Goal: Task Accomplishment & Management: Use online tool/utility

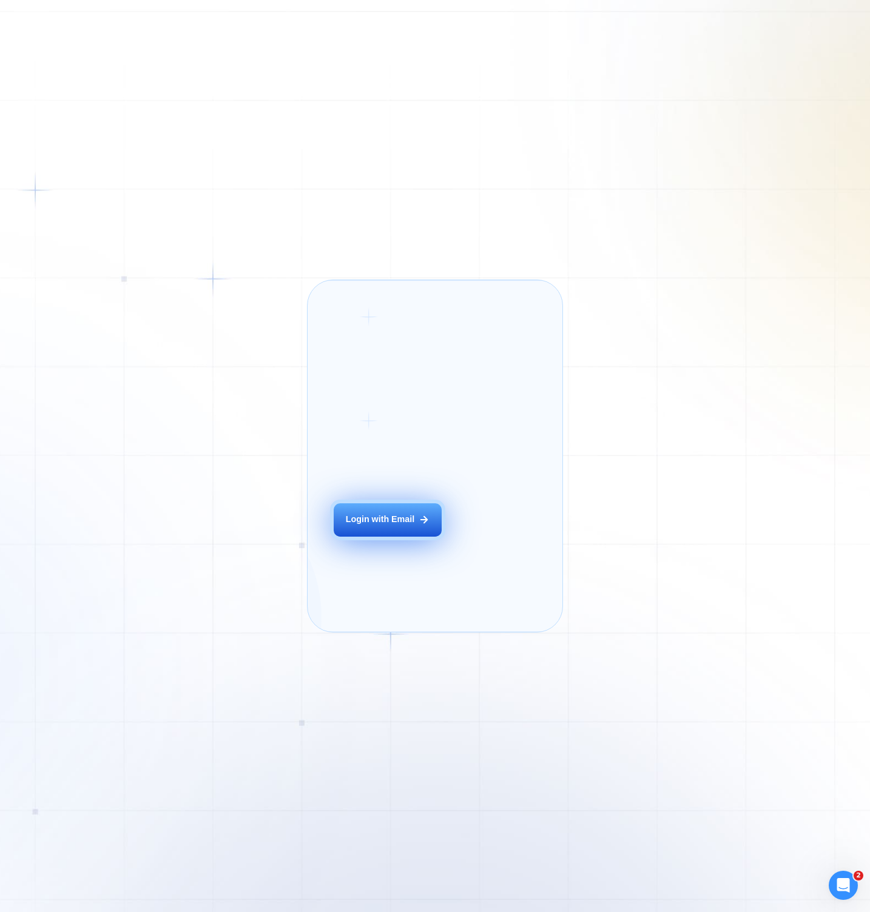
click at [388, 537] on button "Login with Email" at bounding box center [387, 521] width 107 height 34
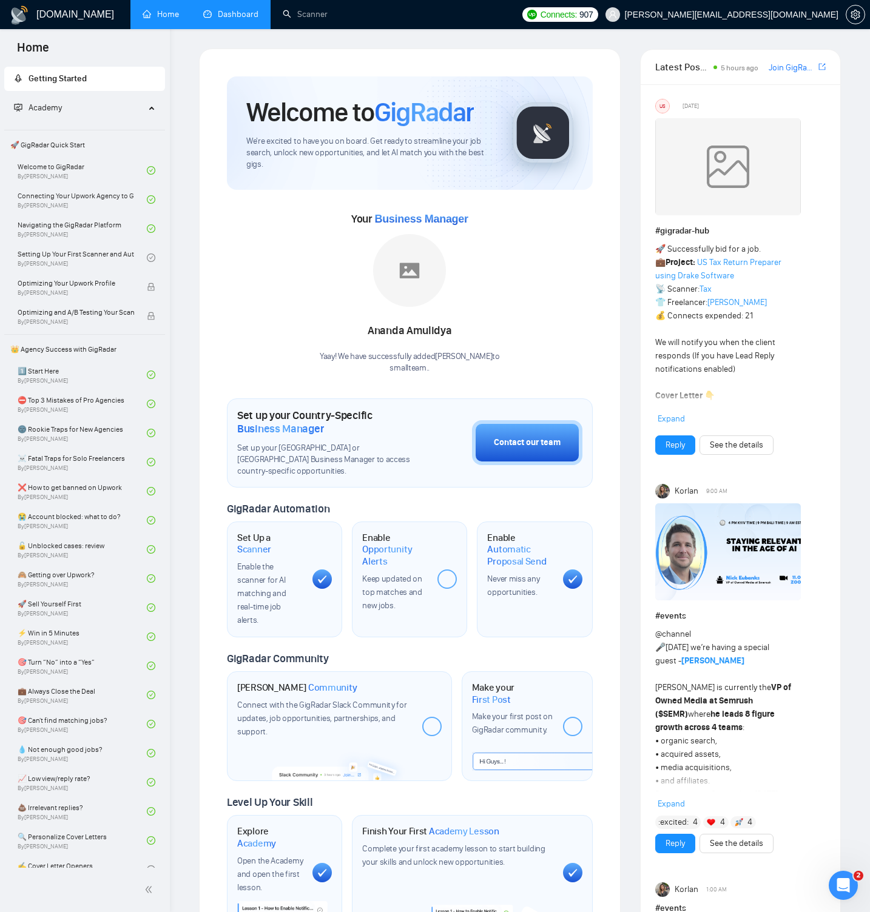
click at [215, 14] on link "Dashboard" at bounding box center [230, 14] width 55 height 10
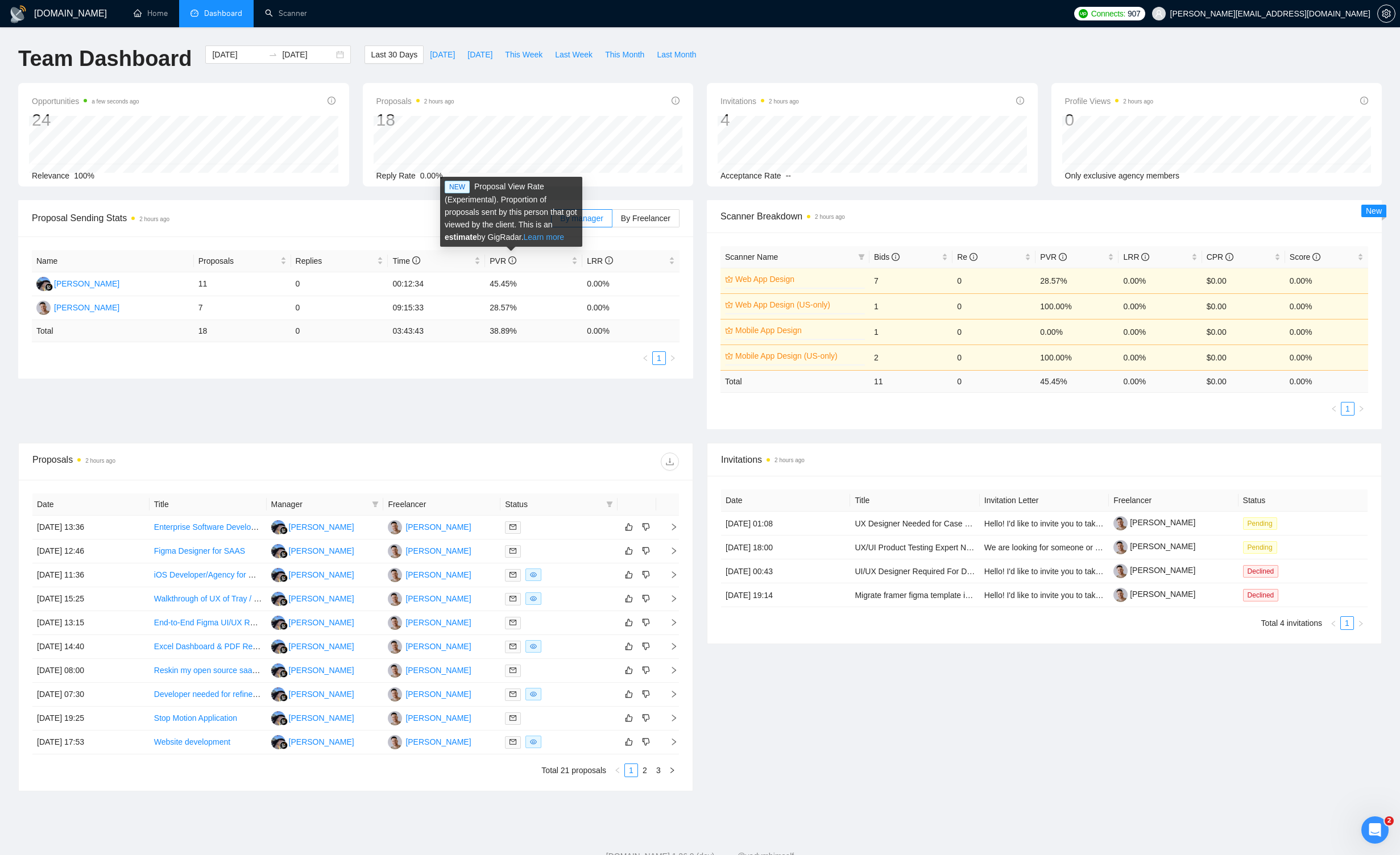
click at [543, 239] on link "Learn more" at bounding box center [544, 237] width 41 height 9
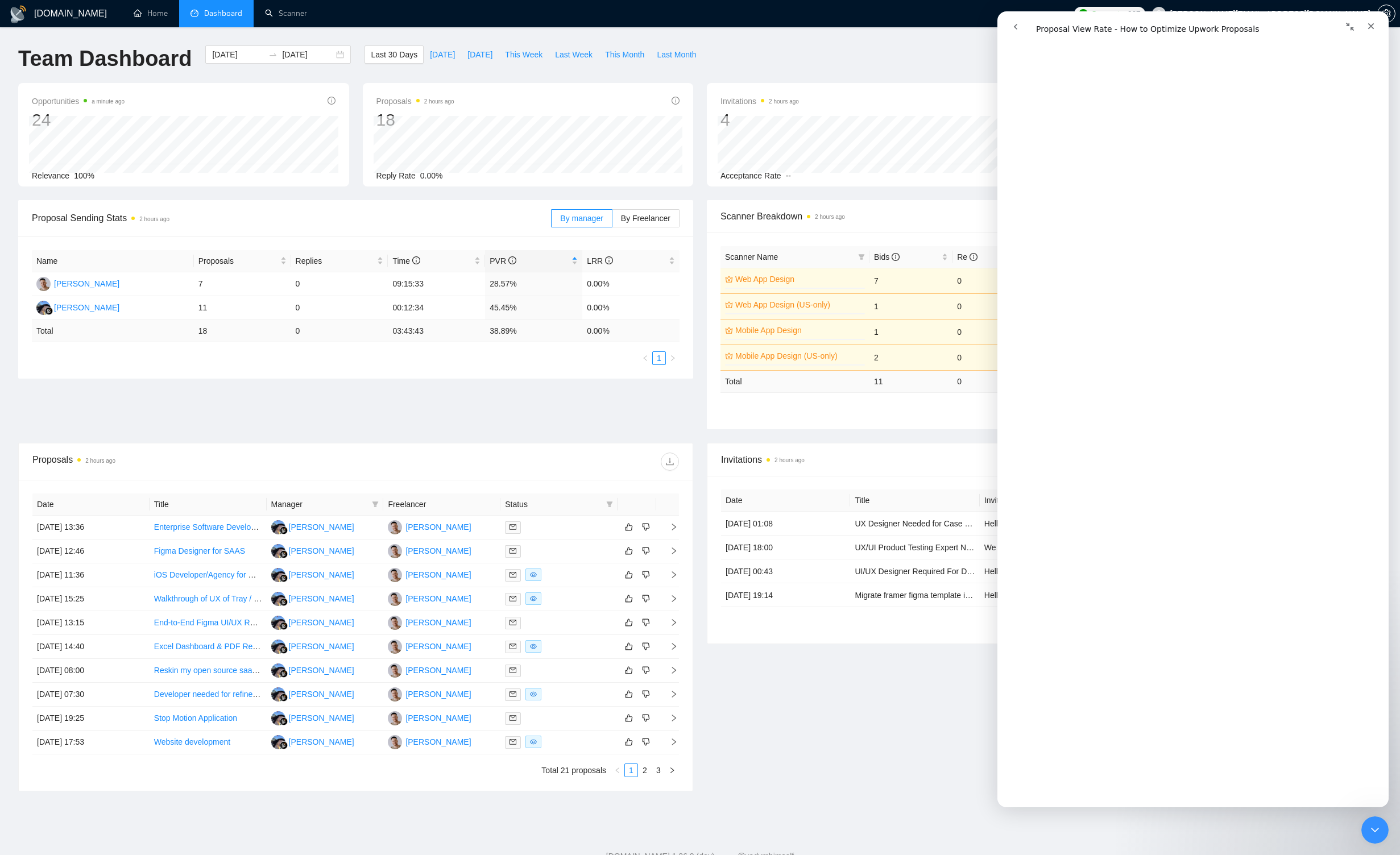
scroll to position [905, 0]
click at [814, 22] on icon "Close" at bounding box center [1371, 26] width 9 height 9
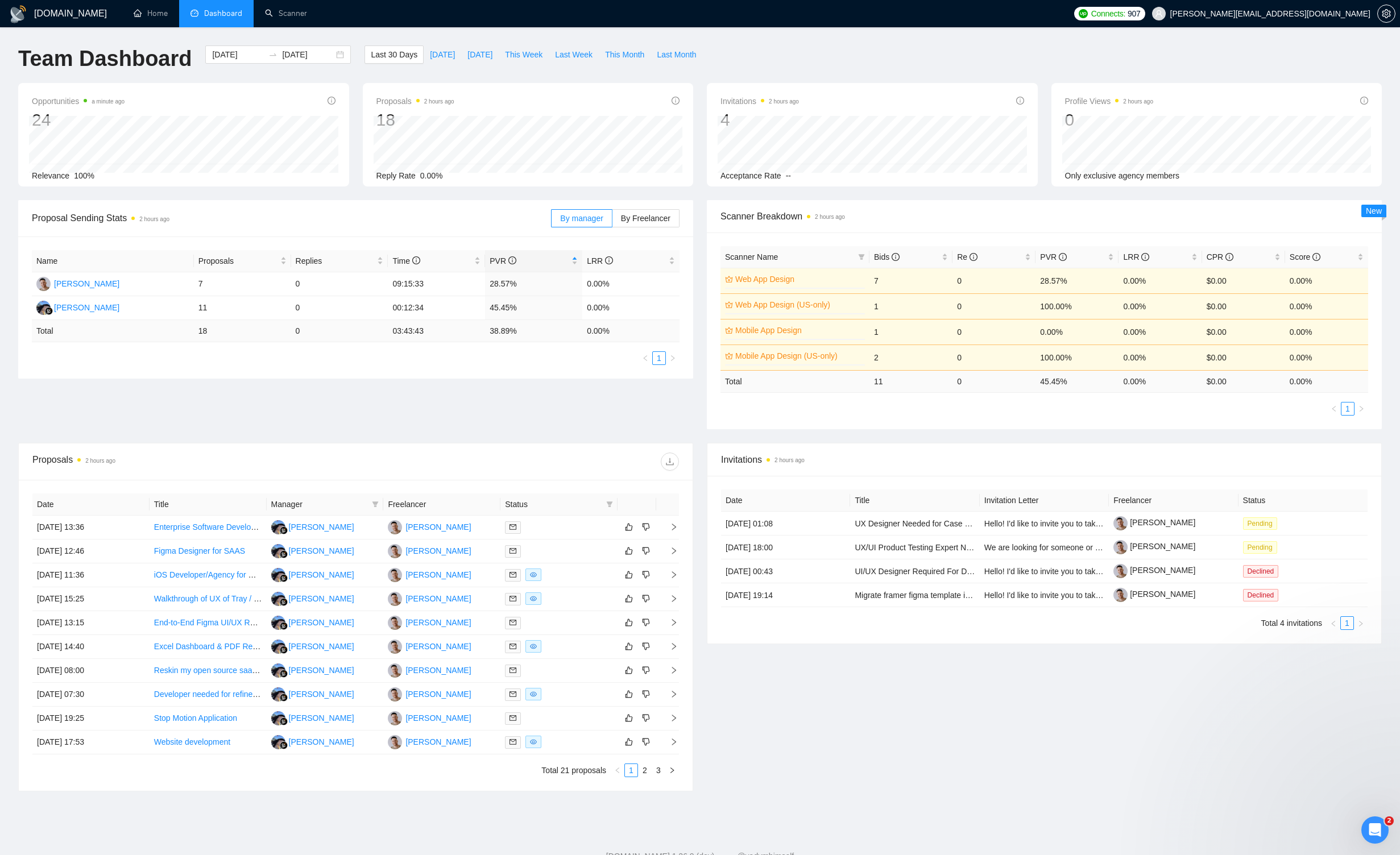
scroll to position [0, 0]
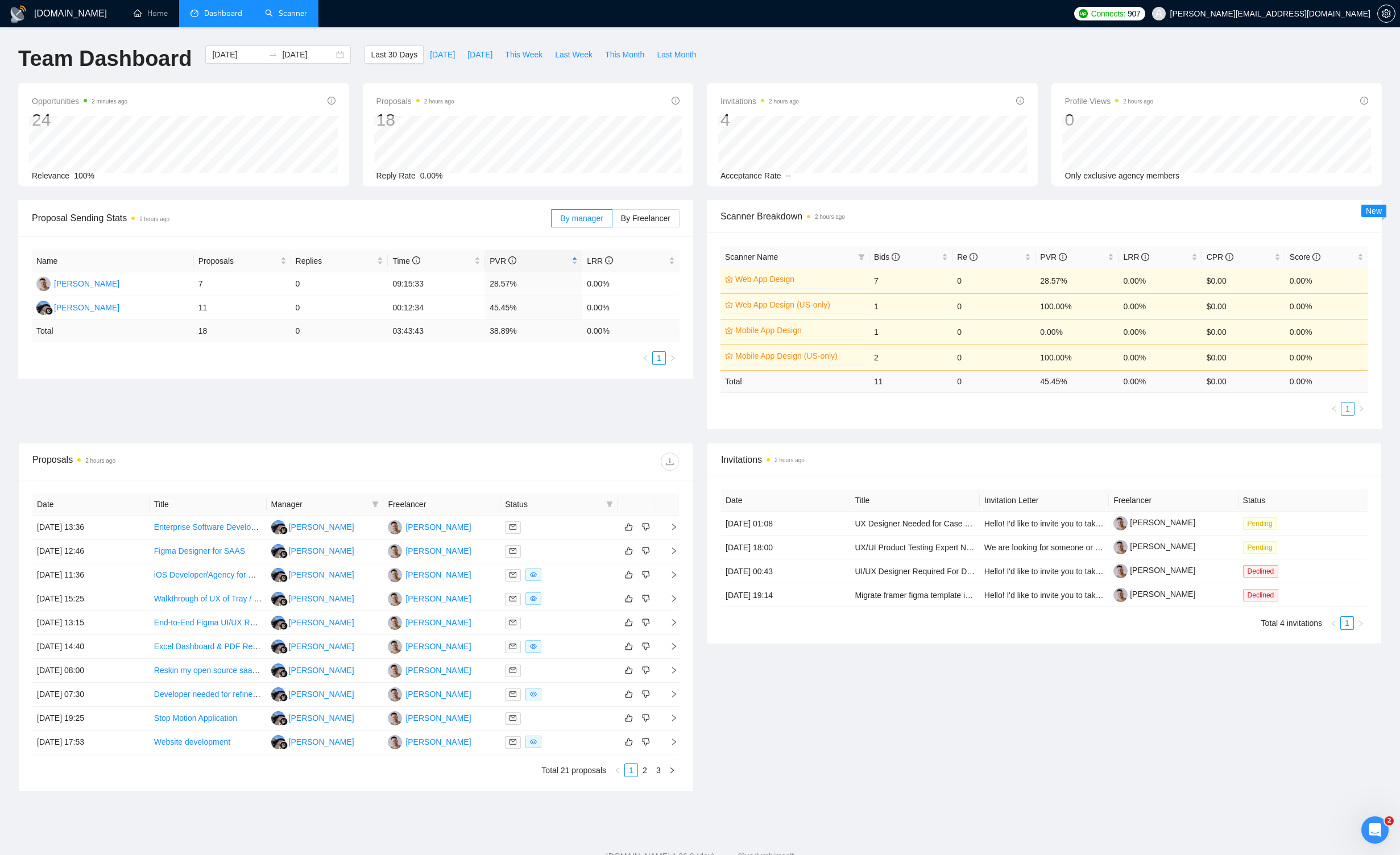
click at [271, 11] on link "Scanner" at bounding box center [286, 13] width 42 height 9
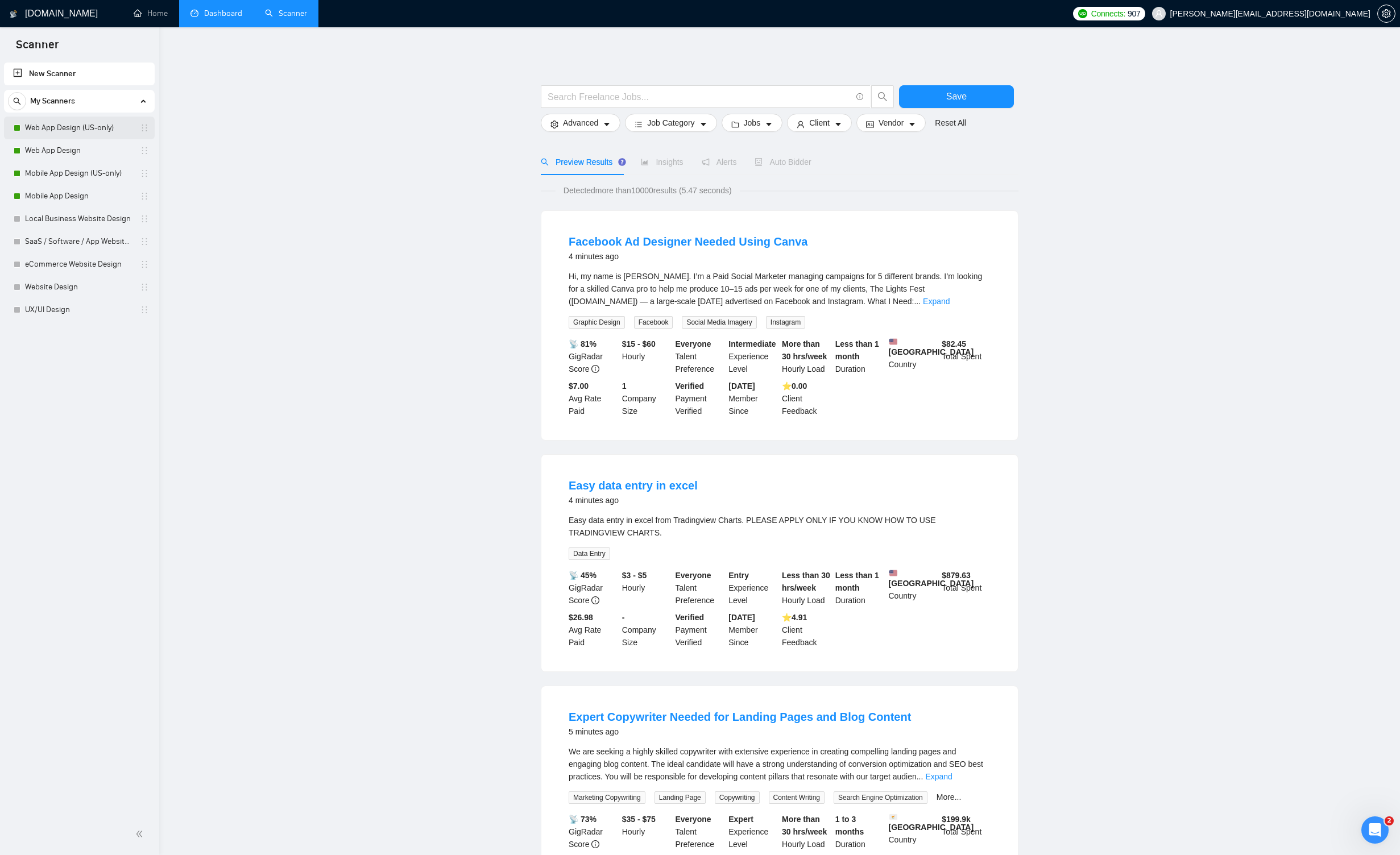
click at [67, 126] on link "Web App Design (US-only)" at bounding box center [79, 128] width 108 height 22
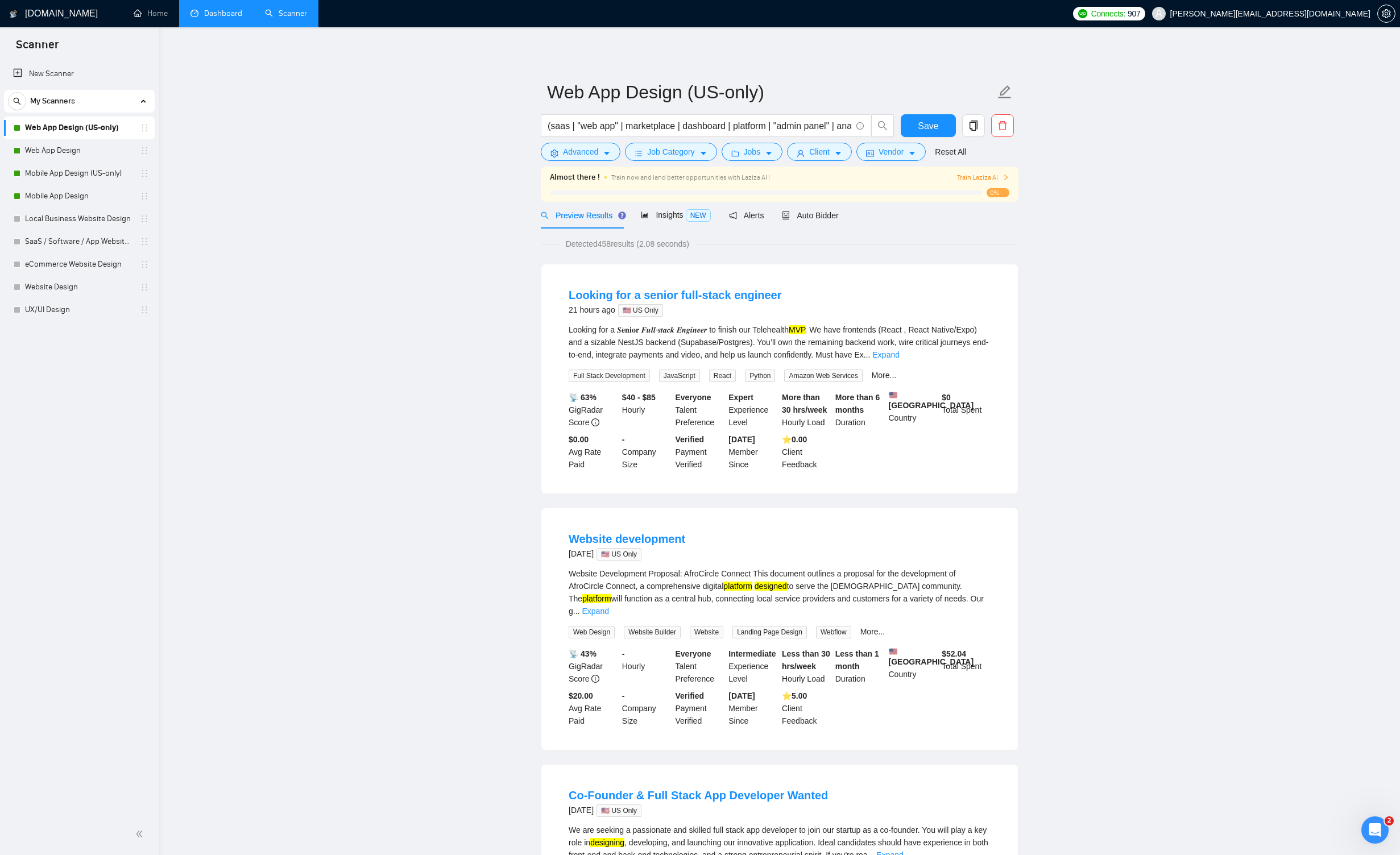
click at [814, 178] on span "Train Laziza AI" at bounding box center [983, 178] width 52 height 11
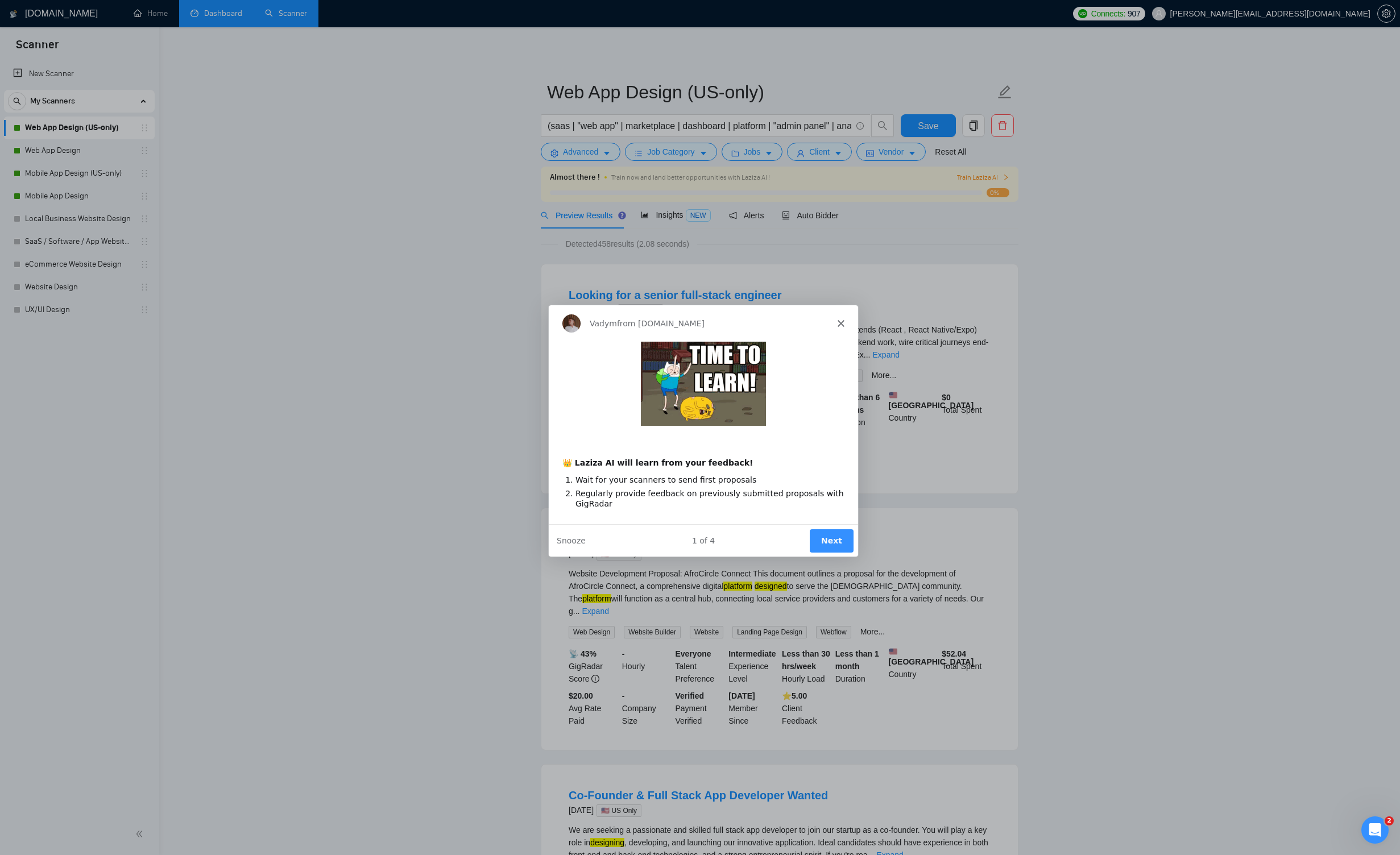
click at [814, 537] on button "Next" at bounding box center [830, 540] width 44 height 23
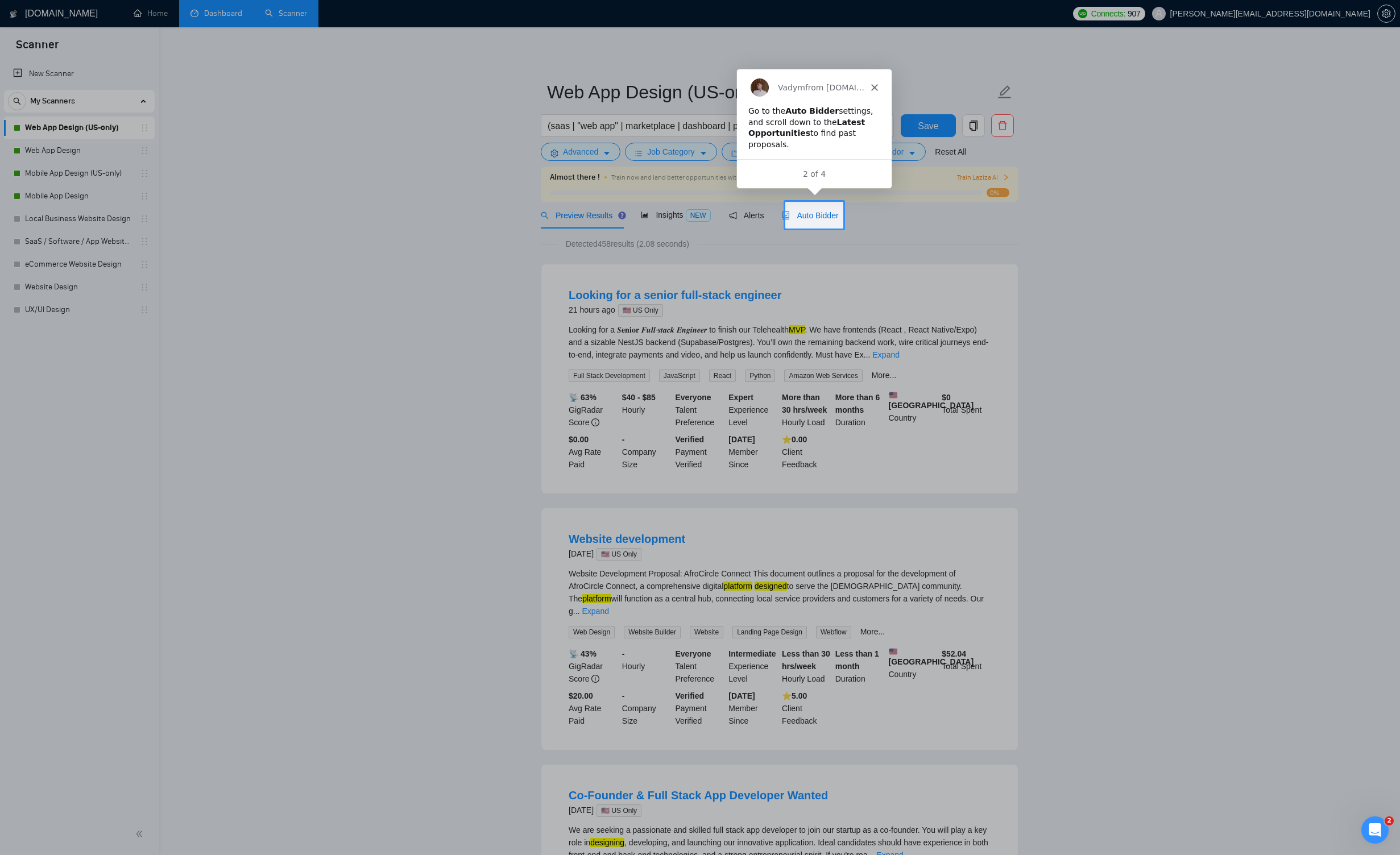
click at [814, 209] on div "Auto Bidder" at bounding box center [810, 215] width 56 height 12
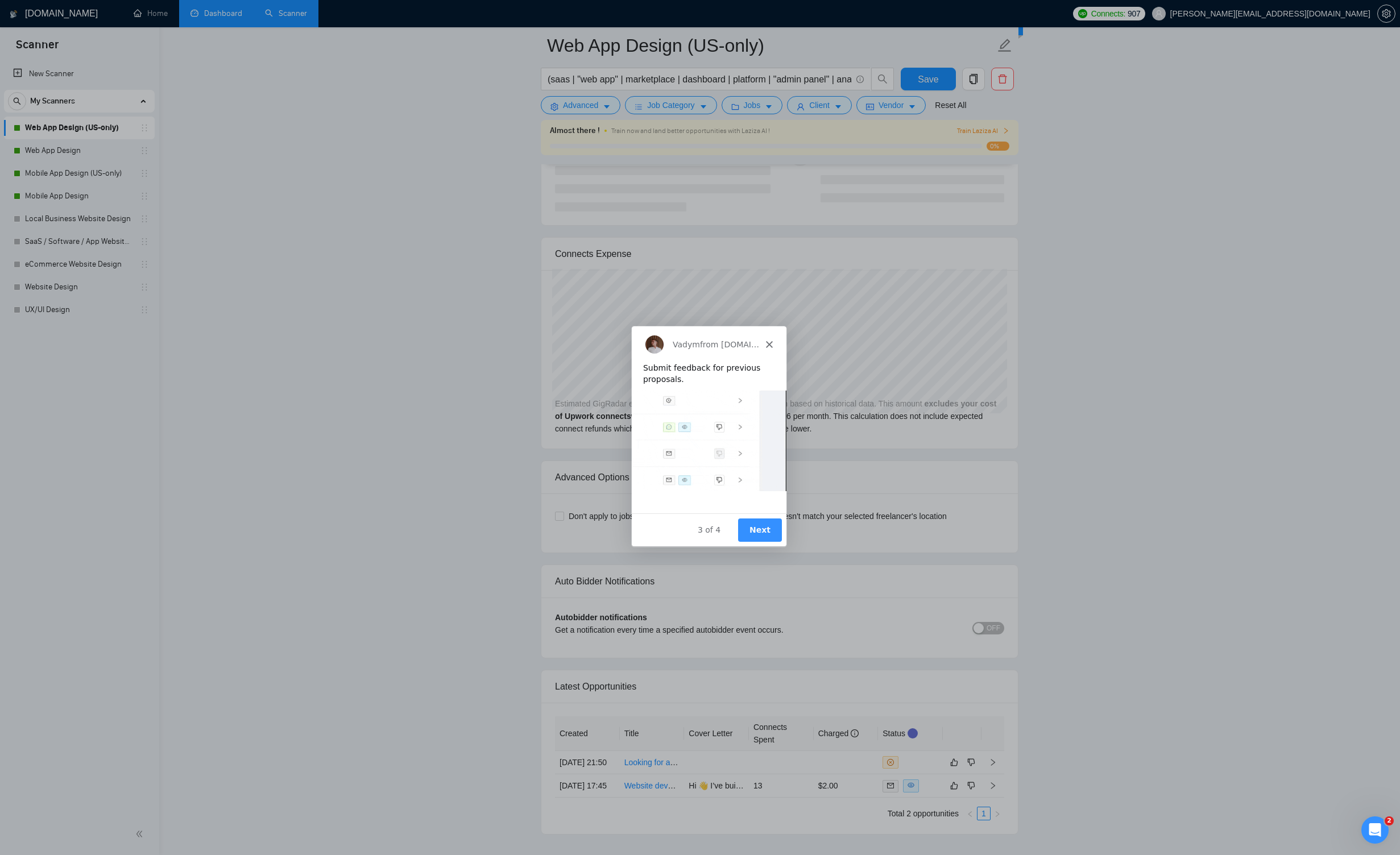
scroll to position [2566, 0]
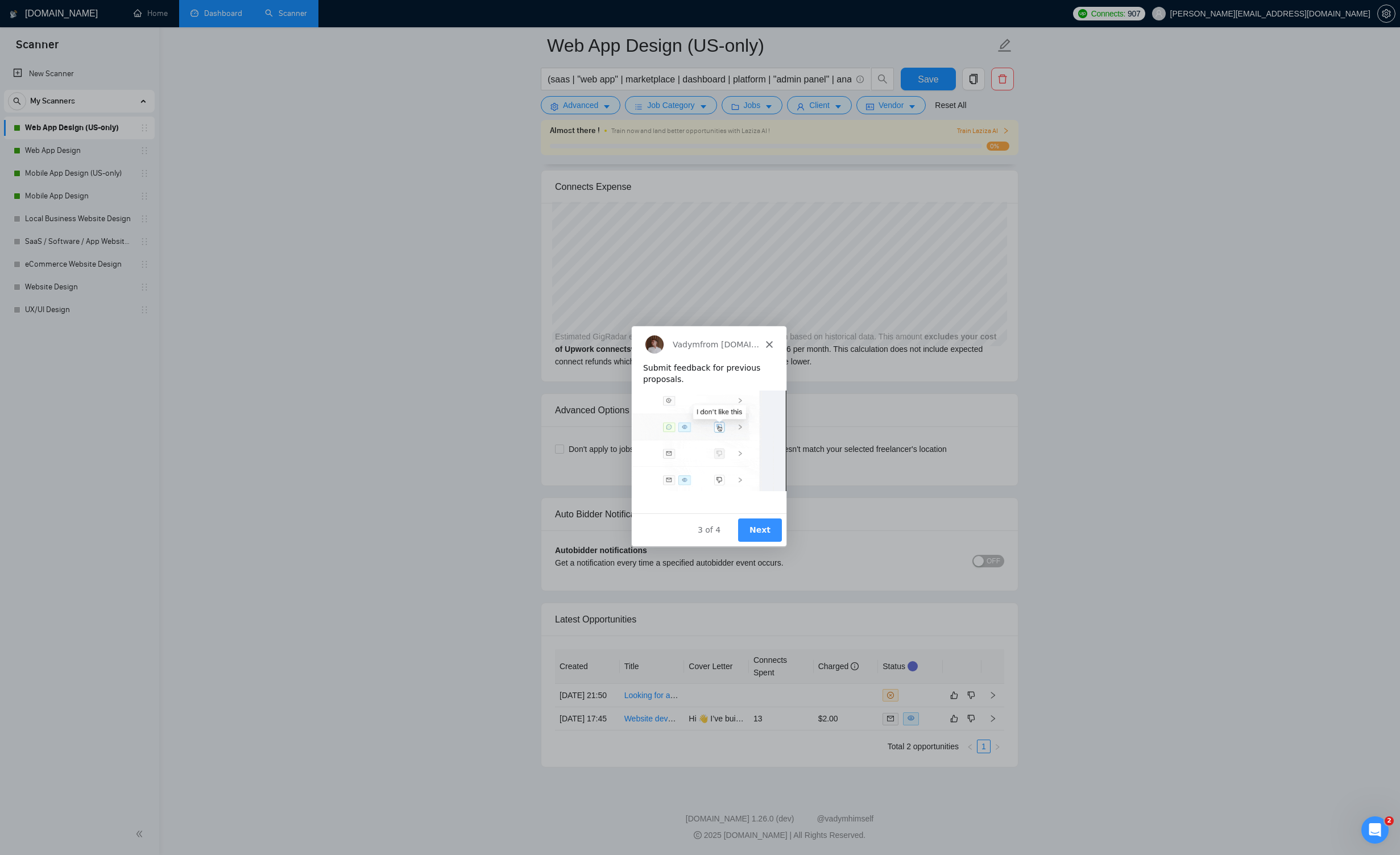
click at [757, 530] on button "Next" at bounding box center [759, 530] width 44 height 23
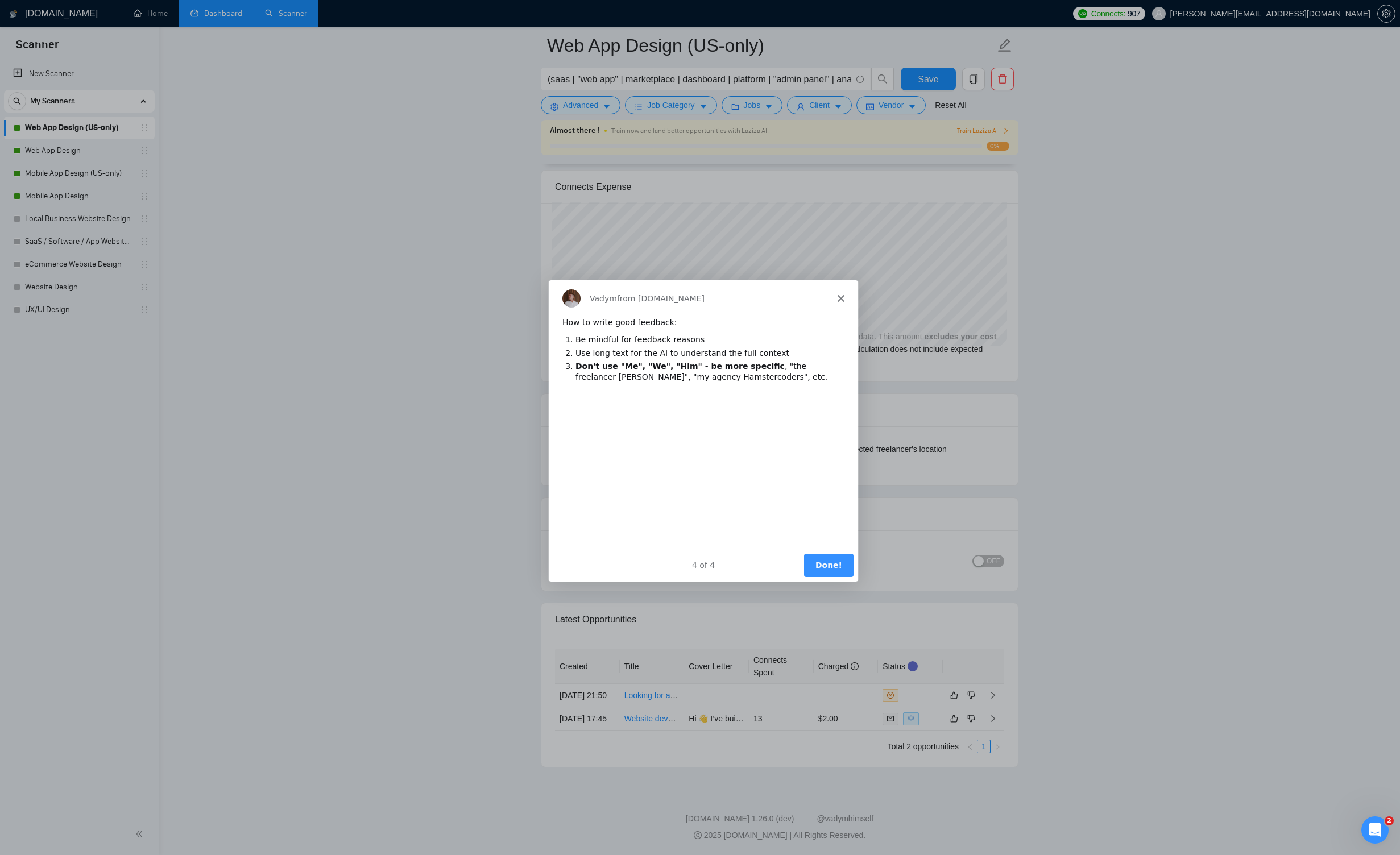
scroll to position [0, 0]
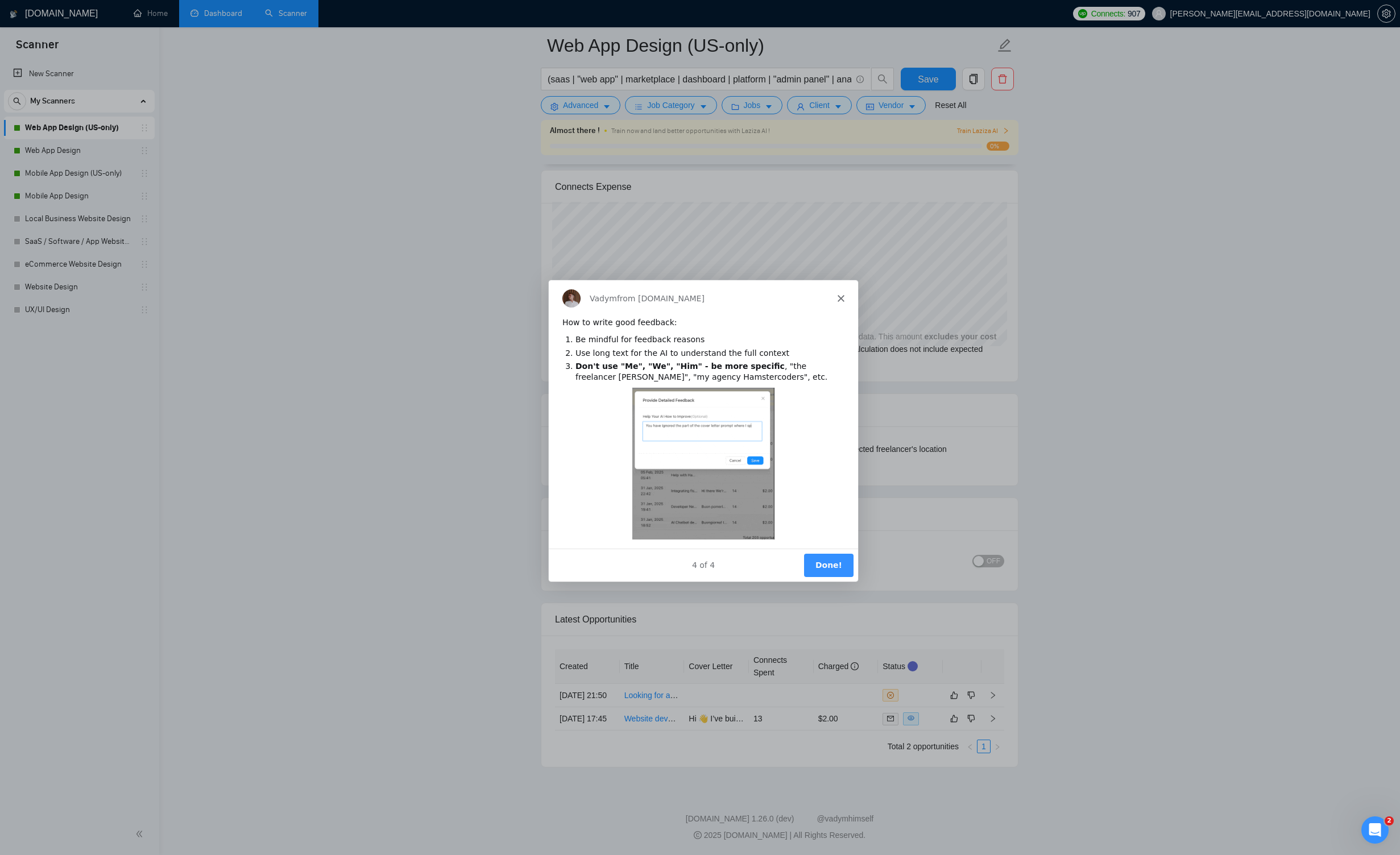
click at [814, 567] on button "Done!" at bounding box center [827, 564] width 50 height 23
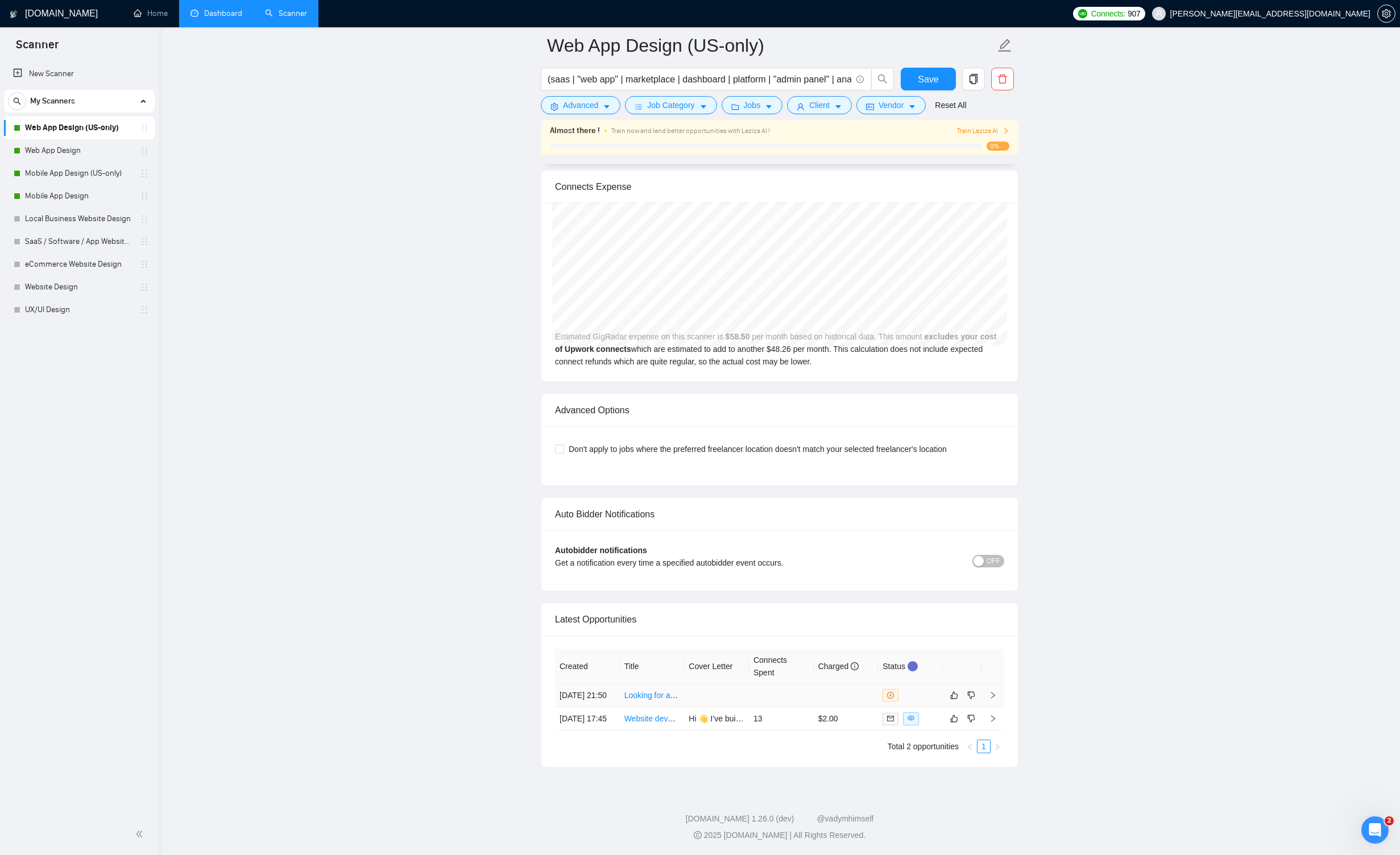
click at [646, 684] on td "Looking for a senior full-stack engineer" at bounding box center [651, 696] width 65 height 23
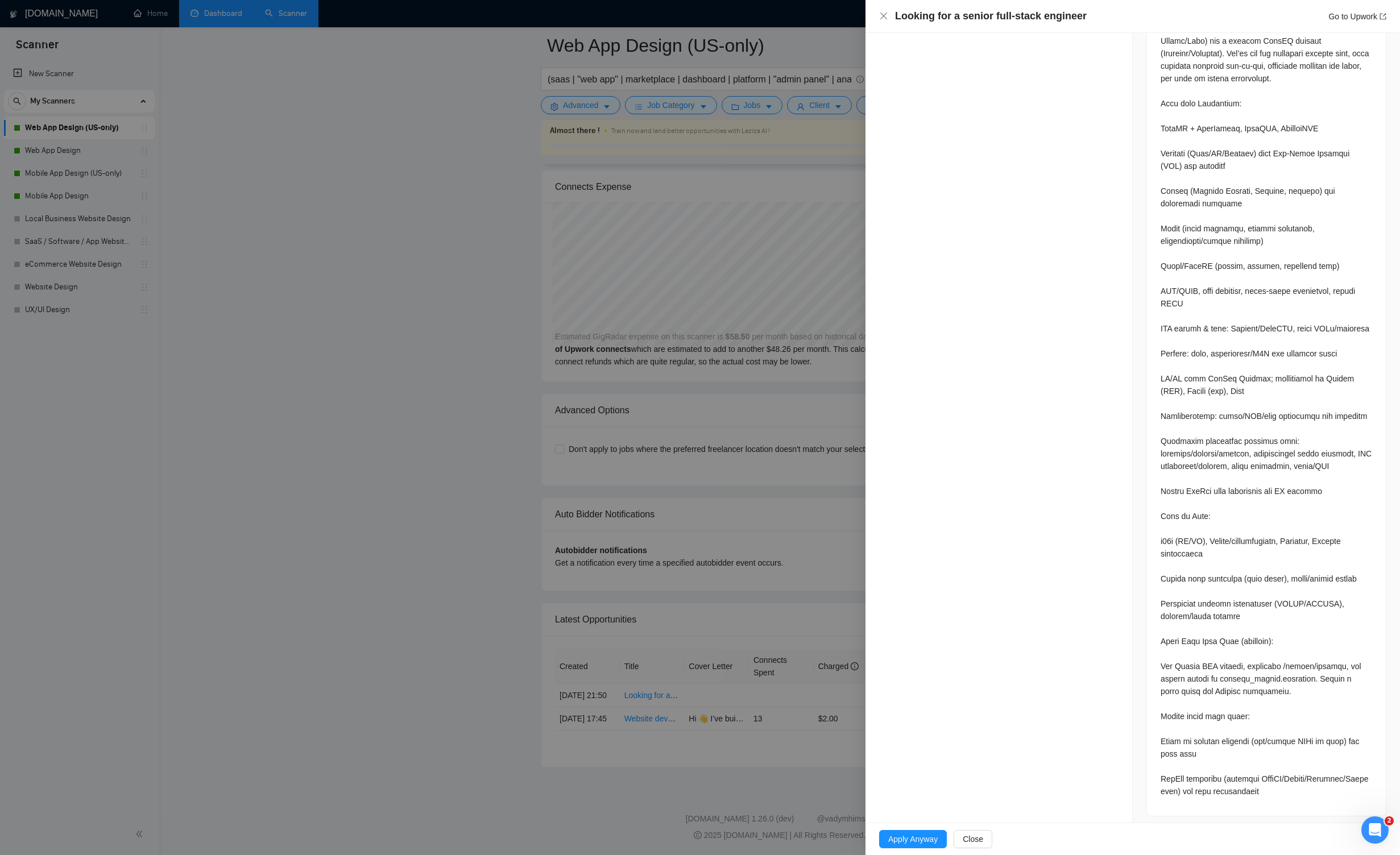
scroll to position [535, 0]
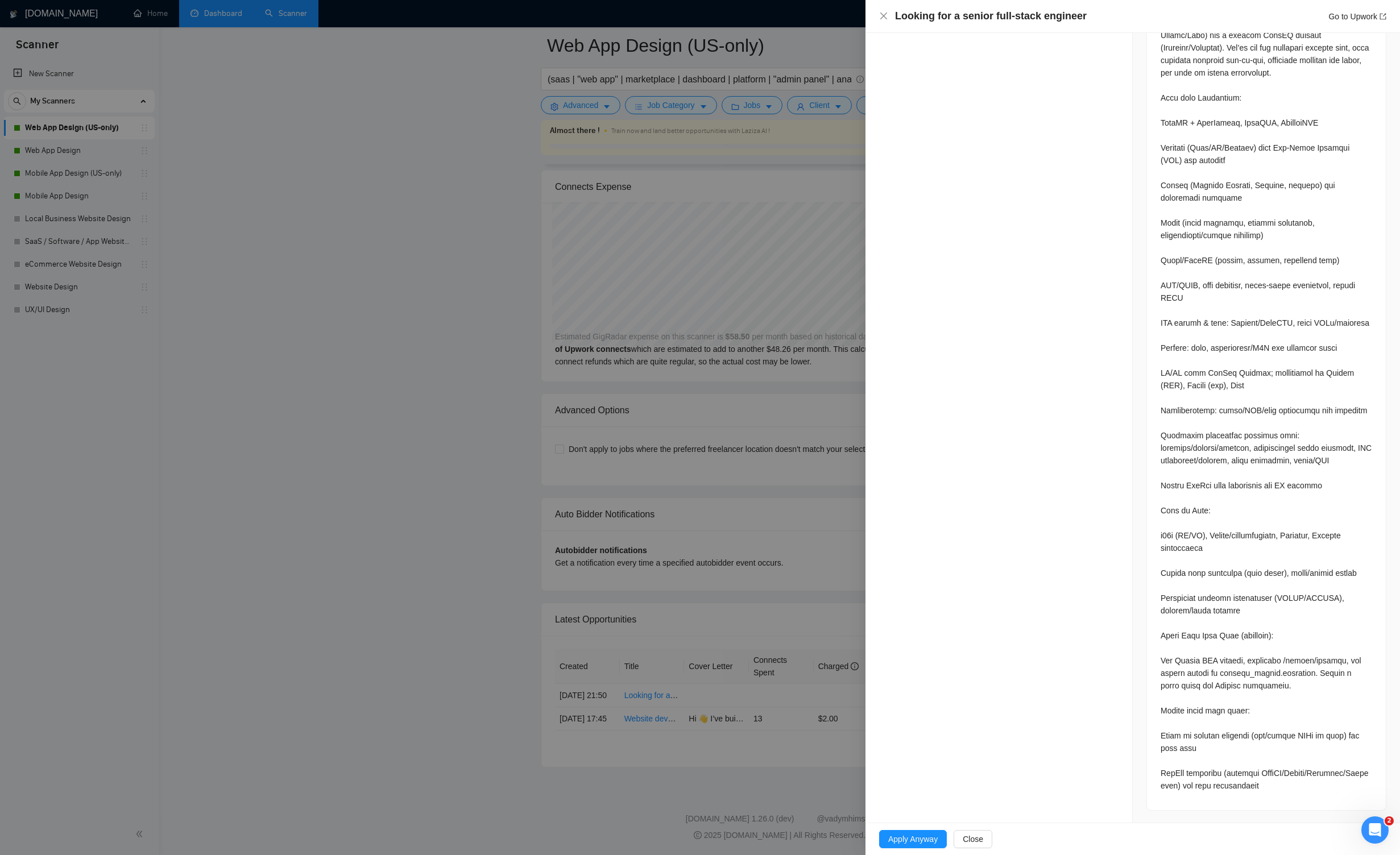
click at [752, 525] on div at bounding box center [700, 428] width 1400 height 855
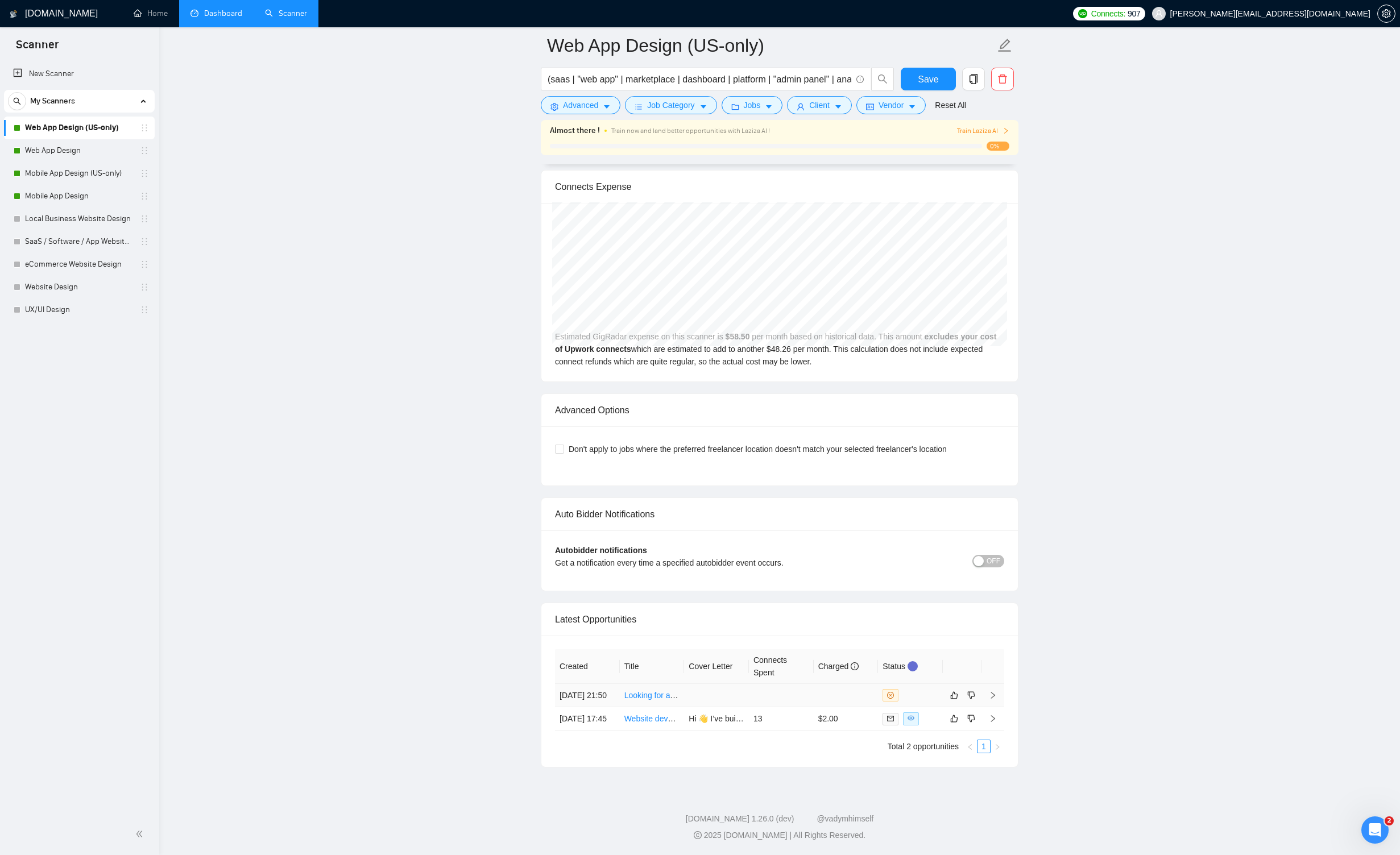
click at [663, 691] on link "Looking for a senior full-stack engineer" at bounding box center [693, 696] width 137 height 9
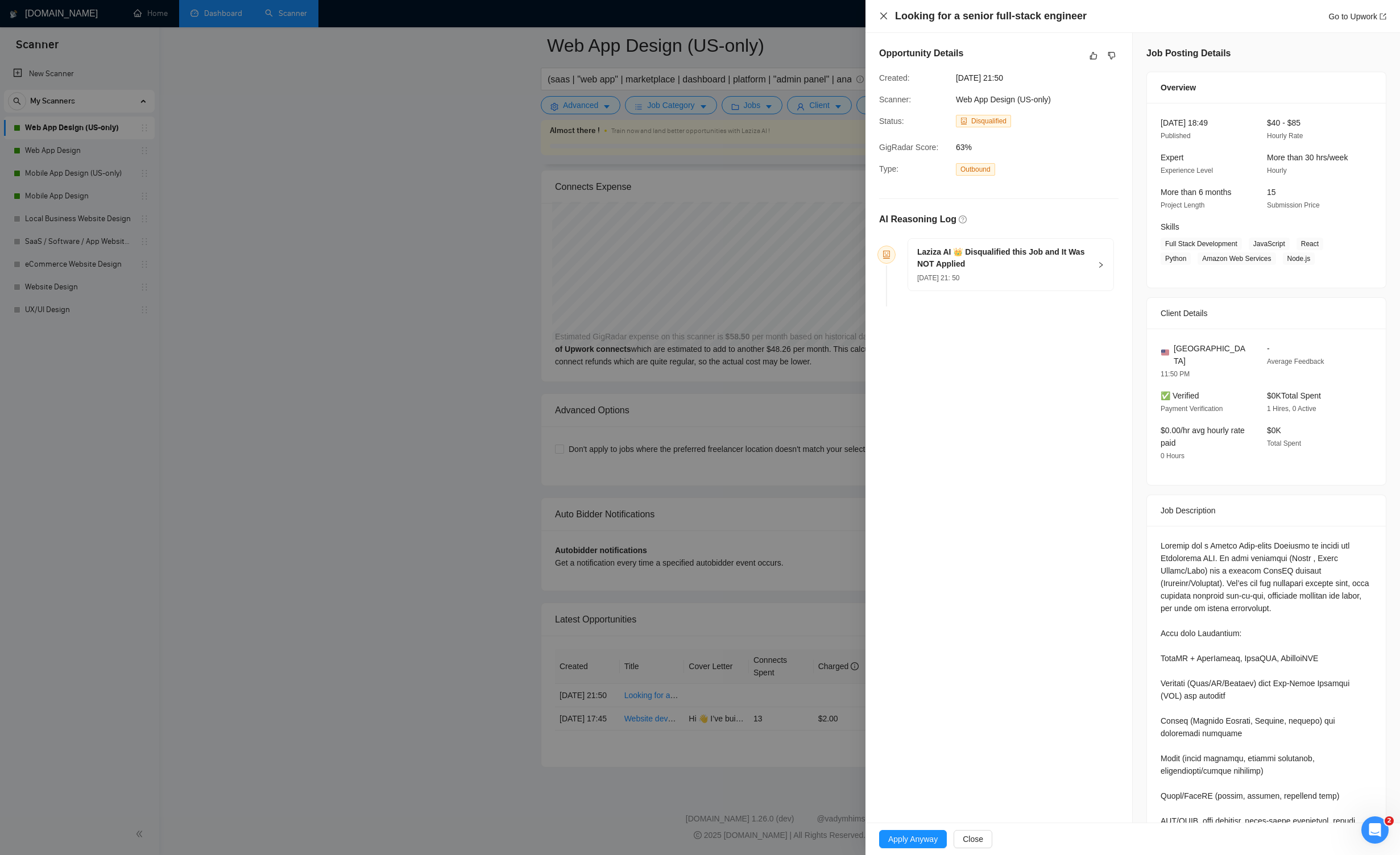
click at [814, 15] on icon "close" at bounding box center [884, 16] width 9 height 9
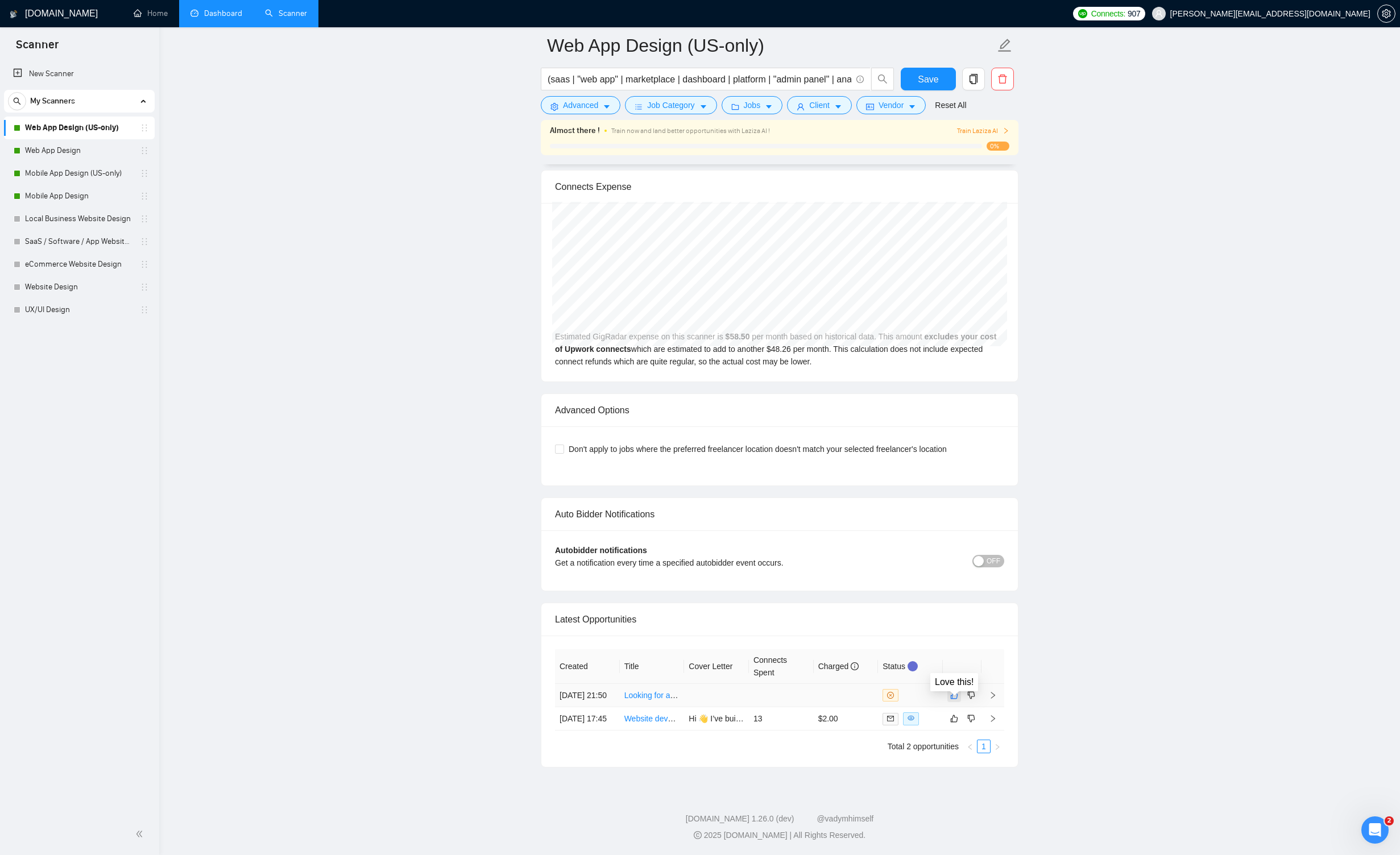
click at [814, 691] on icon "like" at bounding box center [954, 696] width 7 height 9
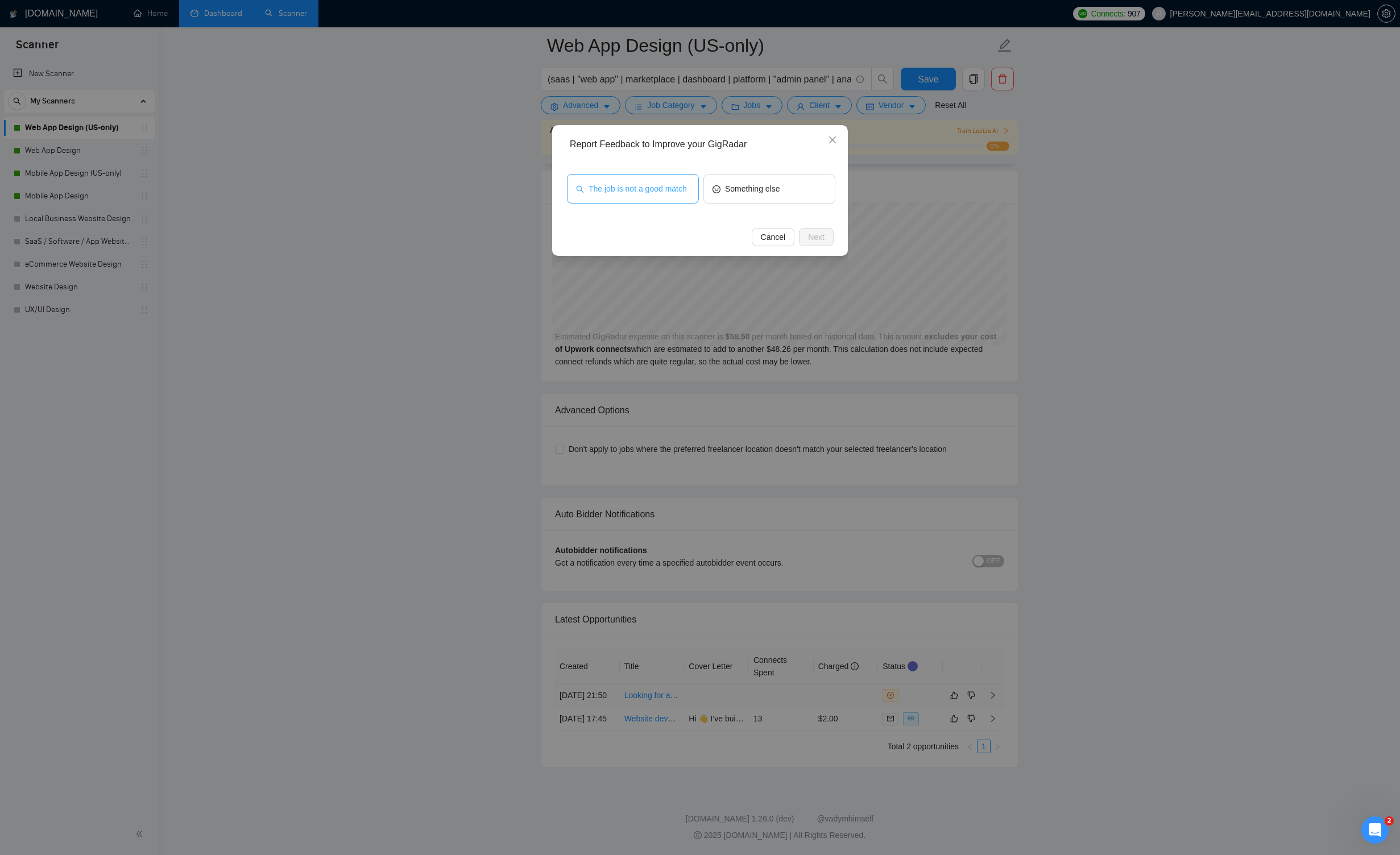
click at [642, 188] on span "The job is not a good match" at bounding box center [637, 188] width 98 height 12
click at [649, 188] on span "The job is not a good match" at bounding box center [635, 188] width 98 height 12
click at [649, 188] on span "The job is not a good match" at bounding box center [637, 188] width 98 height 12
click at [814, 234] on span "Next" at bounding box center [816, 236] width 17 height 12
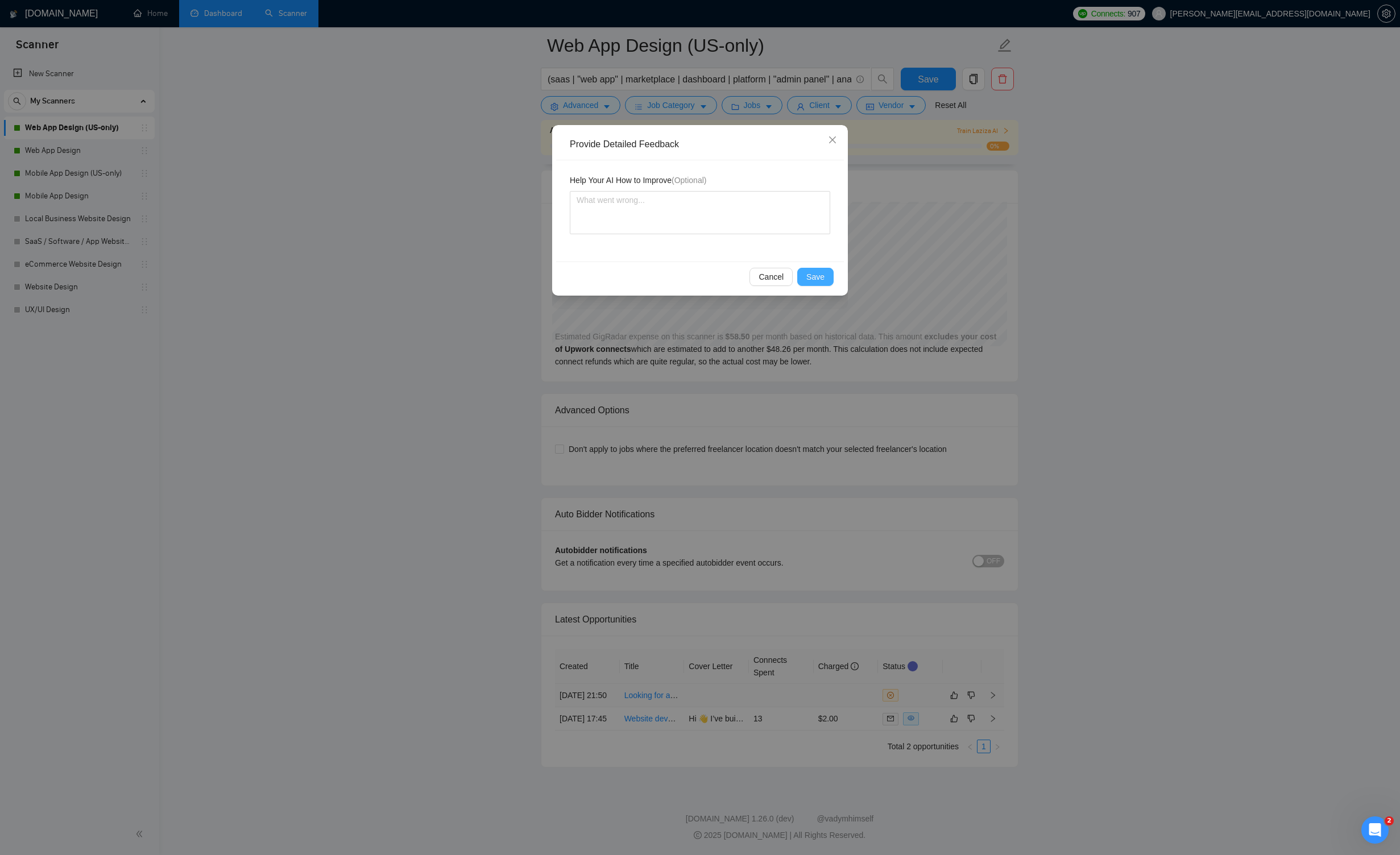
click at [814, 273] on button "Save" at bounding box center [815, 277] width 37 height 18
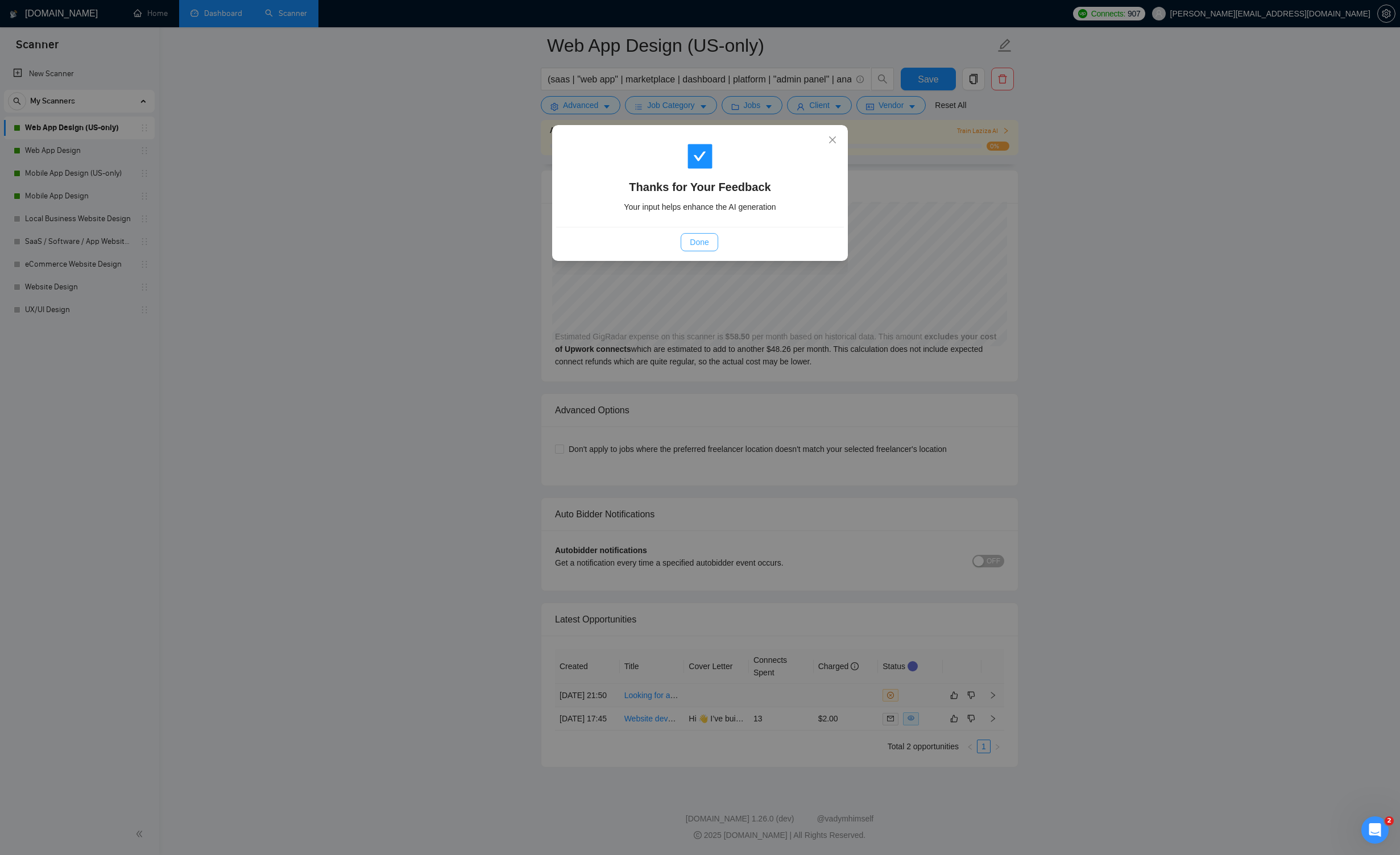
click at [697, 245] on span "Done" at bounding box center [699, 242] width 19 height 12
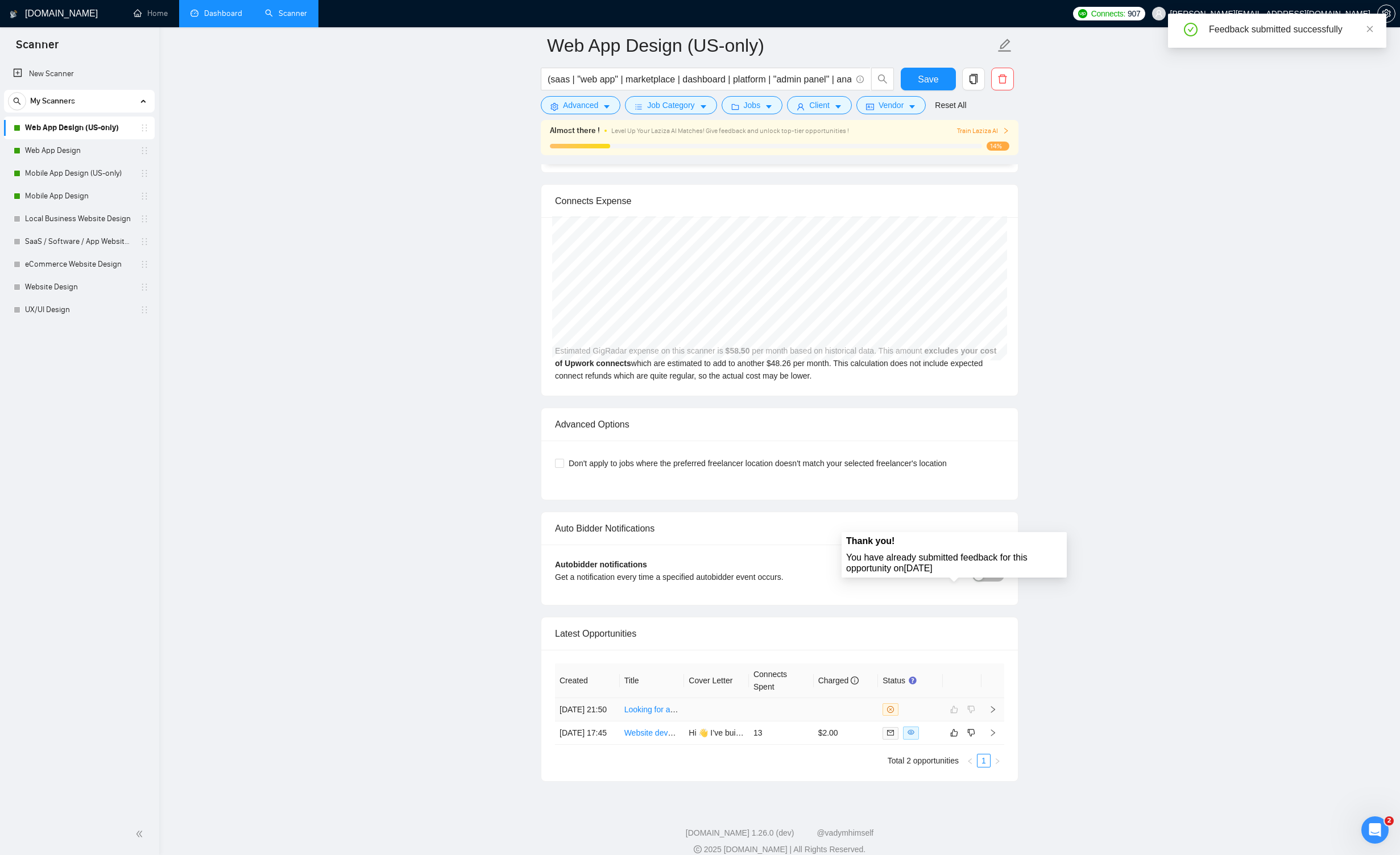
scroll to position [2566, 0]
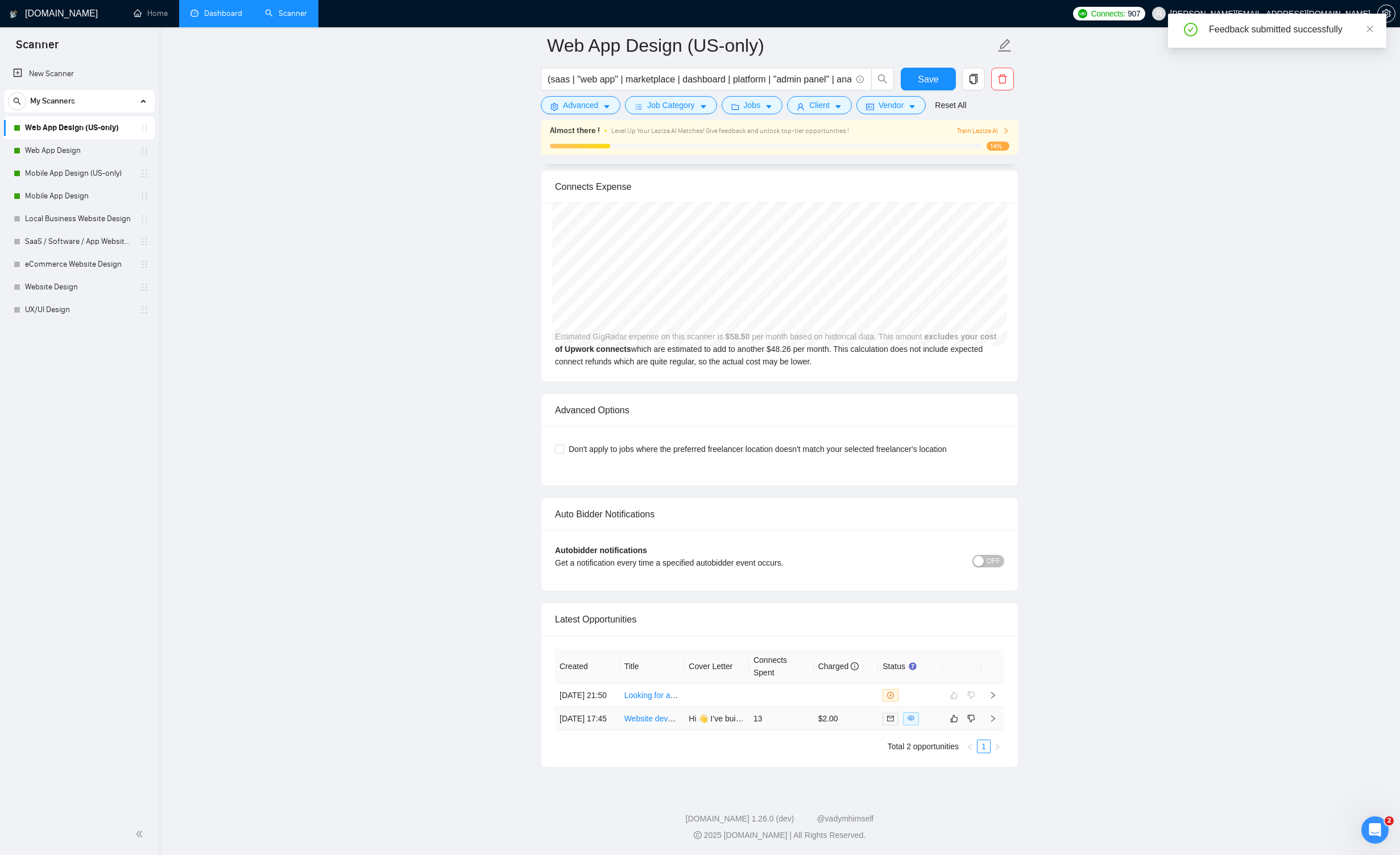
click at [646, 714] on link "Website development" at bounding box center [662, 719] width 76 height 9
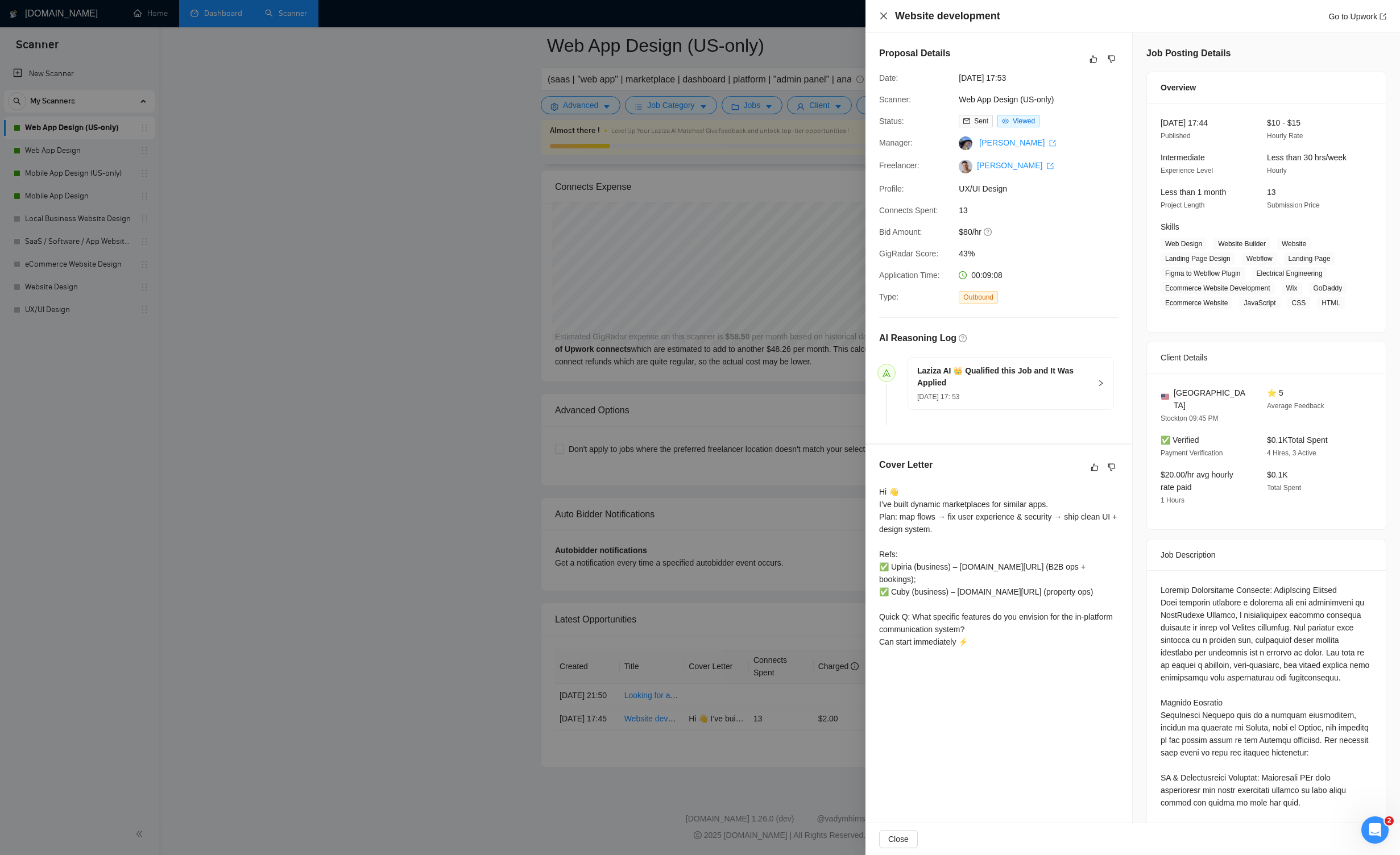
click at [814, 13] on icon "close" at bounding box center [884, 16] width 9 height 9
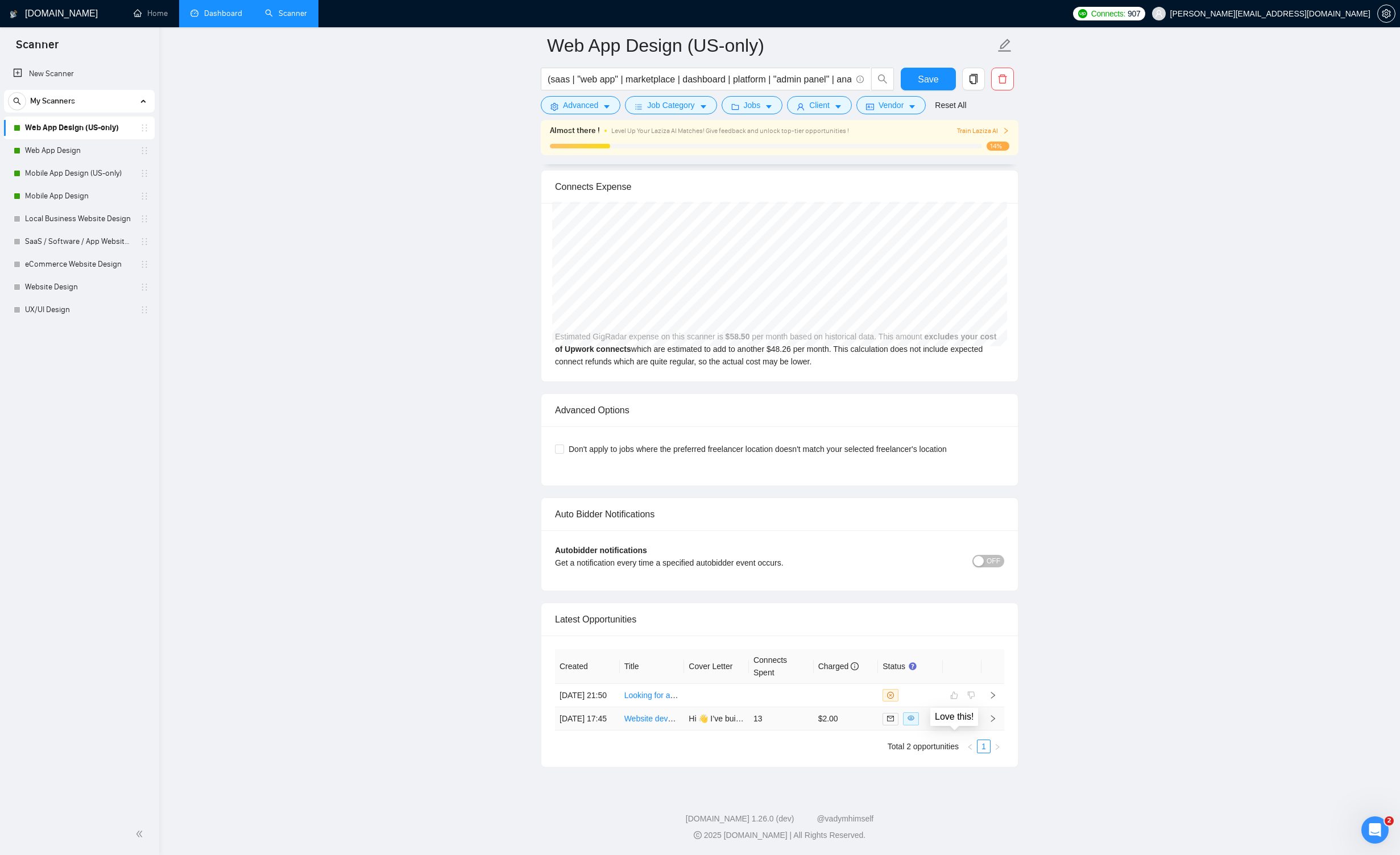
click at [814, 714] on icon "like" at bounding box center [954, 719] width 7 height 9
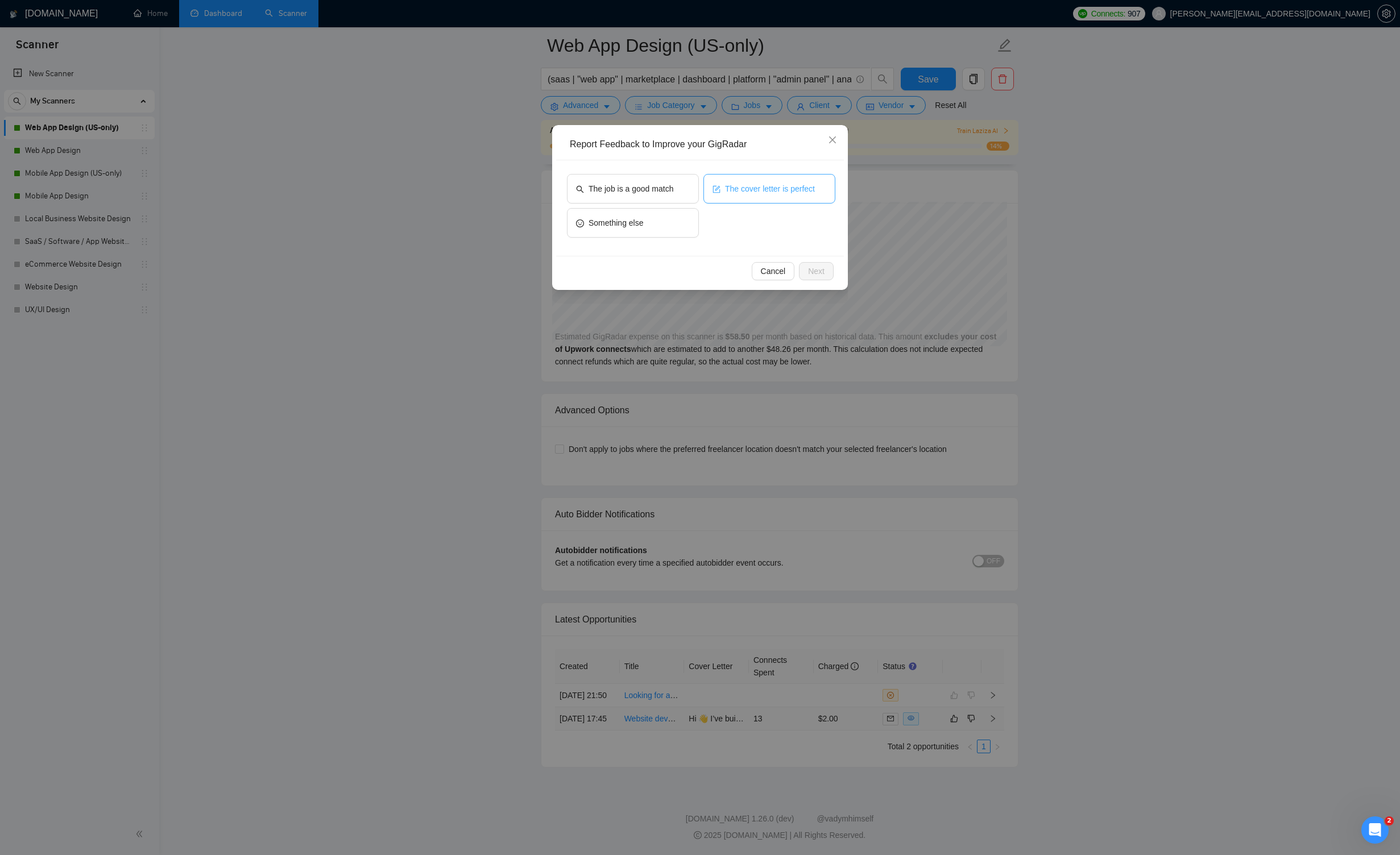
click at [722, 195] on button "The cover letter is perfect" at bounding box center [768, 189] width 132 height 30
click at [694, 192] on button "The job is a good match" at bounding box center [633, 189] width 132 height 30
click at [664, 191] on span "The job is a good match" at bounding box center [629, 188] width 84 height 12
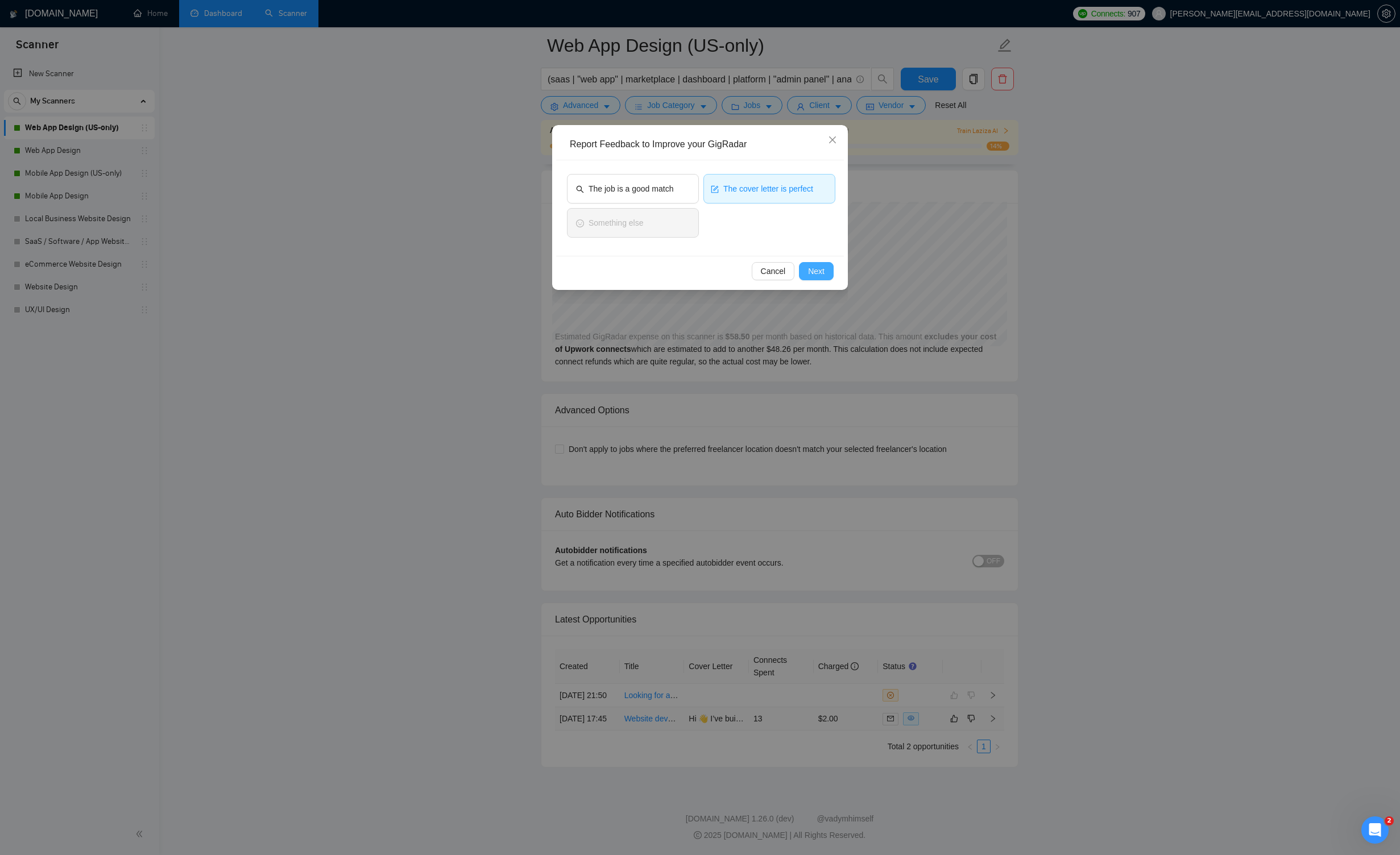
click at [811, 270] on span "Next" at bounding box center [816, 271] width 17 height 12
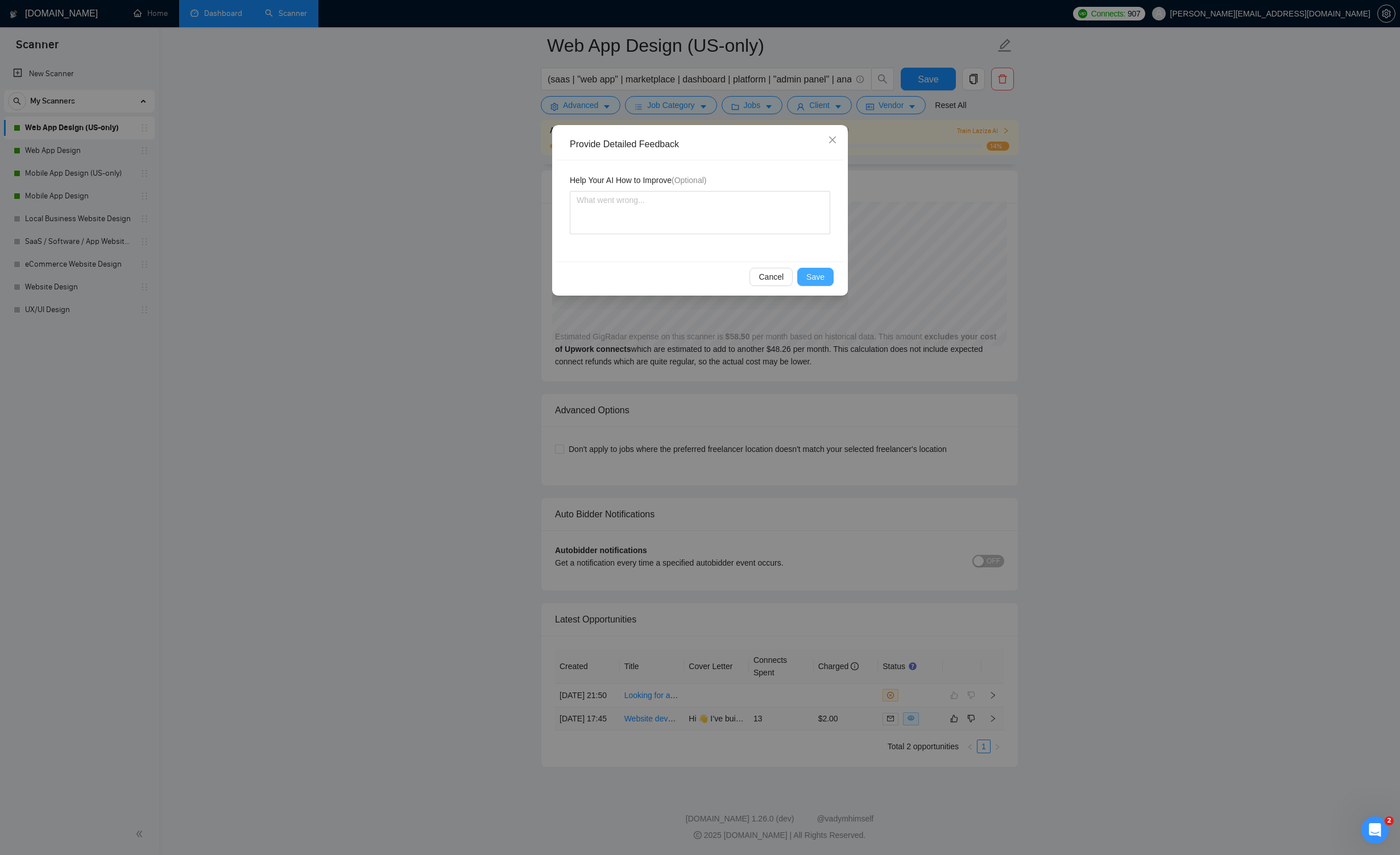
click at [814, 278] on span "Save" at bounding box center [814, 277] width 18 height 12
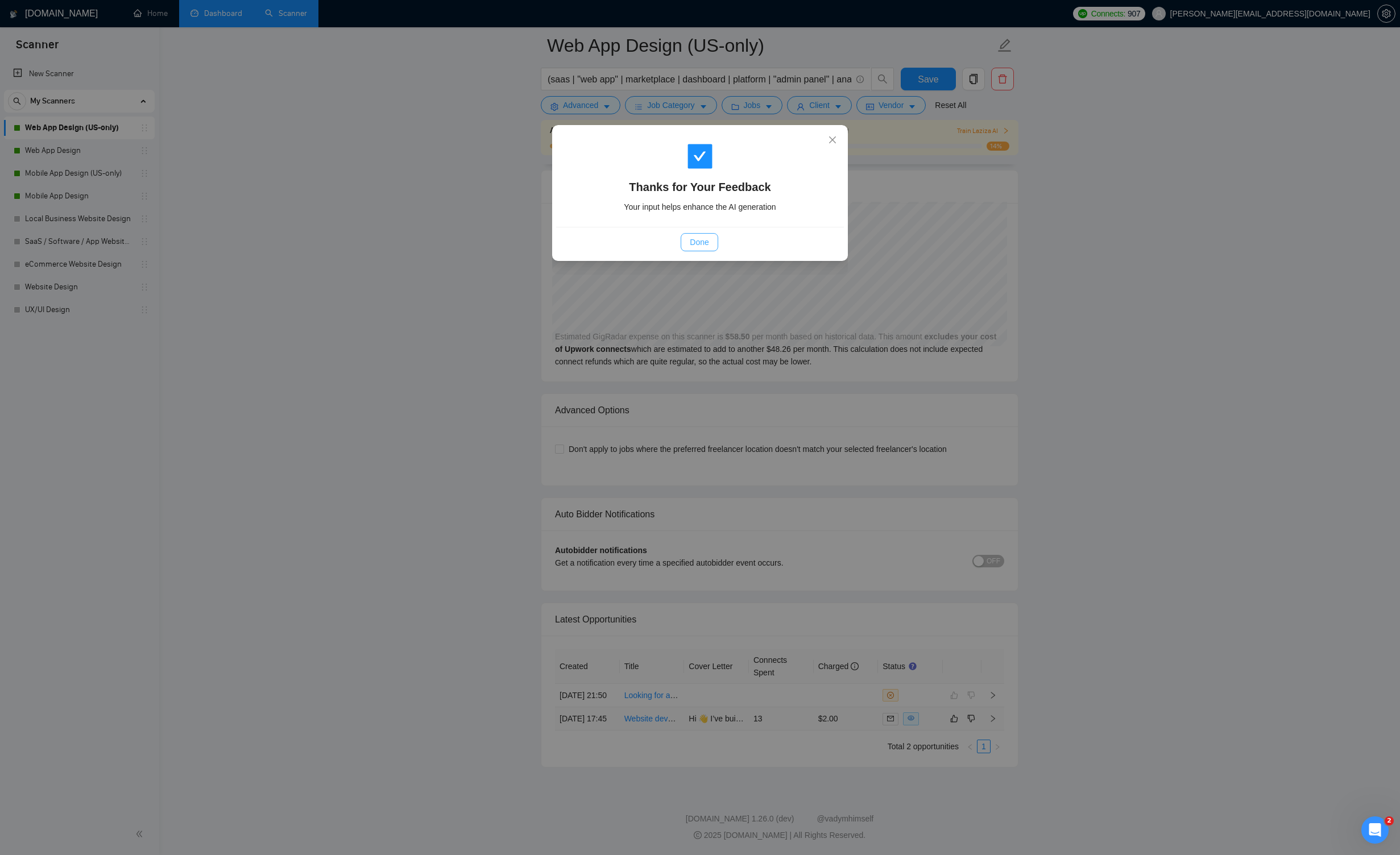
click at [702, 242] on span "Done" at bounding box center [699, 242] width 19 height 12
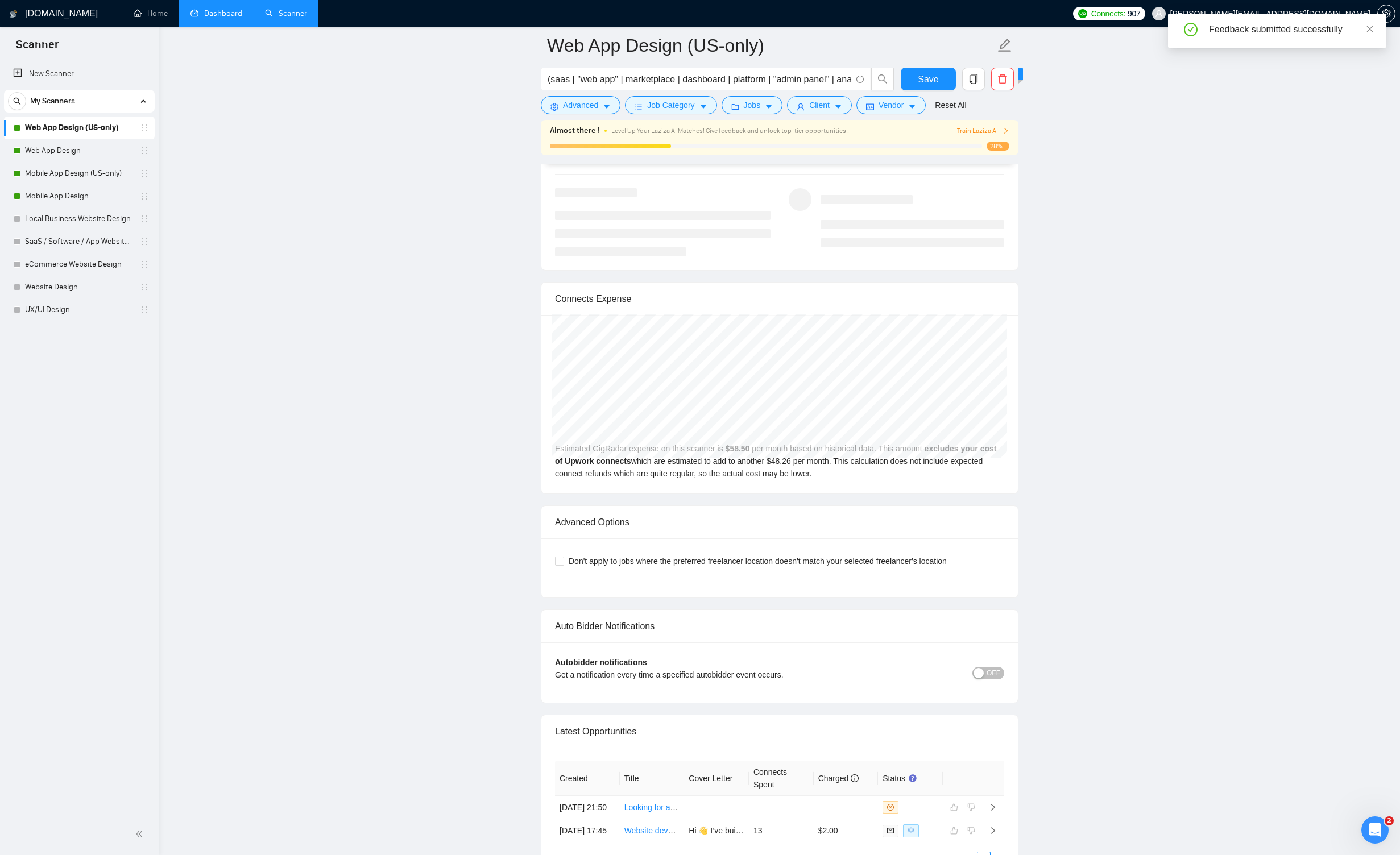
scroll to position [2566, 0]
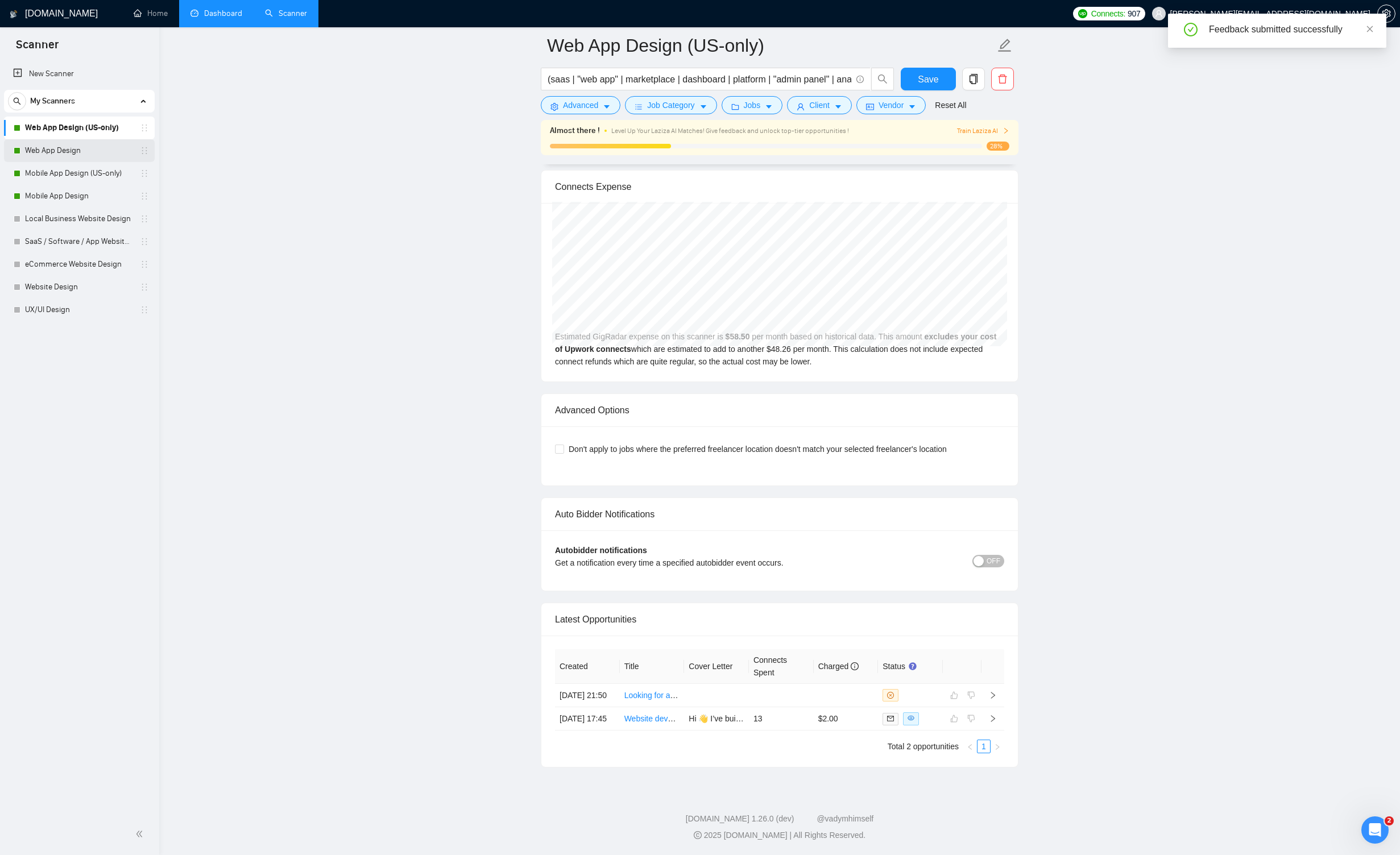
click at [93, 156] on link "Web App Design" at bounding box center [79, 151] width 108 height 22
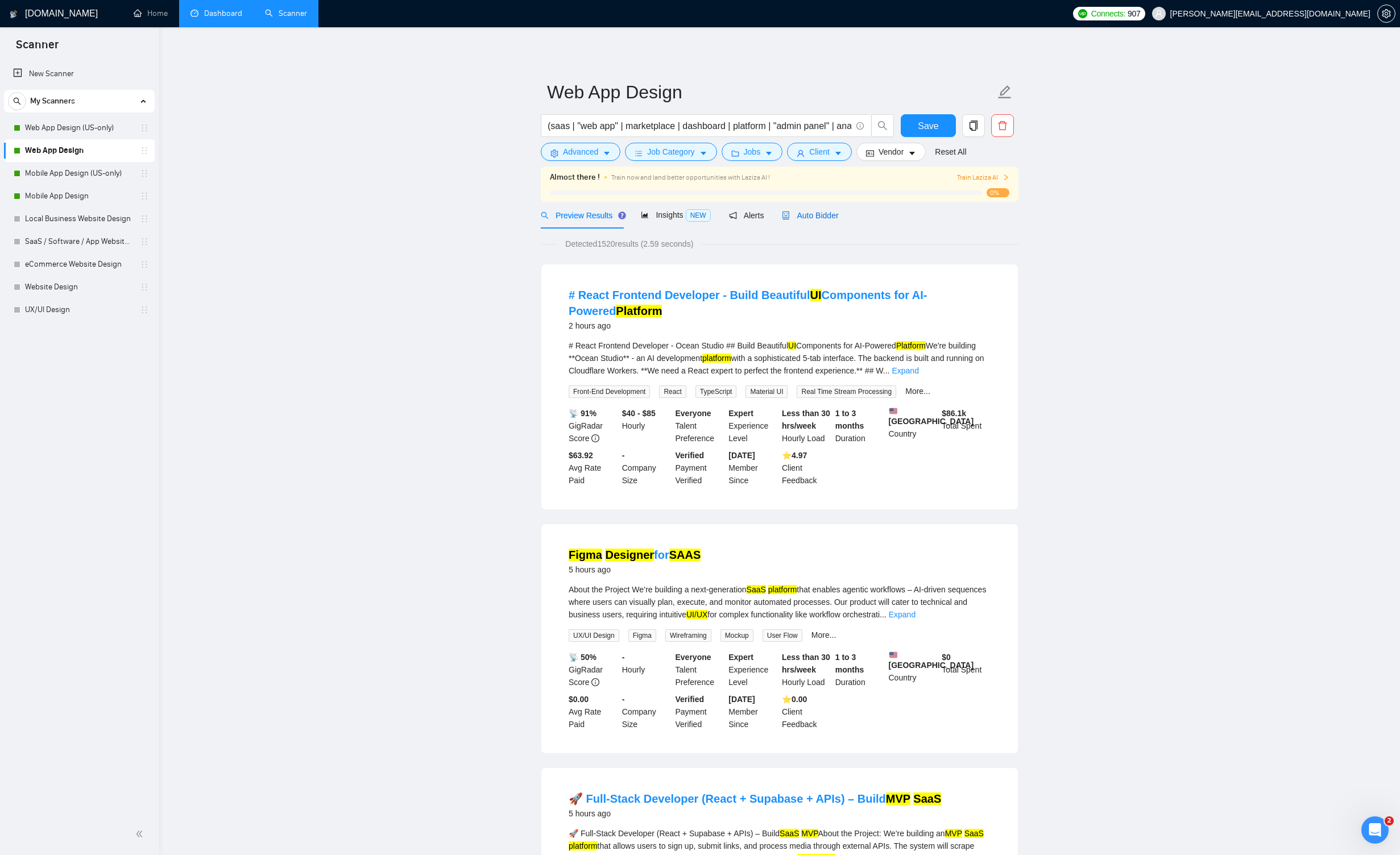
click at [806, 213] on span "Auto Bidder" at bounding box center [810, 216] width 56 height 9
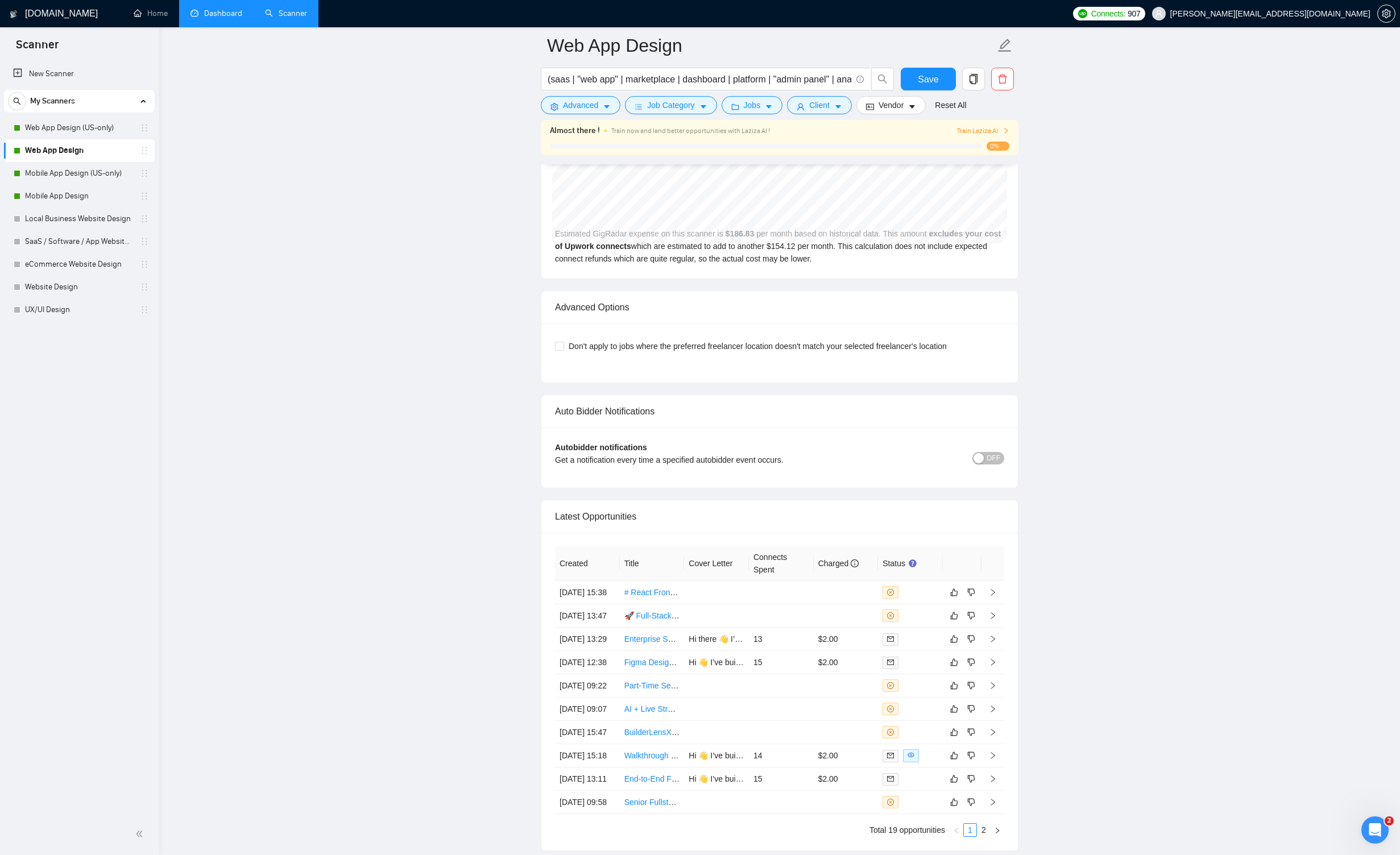
scroll to position [2843, 0]
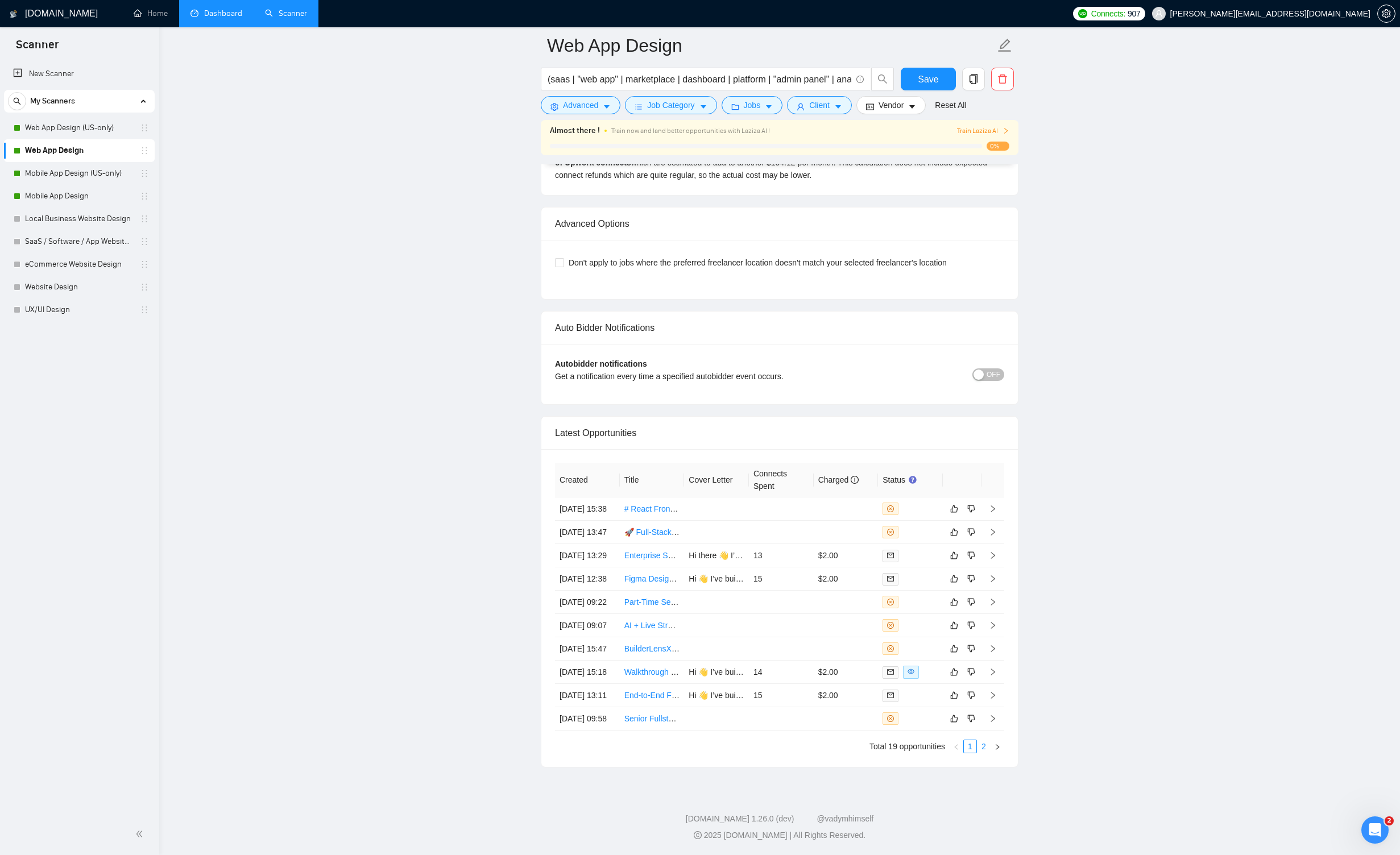
click at [814, 751] on link "2" at bounding box center [983, 746] width 12 height 12
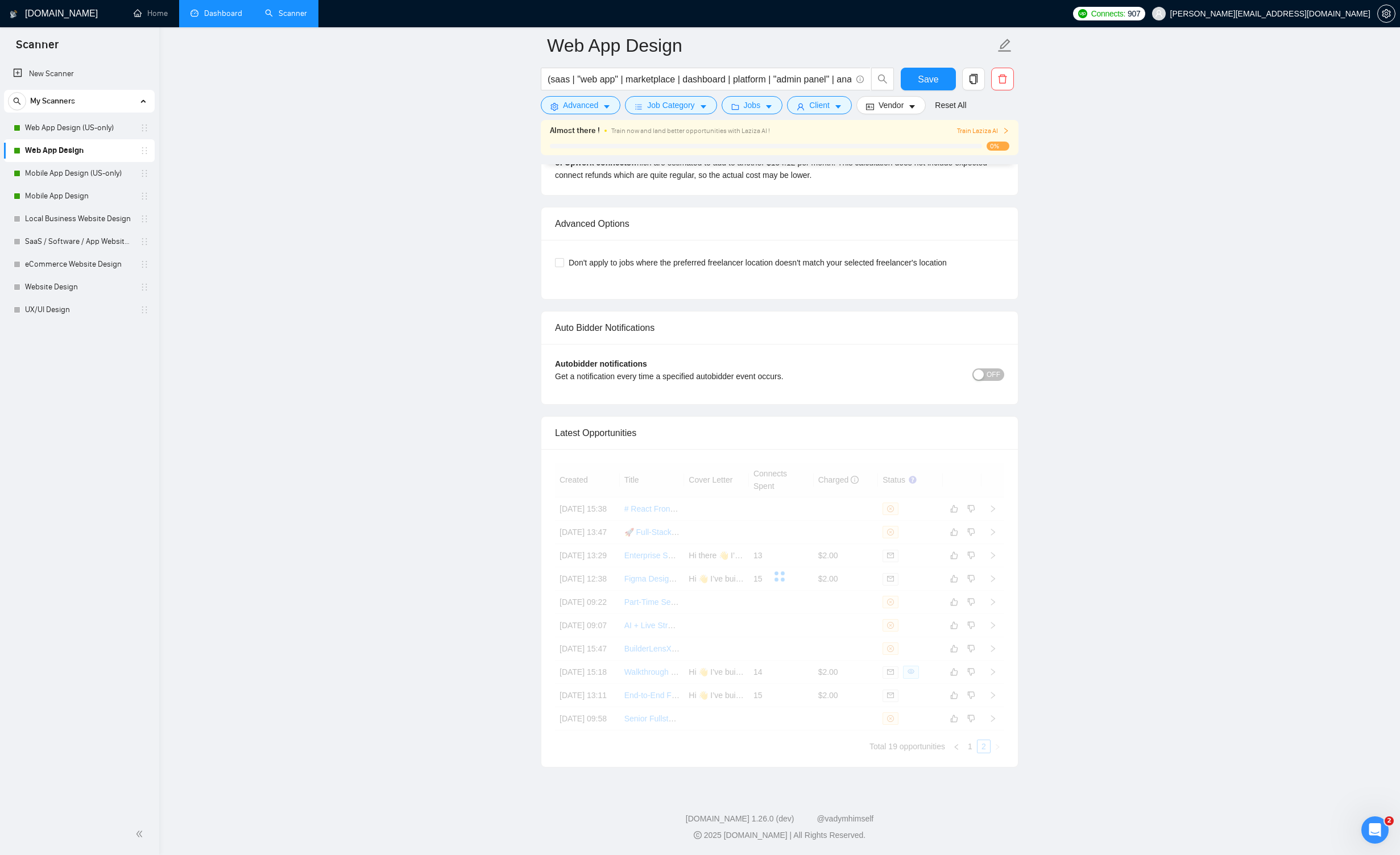
scroll to position [2809, 0]
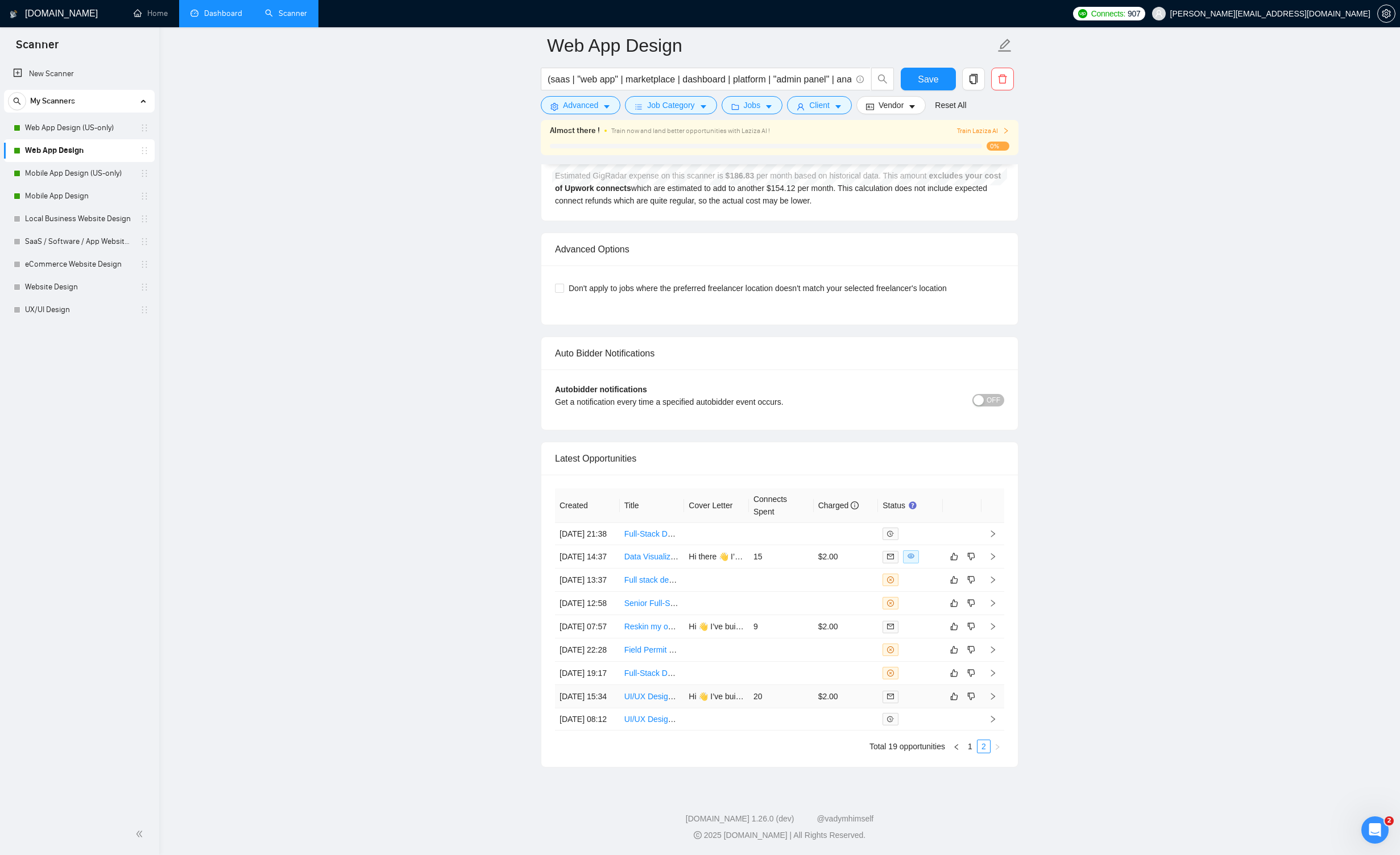
click at [814, 693] on icon "right" at bounding box center [992, 697] width 7 height 8
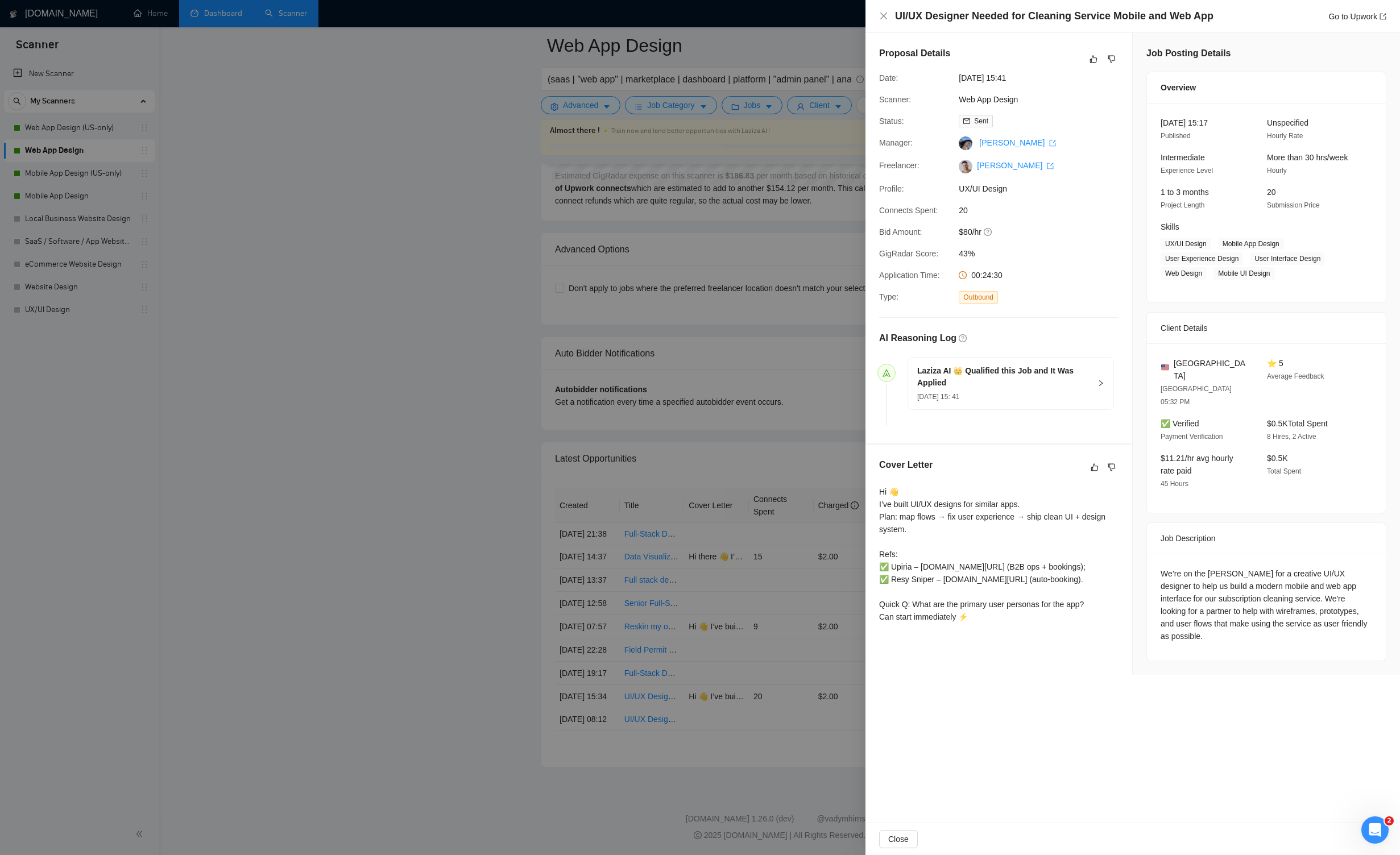
scroll to position [2809, 0]
click at [814, 15] on link "Go to Upwork" at bounding box center [1357, 17] width 58 height 9
click at [814, 62] on icon "like" at bounding box center [1093, 59] width 7 height 9
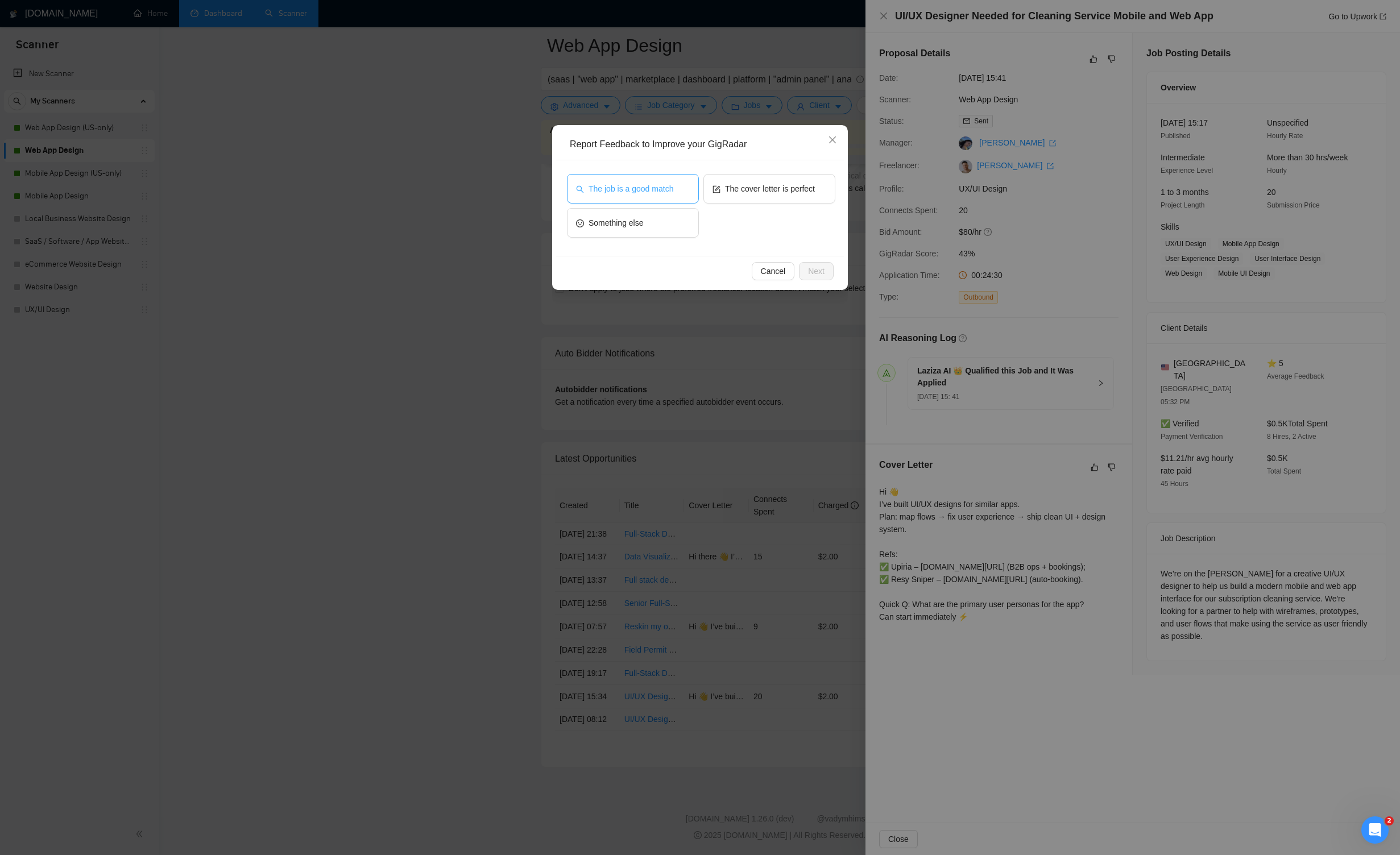
click at [671, 186] on span "The job is a good match" at bounding box center [631, 188] width 84 height 12
click at [754, 189] on span "The cover letter is perfect" at bounding box center [769, 188] width 90 height 12
click at [810, 265] on span "Next" at bounding box center [816, 271] width 17 height 12
click at [667, 209] on textarea at bounding box center [700, 213] width 261 height 43
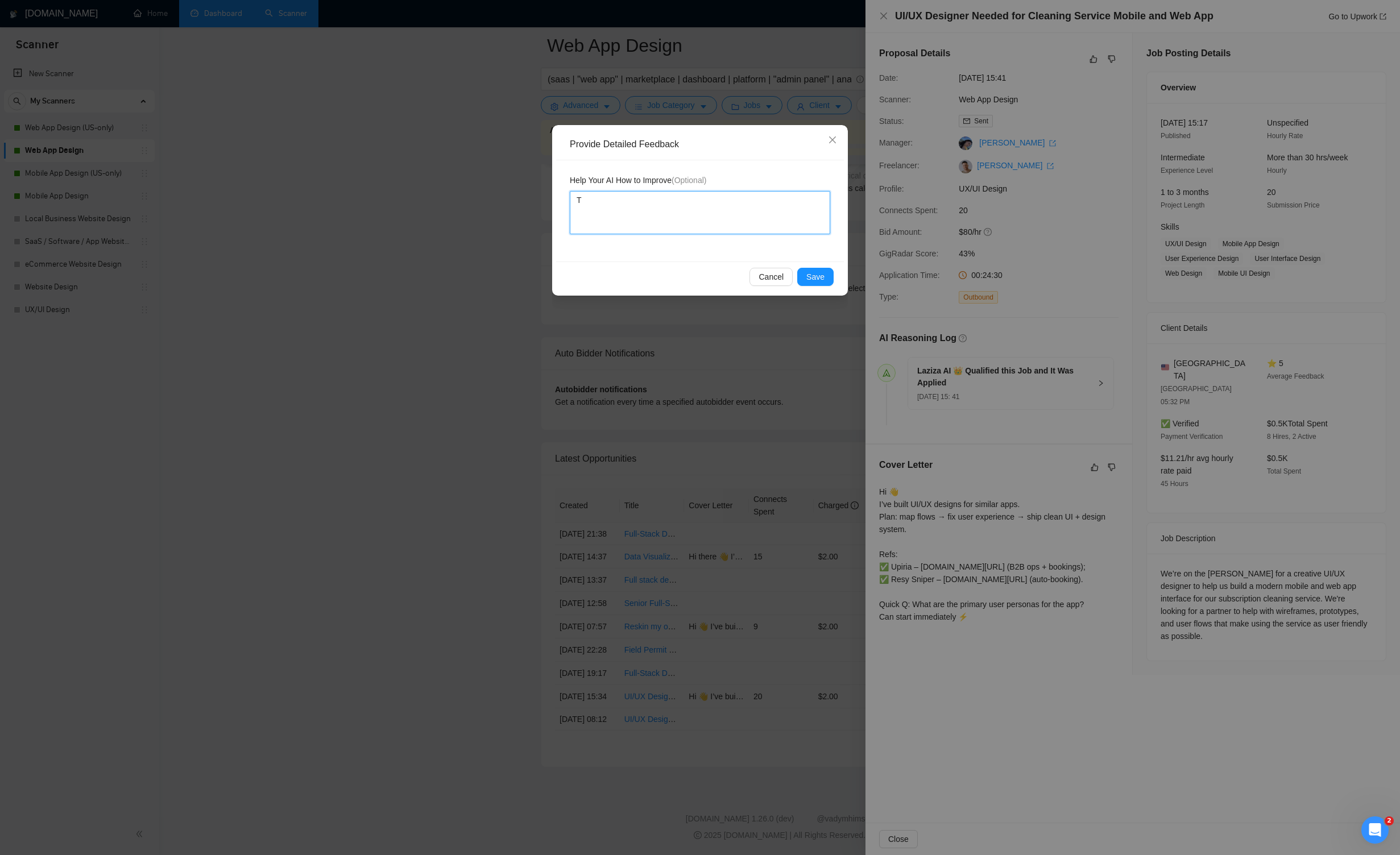
type textarea "Th"
type textarea "The"
type textarea "The c"
type textarea "The co"
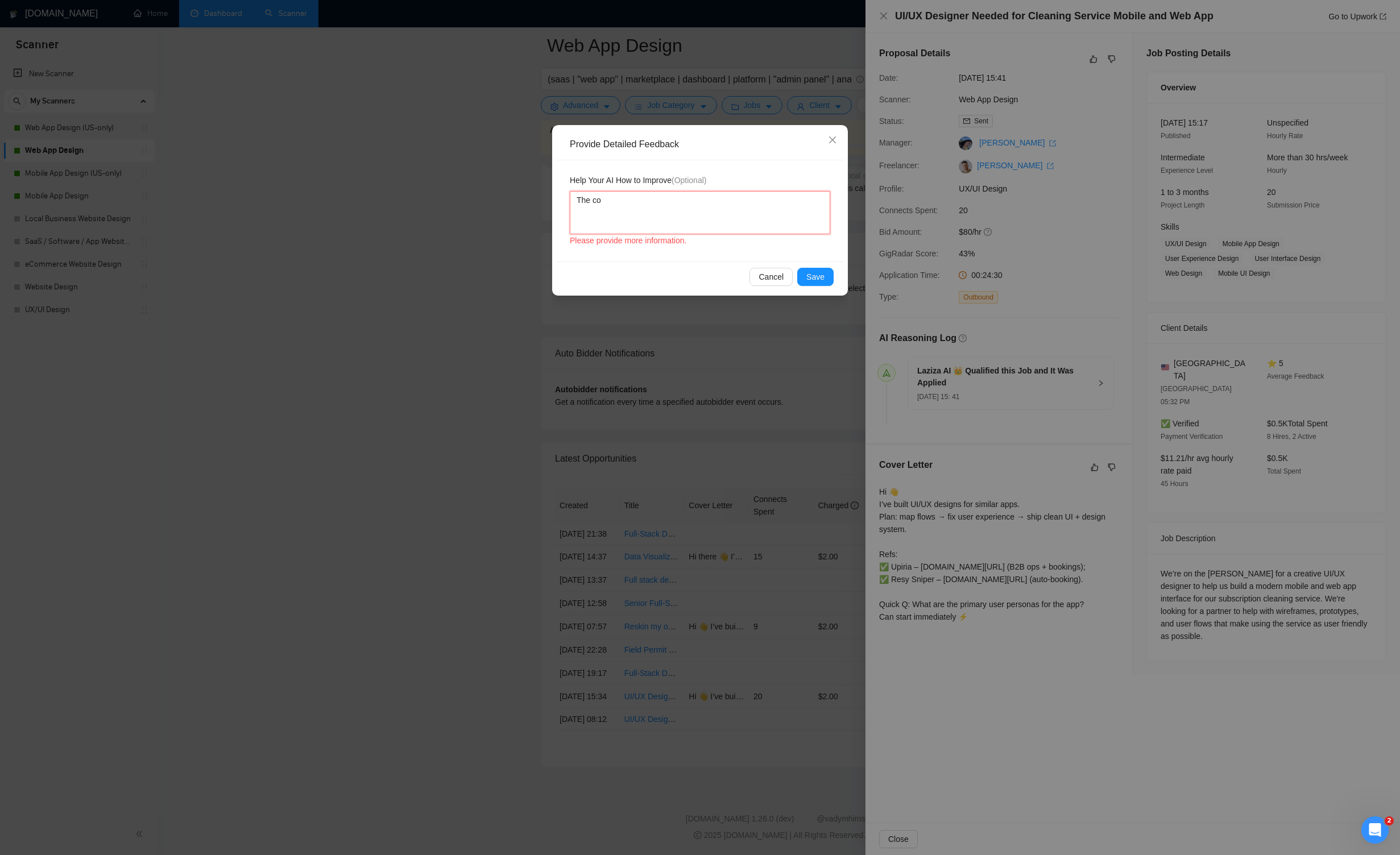
type textarea "The cov"
type textarea "The cove"
type textarea "The cover"
type textarea "The cover l"
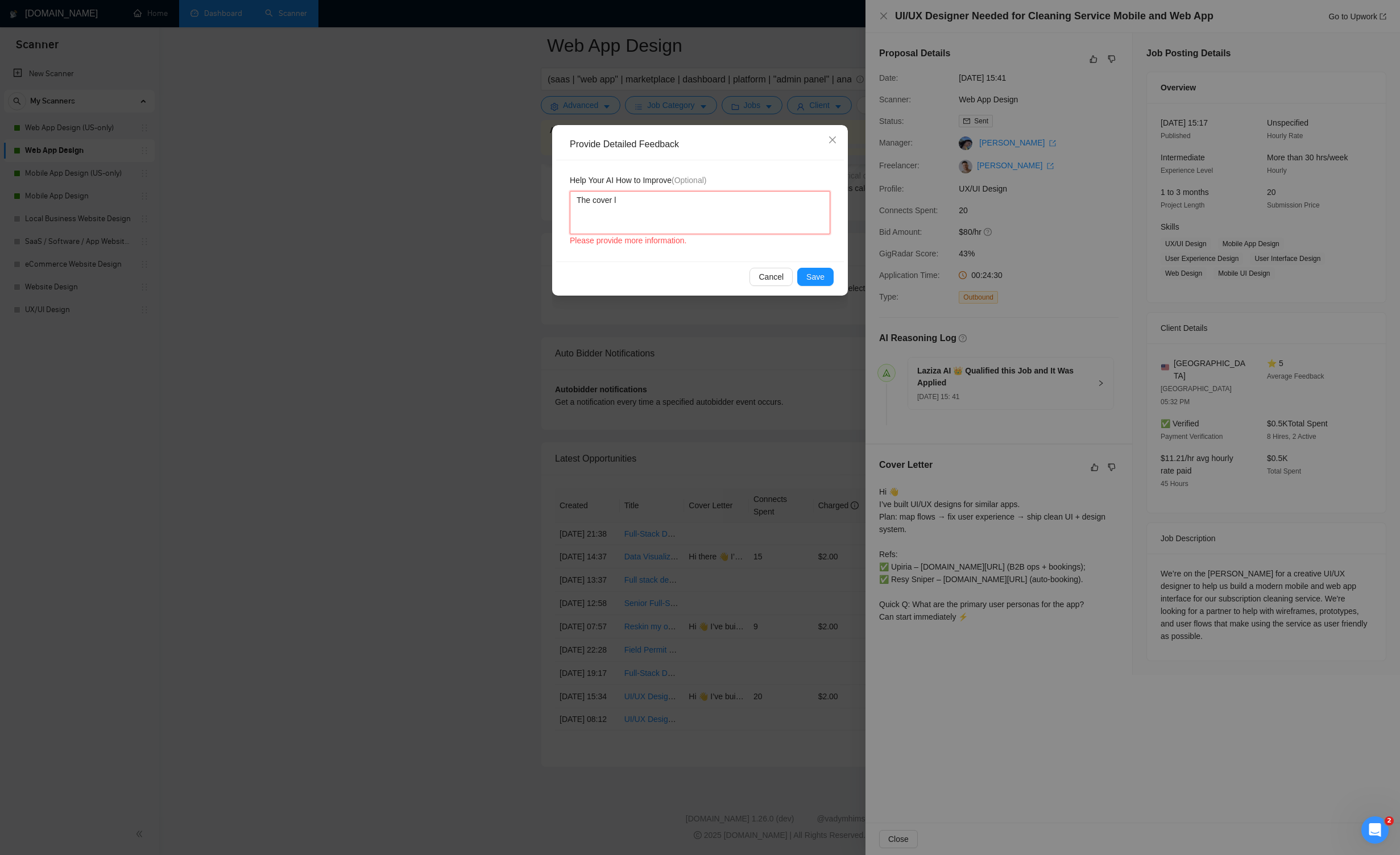
type textarea "The cover le"
type textarea "The cover let"
type textarea "The cover lett"
type textarea "The cover lette"
type textarea "The cover letter"
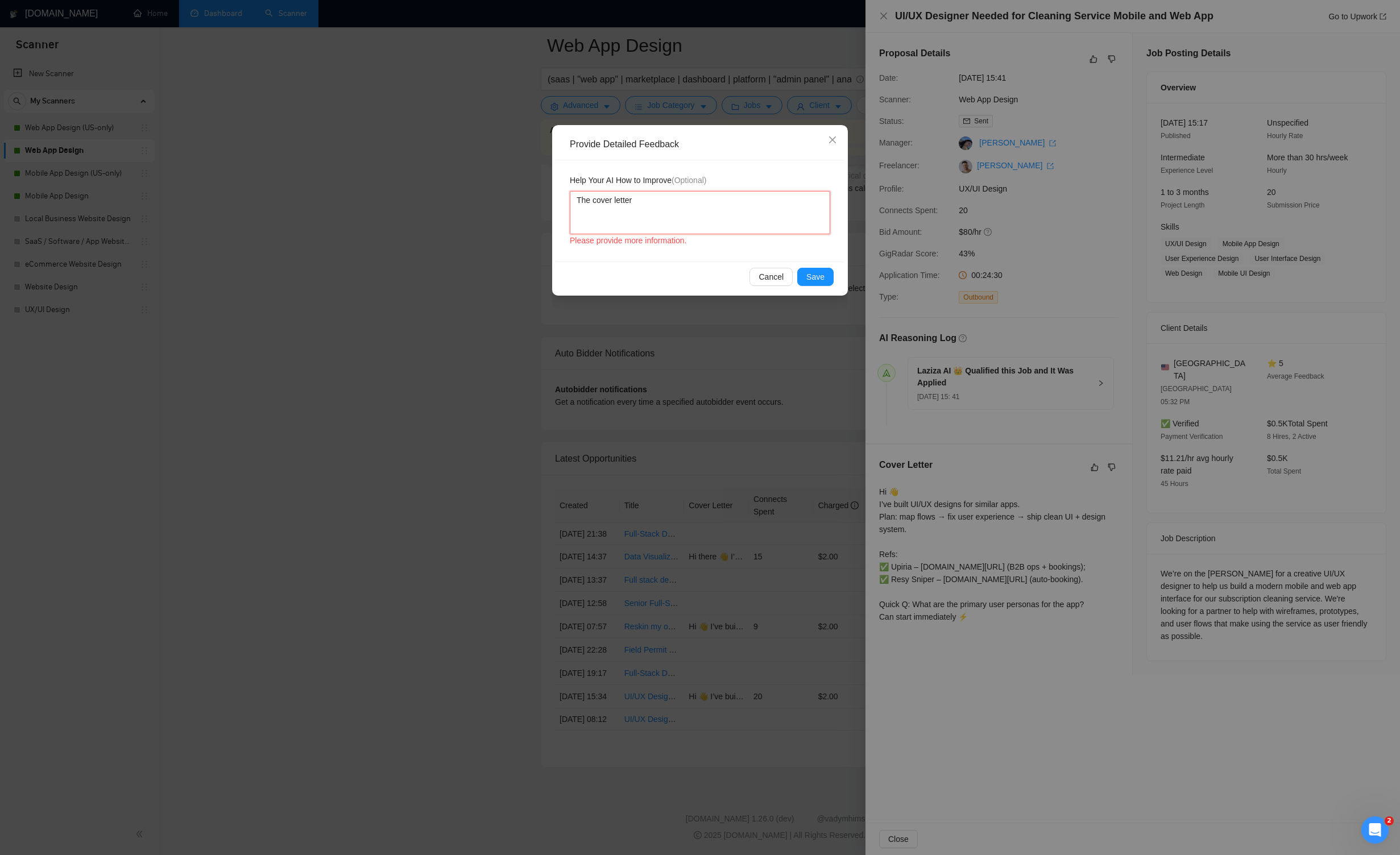
type textarea "The cover letter"
type textarea "The cover letter h"
type textarea "The cover letter ha"
type textarea "The cover letter has"
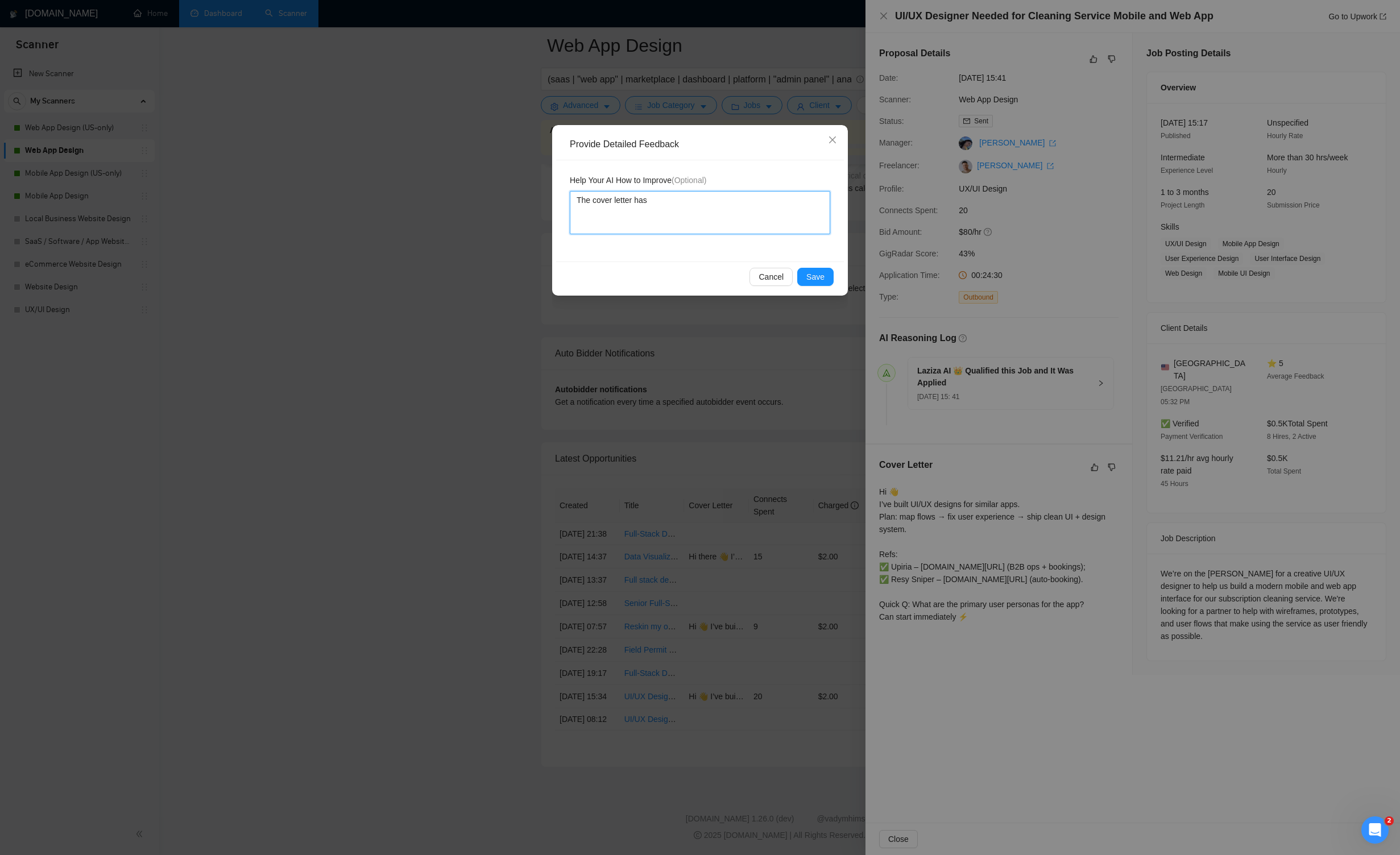
type textarea "The cover letter has"
type textarea "The cover letter ha"
type textarea "The cover letter h"
type textarea "The cover letter"
type textarea "The cover letter m"
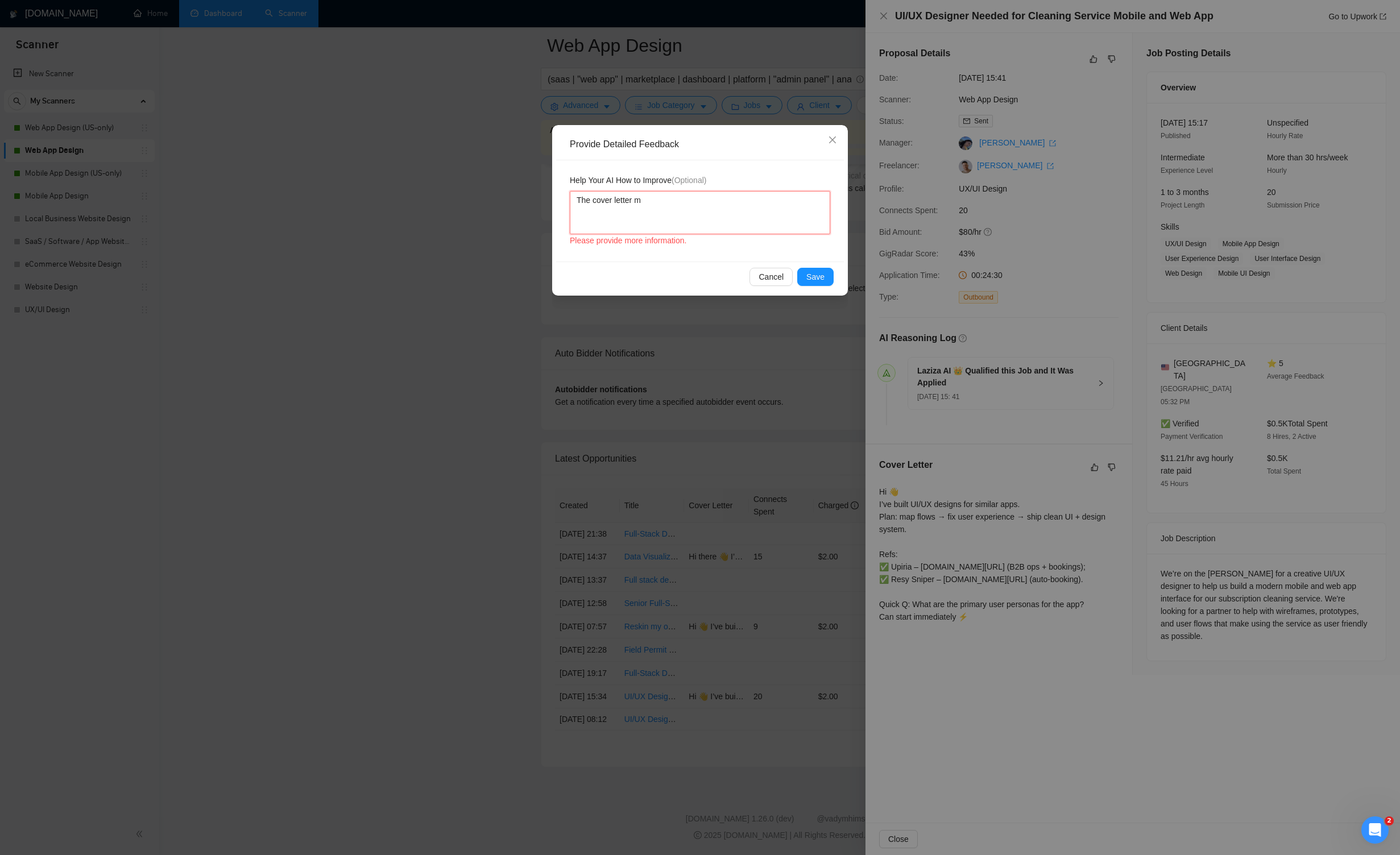
type textarea "The cover letter me"
type textarea "The cover letter men"
type textarea "The cover letter ment"
type textarea "The cover letter menti"
type textarea "The cover letter mentio"
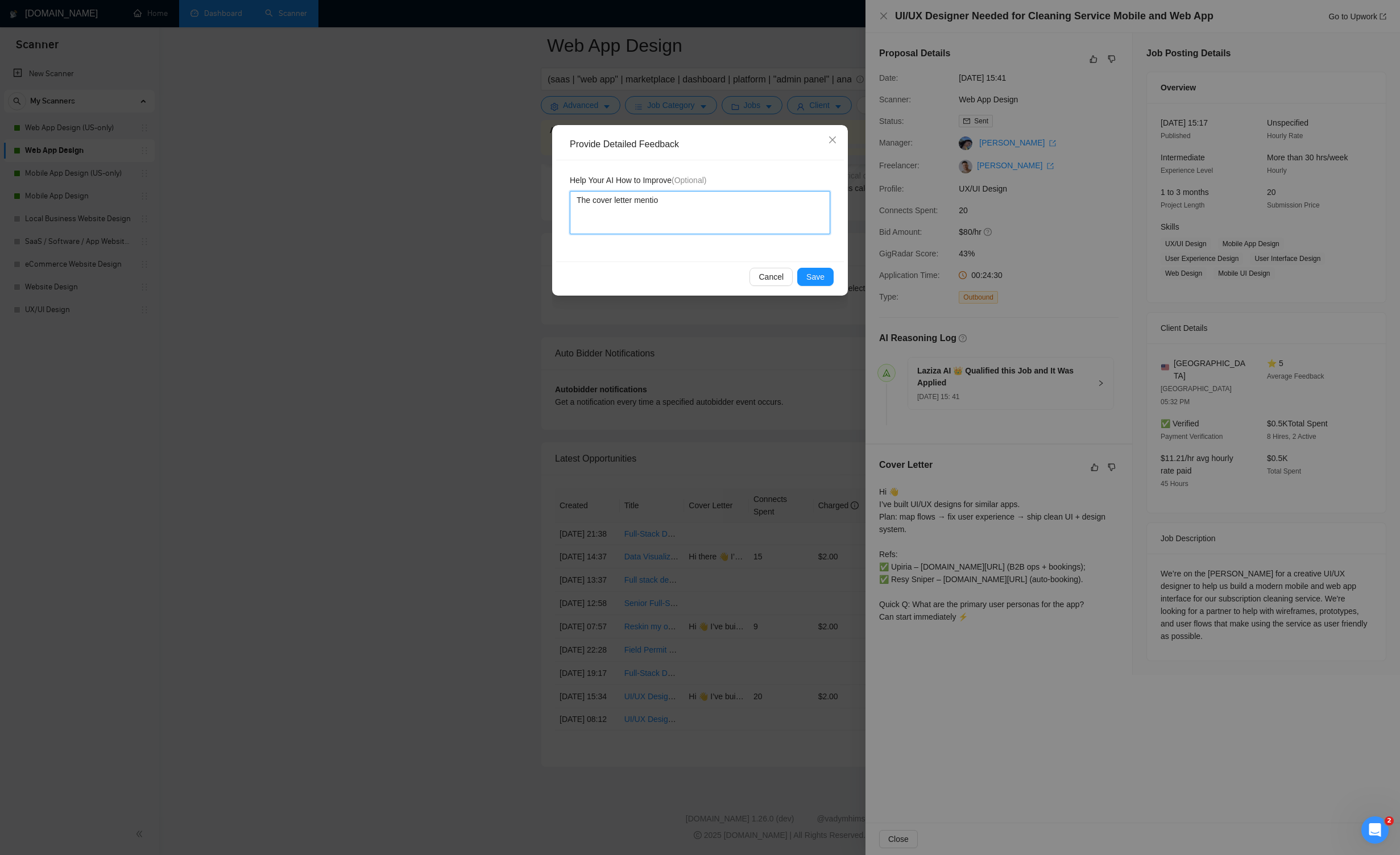
type textarea "The cover letter mention"
type textarea "The cover letter mentione"
type textarea "The cover letter mention"
type textarea "The cover letter mentione"
type textarea "The cover letter mentiones"
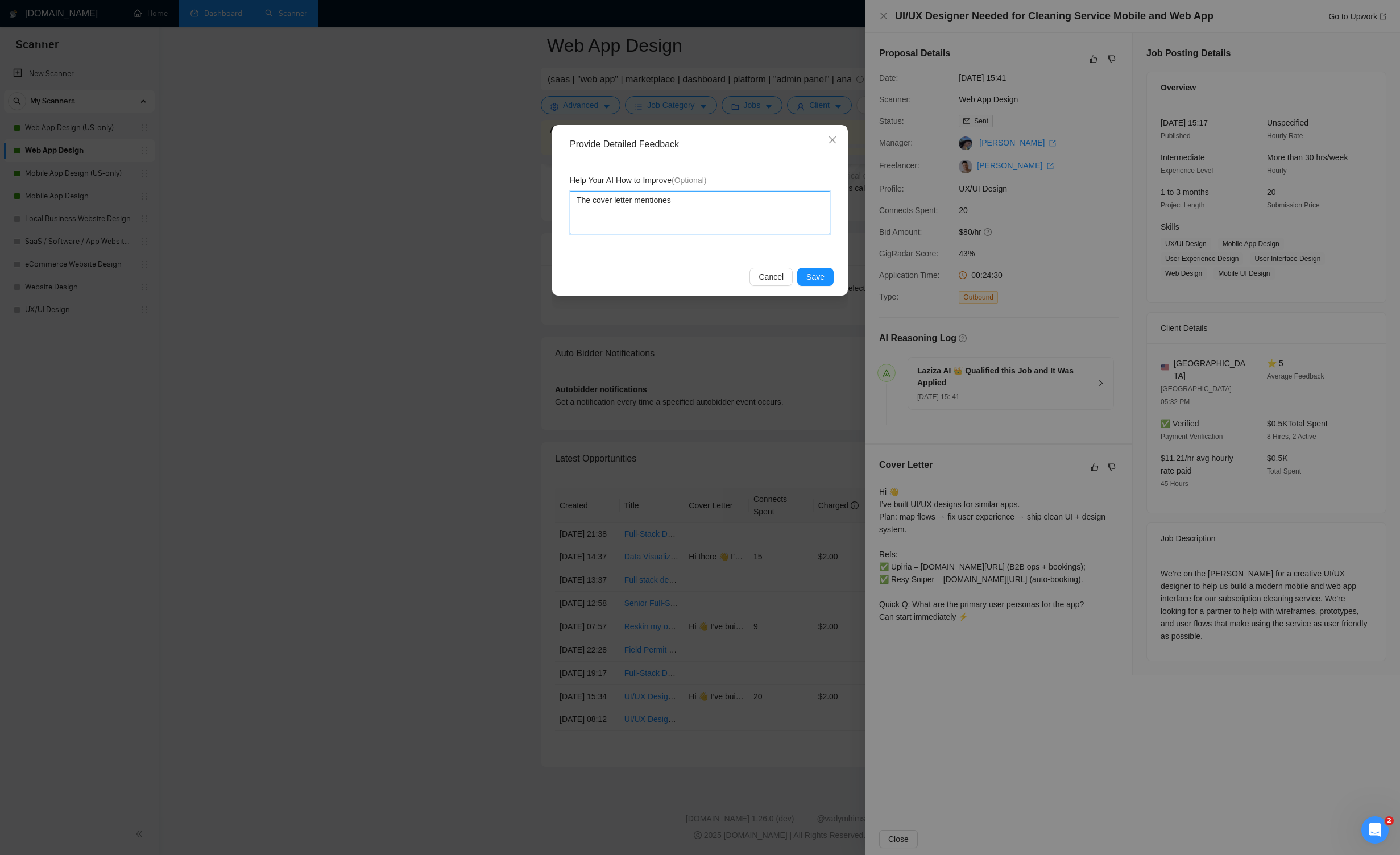
type textarea "The cover letter mentions"
type textarea "The cover letter mentions a"
type textarea "The cover letter mentions an"
type textarea "The cover letter mentions an e"
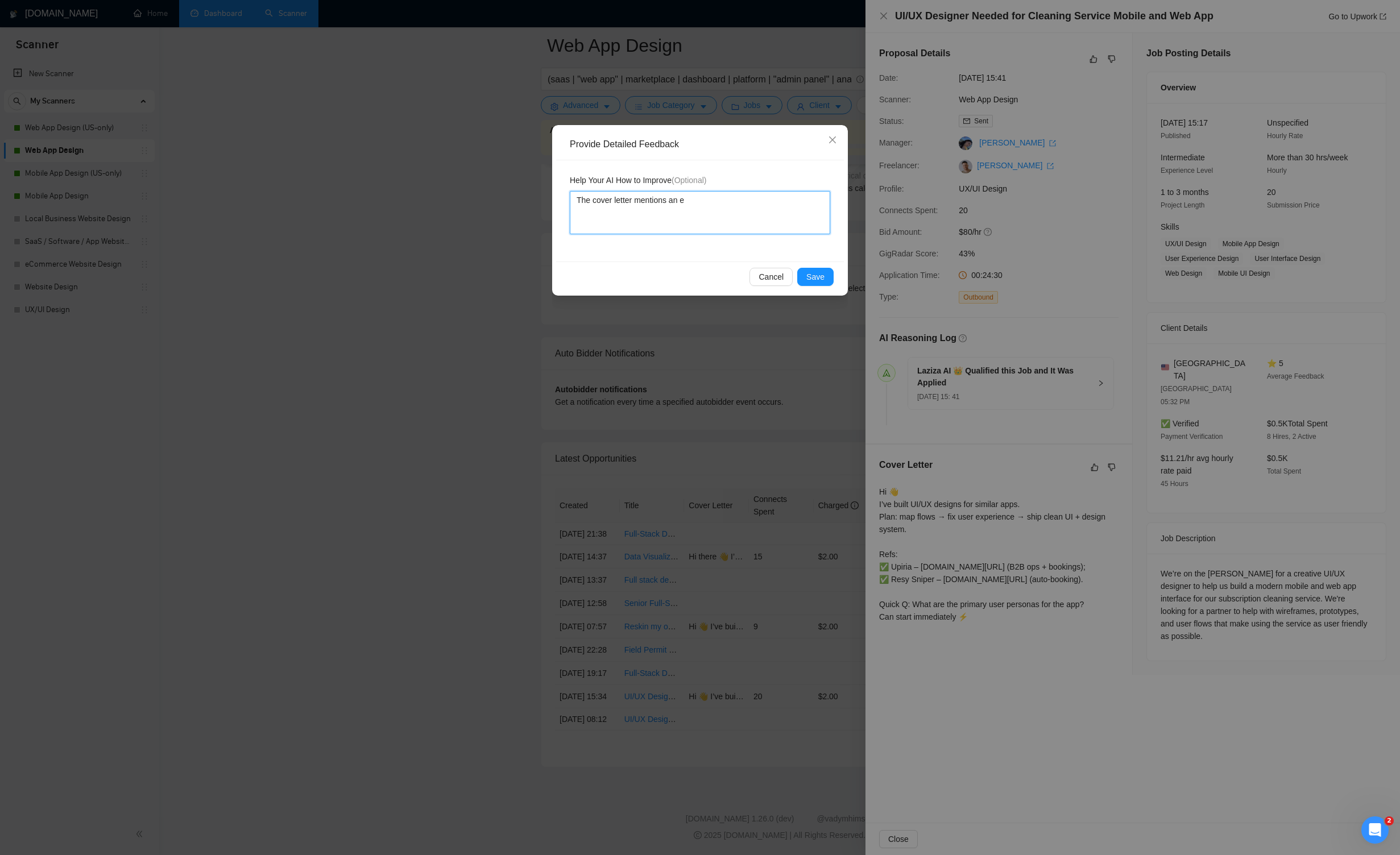
type textarea "The cover letter mentions an ex"
type textarea "The cover letter mentions an exe"
type textarea "The cover letter mentions an exec"
type textarea "The cover letter mentions an execu"
type textarea "The cover letter mentions an execut"
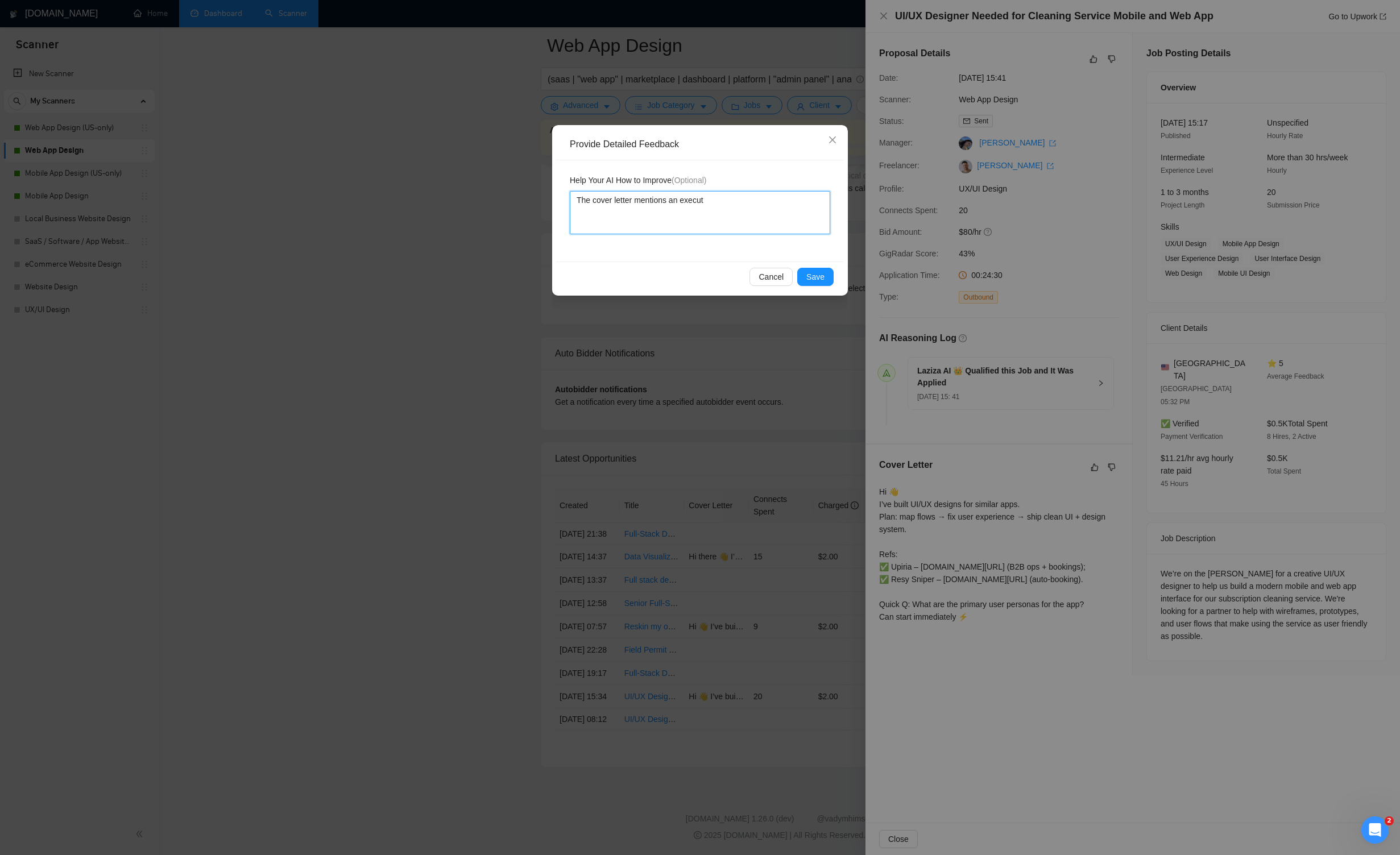
type textarea "The cover letter mentions an executi"
type textarea "The cover letter mentions an executio"
type textarea "The cover letter mentions an execution"
type textarea "The cover letter mentions an execution p"
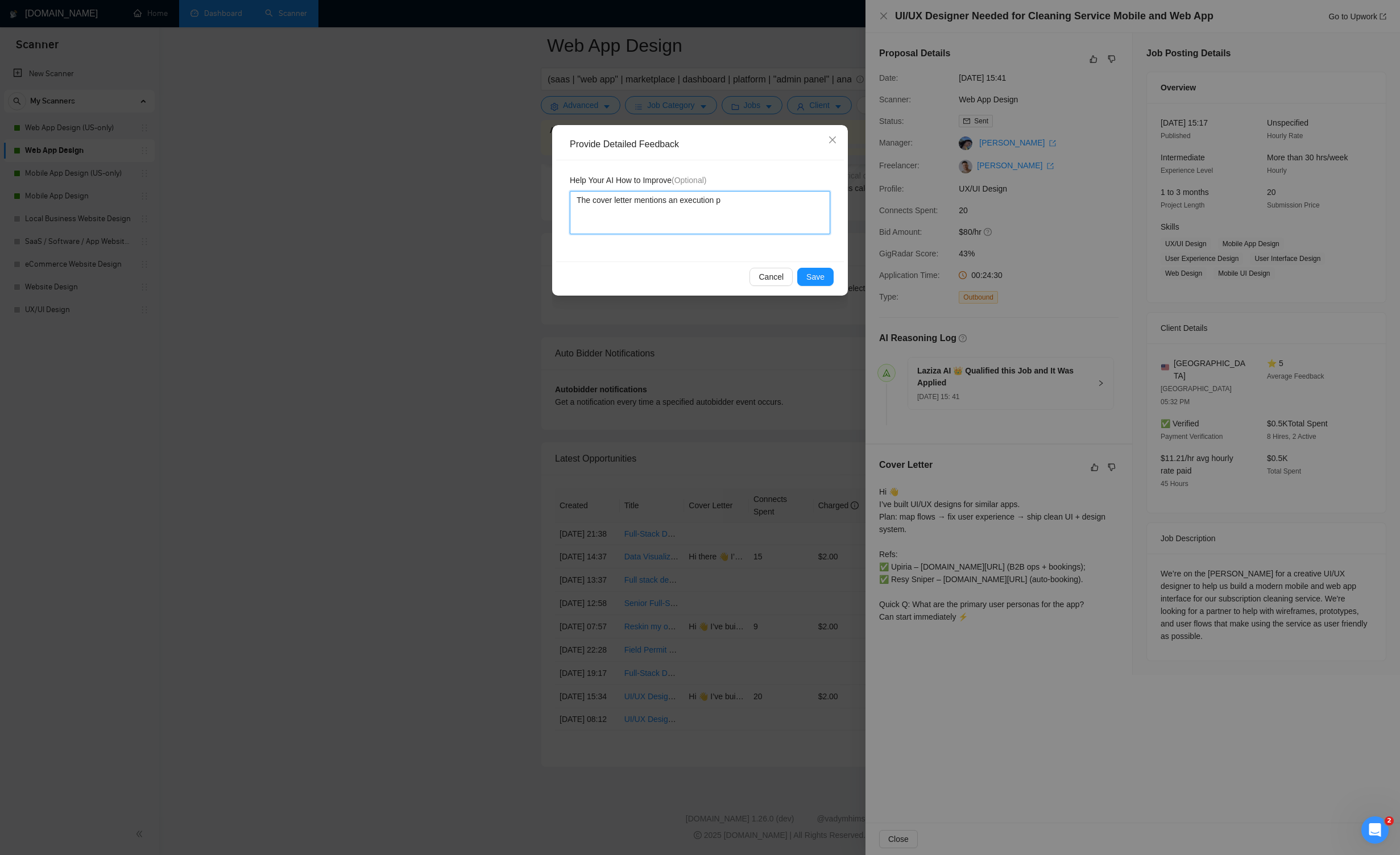
type textarea "The cover letter mentions an execution pl"
type textarea "The cover letter mentions an execution pla"
type textarea "The cover letter mentions an execution plan"
type textarea "The cover letter mentions an execution plan t"
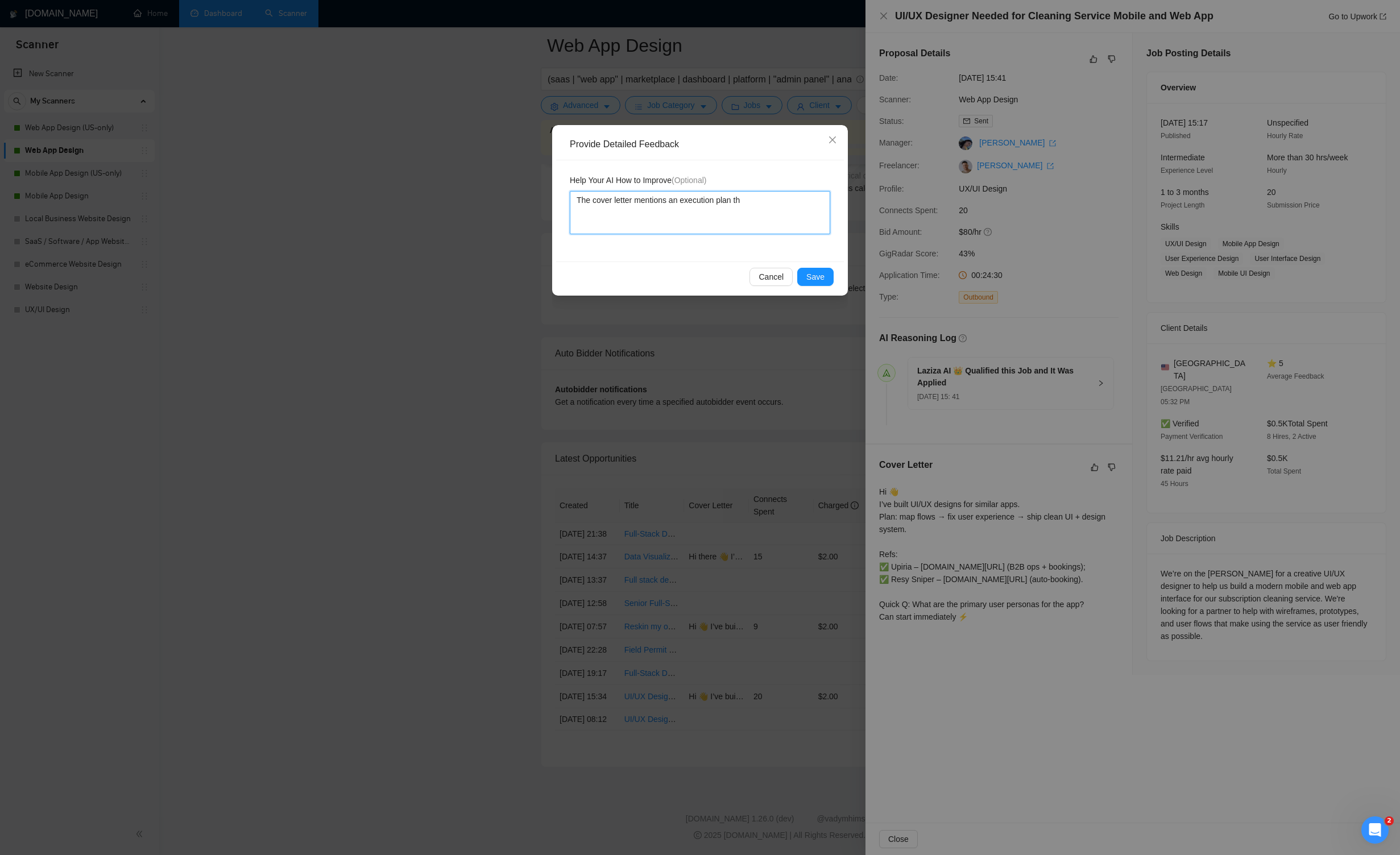
type textarea "The cover letter mentions an execution plan tha"
type textarea "The cover letter mentions an execution plan that"
type textarea "The cover letter mentions an execution plan that h"
type textarea "The cover letter mentions an execution plan that ha"
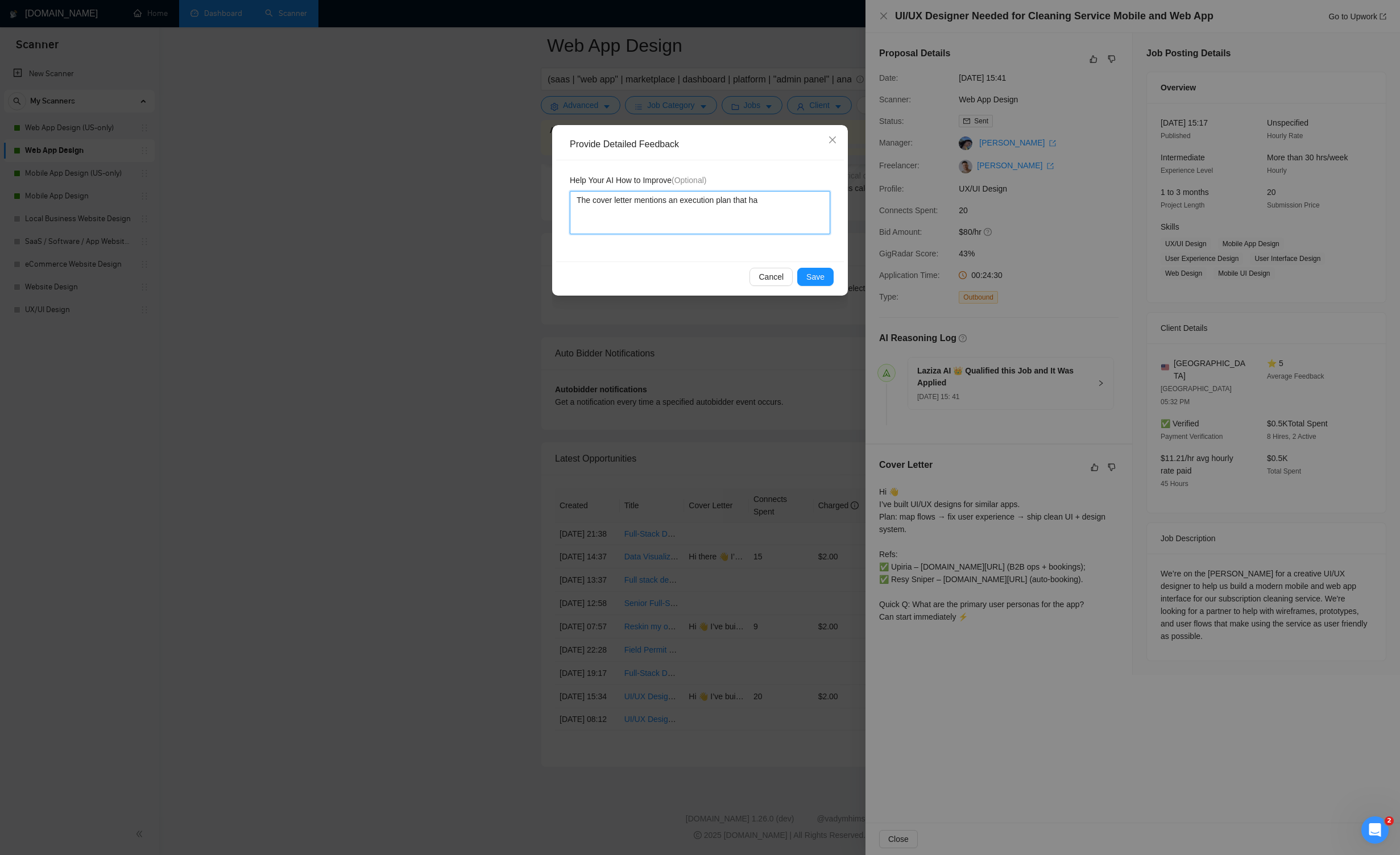
type textarea "The cover letter mentions an execution plan that has"
type textarea "The cover letter mentions an execution plan that has a"
type textarea "The cover letter mentions an execution plan that has a s"
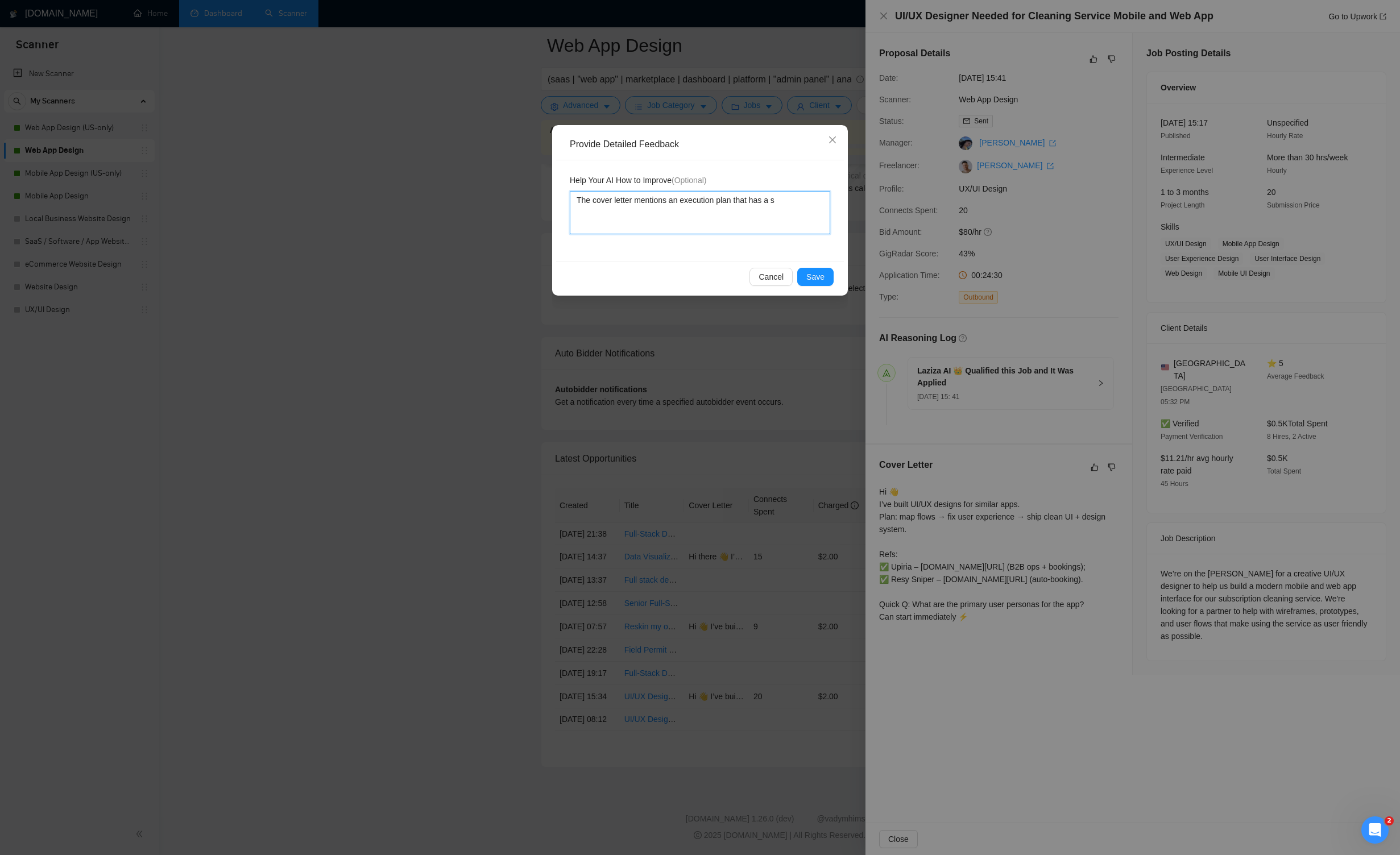
type textarea "The cover letter mentions an execution plan that has a se"
type textarea "The cover letter mentions an execution plan that has a sec"
type textarea "The cover letter mentions an execution plan that has a seco"
type textarea "The cover letter mentions an execution plan that has a secon"
type textarea "The cover letter mentions an execution plan that has a second"
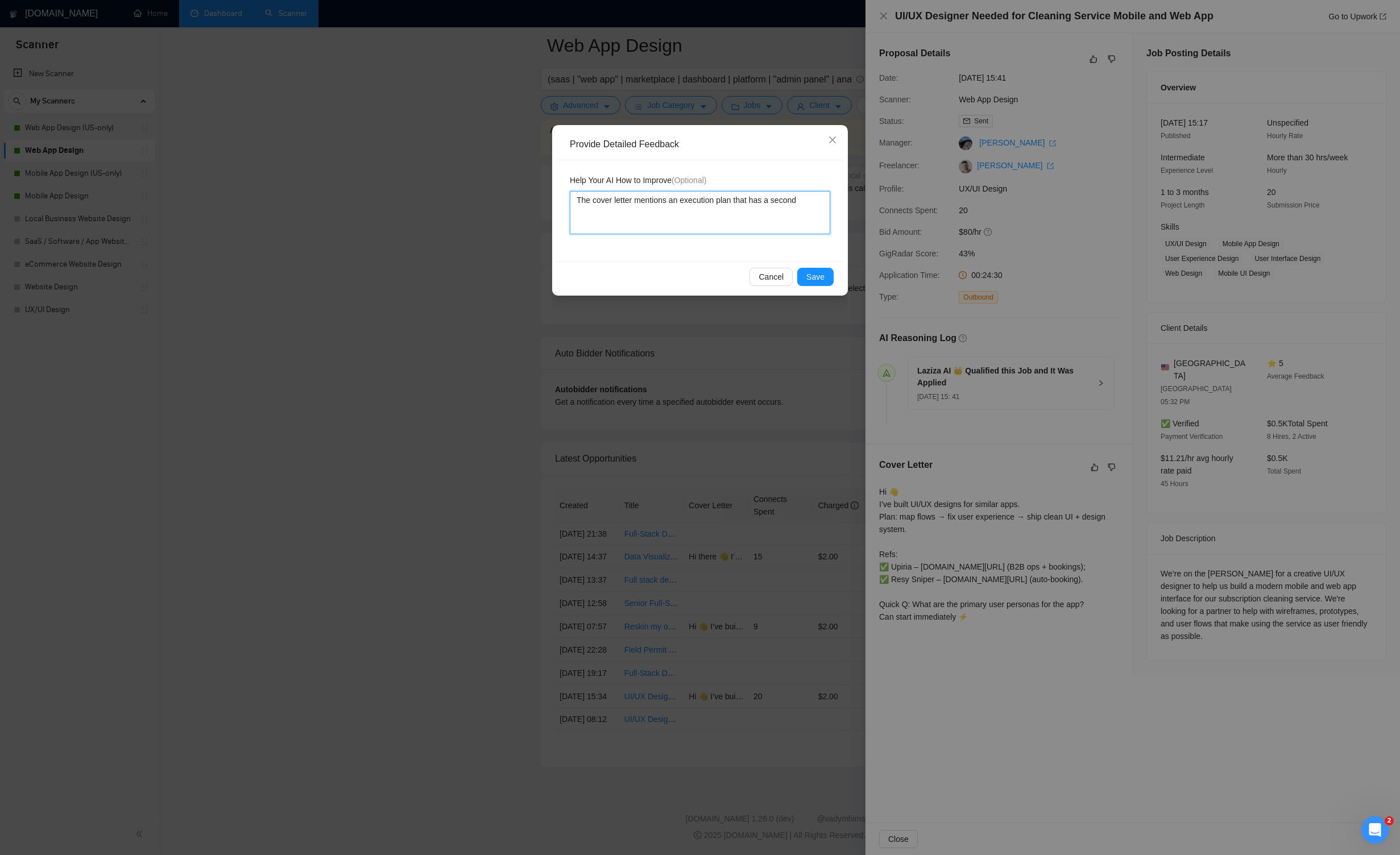
type textarea "The cover letter mentions an execution plan that has a second"
type textarea "The cover letter mentions an execution plan that has a second t"
type textarea "The cover letter mentions an execution plan that has a second"
type textarea "The cover letter mentions an execution plan that has a second s"
type textarea "The cover letter mentions an execution plan that has a second st"
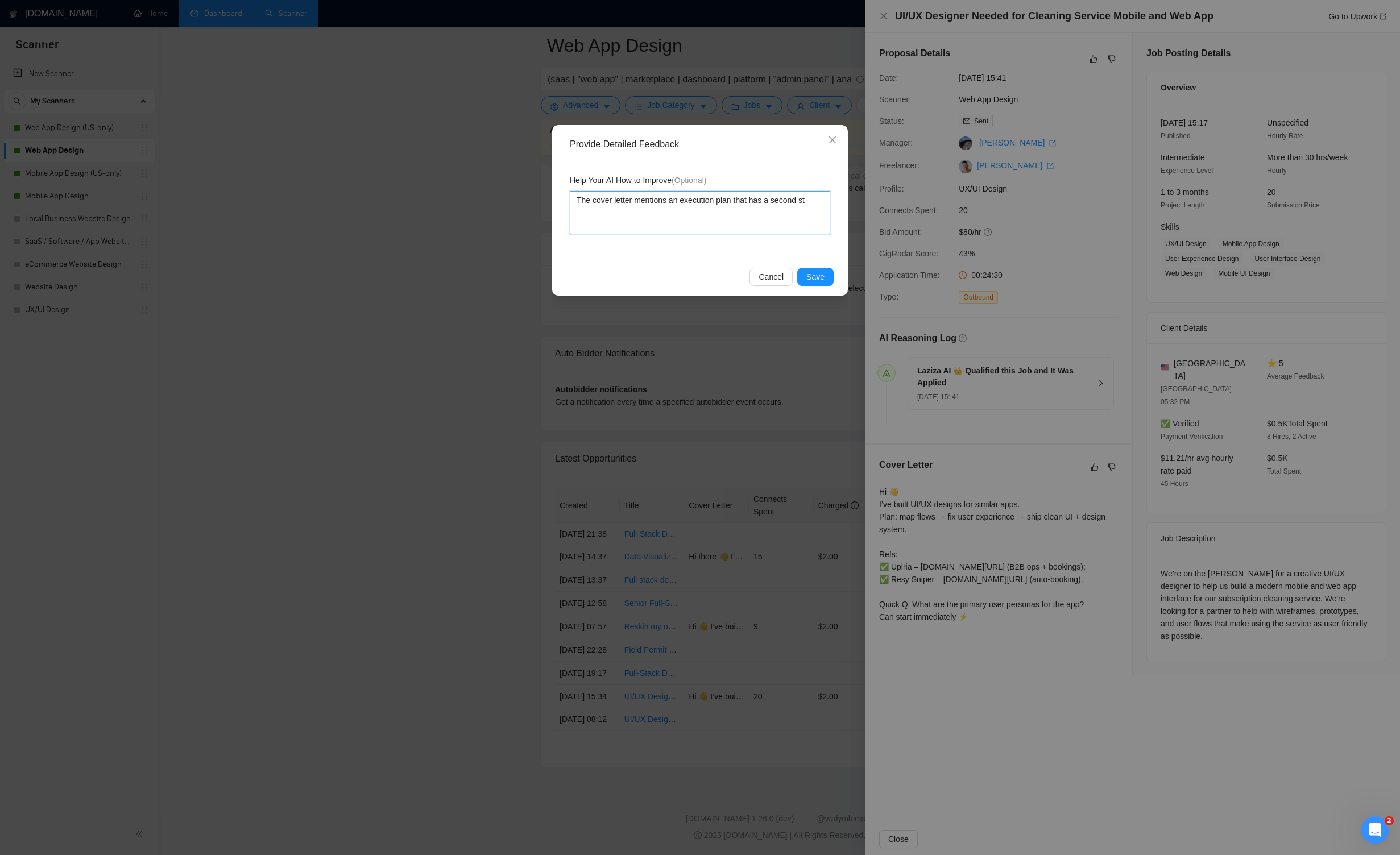
type textarea "The cover letter mentions an execution plan that has a second ste"
type textarea "The cover letter mentions an execution plan that has a second step"
type textarea "The cover letter mentions an execution plan that has a second step ""
type textarea "The cover letter mentions an execution plan that has a second step """
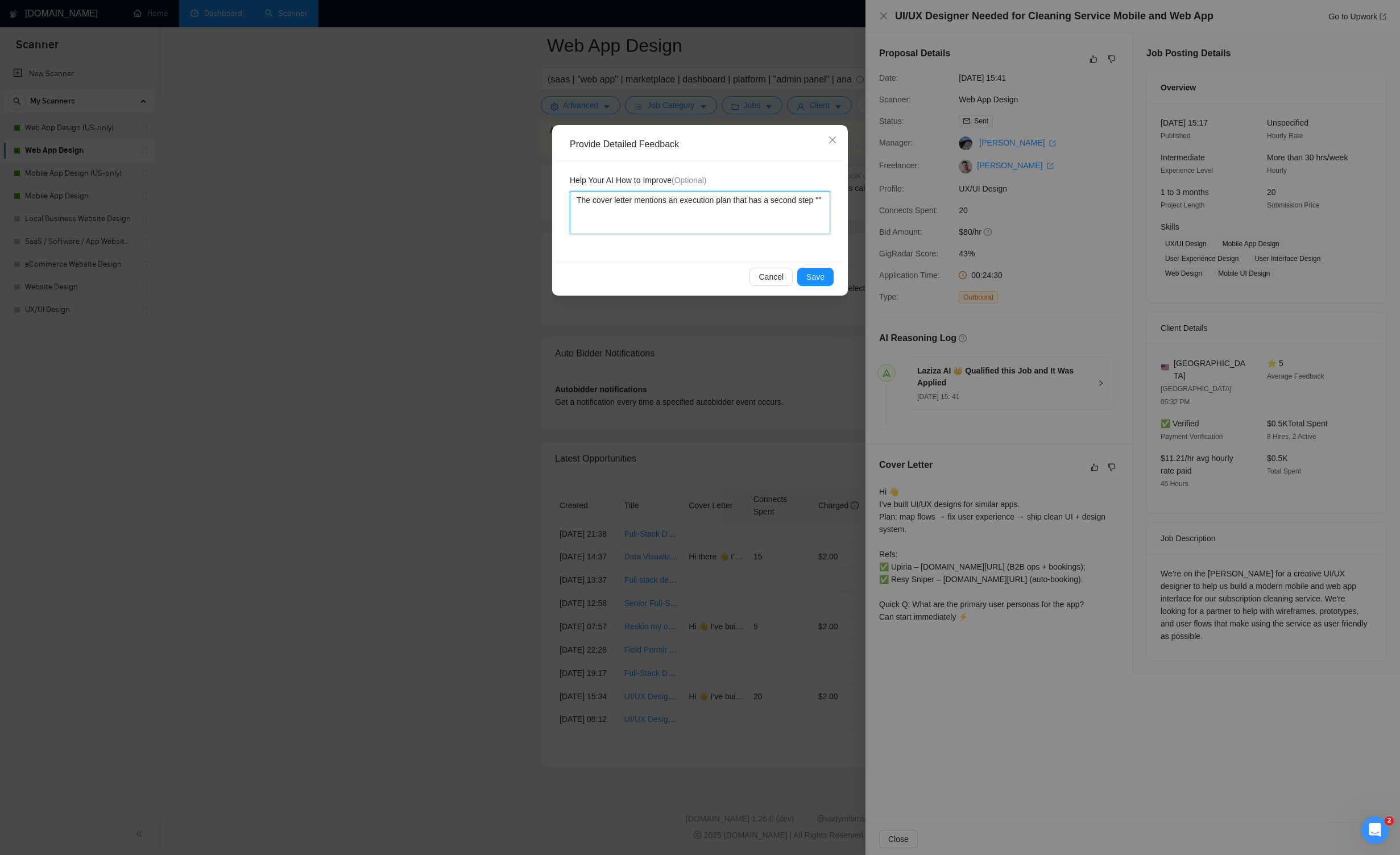
type textarea "The cover letter mentions an execution plan that has a second step "f""
type textarea "The cover letter mentions an execution plan that has a second step "fi""
type textarea "The cover letter mentions an execution plan that has a second step "fix""
type textarea "The cover letter mentions an execution plan that has a second step "fix ""
type textarea "The cover letter mentions an execution plan that has a second step "fix u""
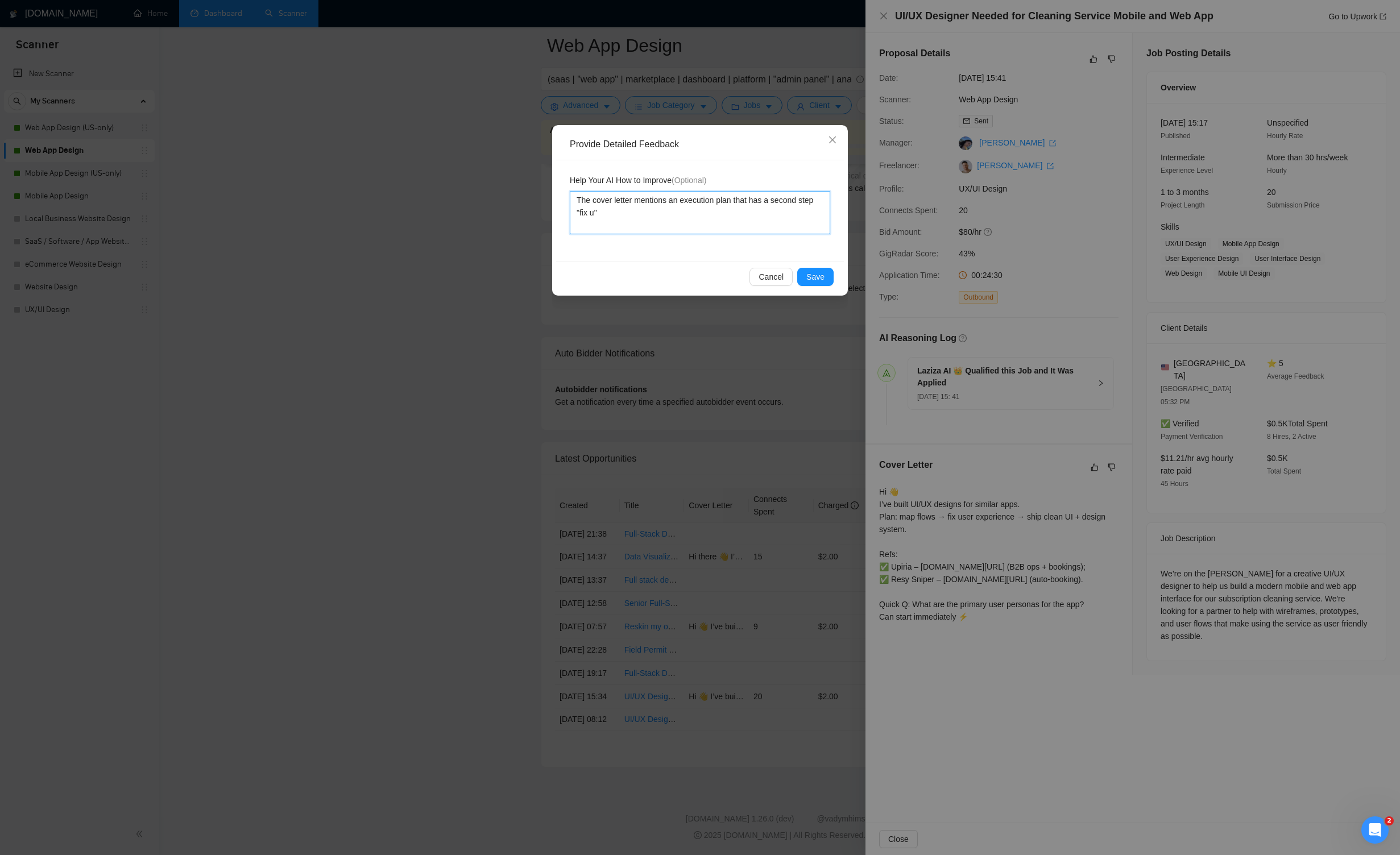
type textarea "The cover letter mentions an execution plan that has a second step "fix us""
type textarea "The cover letter mentions an execution plan that has a second step "fix use""
type textarea "The cover letter mentions an execution plan that has a second step "fix user""
type textarea "The cover letter mentions an execution plan that has a second step "fix user ""
type textarea "The cover letter mentions an execution plan that has a second step "fix user e""
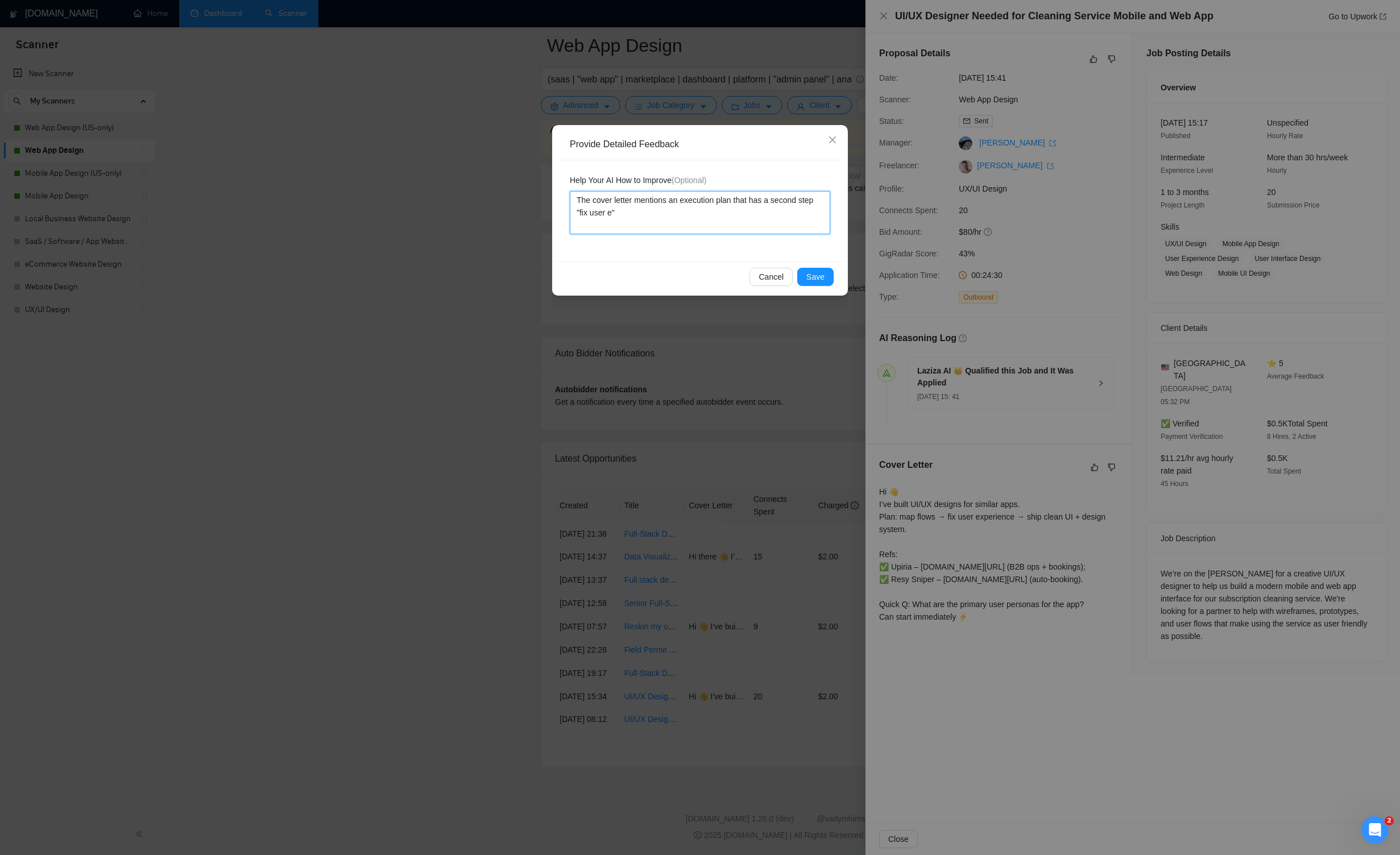
type textarea "The cover letter mentions an execution plan that has a second step "fix user ex""
type textarea "The cover letter mentions an execution plan that has a second step "fix user ex…"
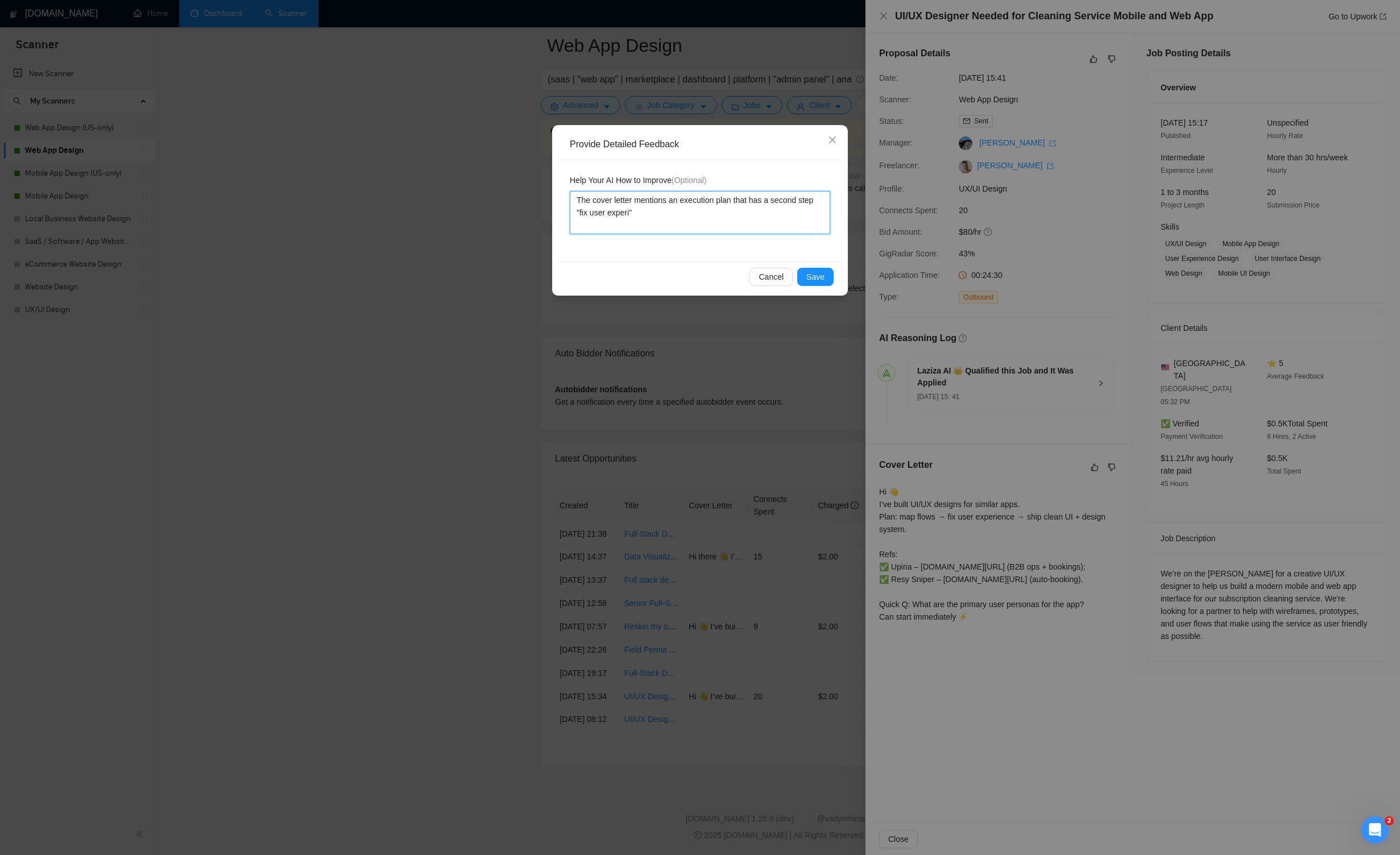
type textarea "The cover letter mentions an execution plan that has a second step "fix user ex…"
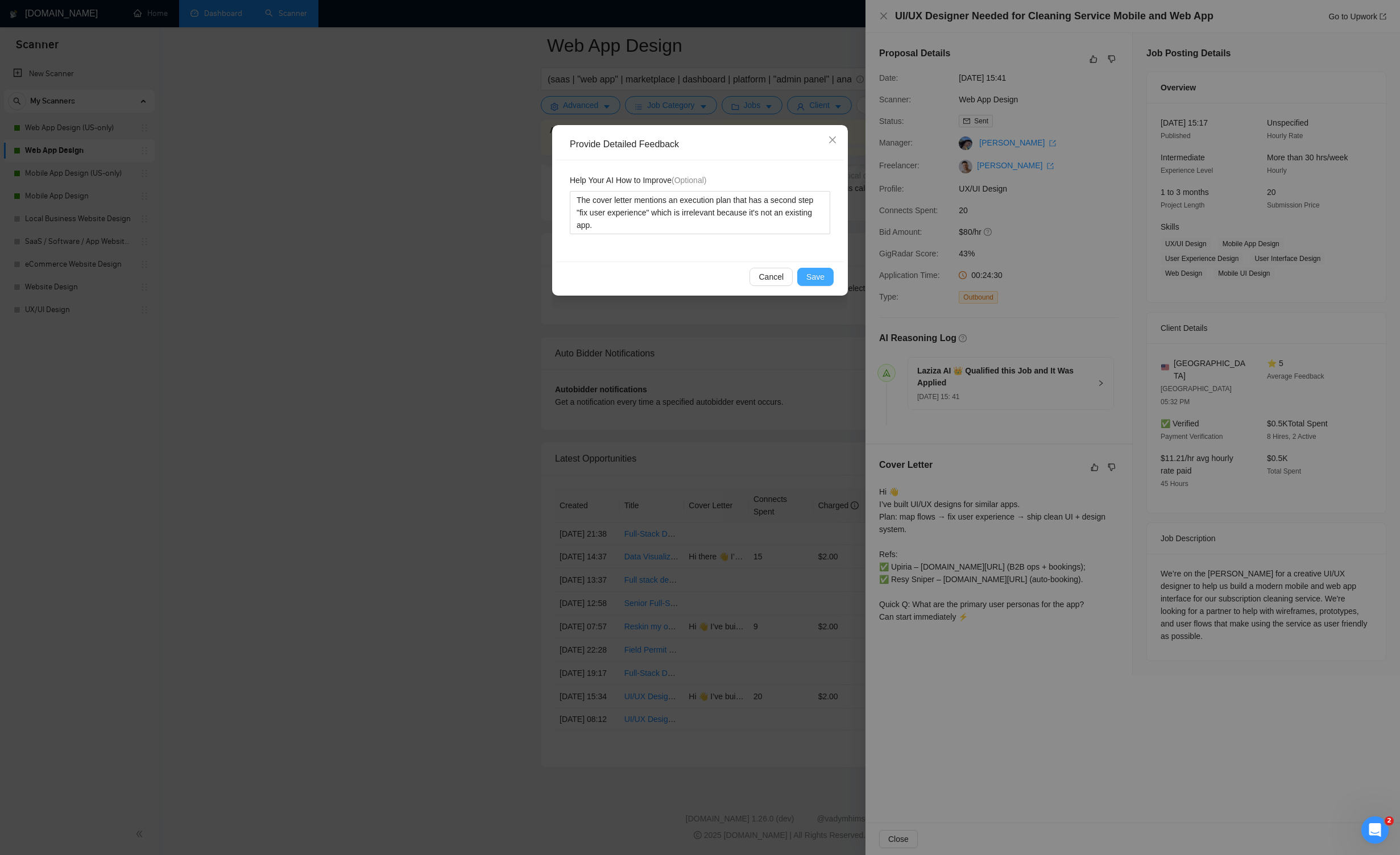
click at [814, 277] on button "Save" at bounding box center [815, 277] width 37 height 18
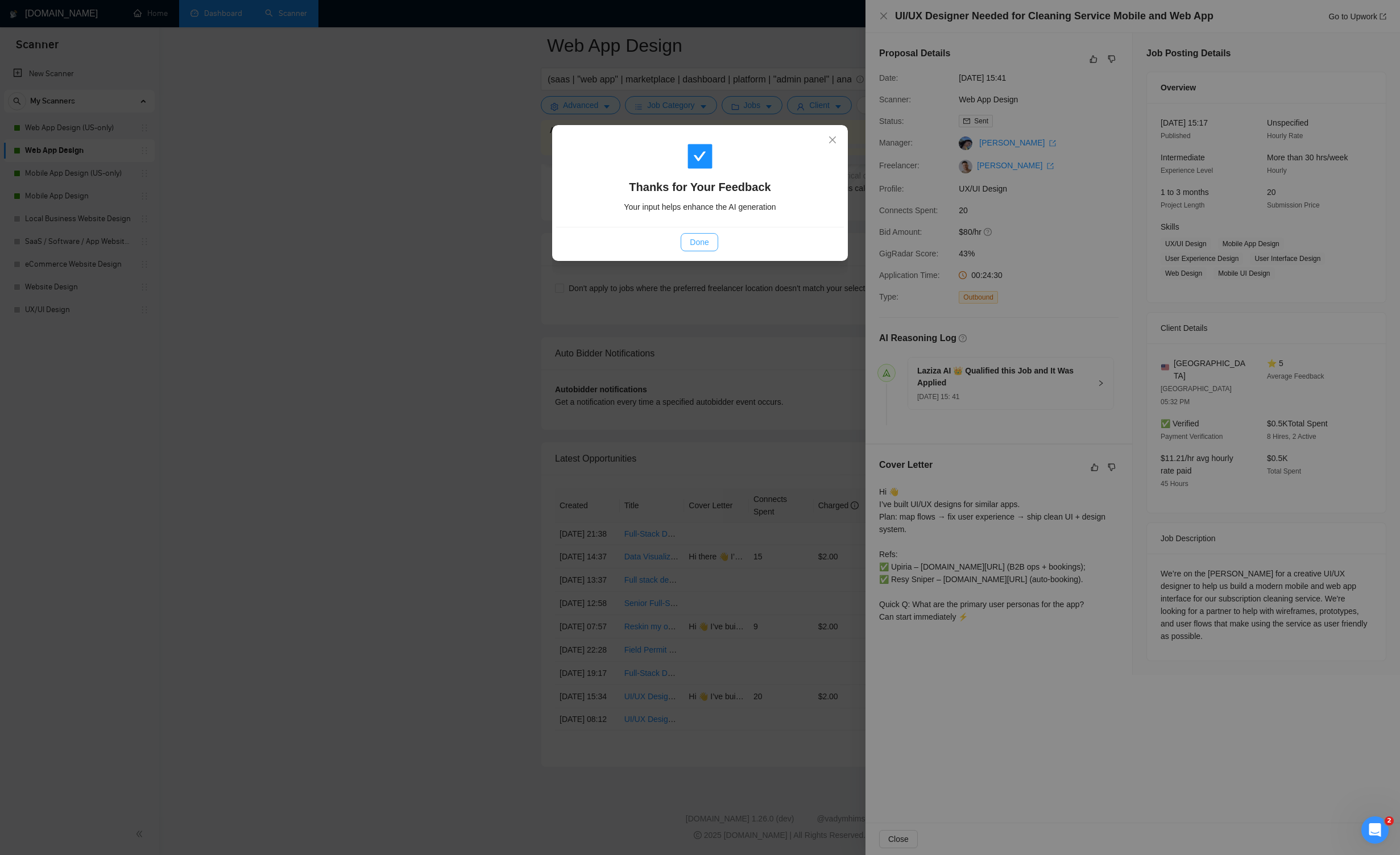
click at [713, 247] on button "Done" at bounding box center [698, 242] width 37 height 18
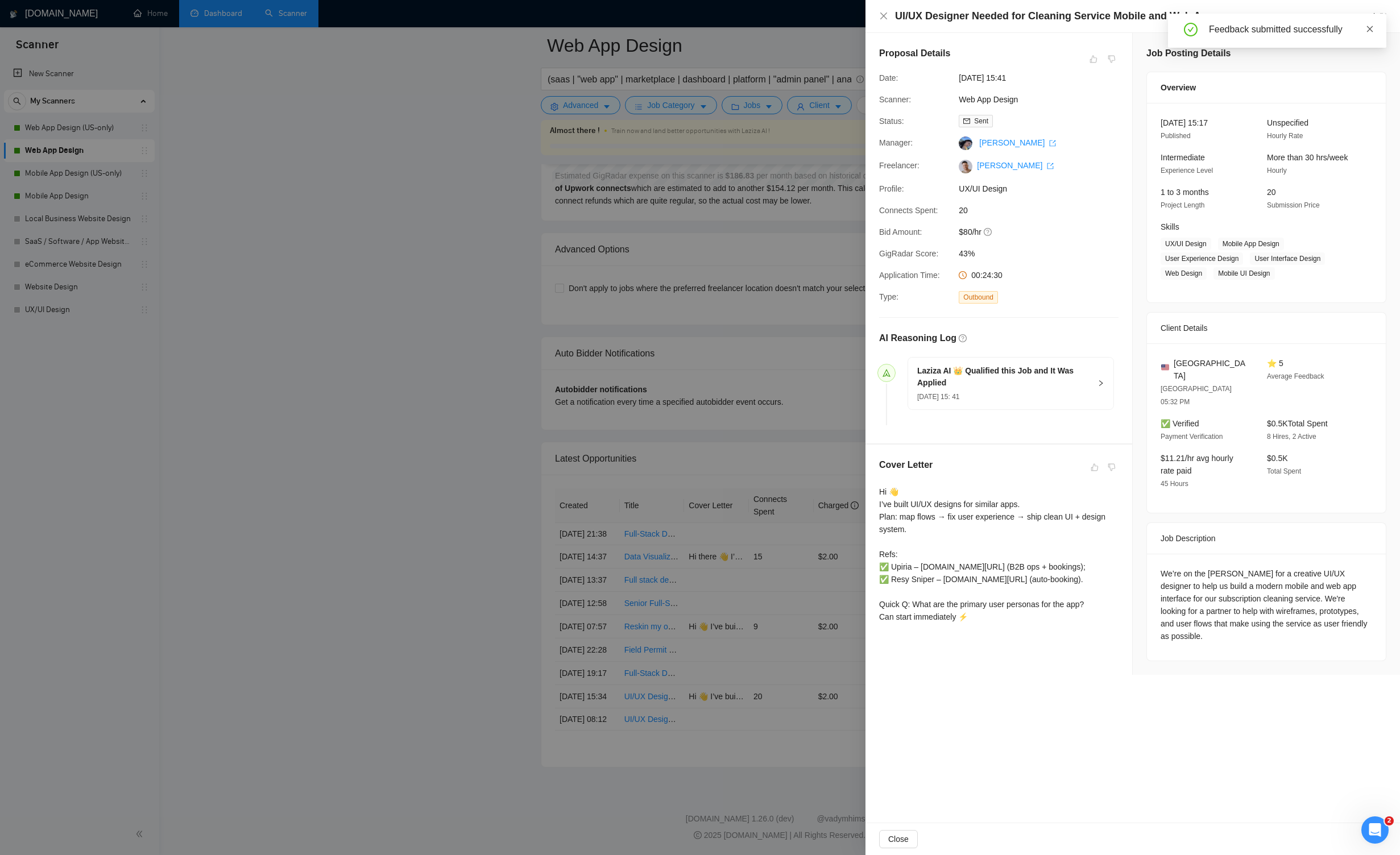
click at [814, 33] on span at bounding box center [1369, 29] width 7 height 9
click at [814, 16] on icon "close" at bounding box center [884, 16] width 9 height 9
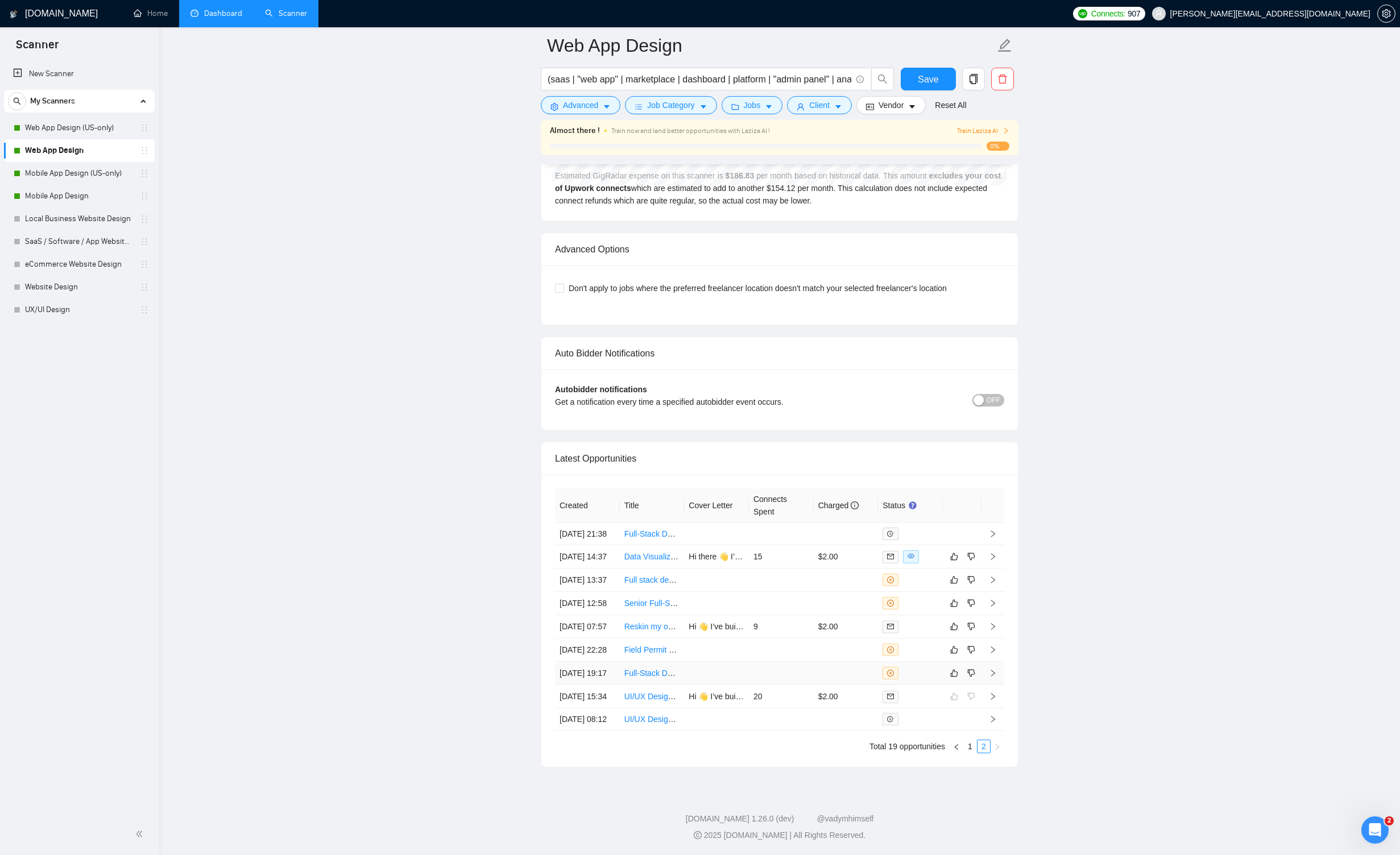
click at [814, 670] on icon "right" at bounding box center [992, 673] width 4 height 7
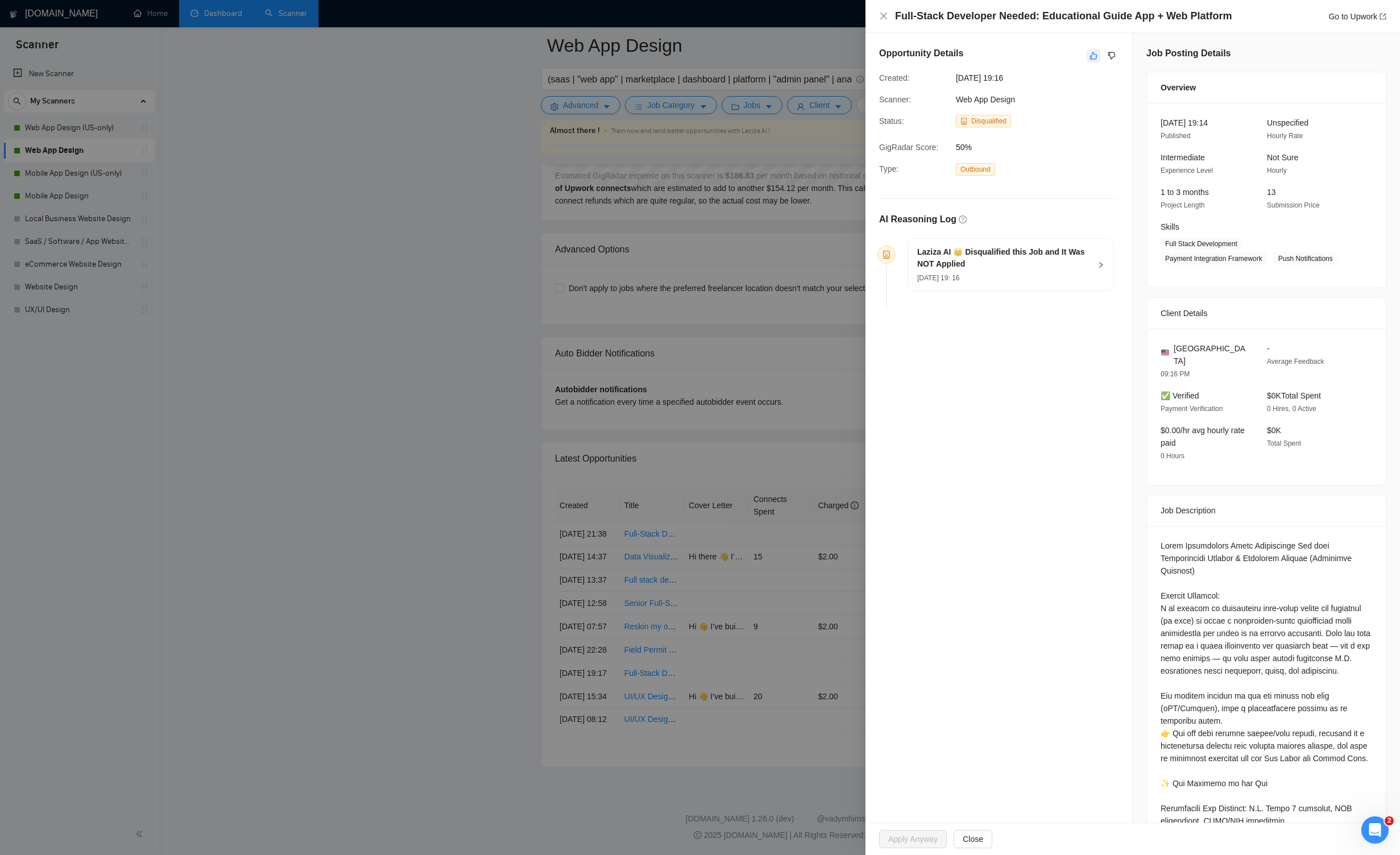
click at [814, 54] on icon "like" at bounding box center [1093, 56] width 7 height 9
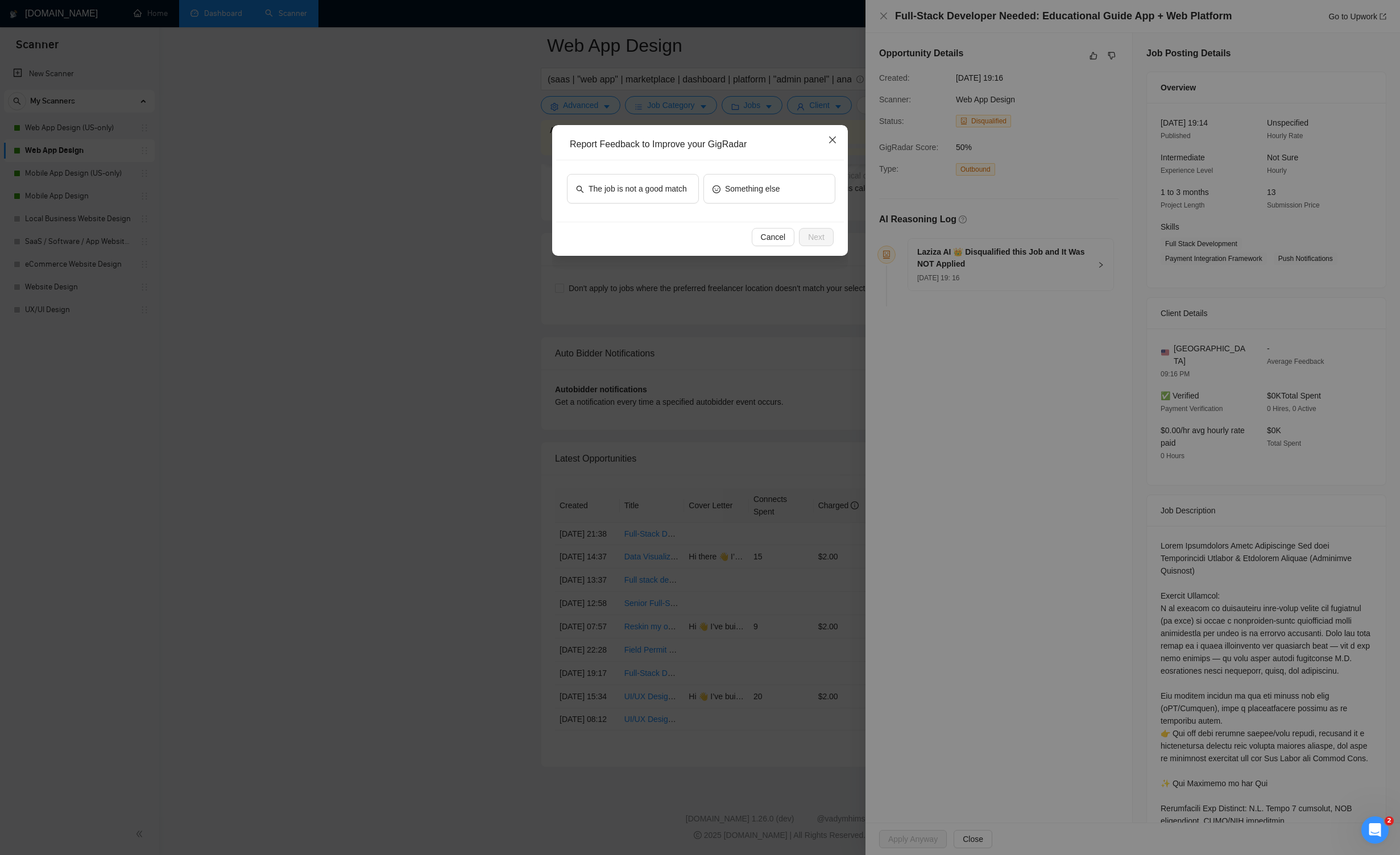
click at [814, 143] on span "Close" at bounding box center [832, 140] width 31 height 31
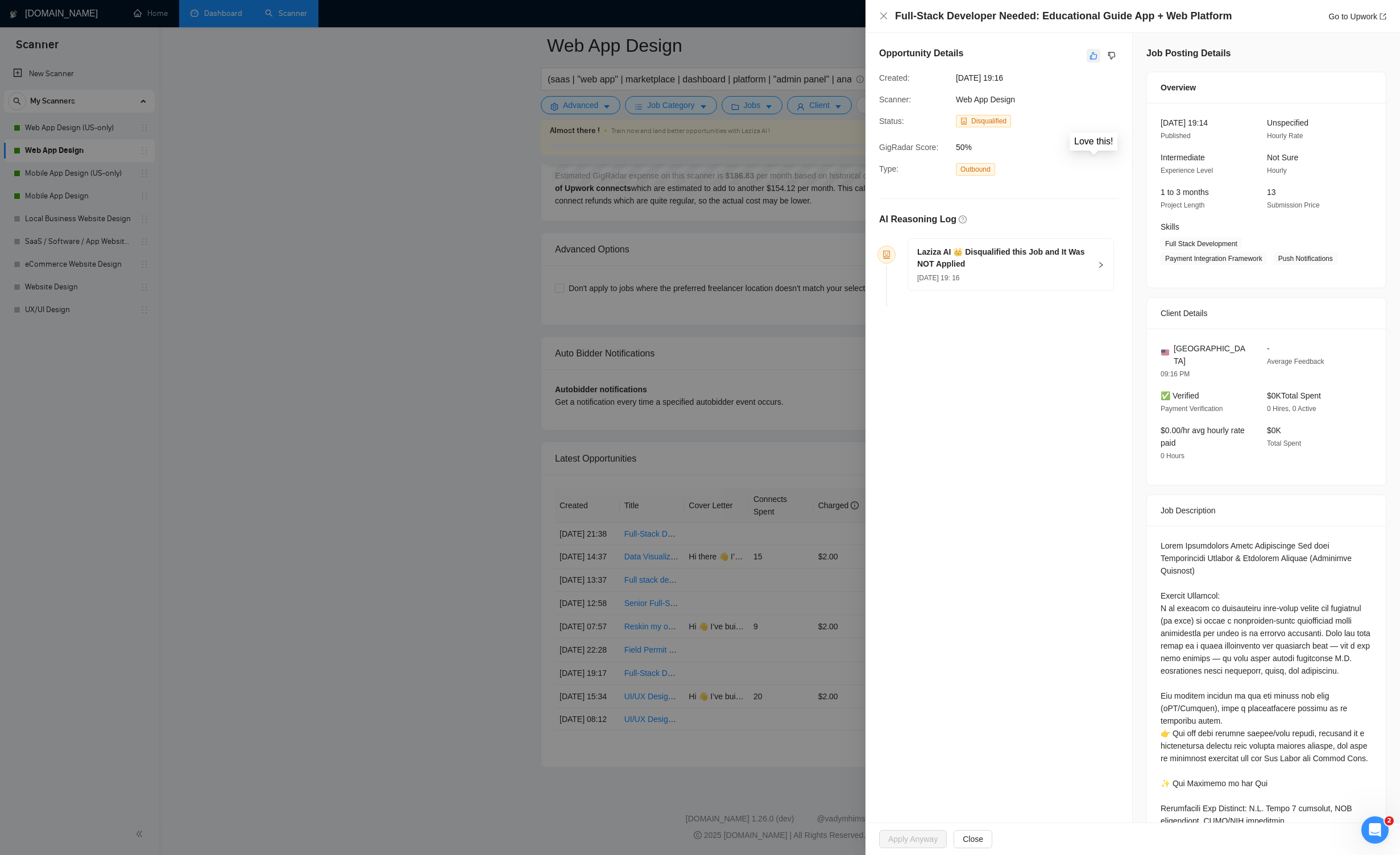
click at [814, 54] on icon "like" at bounding box center [1094, 56] width 7 height 8
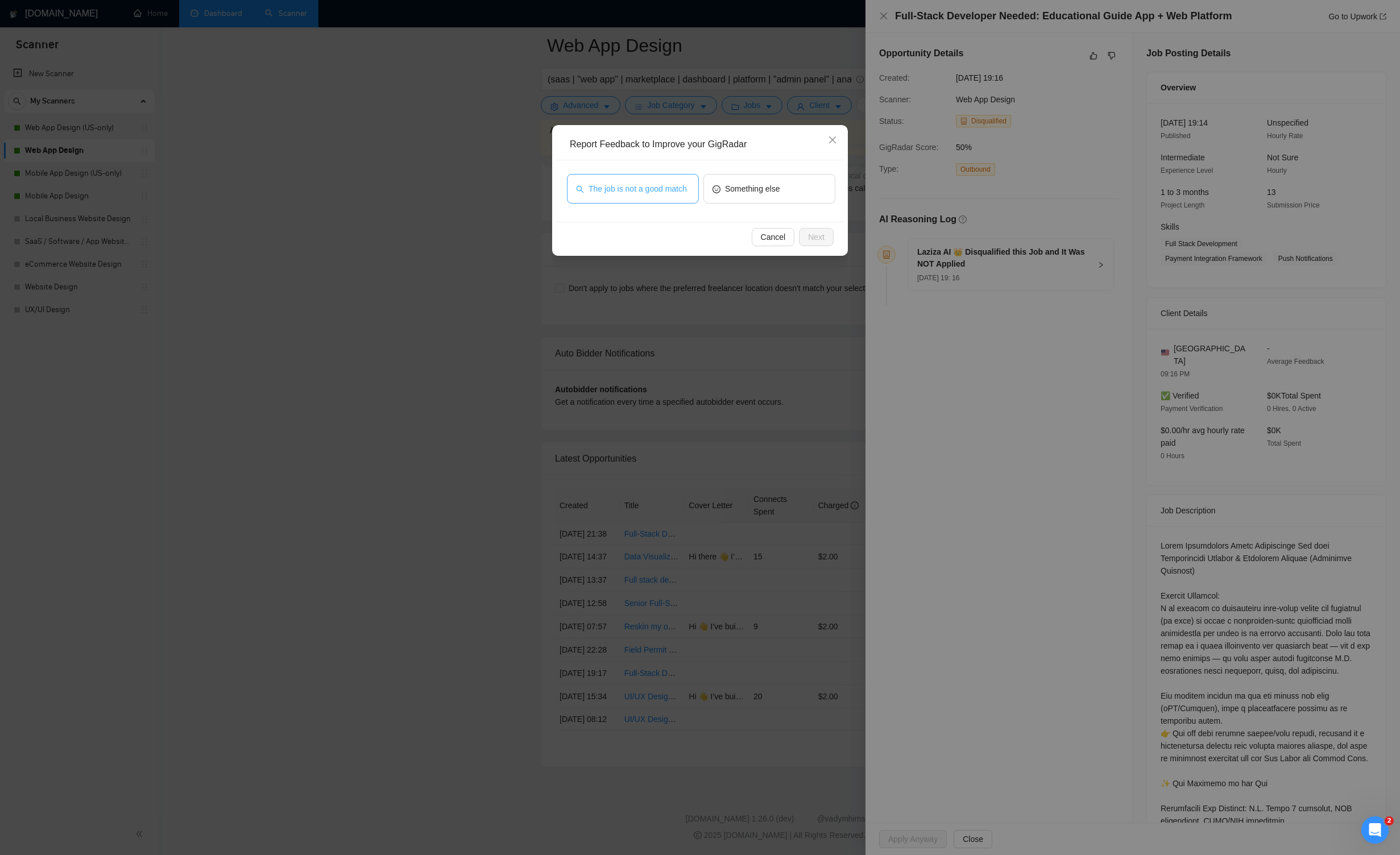
click at [658, 186] on span "The job is not a good match" at bounding box center [637, 188] width 98 height 12
click at [809, 236] on span "Next" at bounding box center [816, 236] width 17 height 12
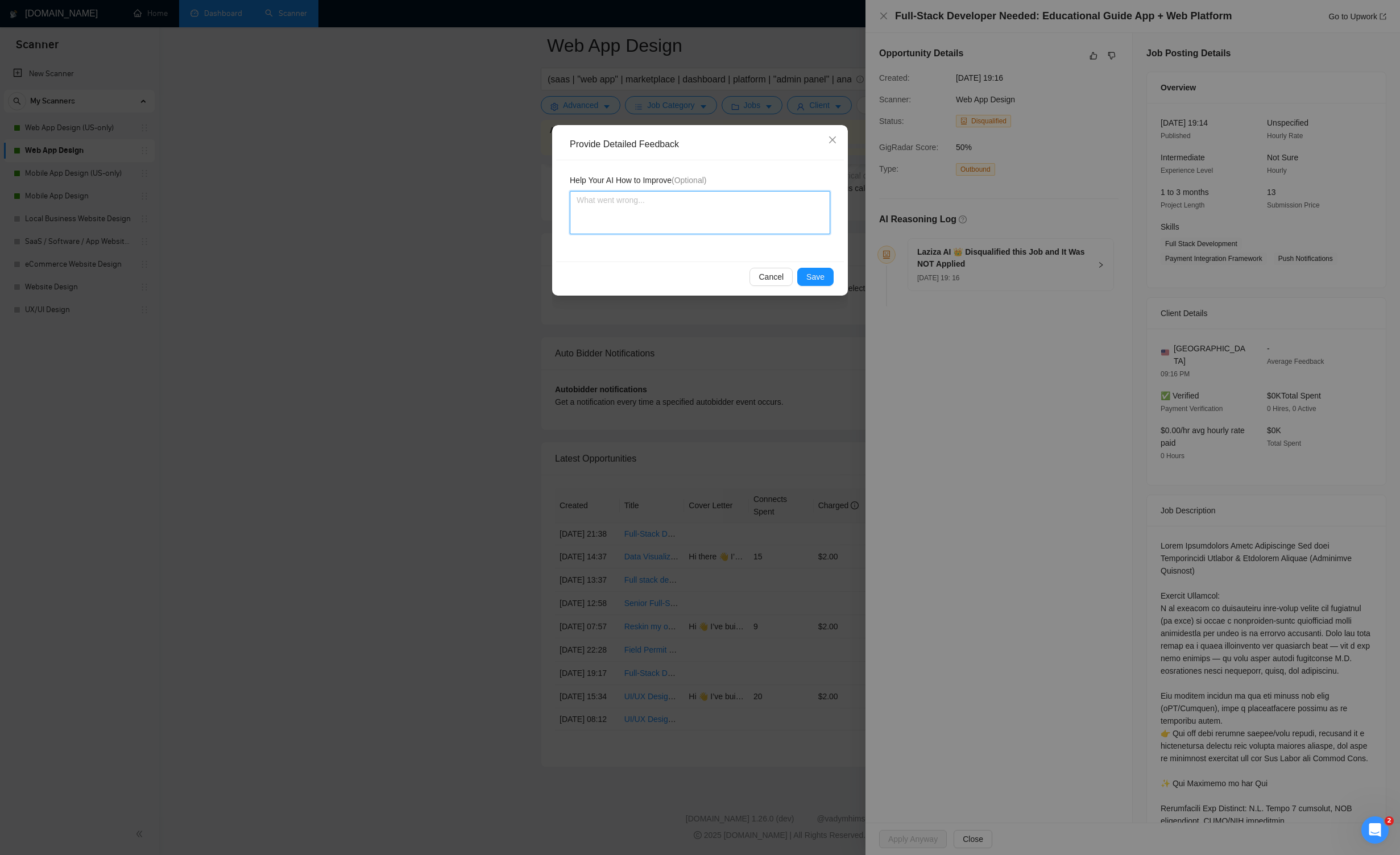
click at [669, 201] on textarea at bounding box center [700, 213] width 261 height 43
click at [814, 272] on span "Save" at bounding box center [814, 277] width 18 height 12
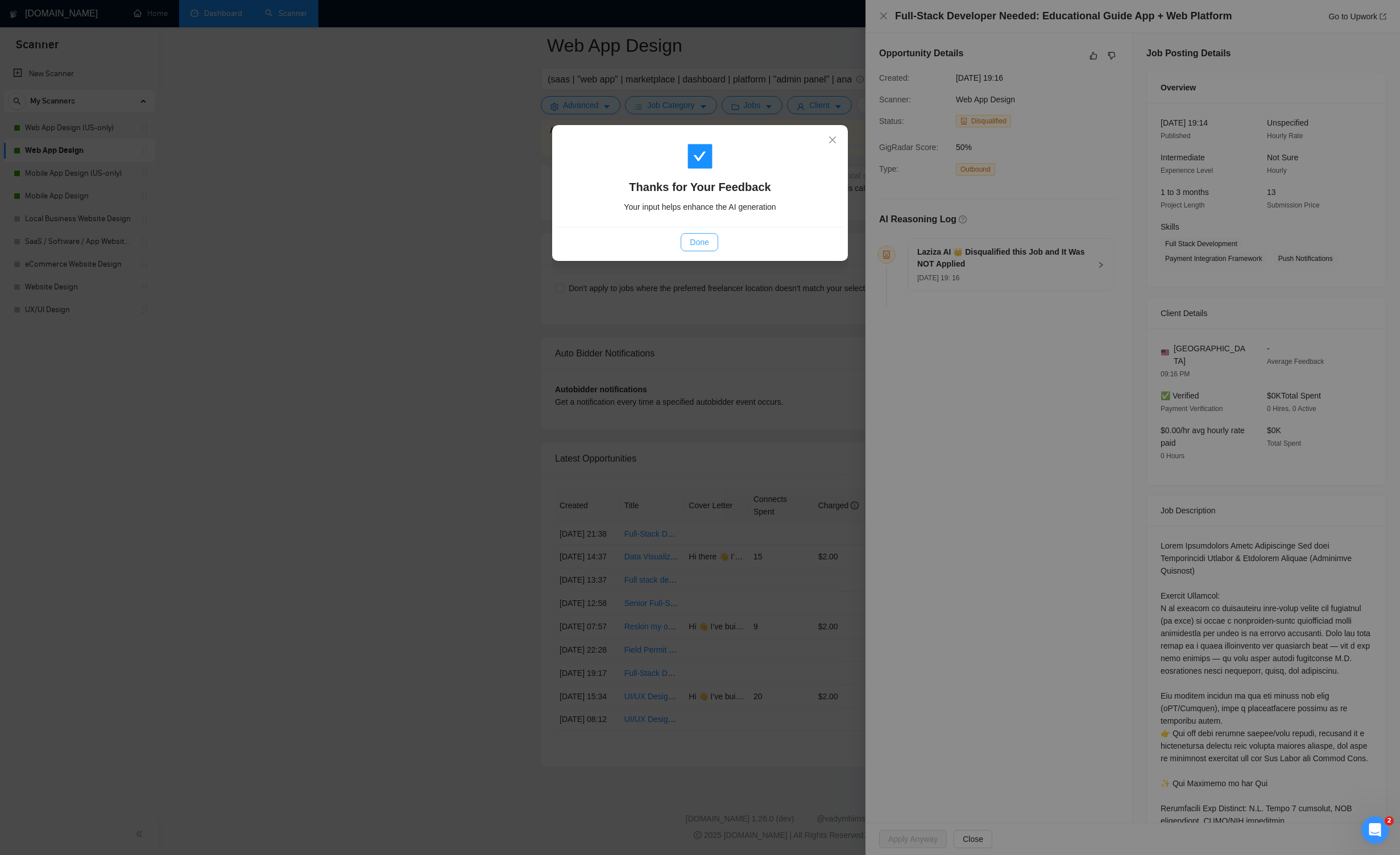
click at [711, 243] on button "Done" at bounding box center [698, 242] width 37 height 18
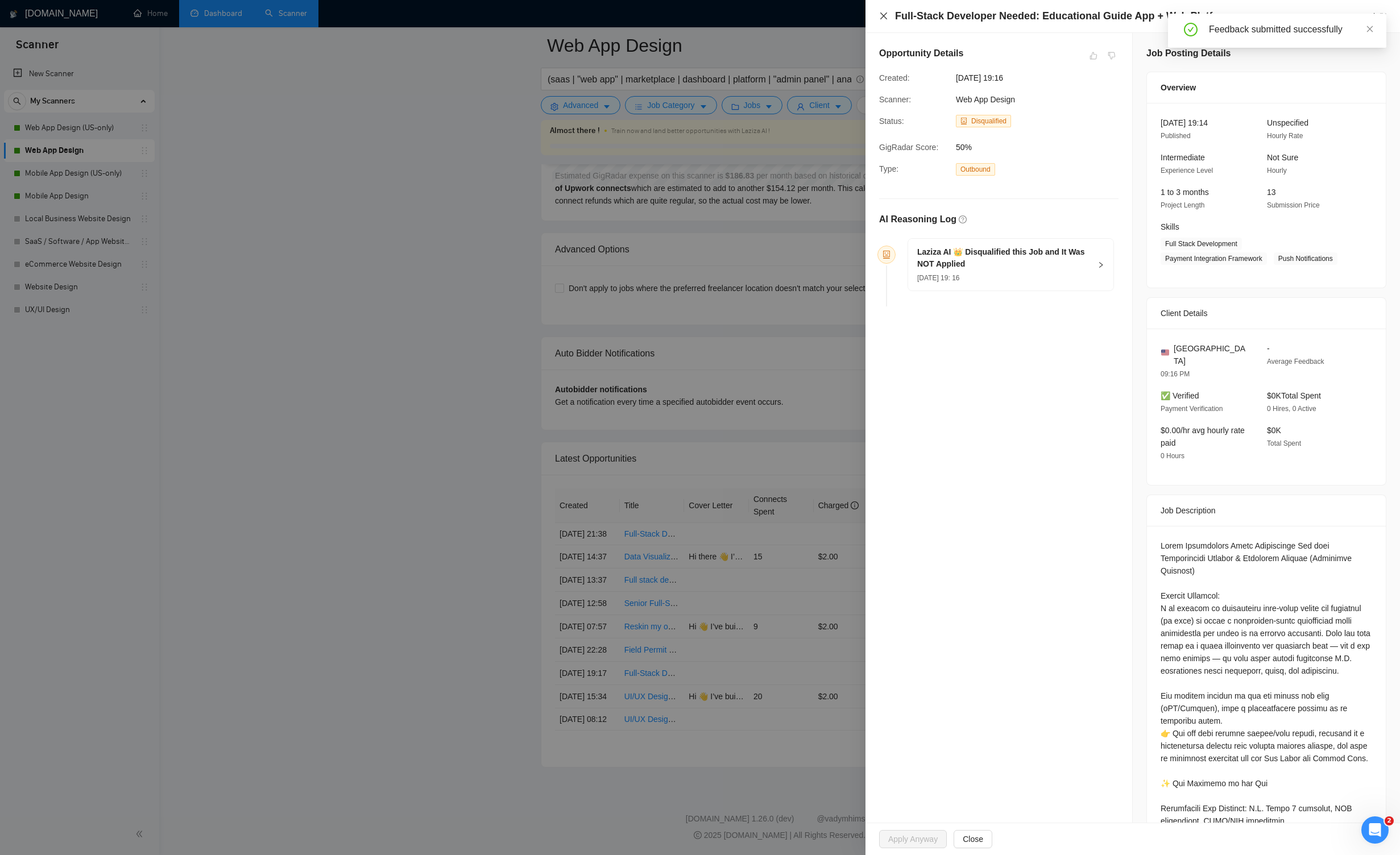
click at [814, 16] on icon "close" at bounding box center [884, 16] width 9 height 9
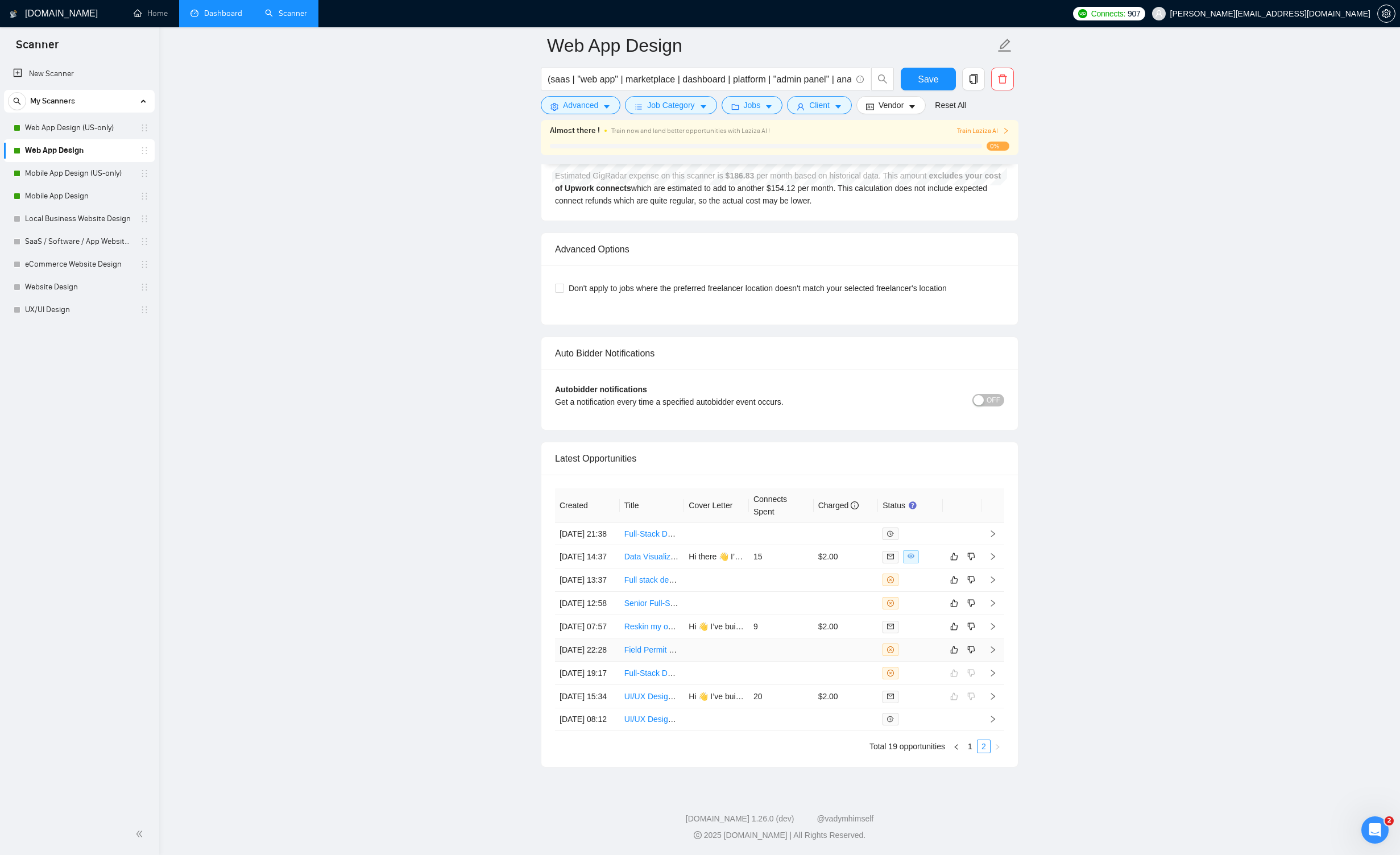
click at [814, 646] on icon "right" at bounding box center [992, 650] width 7 height 8
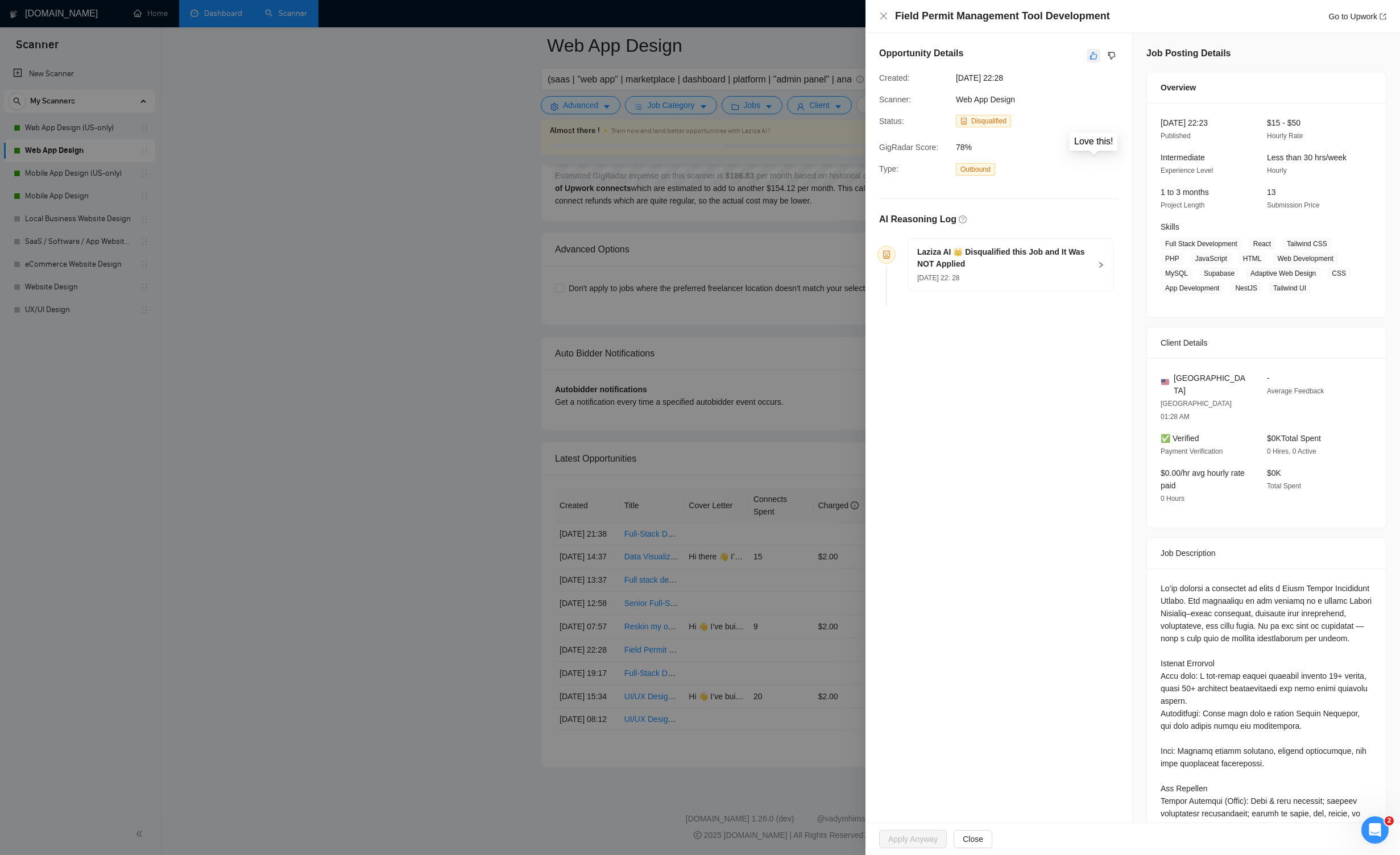
click at [814, 56] on icon "like" at bounding box center [1093, 56] width 7 height 9
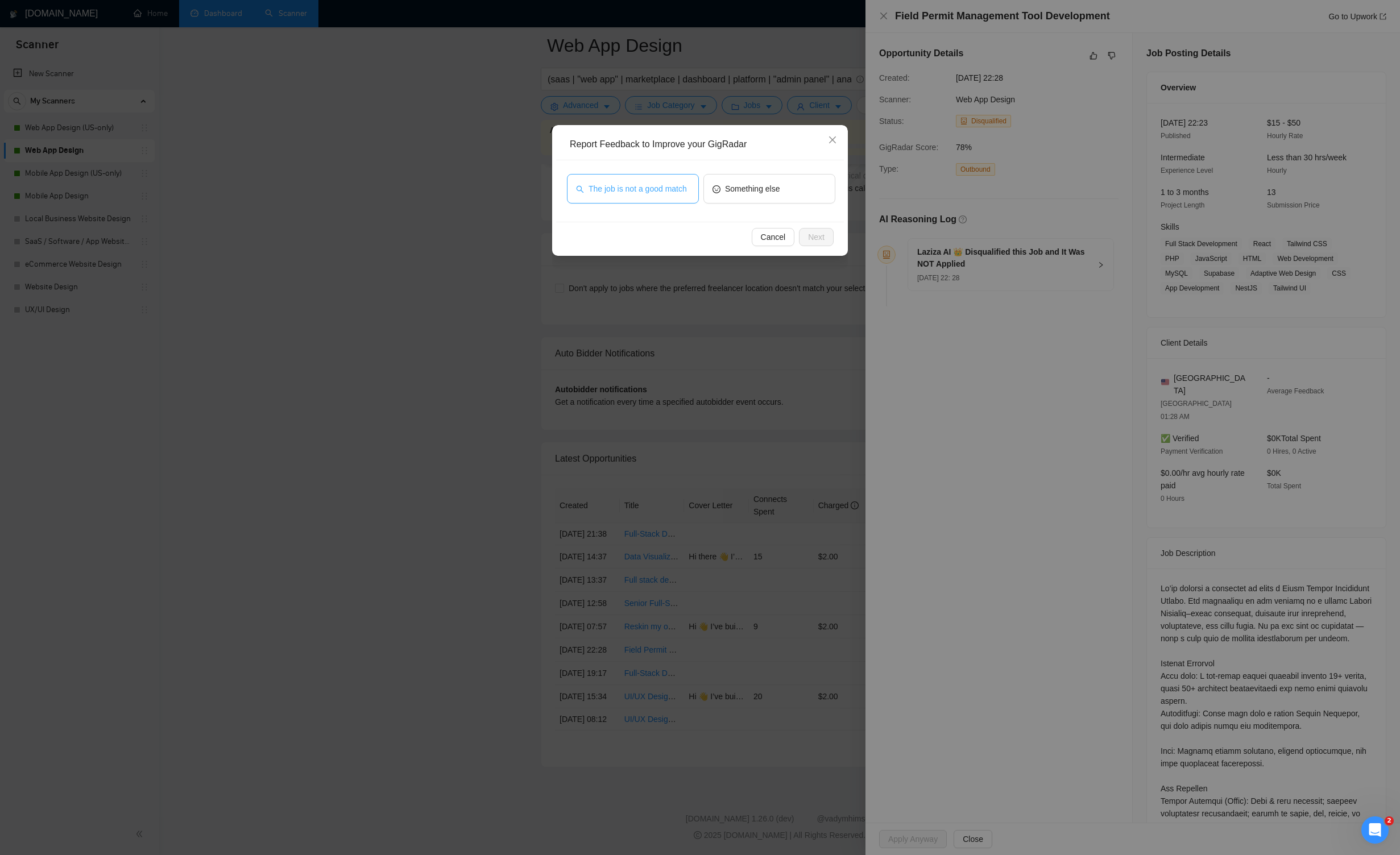
click at [658, 189] on span "The job is not a good match" at bounding box center [637, 188] width 98 height 12
click at [814, 232] on span "Next" at bounding box center [816, 236] width 17 height 12
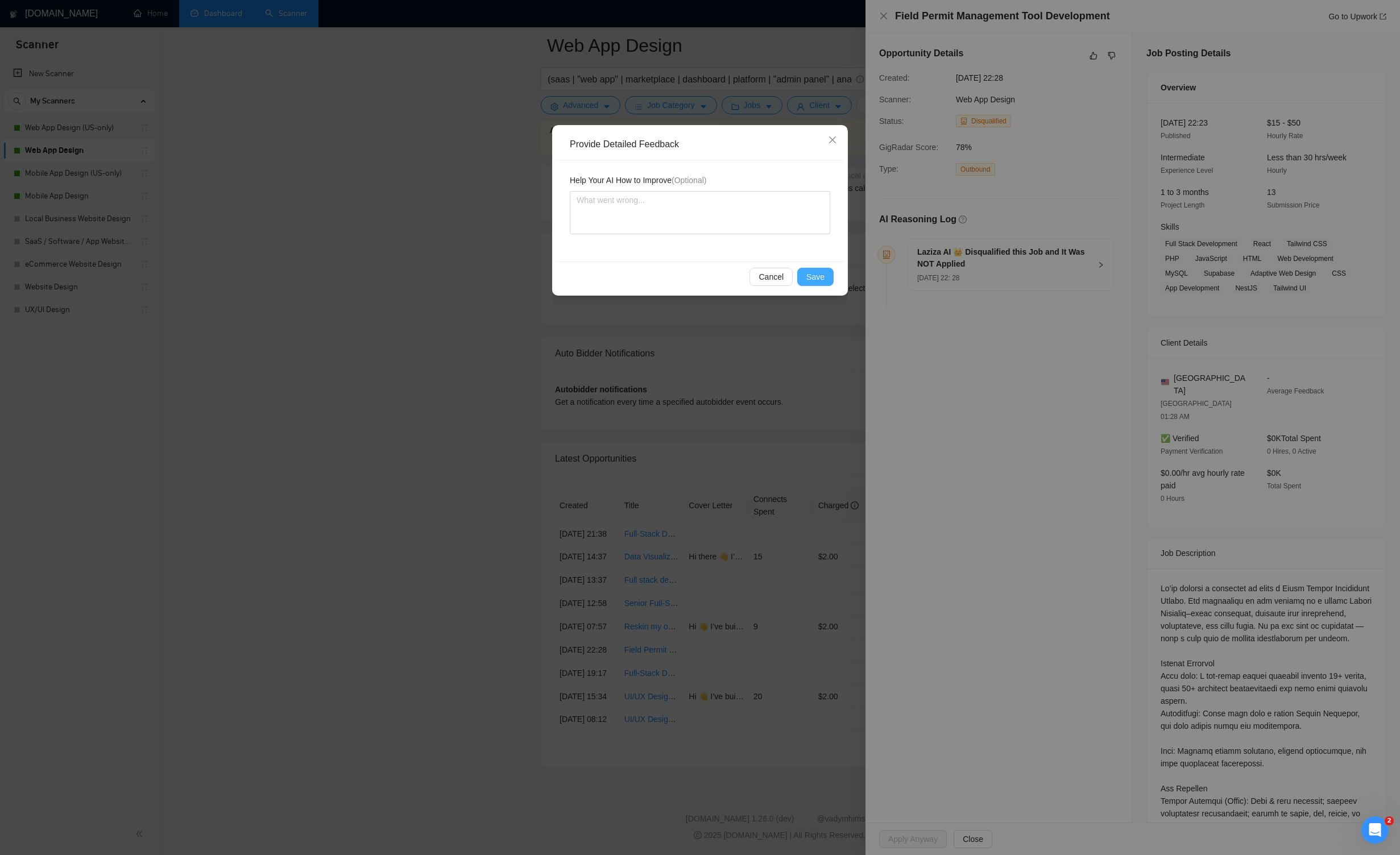
click at [814, 273] on span "Save" at bounding box center [814, 277] width 18 height 12
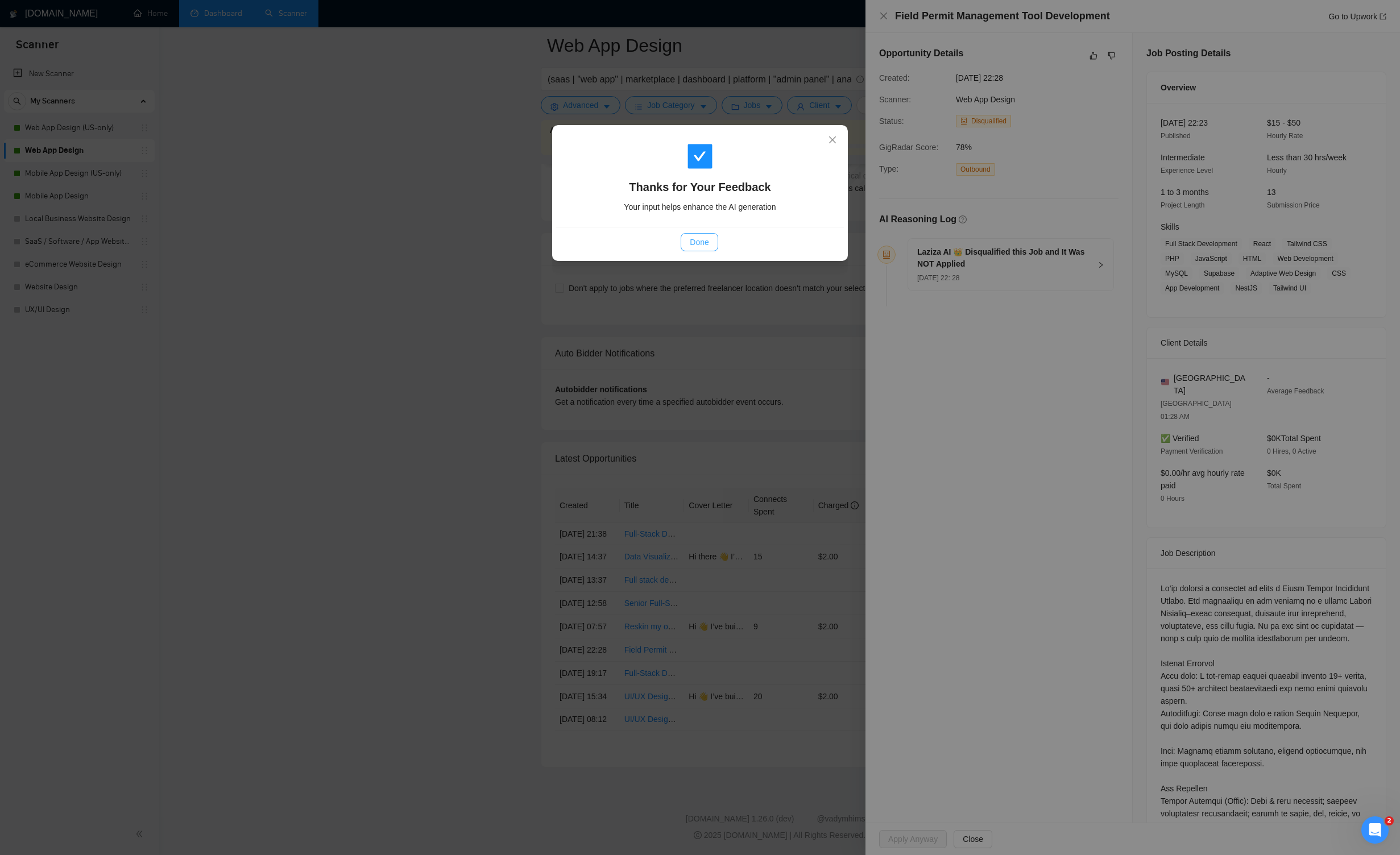
click at [700, 242] on span "Done" at bounding box center [699, 242] width 19 height 12
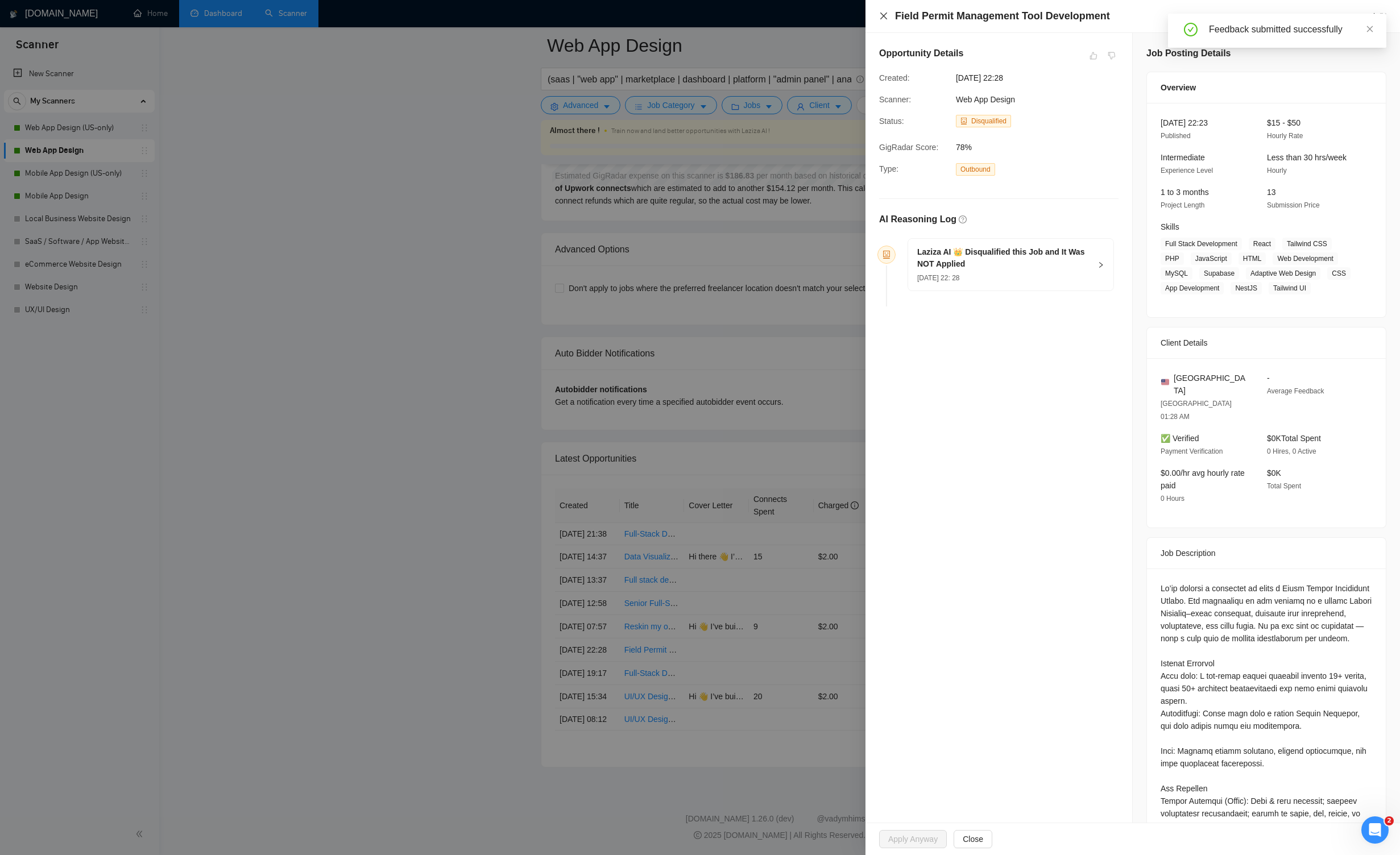
click at [814, 15] on icon "close" at bounding box center [884, 16] width 9 height 9
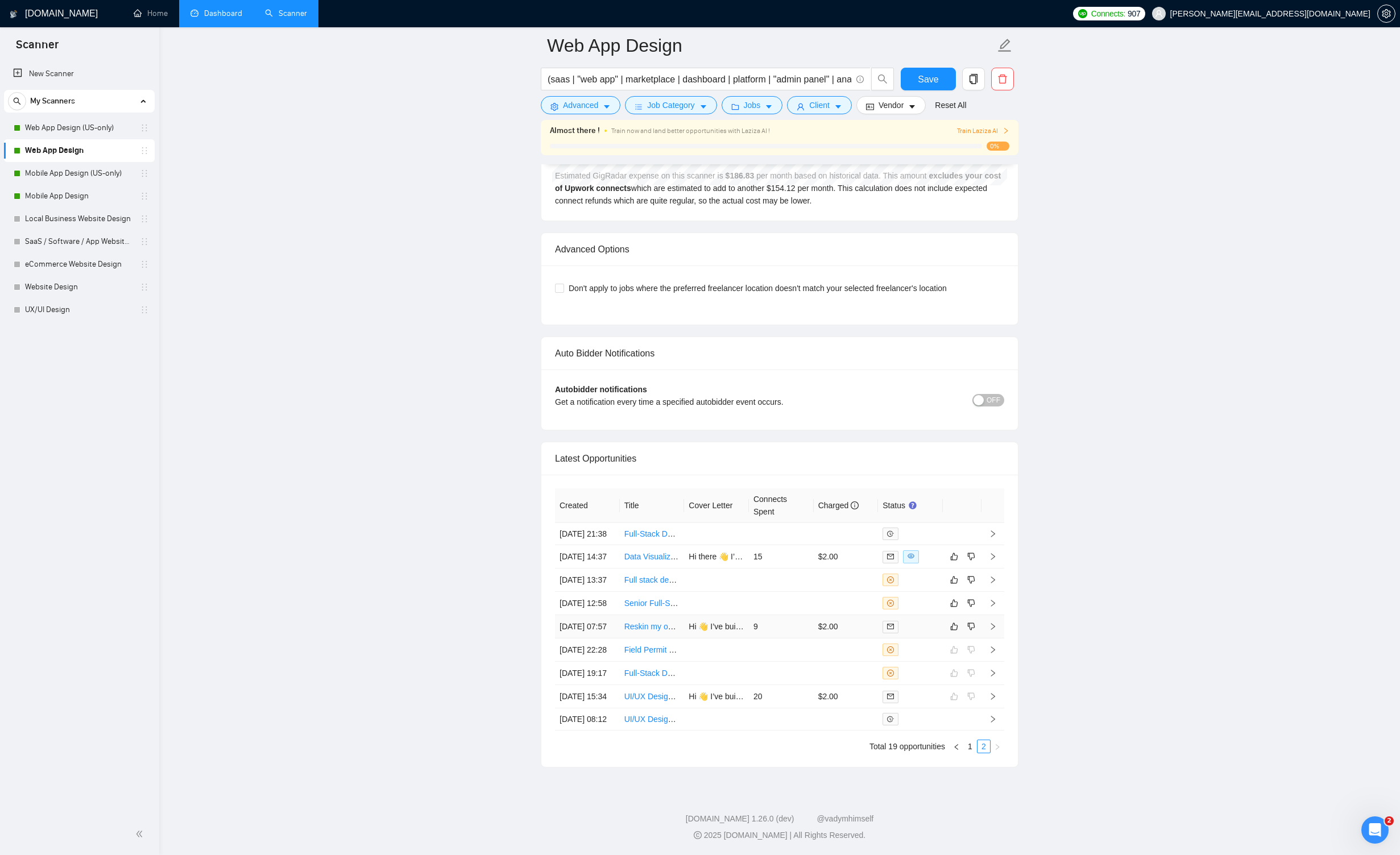
click at [814, 622] on icon "right" at bounding box center [992, 626] width 7 height 8
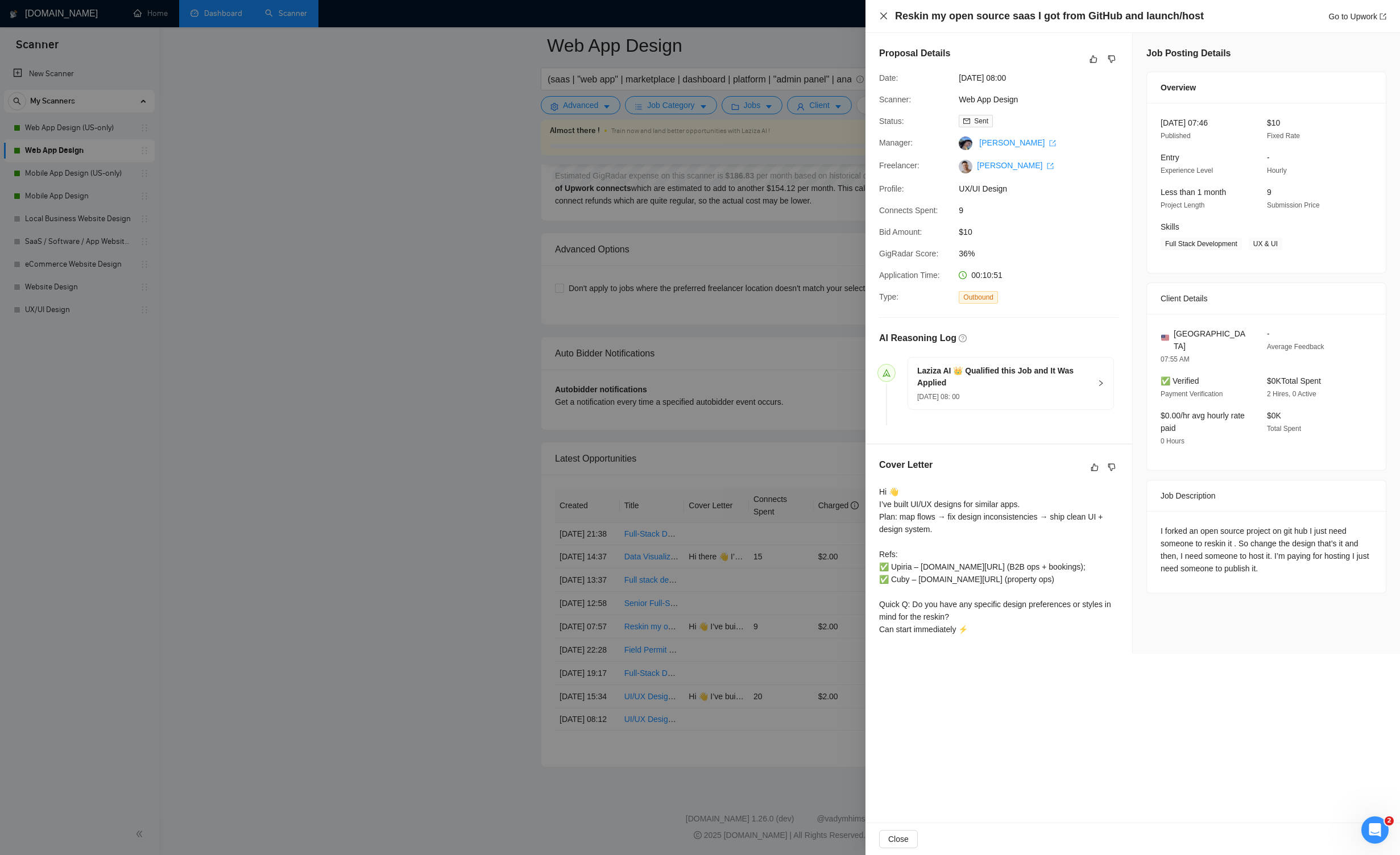
click at [814, 18] on icon "close" at bounding box center [884, 16] width 9 height 9
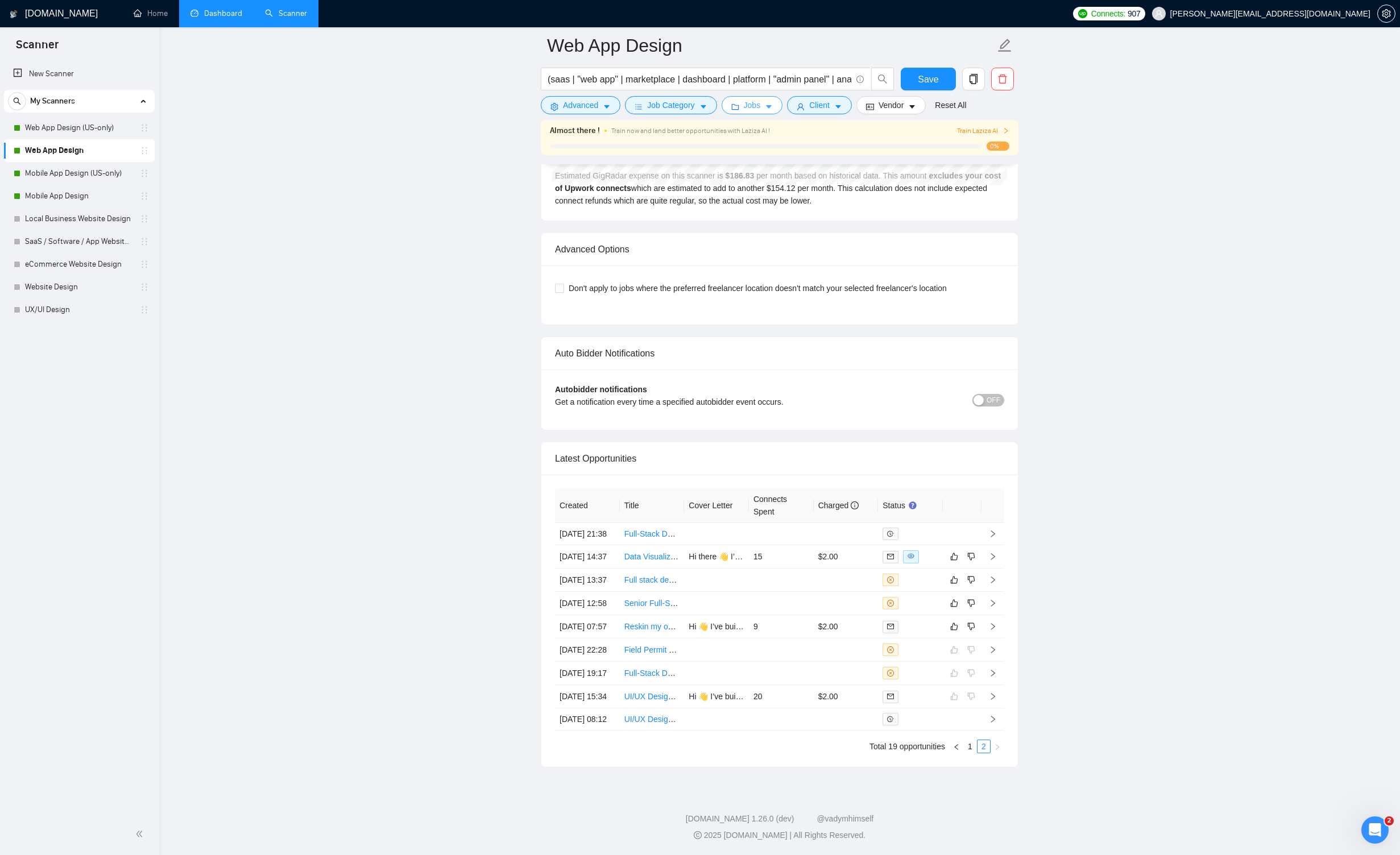
click at [767, 110] on button "Jobs" at bounding box center [752, 105] width 62 height 18
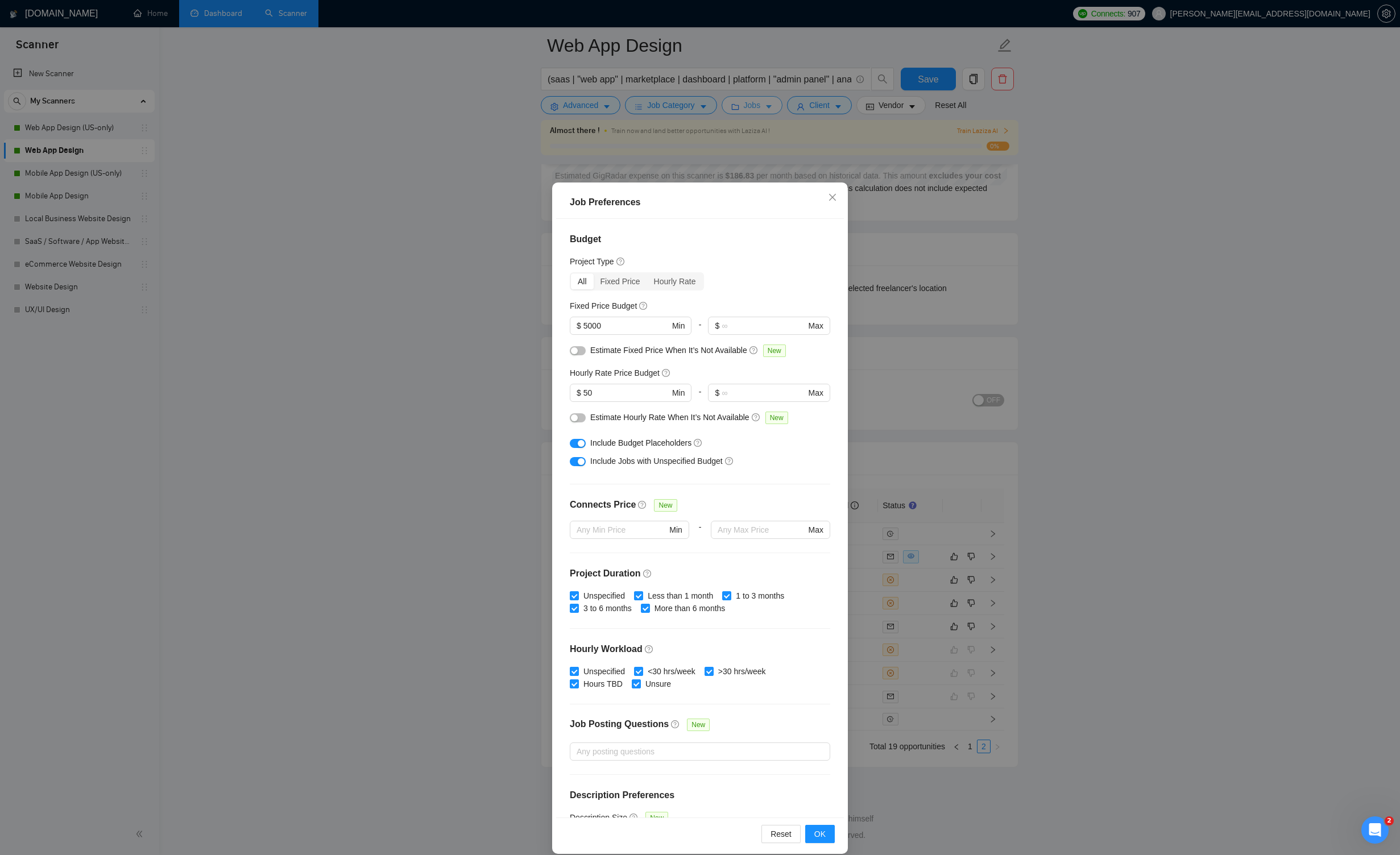
click at [767, 110] on div "Job Preferences Budget Project Type All Fixed Price Hourly Rate Fixed Price Bud…" at bounding box center [700, 428] width 1400 height 855
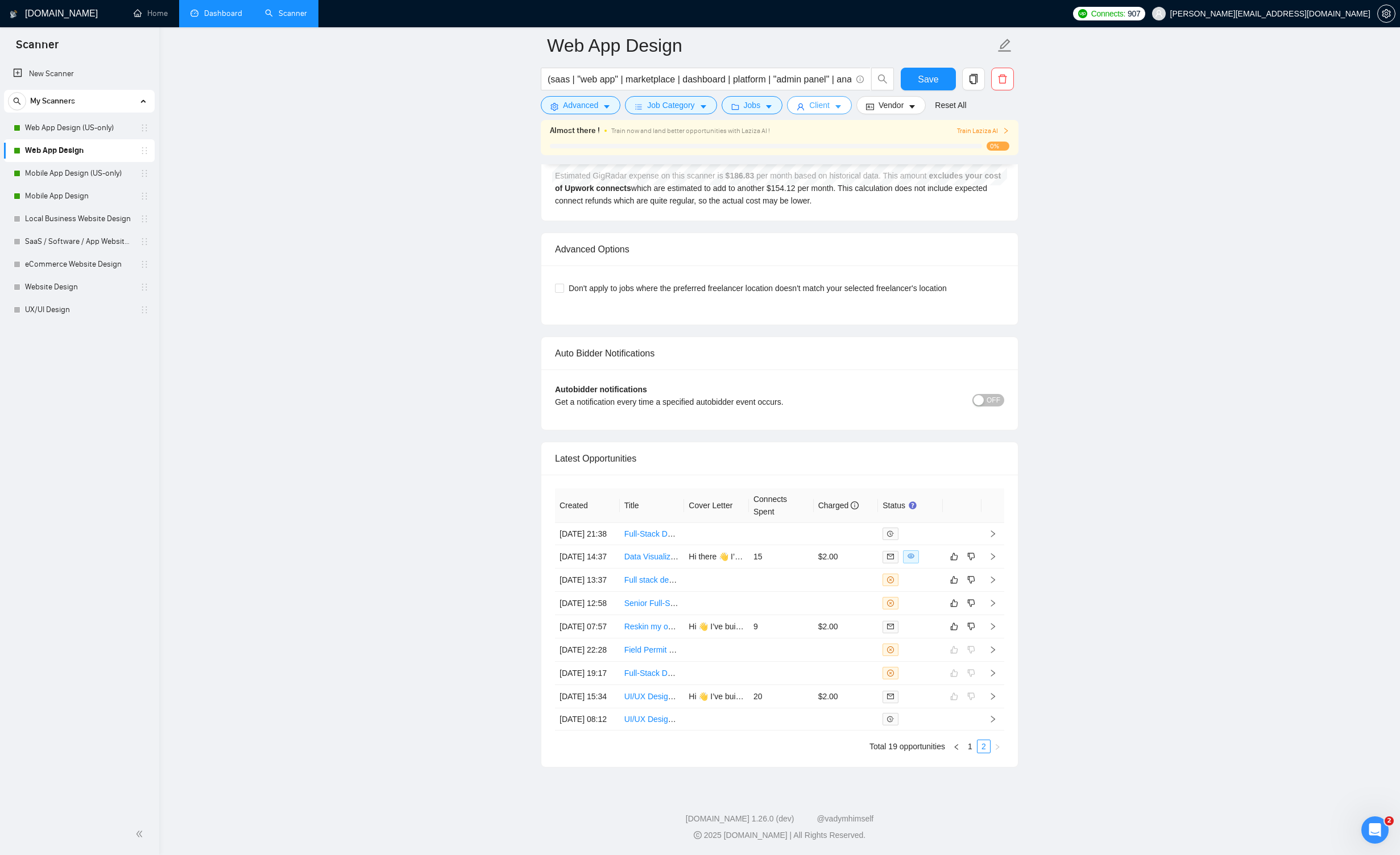
click at [814, 106] on button "Client" at bounding box center [819, 105] width 65 height 18
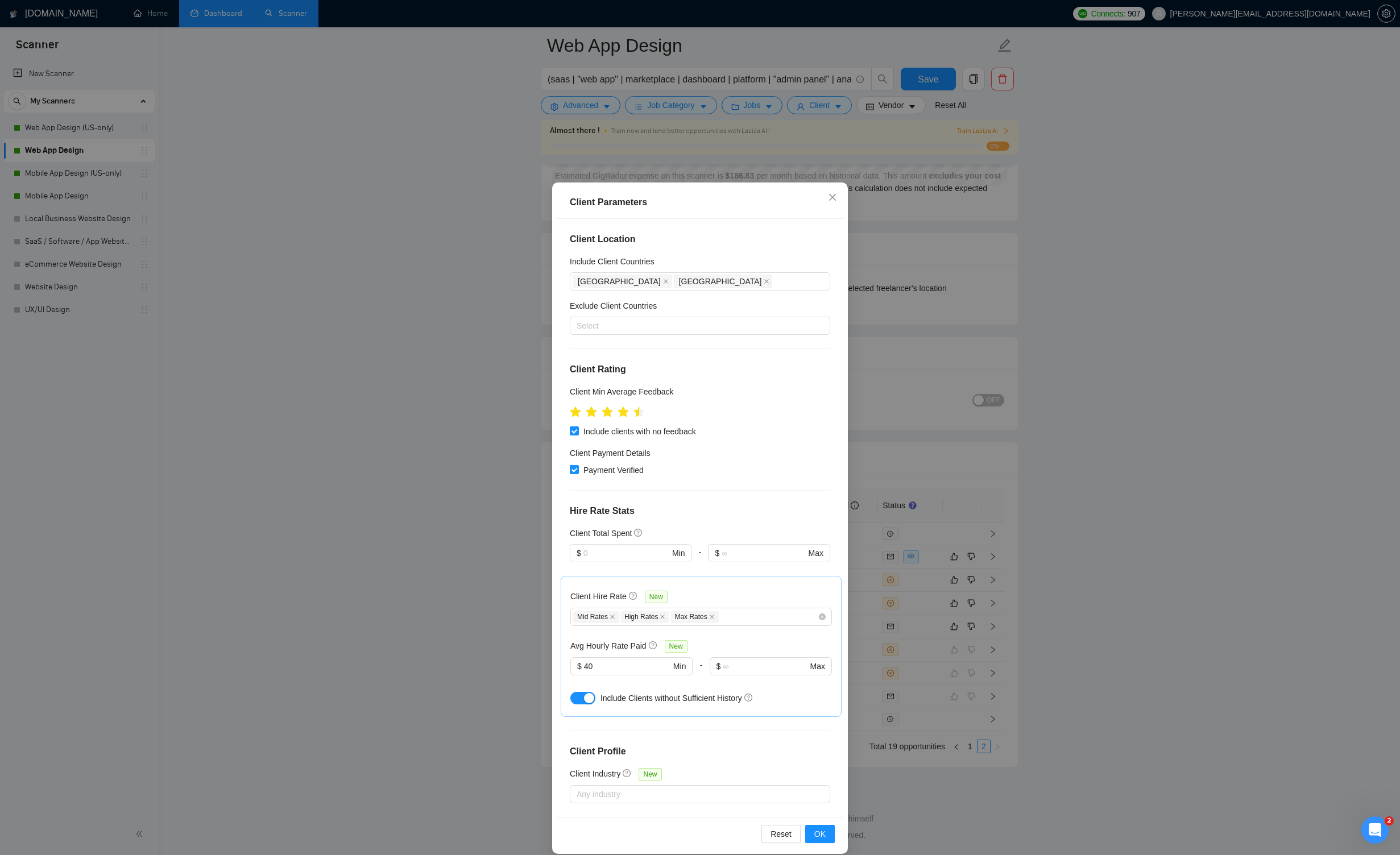
scroll to position [110, 0]
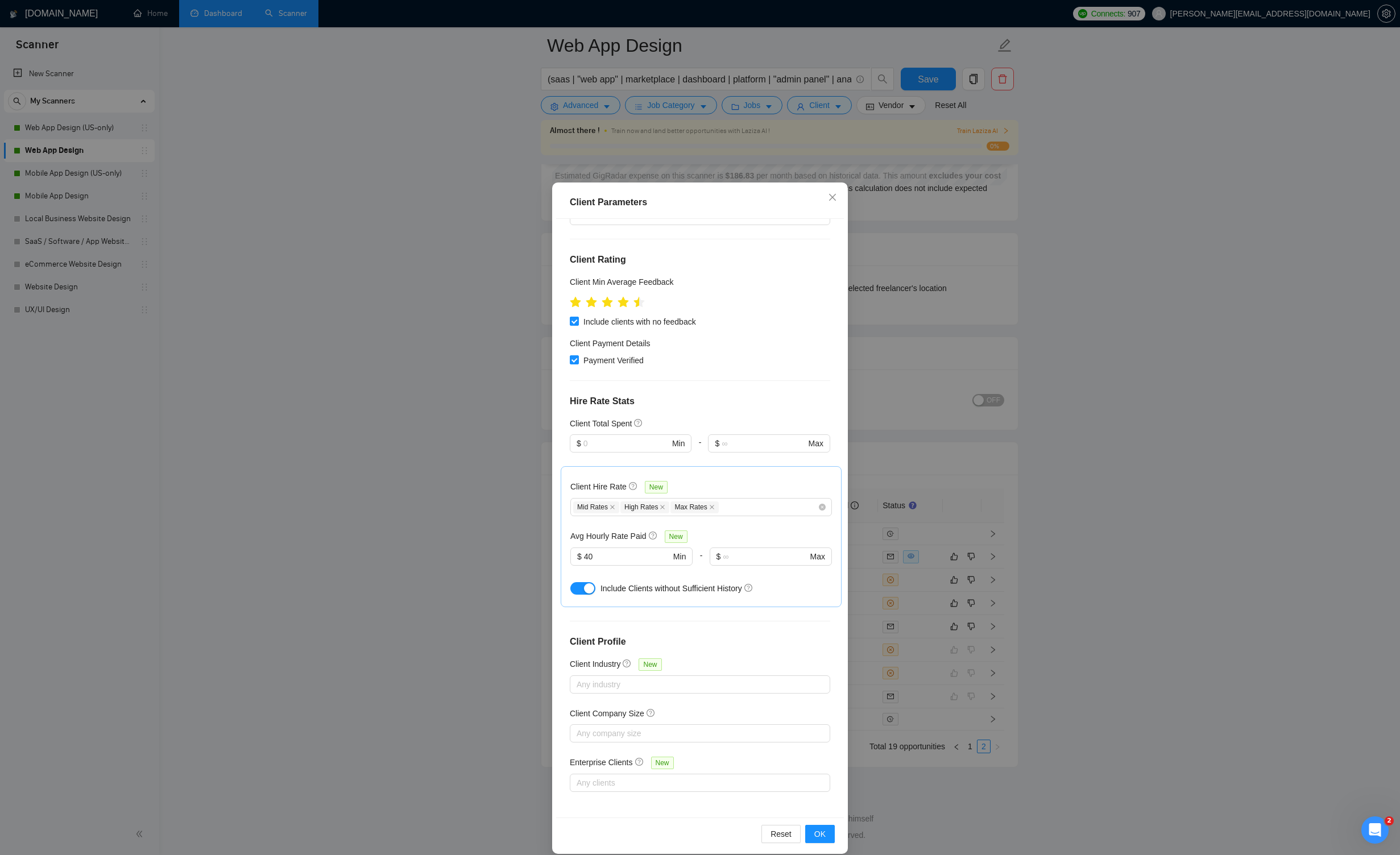
drag, startPoint x: 827, startPoint y: 108, endPoint x: 819, endPoint y: 108, distance: 8.0
click at [814, 108] on div "Client Parameters Client Location Include Client Countries [GEOGRAPHIC_DATA] [G…" at bounding box center [700, 428] width 1400 height 855
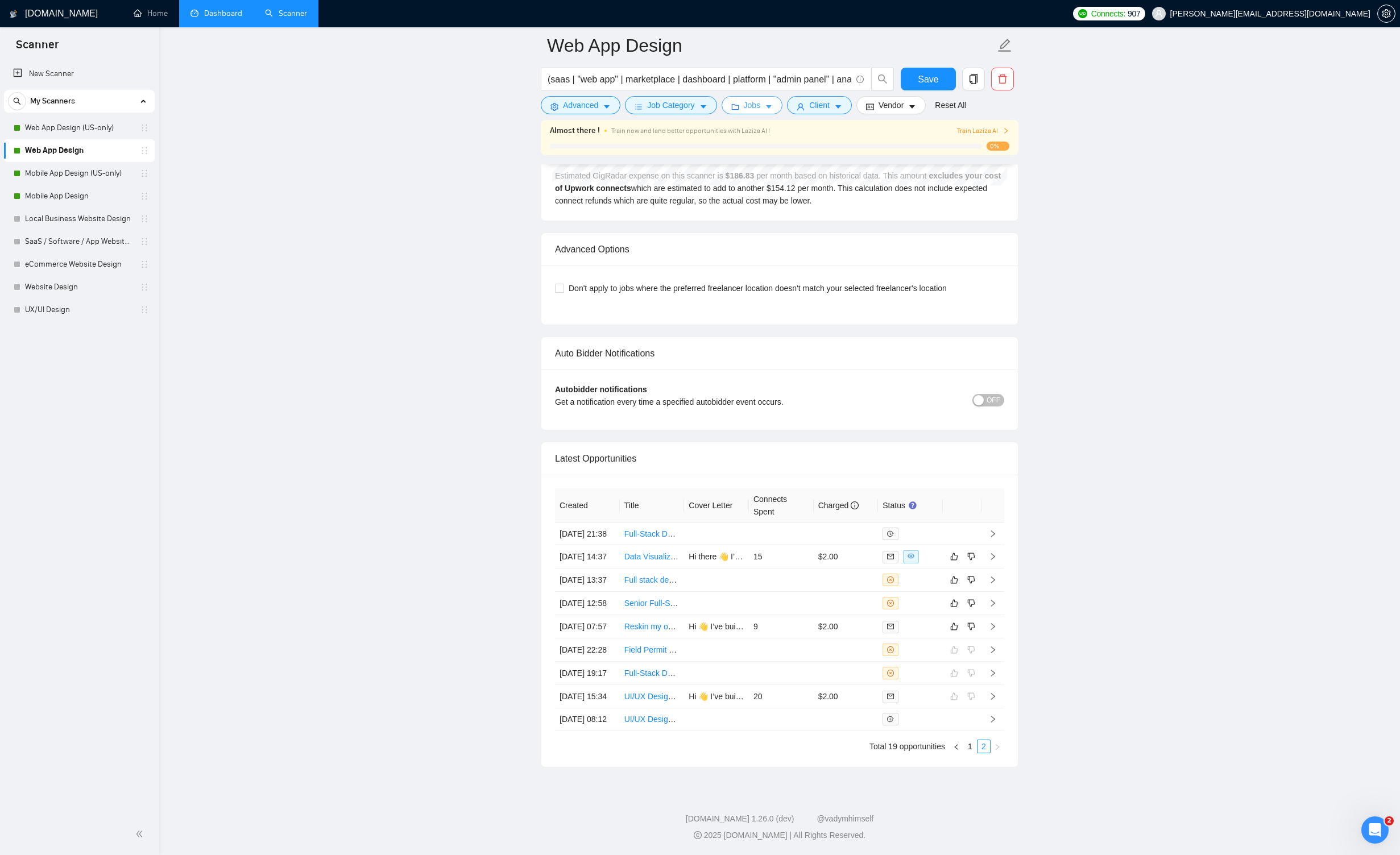
click at [765, 108] on button "Jobs" at bounding box center [752, 105] width 62 height 18
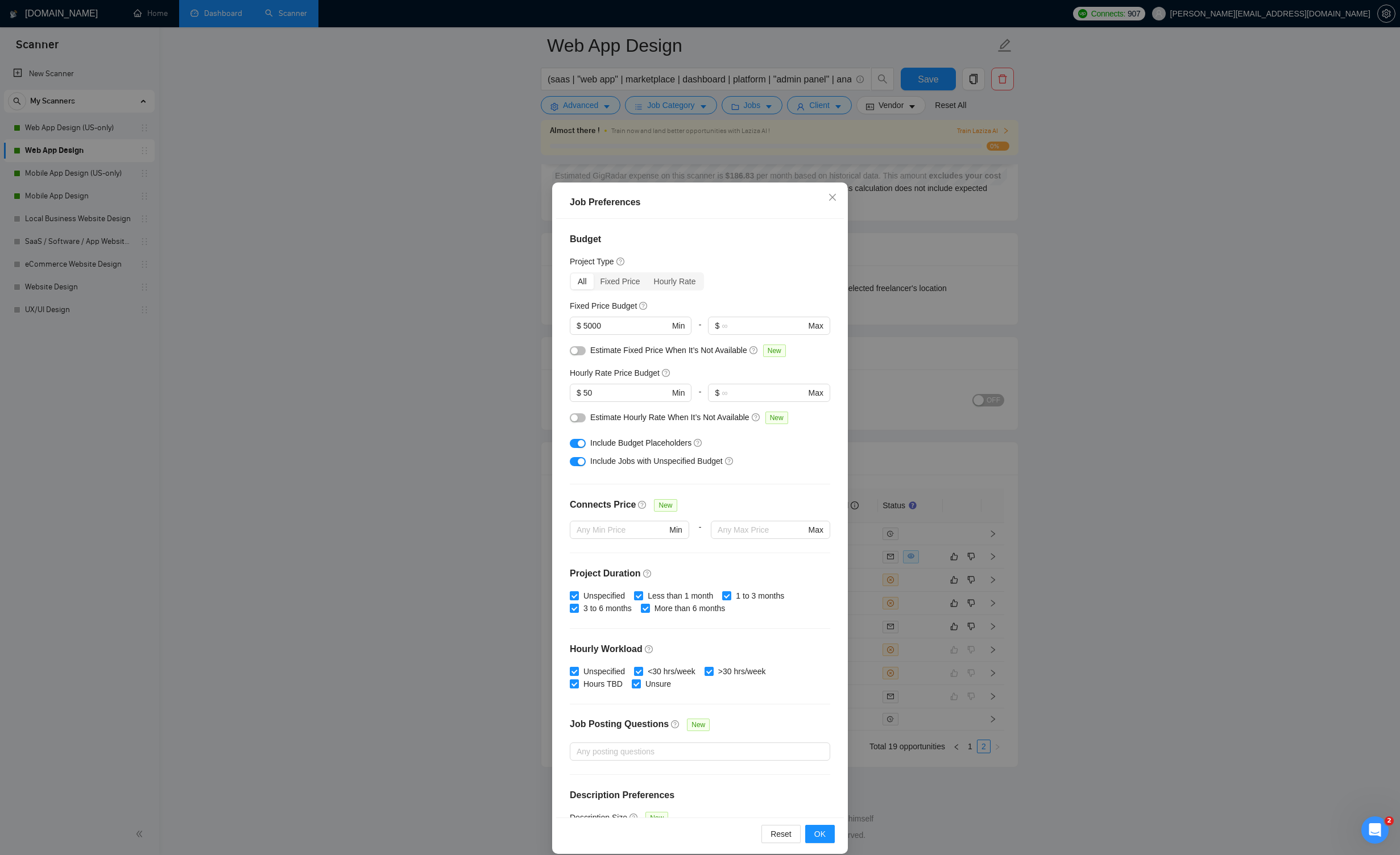
scroll to position [42, 0]
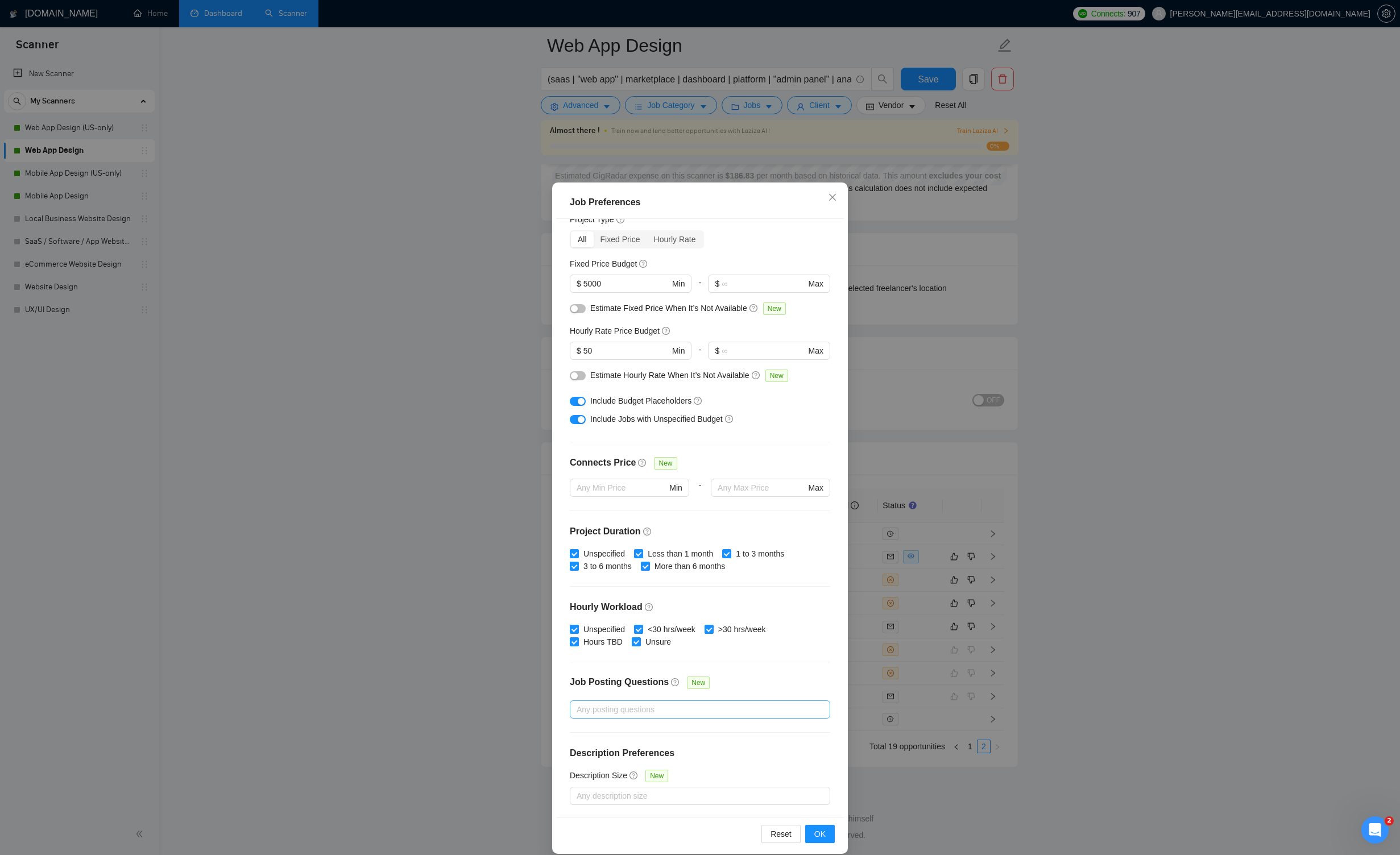
click at [694, 706] on div at bounding box center [694, 710] width 244 height 14
click at [730, 681] on div "Job Posting Questions New" at bounding box center [700, 688] width 261 height 24
click at [814, 198] on icon "close" at bounding box center [832, 198] width 9 height 9
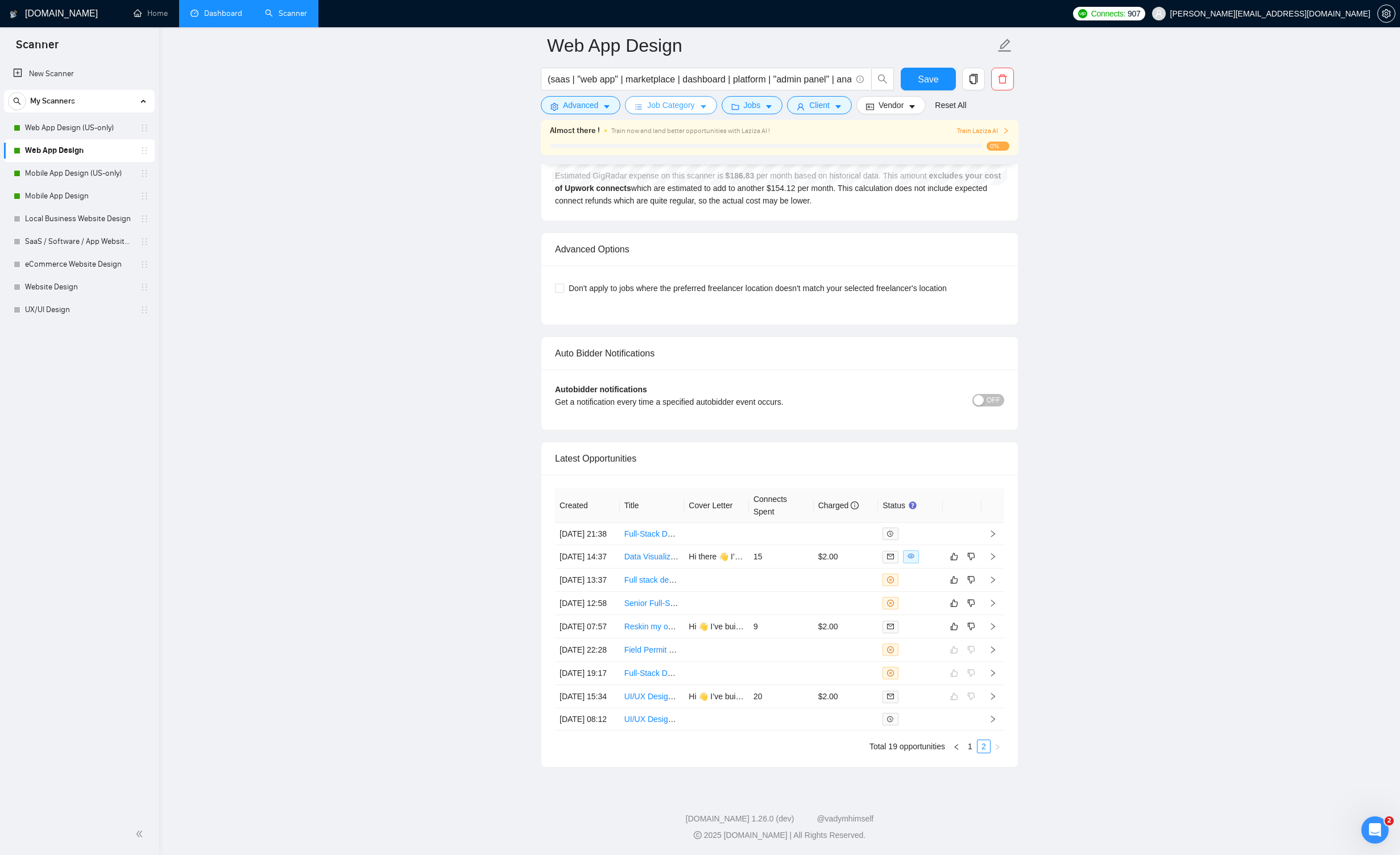
click at [678, 110] on span "Job Category" at bounding box center [670, 105] width 47 height 12
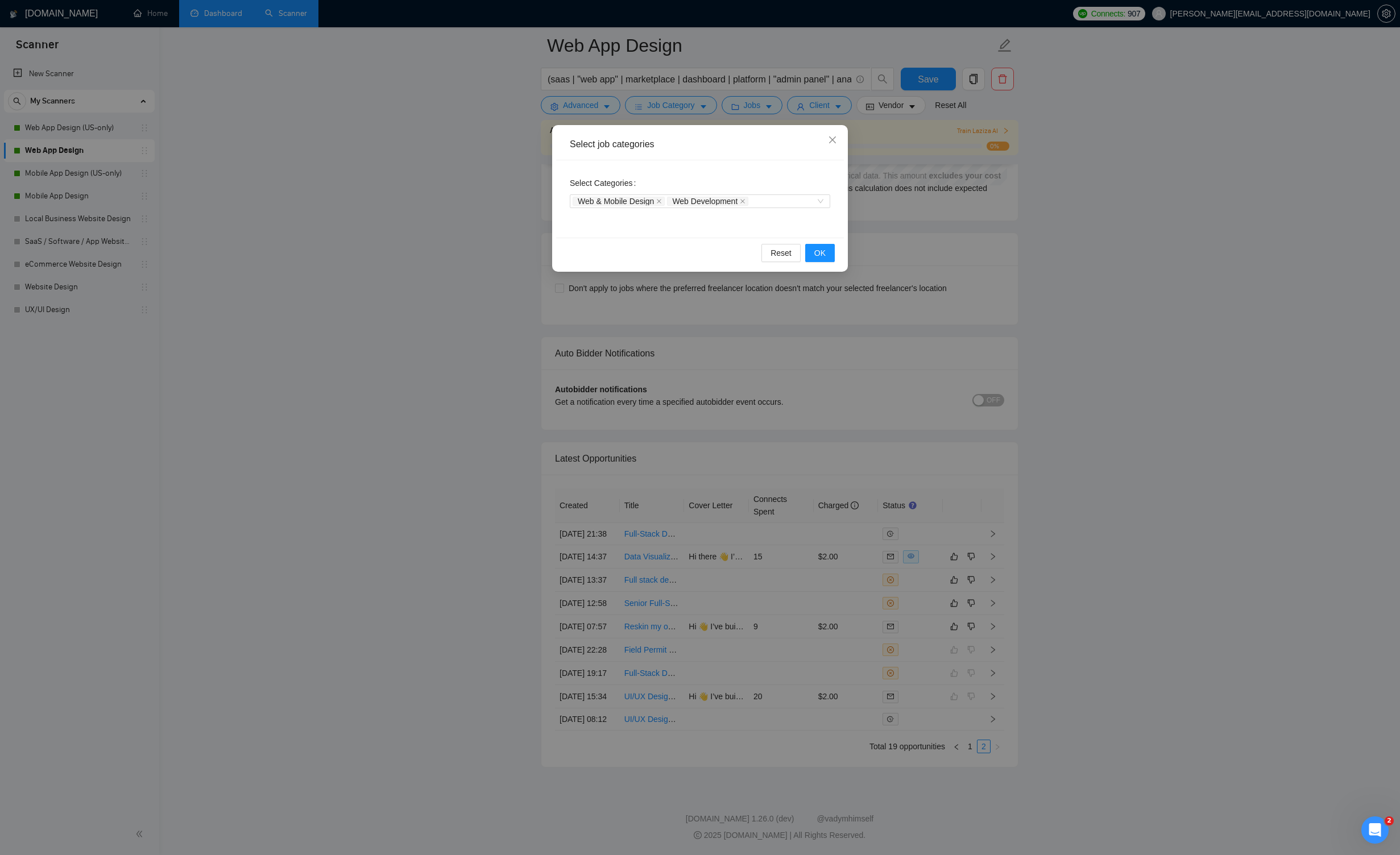
click at [814, 105] on div "Select job categories Select Categories Web & Mobile Design Web Development Res…" at bounding box center [700, 428] width 1400 height 855
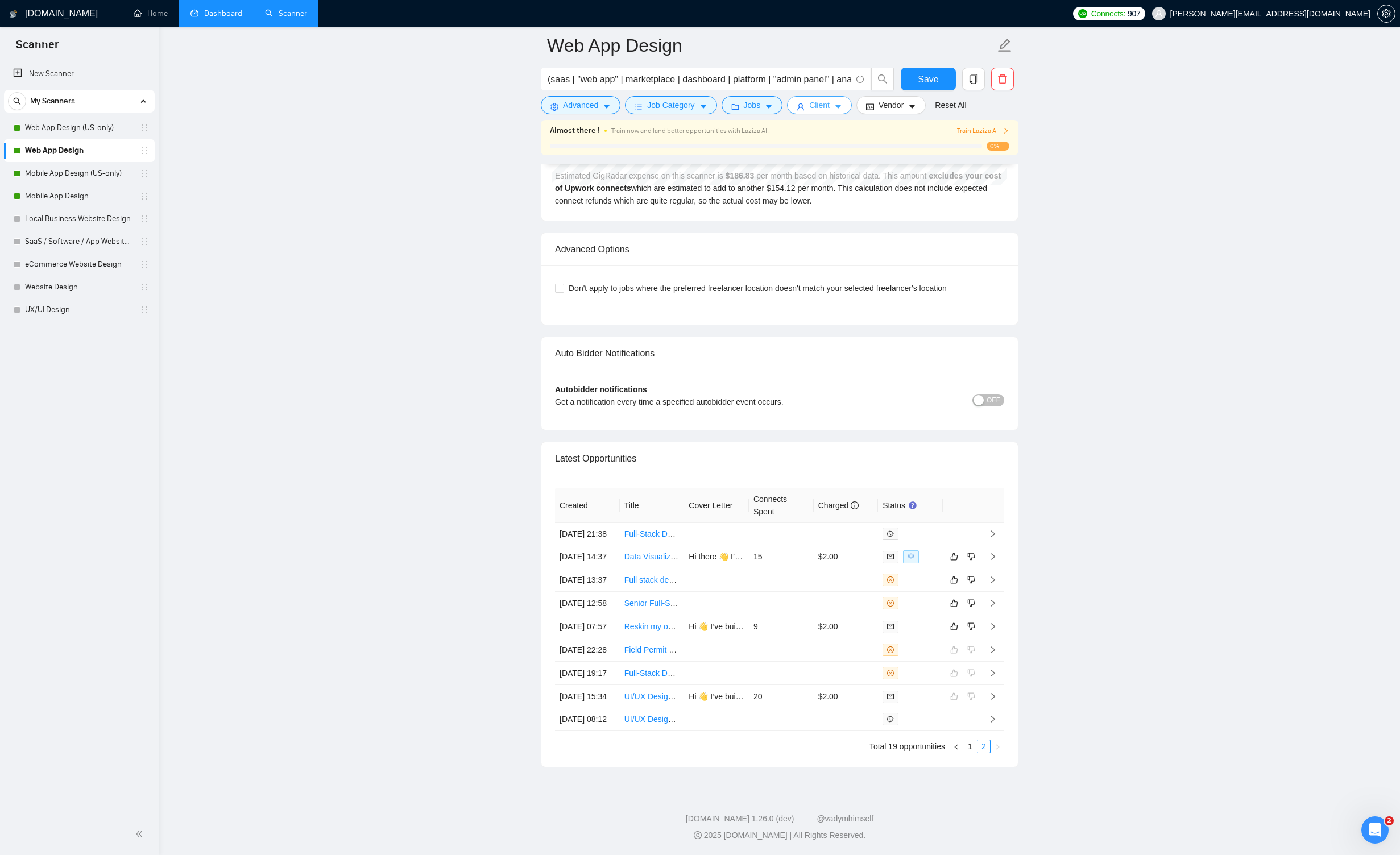
click at [814, 106] on icon "caret-down" at bounding box center [838, 108] width 6 height 4
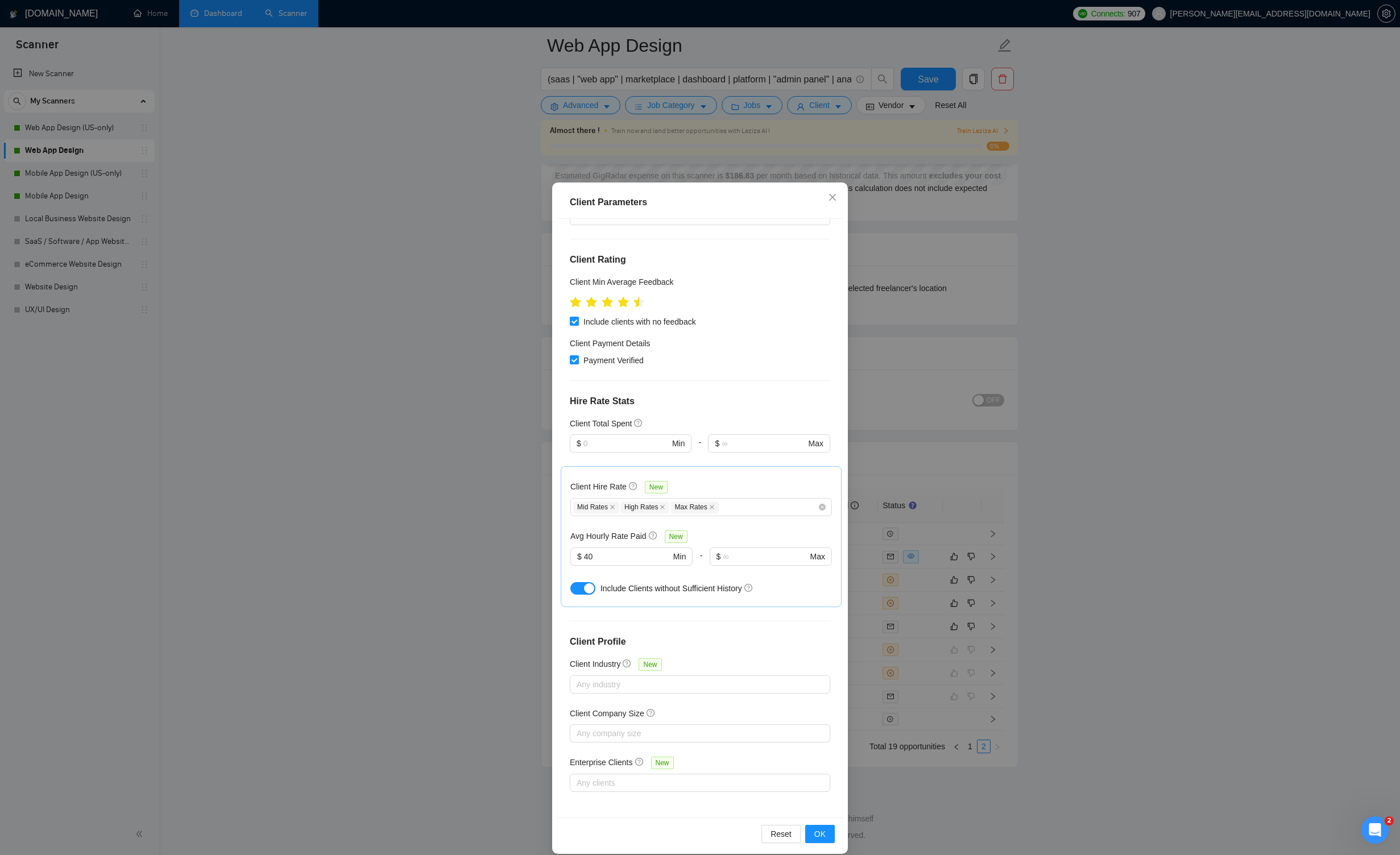
click at [814, 327] on div "Client Parameters Client Location Include Client Countries [GEOGRAPHIC_DATA] [G…" at bounding box center [700, 428] width 1400 height 855
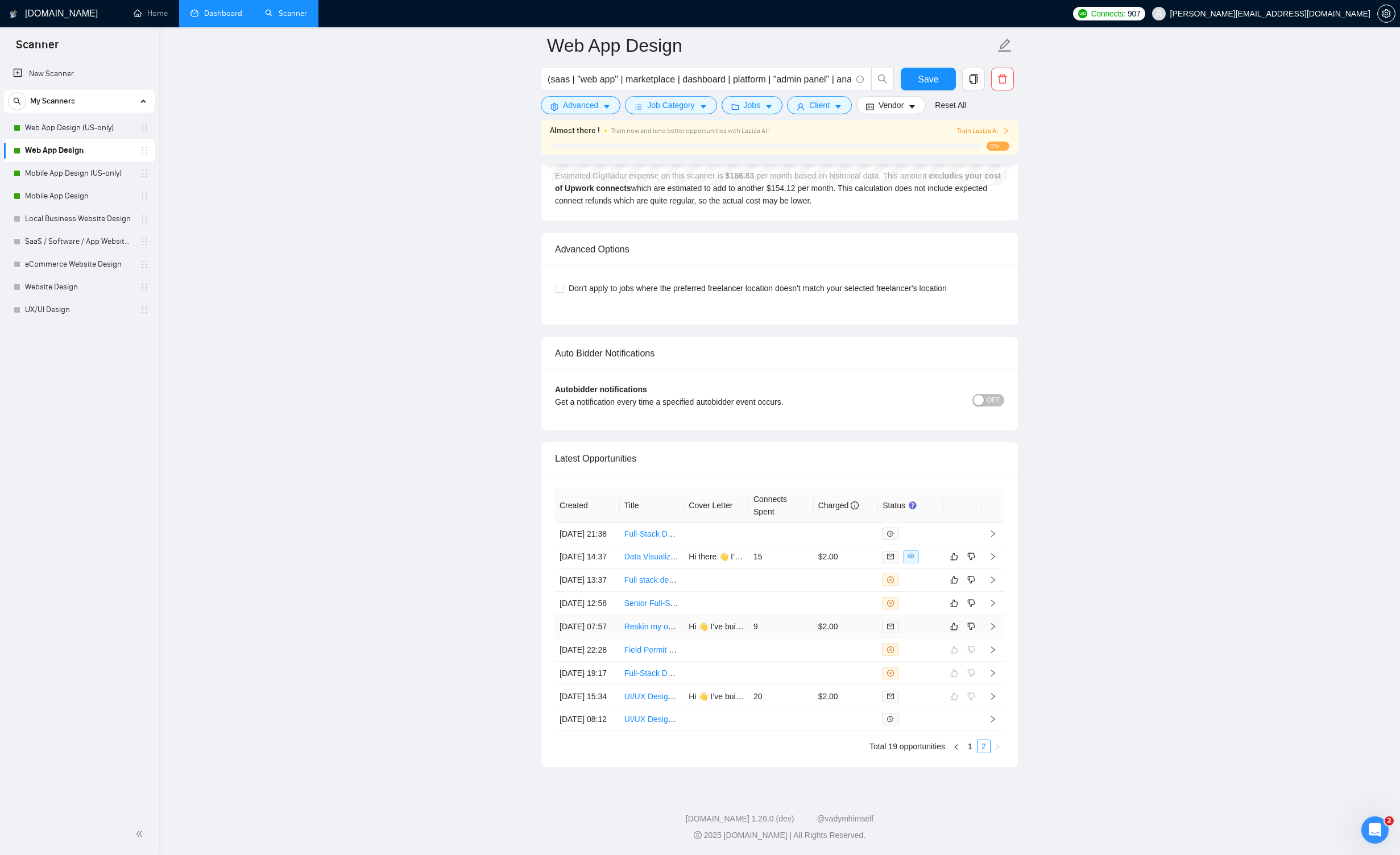
click at [814, 622] on icon "right" at bounding box center [992, 626] width 7 height 8
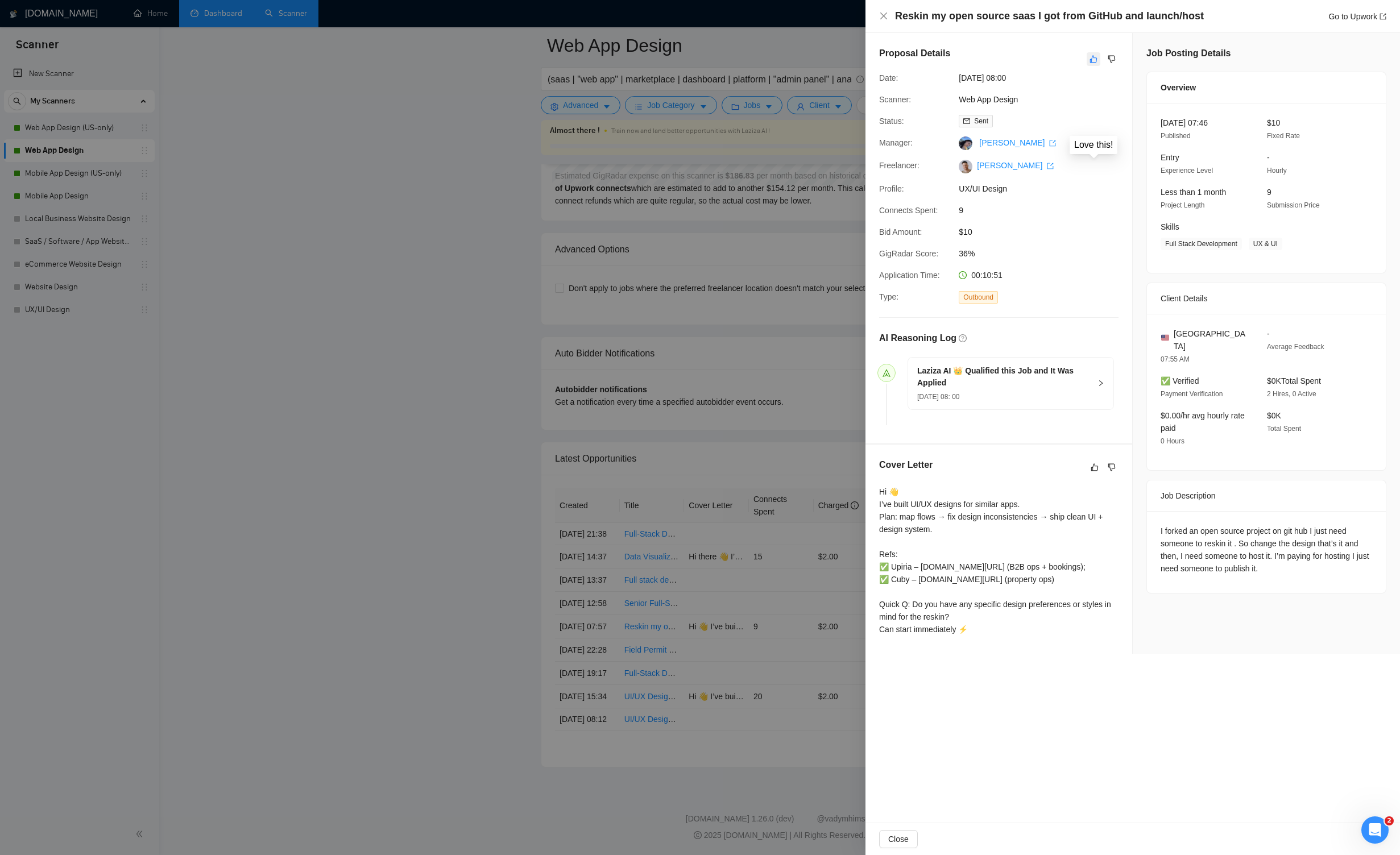
click at [814, 60] on icon "like" at bounding box center [1094, 59] width 7 height 8
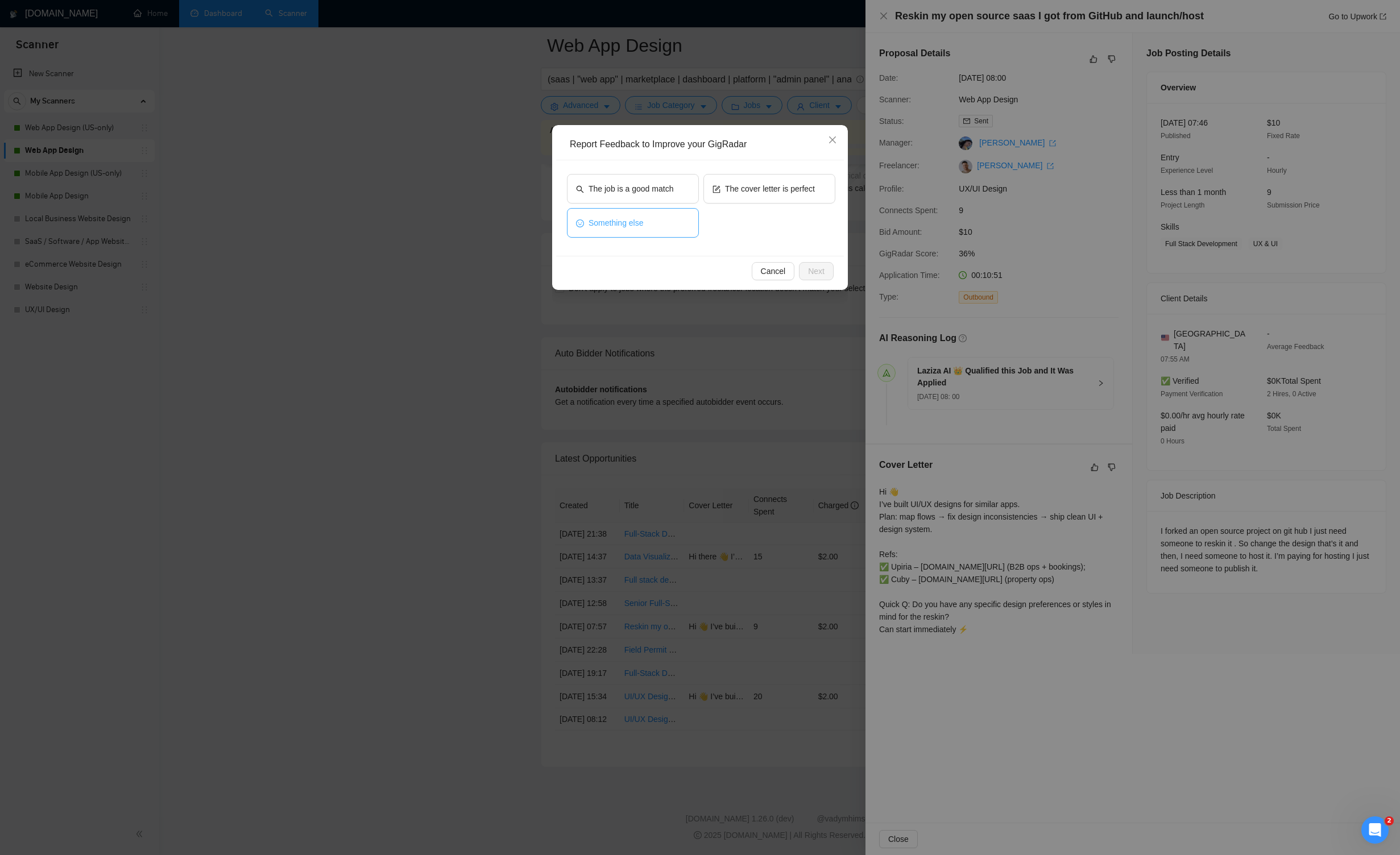
click at [663, 223] on button "Something else" at bounding box center [633, 223] width 132 height 30
click at [814, 264] on button "Next" at bounding box center [815, 271] width 35 height 18
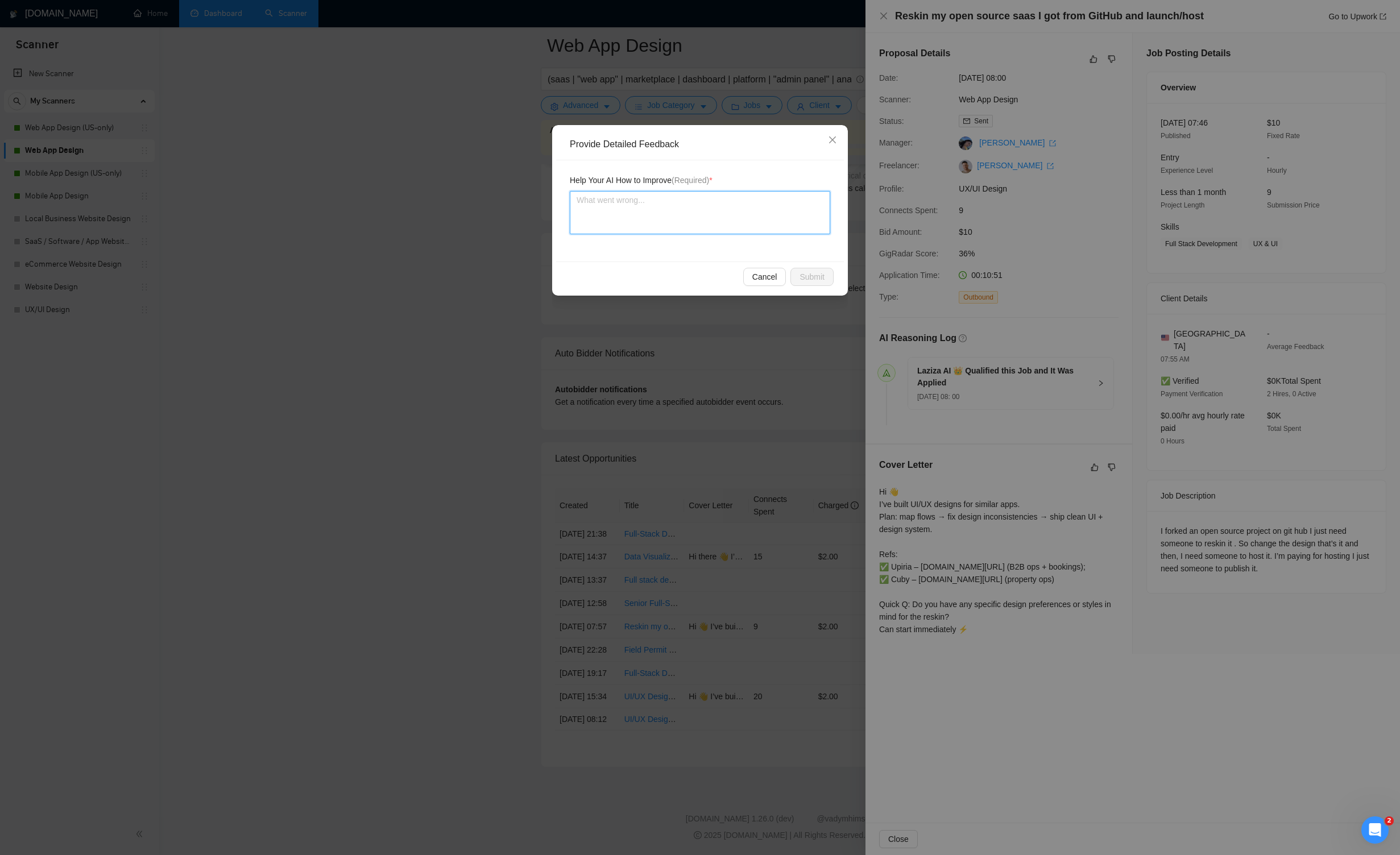
click at [675, 205] on textarea at bounding box center [700, 213] width 261 height 43
click at [807, 277] on span "Submit" at bounding box center [812, 277] width 25 height 12
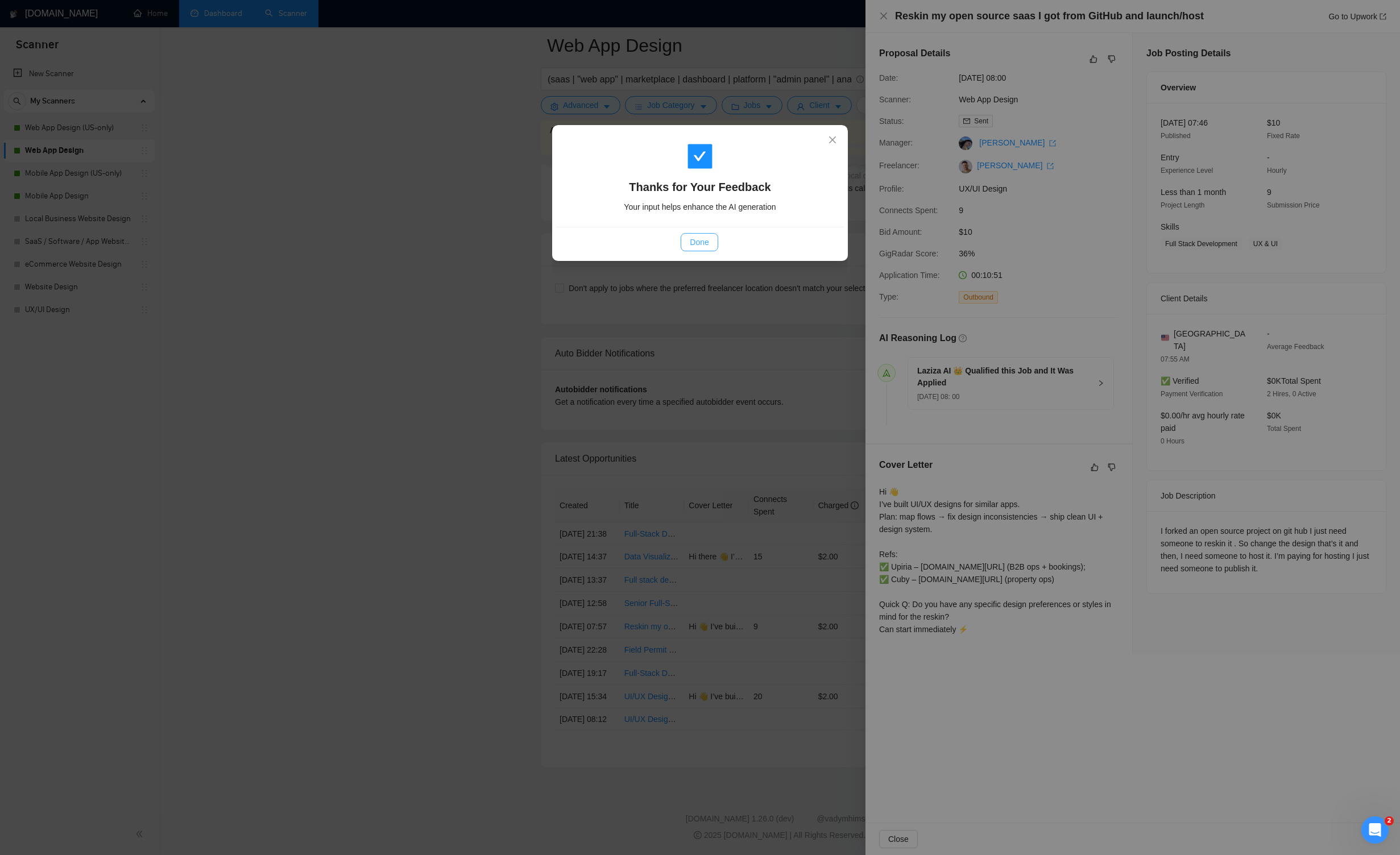
click at [690, 247] on span "Done" at bounding box center [699, 242] width 19 height 12
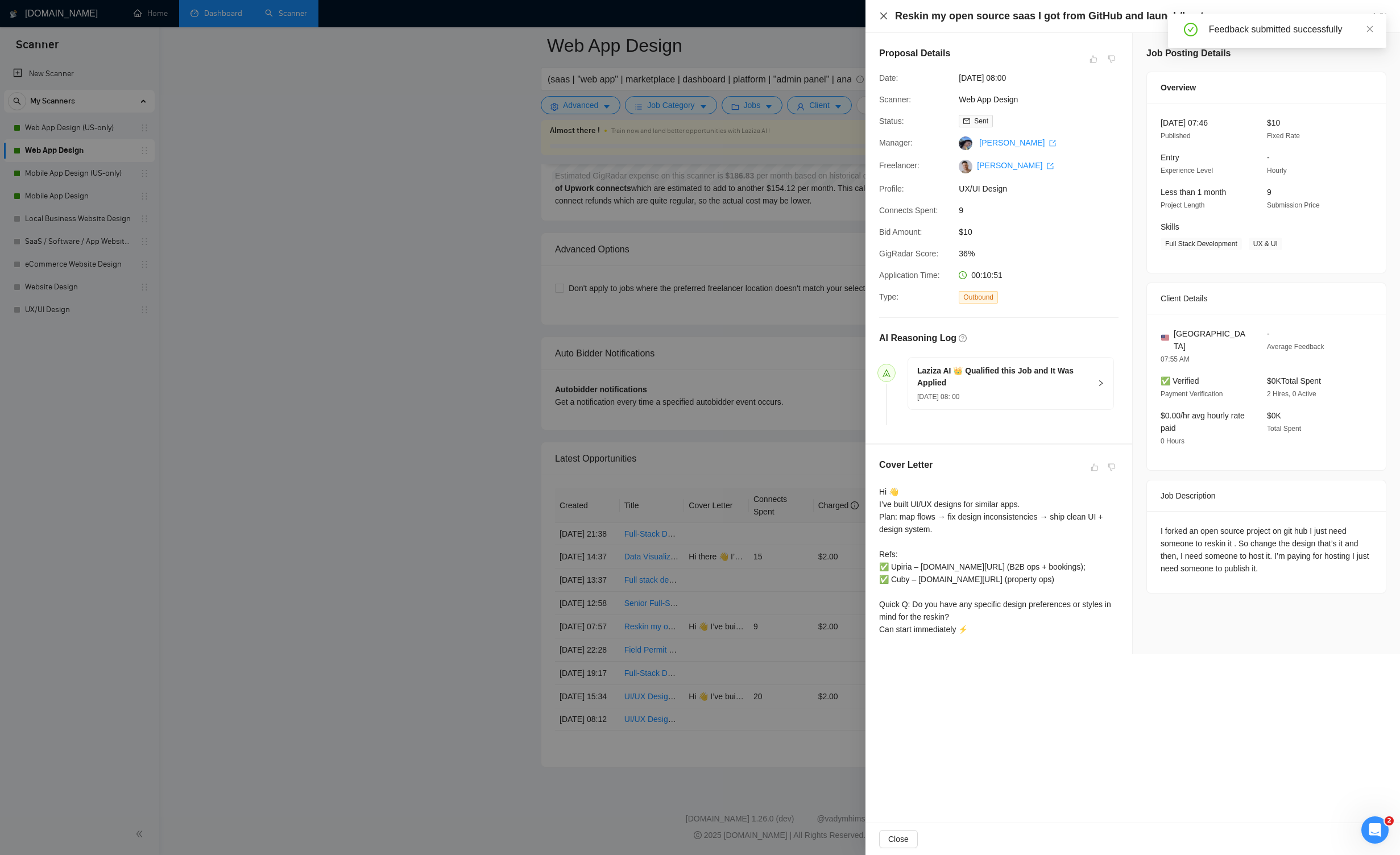
click at [814, 15] on icon "close" at bounding box center [884, 16] width 9 height 9
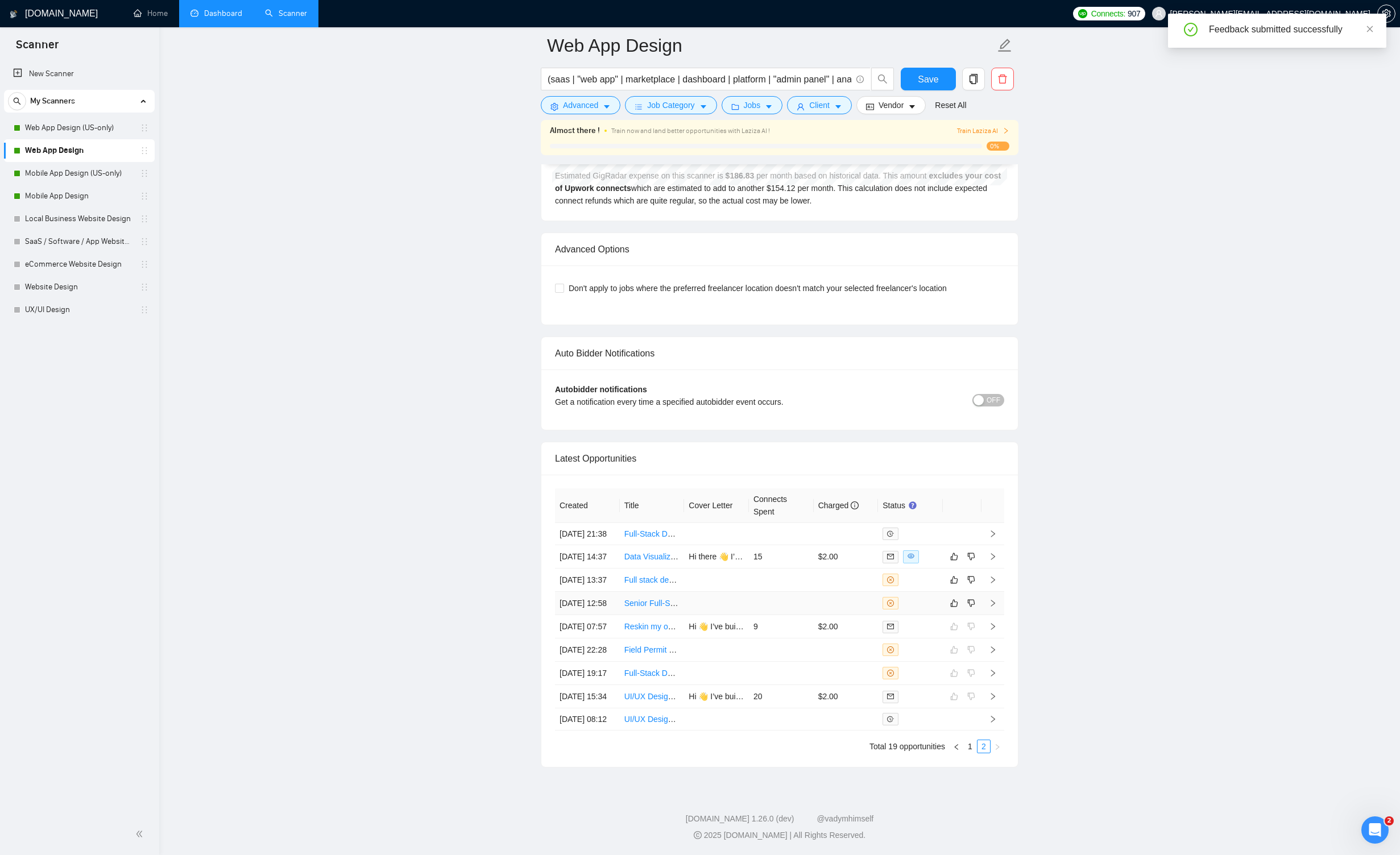
click at [814, 599] on icon "right" at bounding box center [992, 603] width 7 height 8
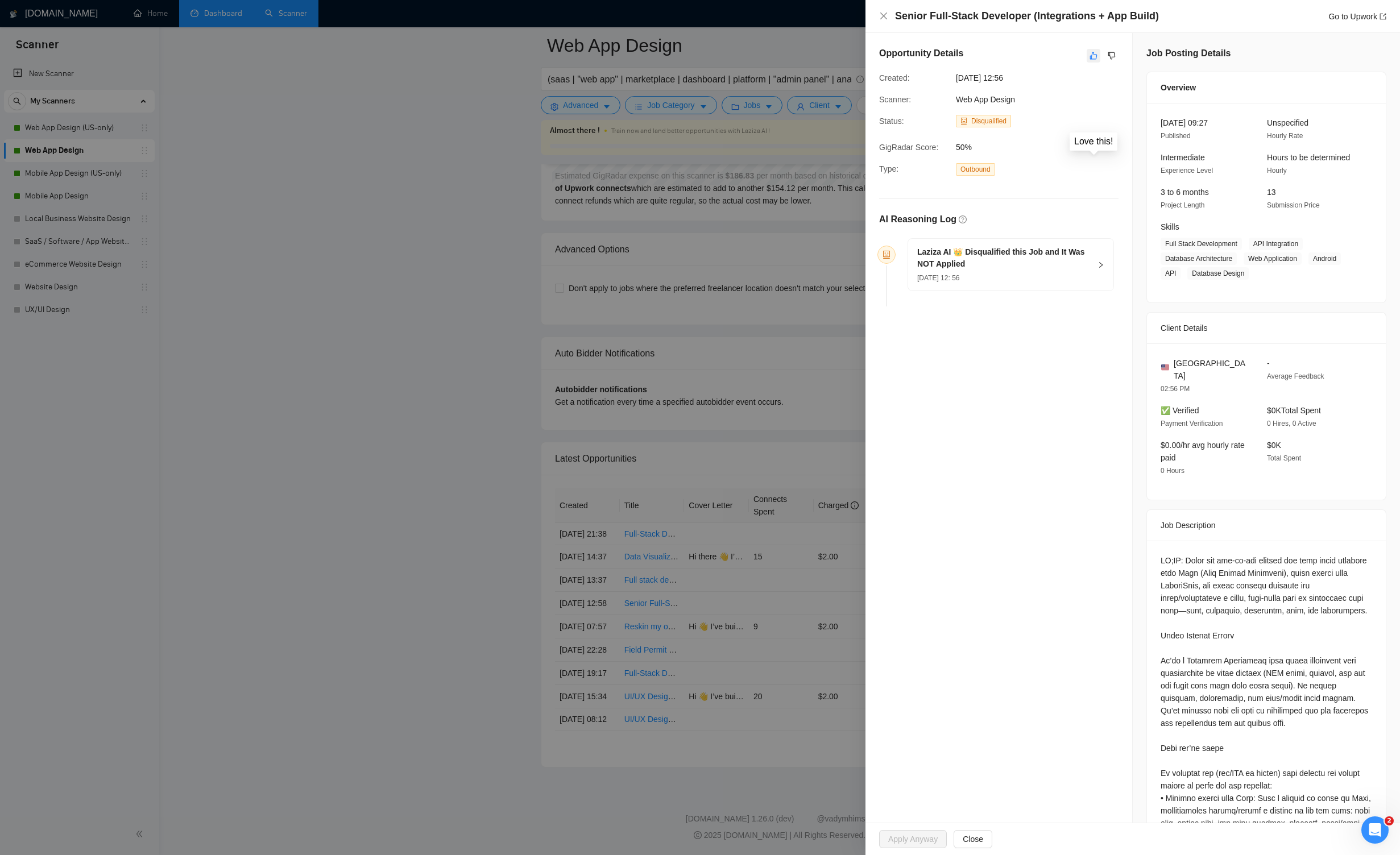
click at [814, 52] on icon "like" at bounding box center [1093, 56] width 7 height 9
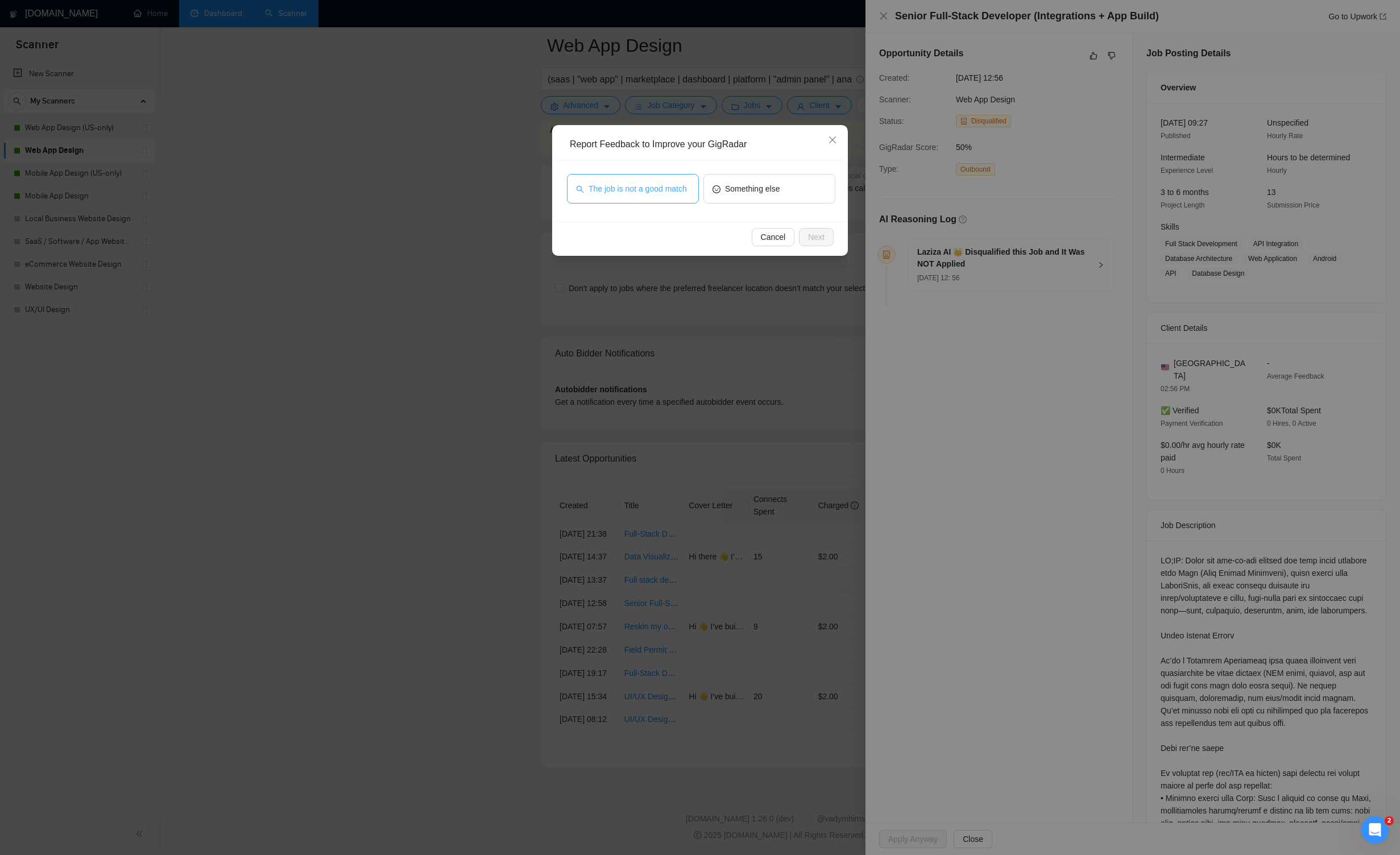
click at [622, 194] on span "The job is not a good match" at bounding box center [637, 188] width 98 height 12
click at [812, 235] on span "Next" at bounding box center [816, 236] width 17 height 12
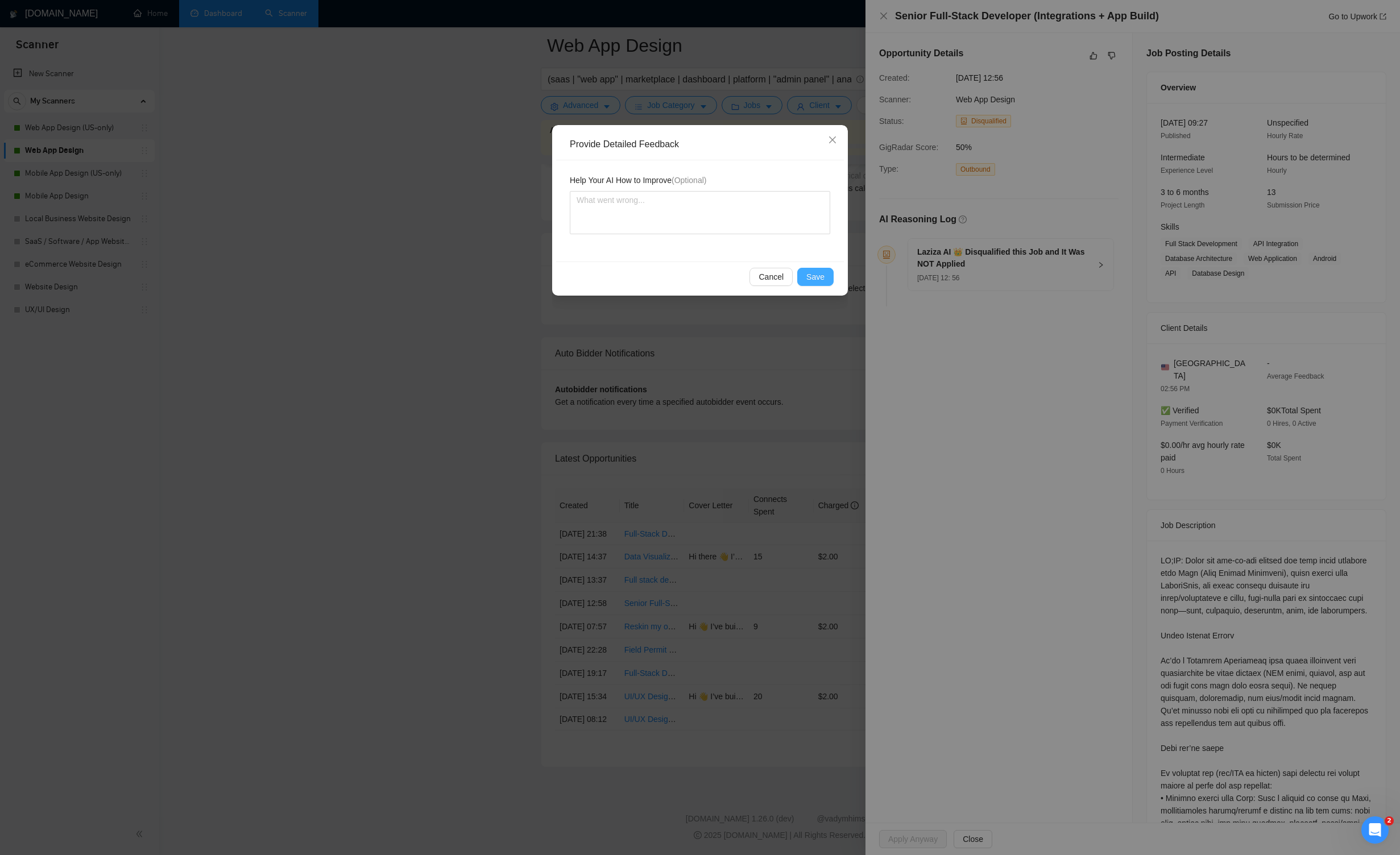
click at [809, 274] on span "Save" at bounding box center [814, 277] width 18 height 12
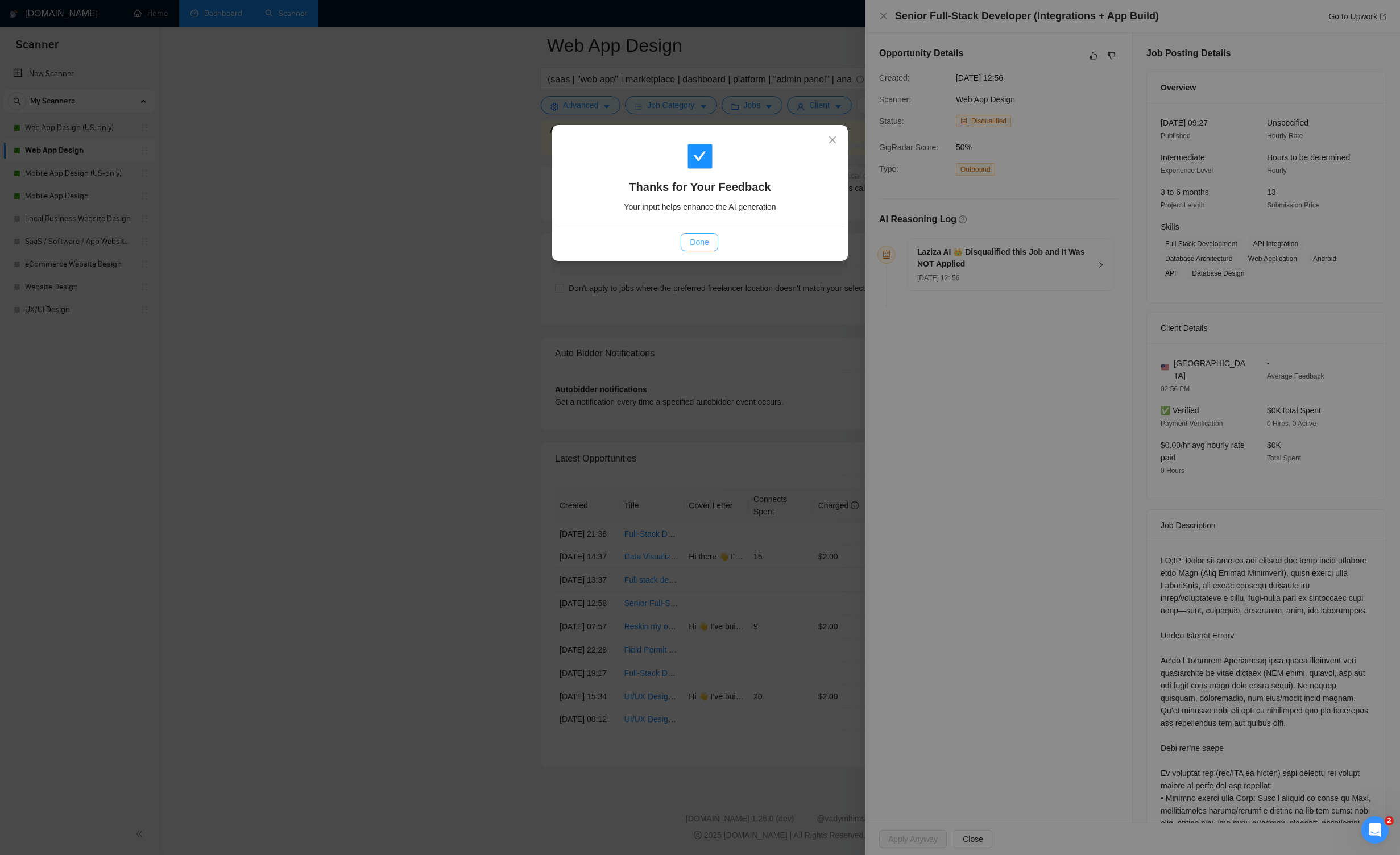
click at [708, 241] on span "Done" at bounding box center [699, 242] width 19 height 12
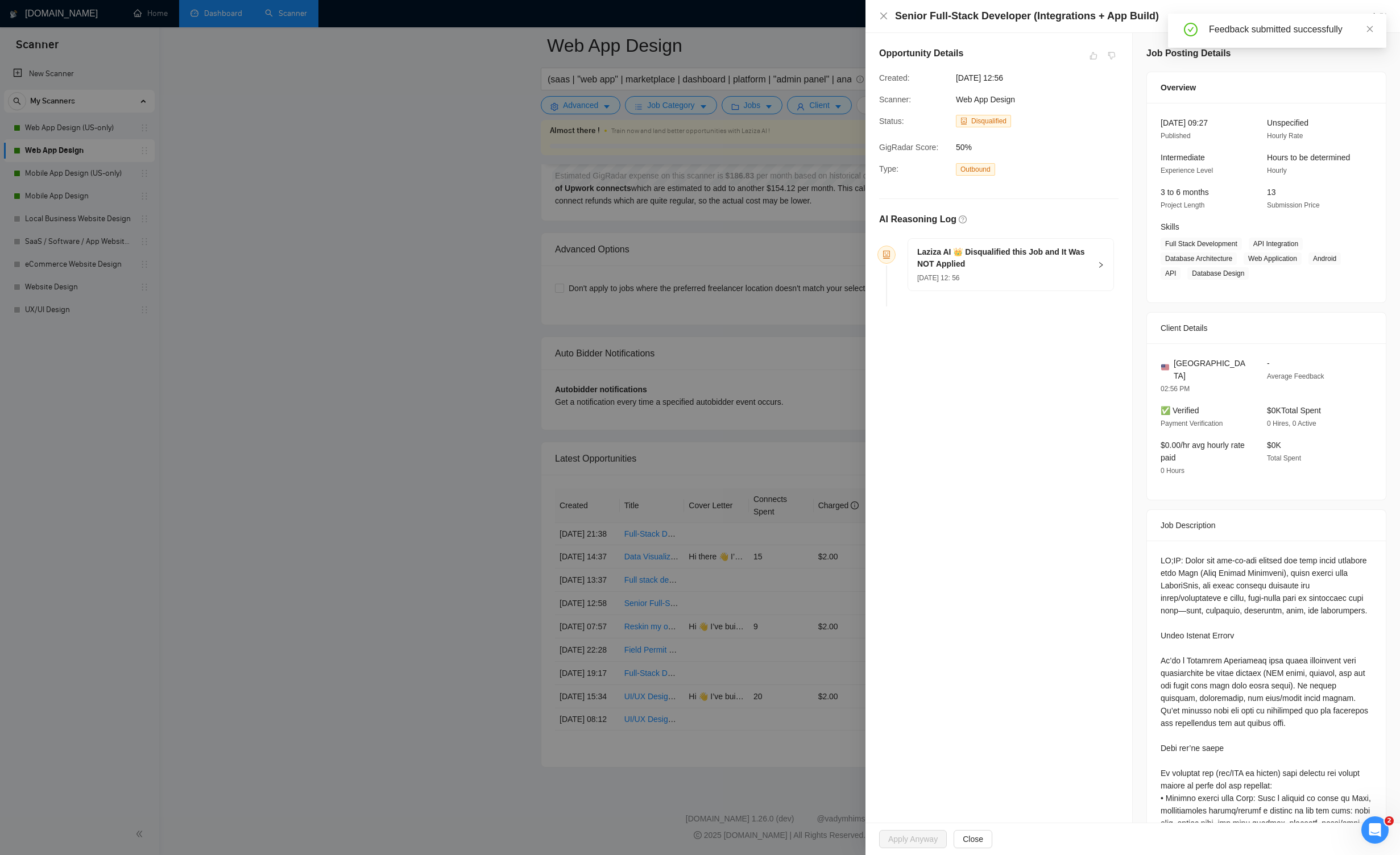
click at [814, 14] on div "Senior Full-Stack Developer (Integrations + App Build) Go to Upwork" at bounding box center [1132, 16] width 507 height 14
click at [814, 15] on icon "close" at bounding box center [884, 16] width 9 height 9
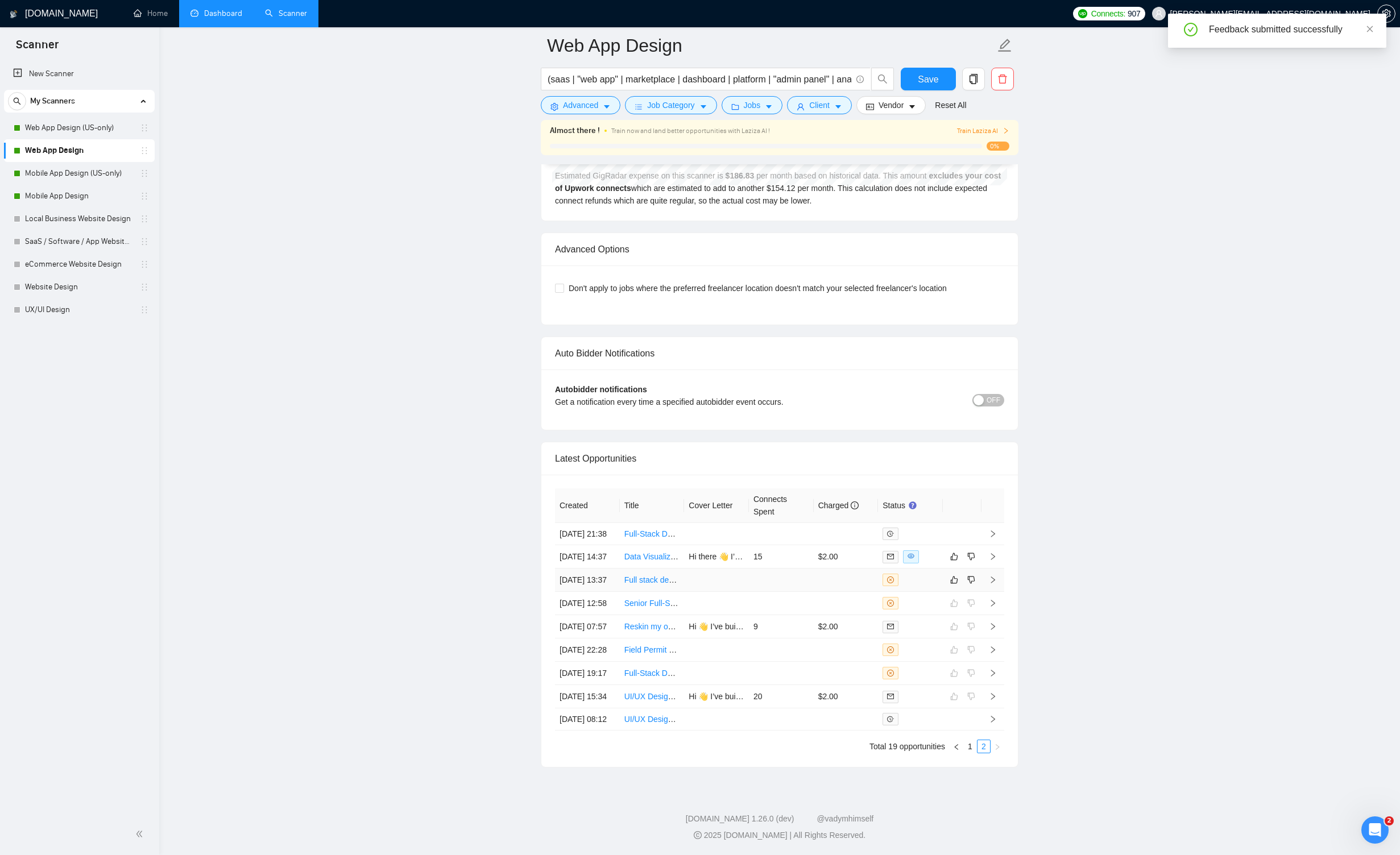
click at [814, 577] on icon "right" at bounding box center [992, 580] width 7 height 8
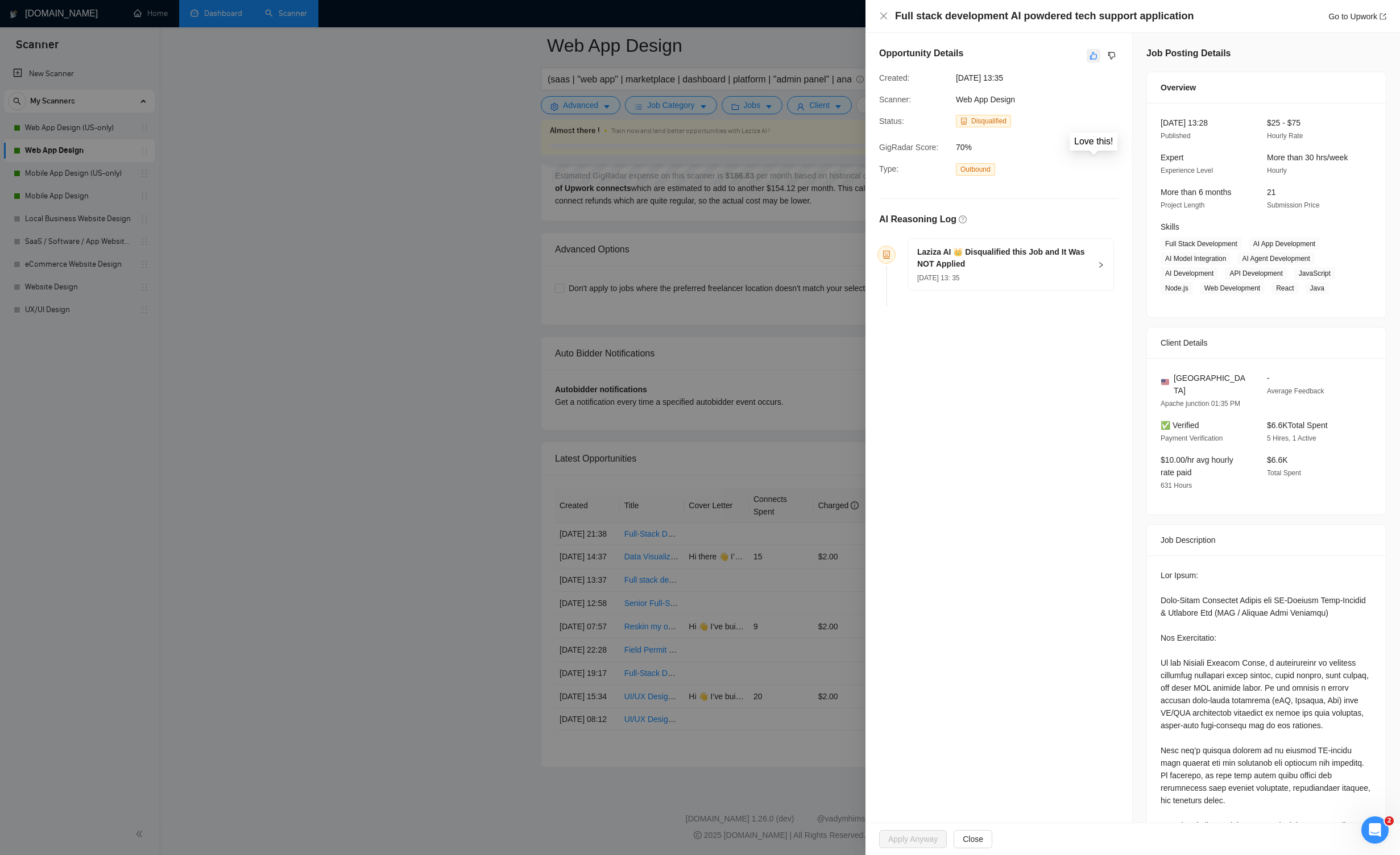
click at [814, 58] on icon "like" at bounding box center [1093, 56] width 7 height 9
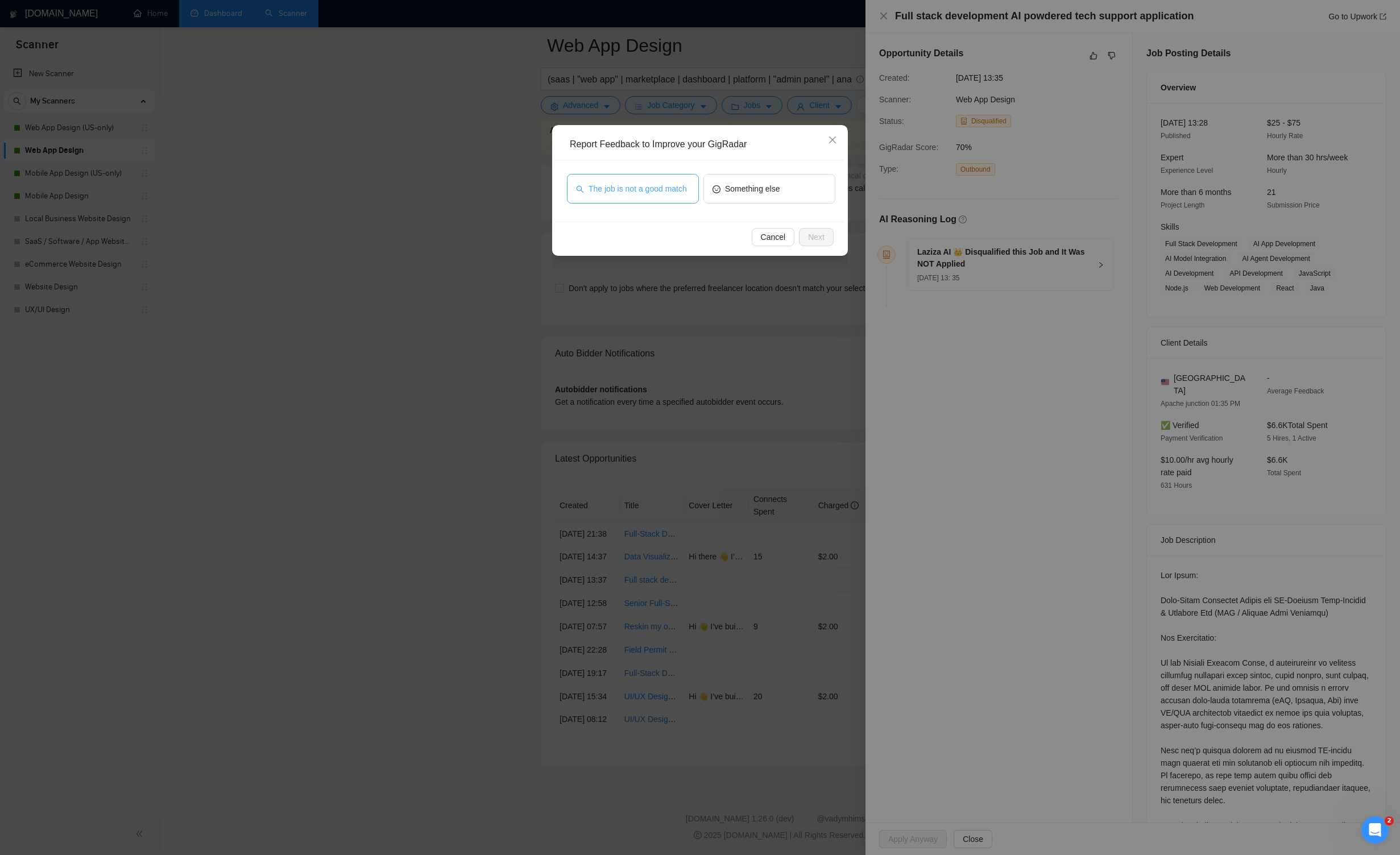
click at [639, 183] on span "The job is not a good match" at bounding box center [637, 188] width 98 height 12
click at [814, 233] on span "Next" at bounding box center [816, 236] width 17 height 12
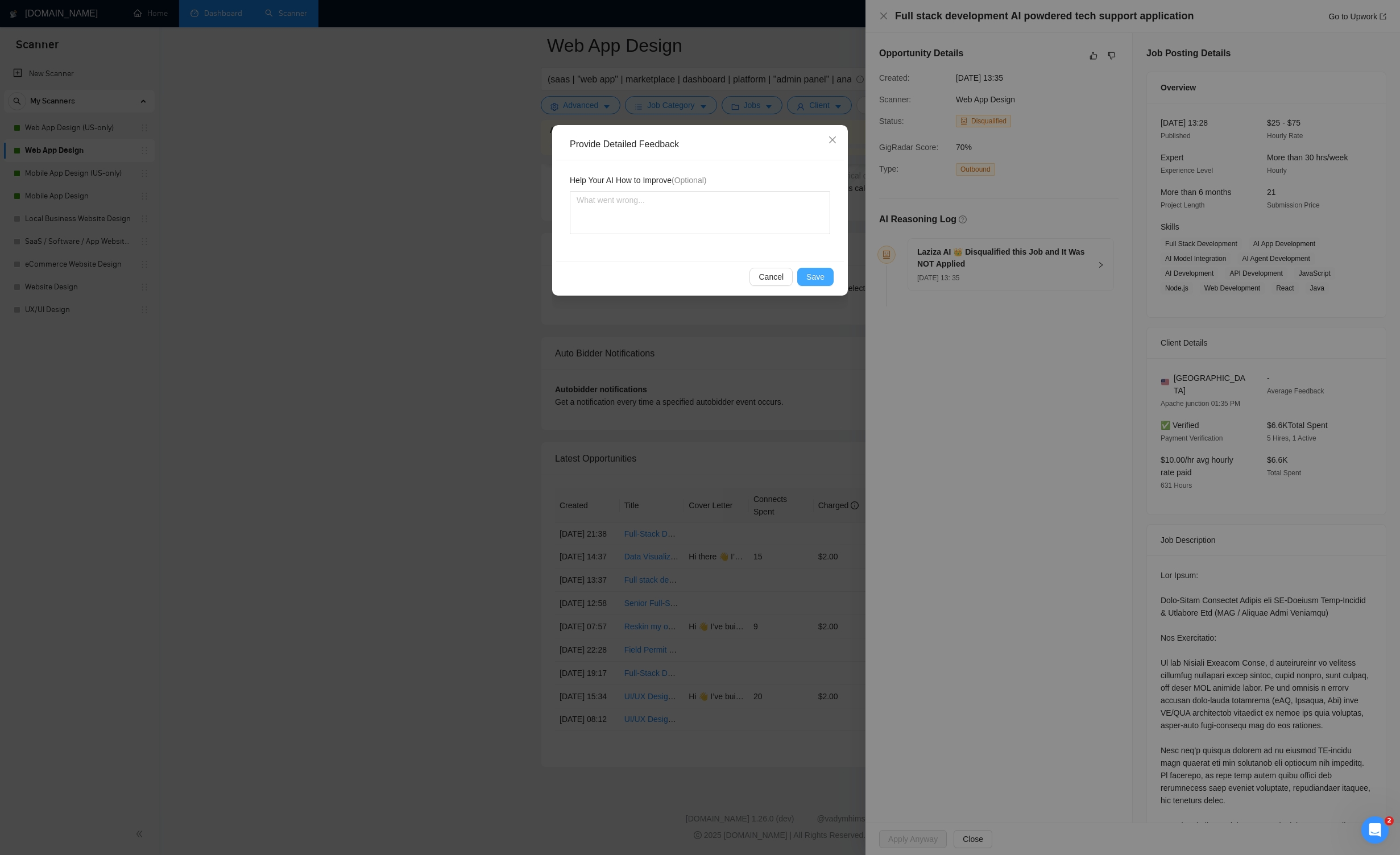
click at [814, 273] on span "Save" at bounding box center [814, 277] width 18 height 12
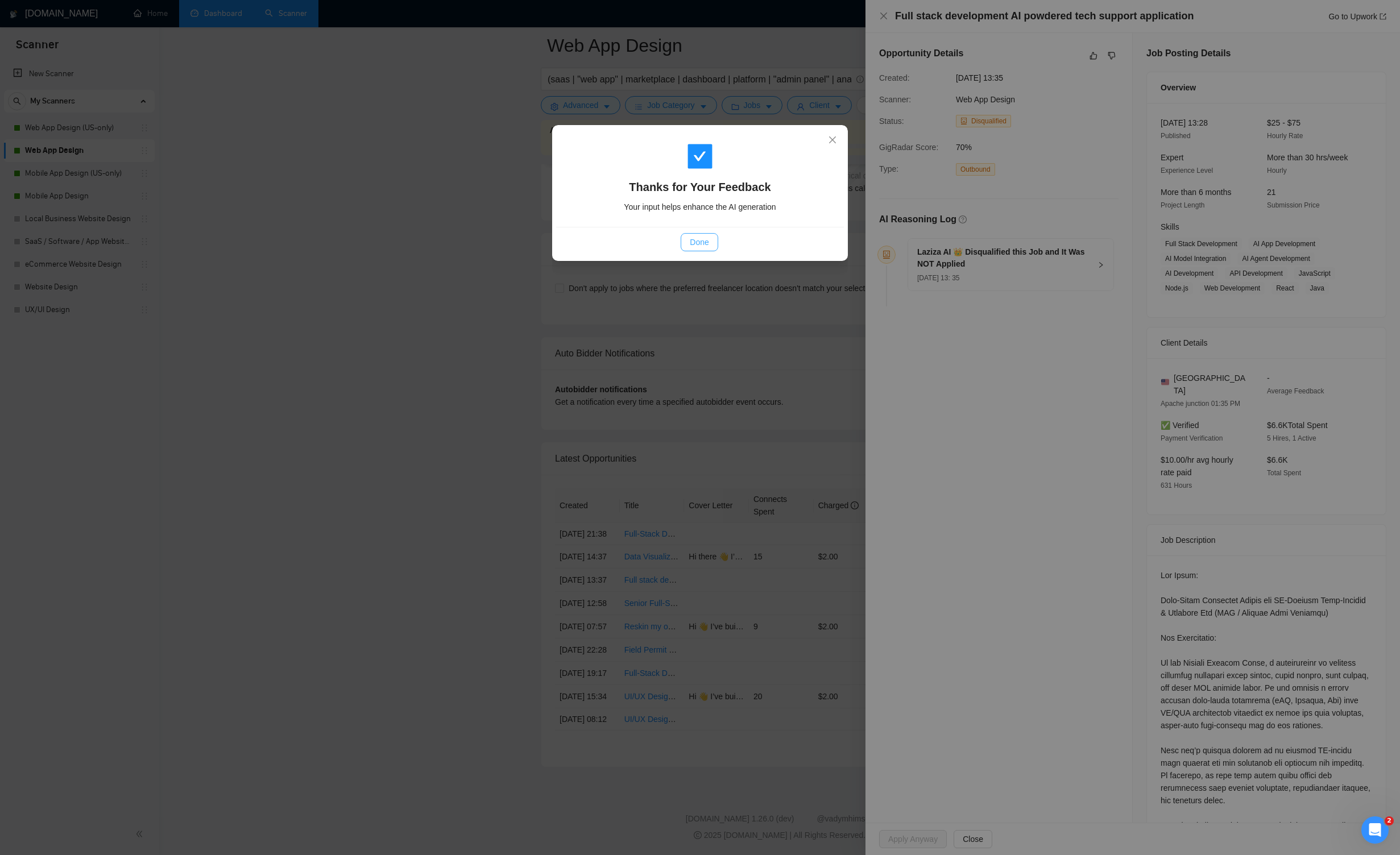
click at [707, 239] on span "Done" at bounding box center [699, 242] width 19 height 12
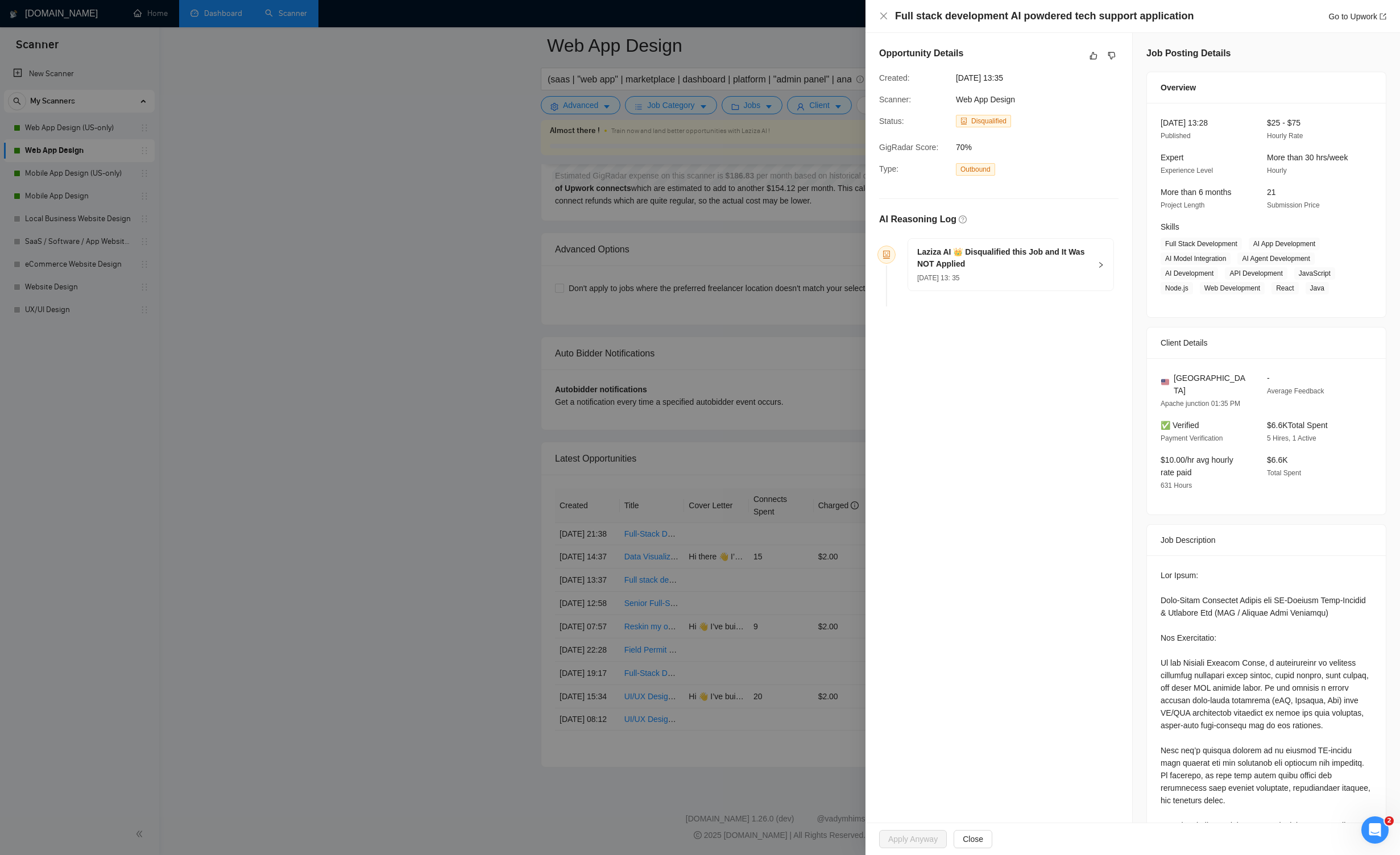
click at [814, 22] on div "Full stack development AI powdered tech support application Go to Upwork" at bounding box center [1132, 16] width 507 height 14
click at [814, 15] on icon "close" at bounding box center [883, 15] width 7 height 7
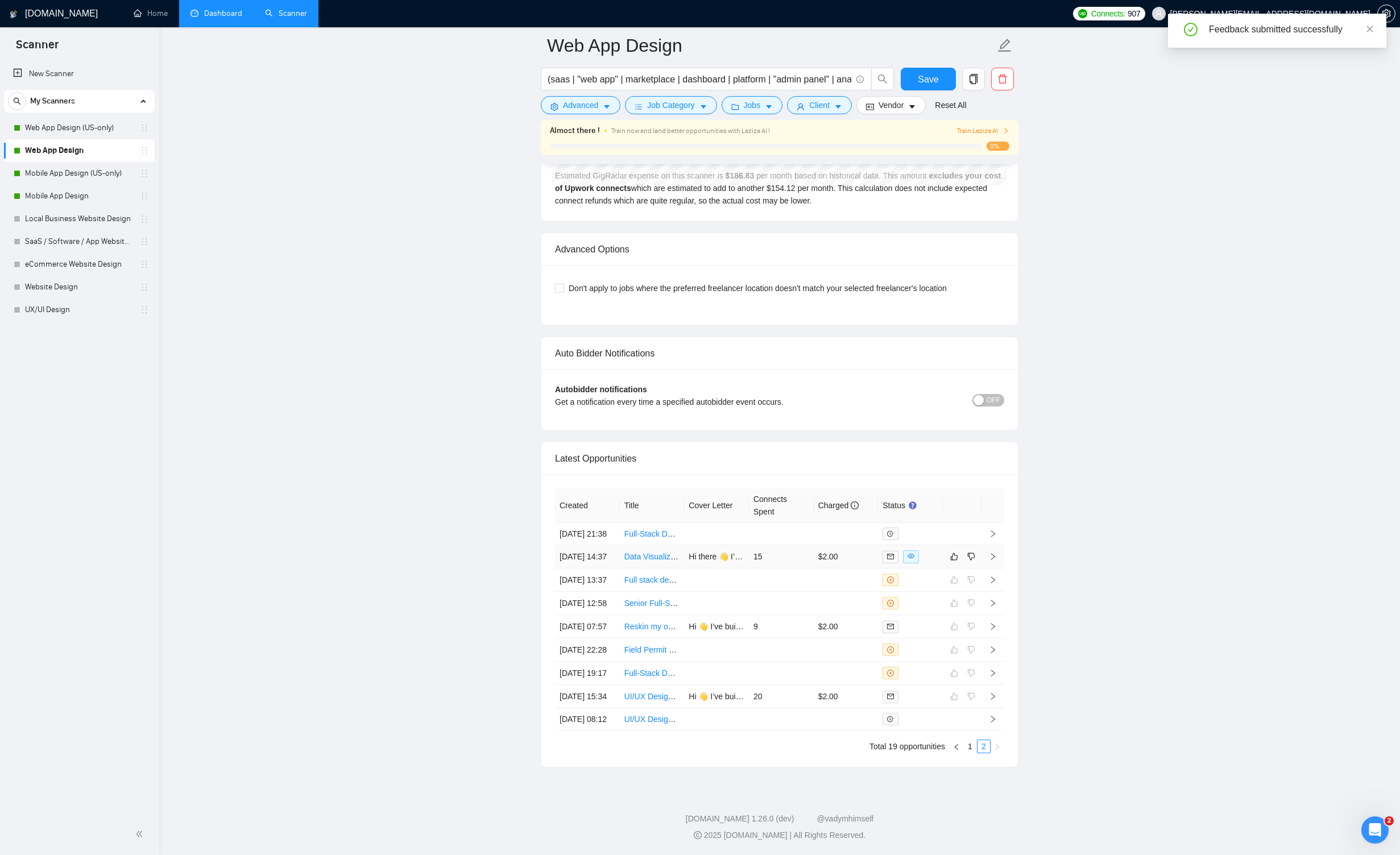
click at [814, 553] on icon "right" at bounding box center [992, 557] width 7 height 8
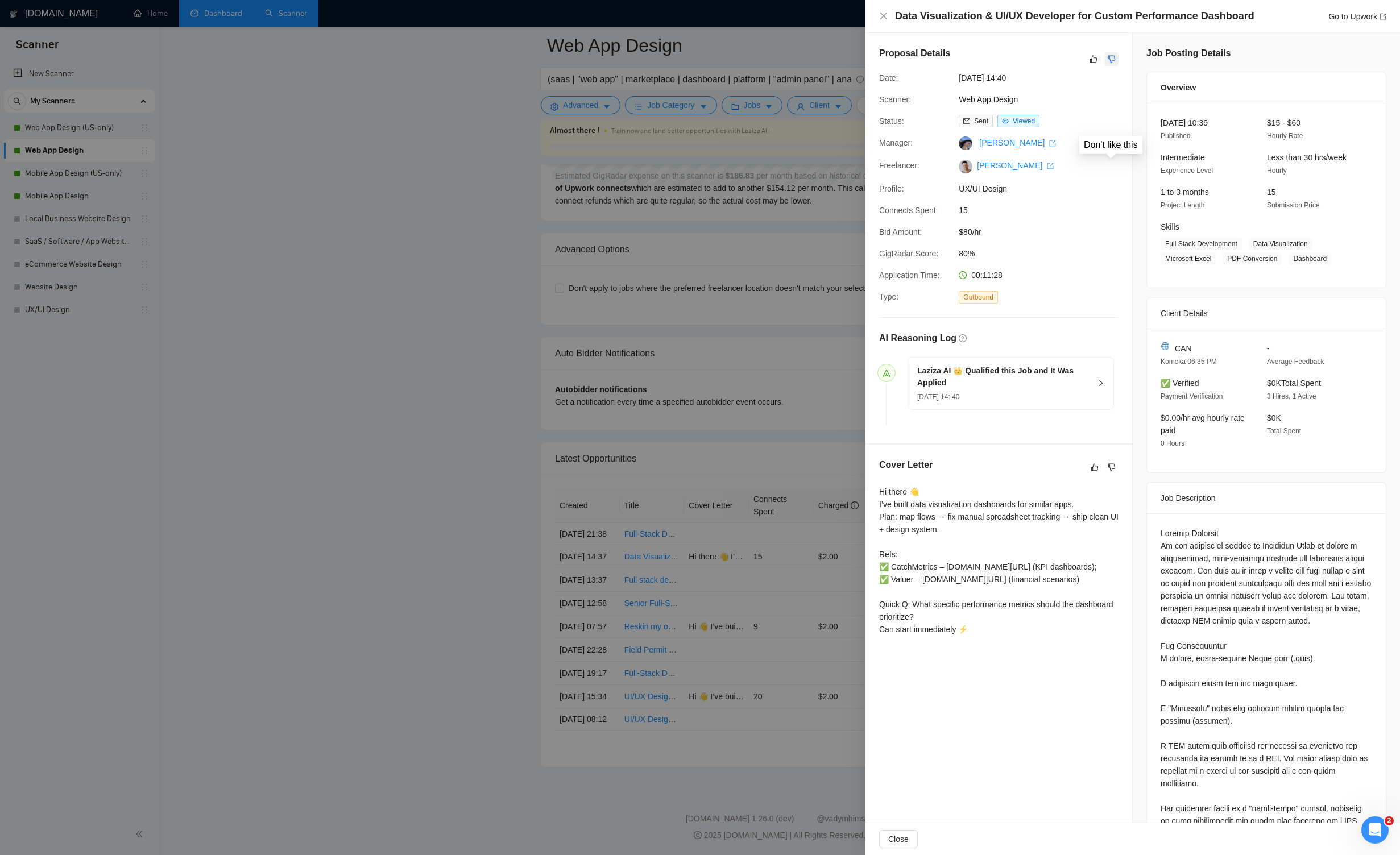
click at [814, 57] on button "button" at bounding box center [1111, 59] width 14 height 14
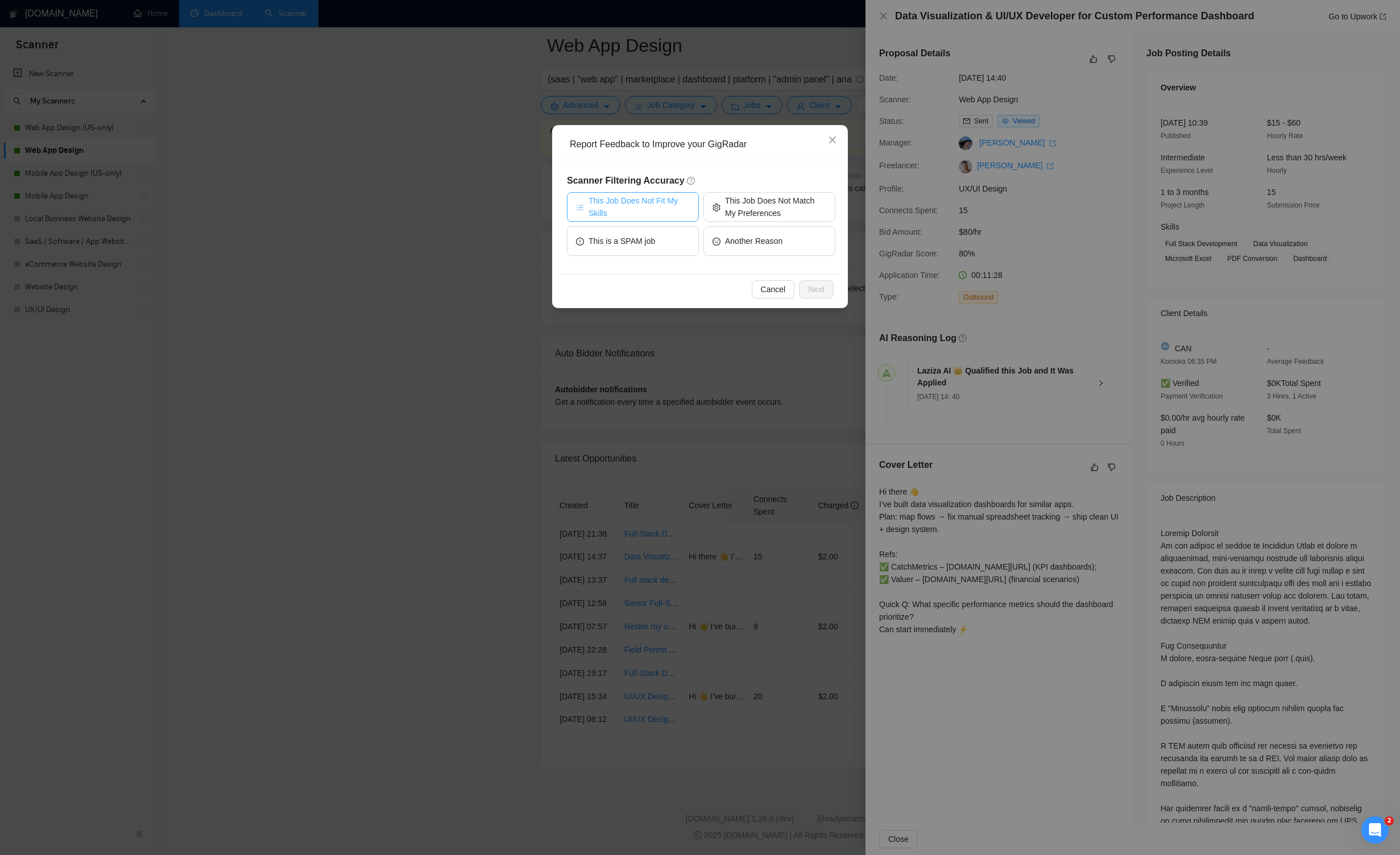
click at [678, 204] on span "This Job Does Not Fit My Skills" at bounding box center [639, 206] width 101 height 25
click at [763, 196] on span "This Job Does Not Match My Preferences" at bounding box center [775, 206] width 101 height 25
click at [814, 290] on span "Next" at bounding box center [816, 289] width 17 height 12
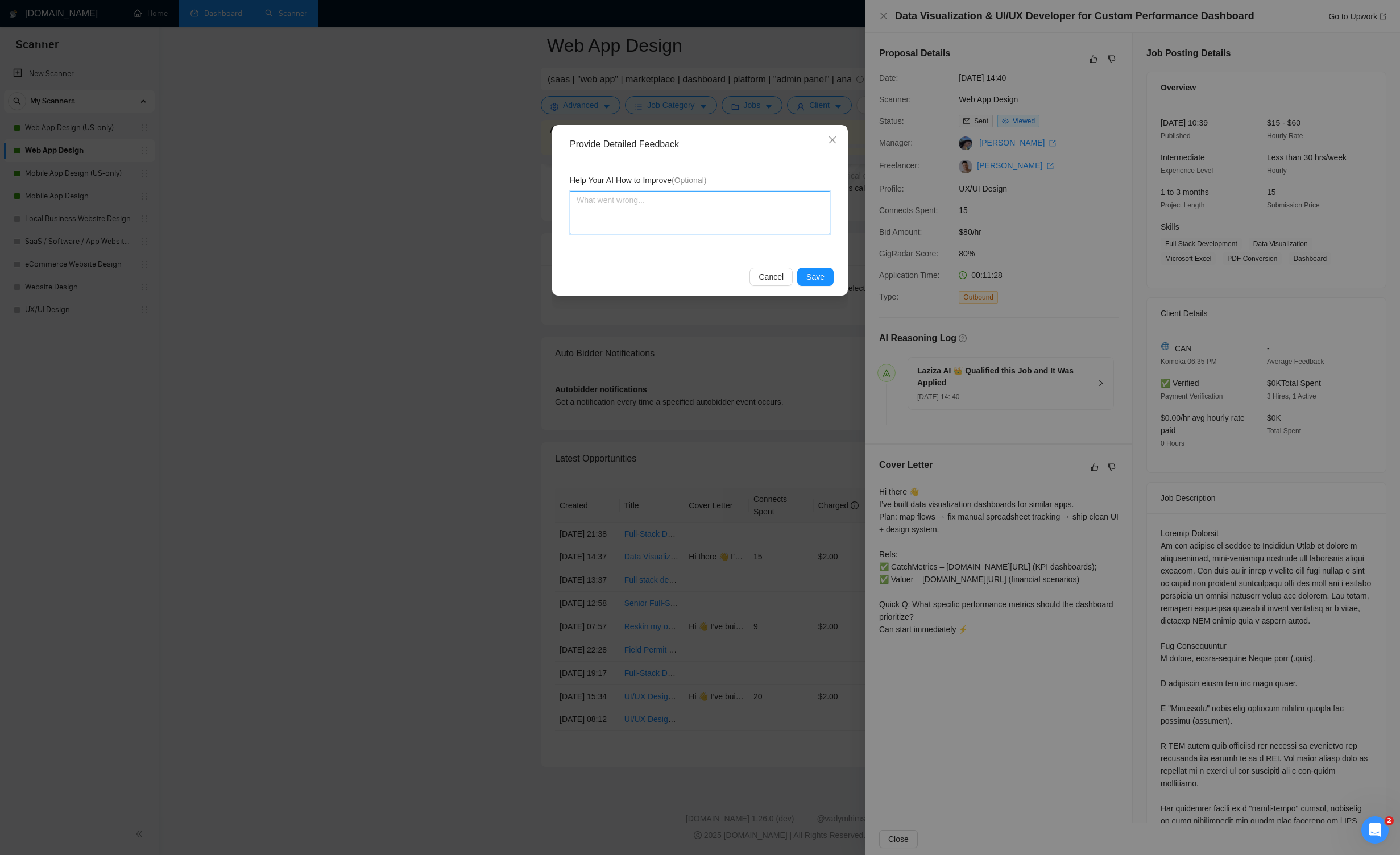
click at [716, 216] on textarea at bounding box center [700, 213] width 261 height 43
click at [812, 270] on button "Save" at bounding box center [815, 277] width 37 height 18
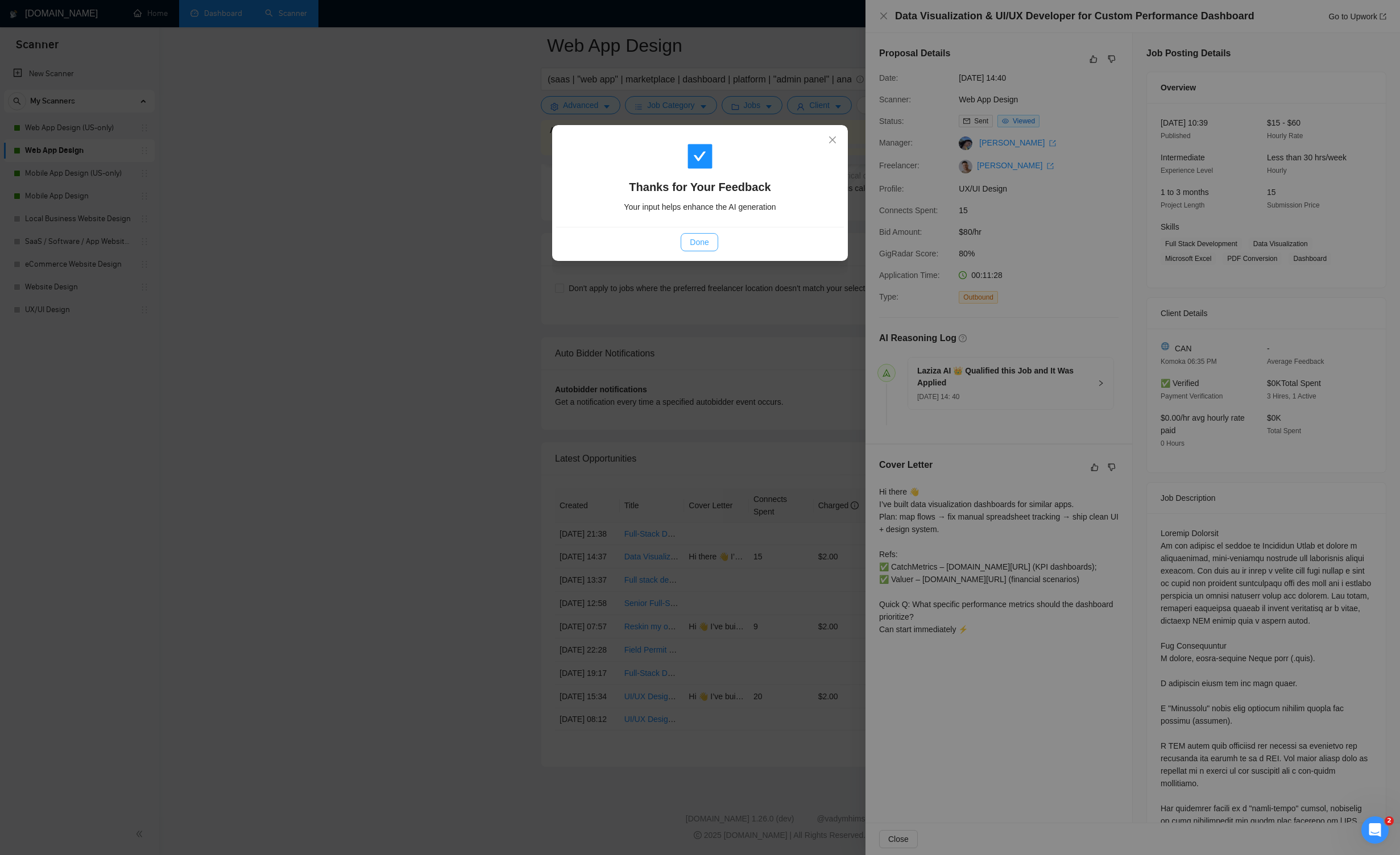
click at [710, 245] on button "Done" at bounding box center [698, 242] width 37 height 18
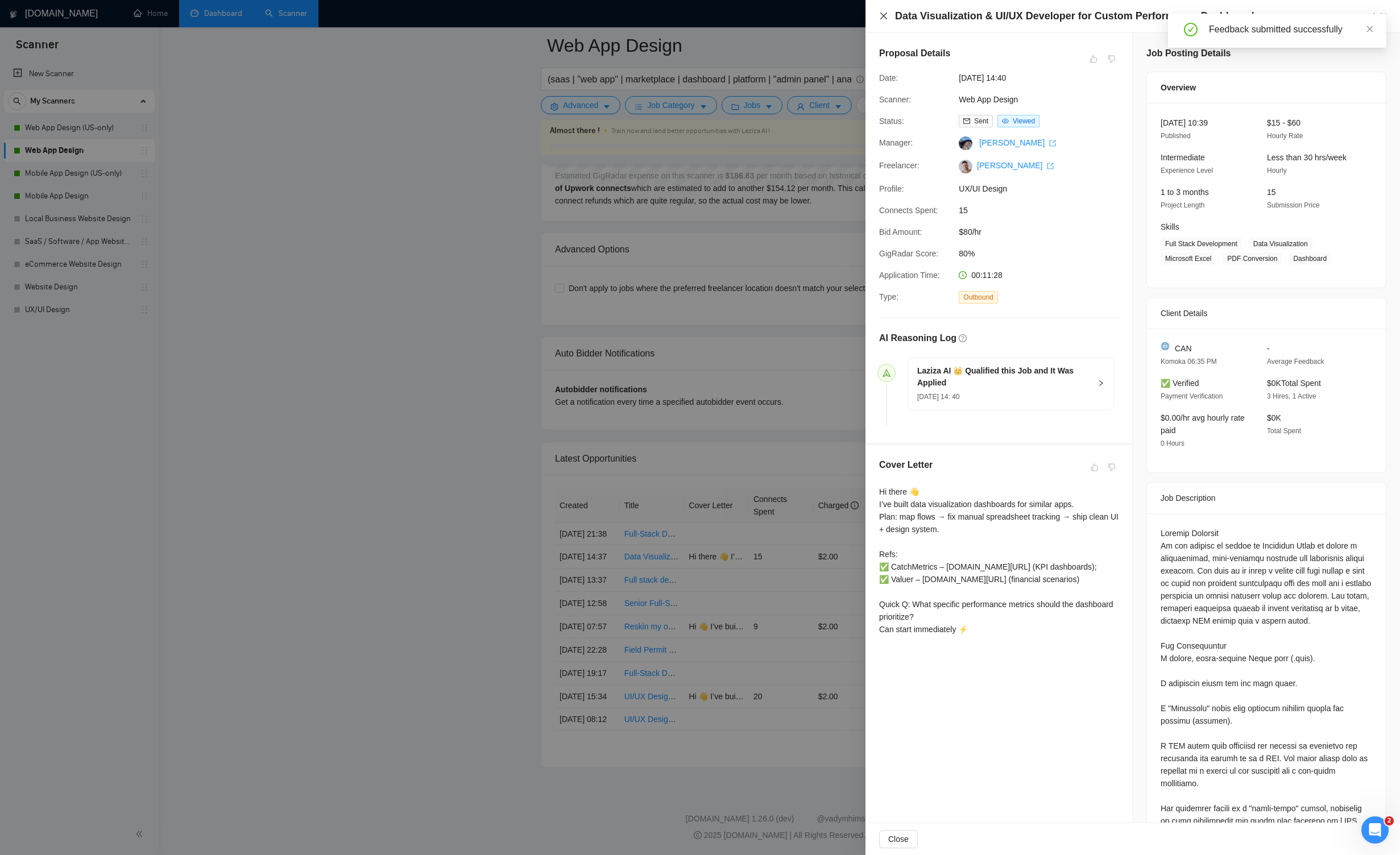
click at [814, 17] on icon "close" at bounding box center [884, 16] width 9 height 9
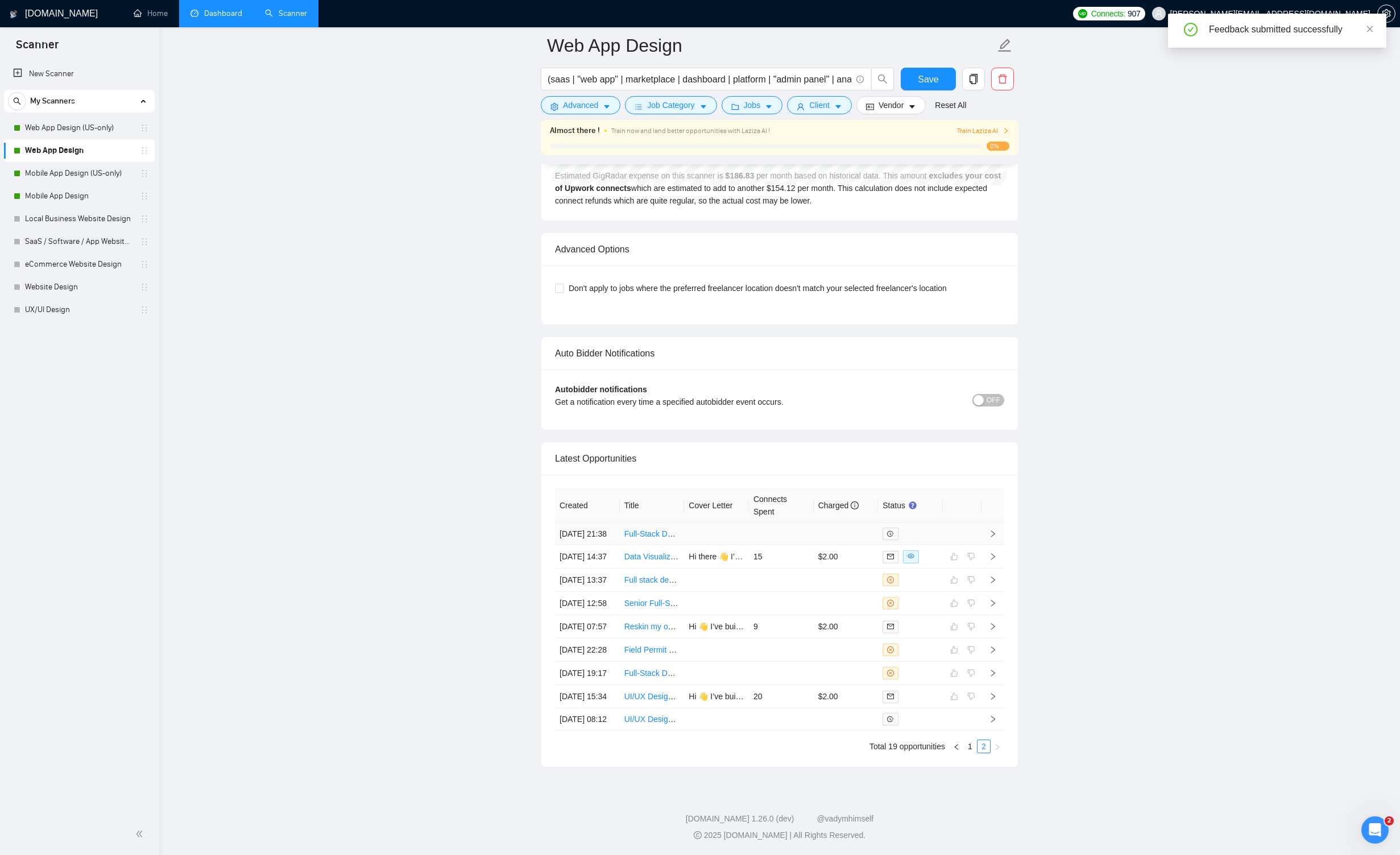
click at [814, 530] on icon "right" at bounding box center [992, 533] width 7 height 8
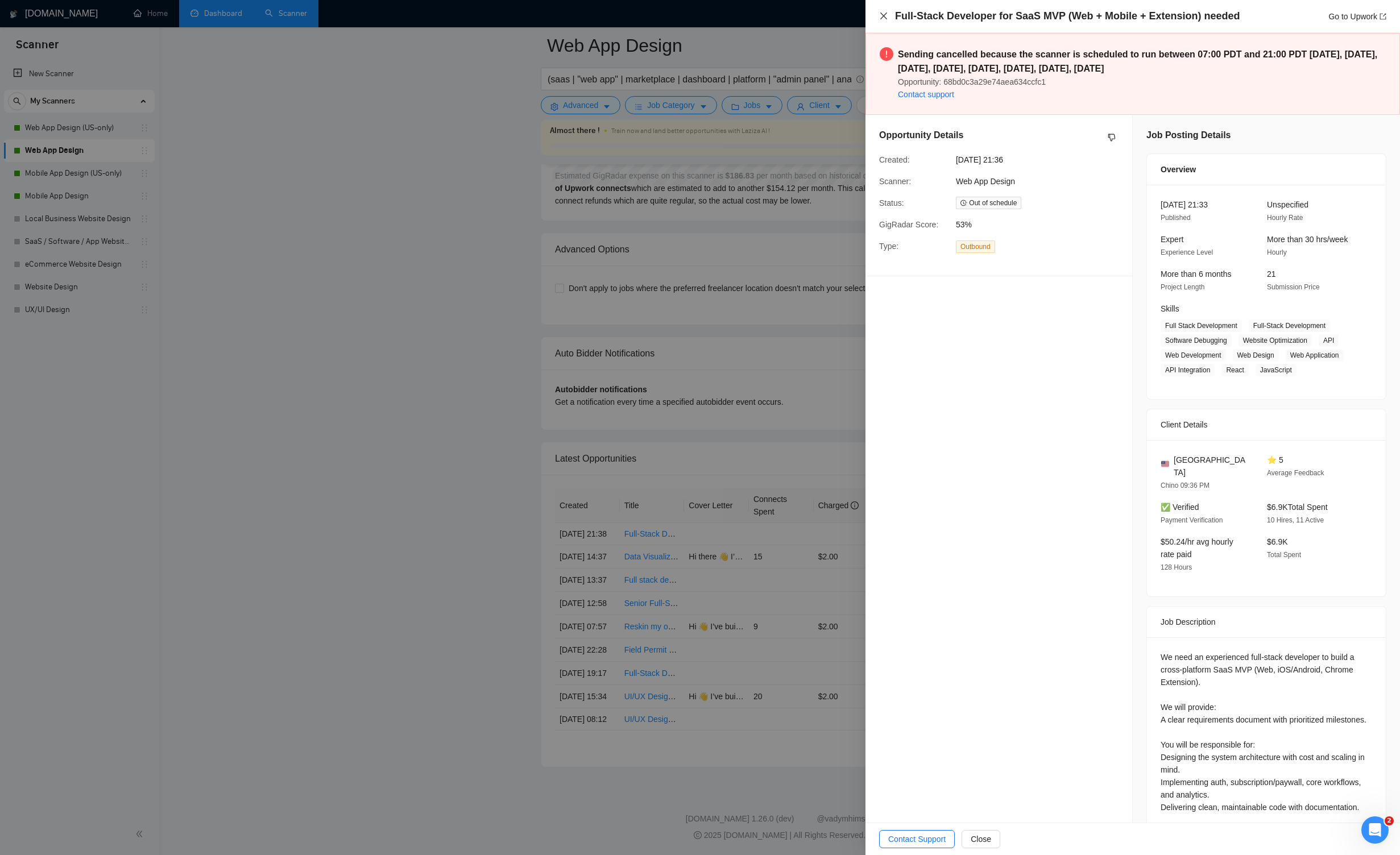
click at [814, 11] on icon "close" at bounding box center [884, 16] width 9 height 9
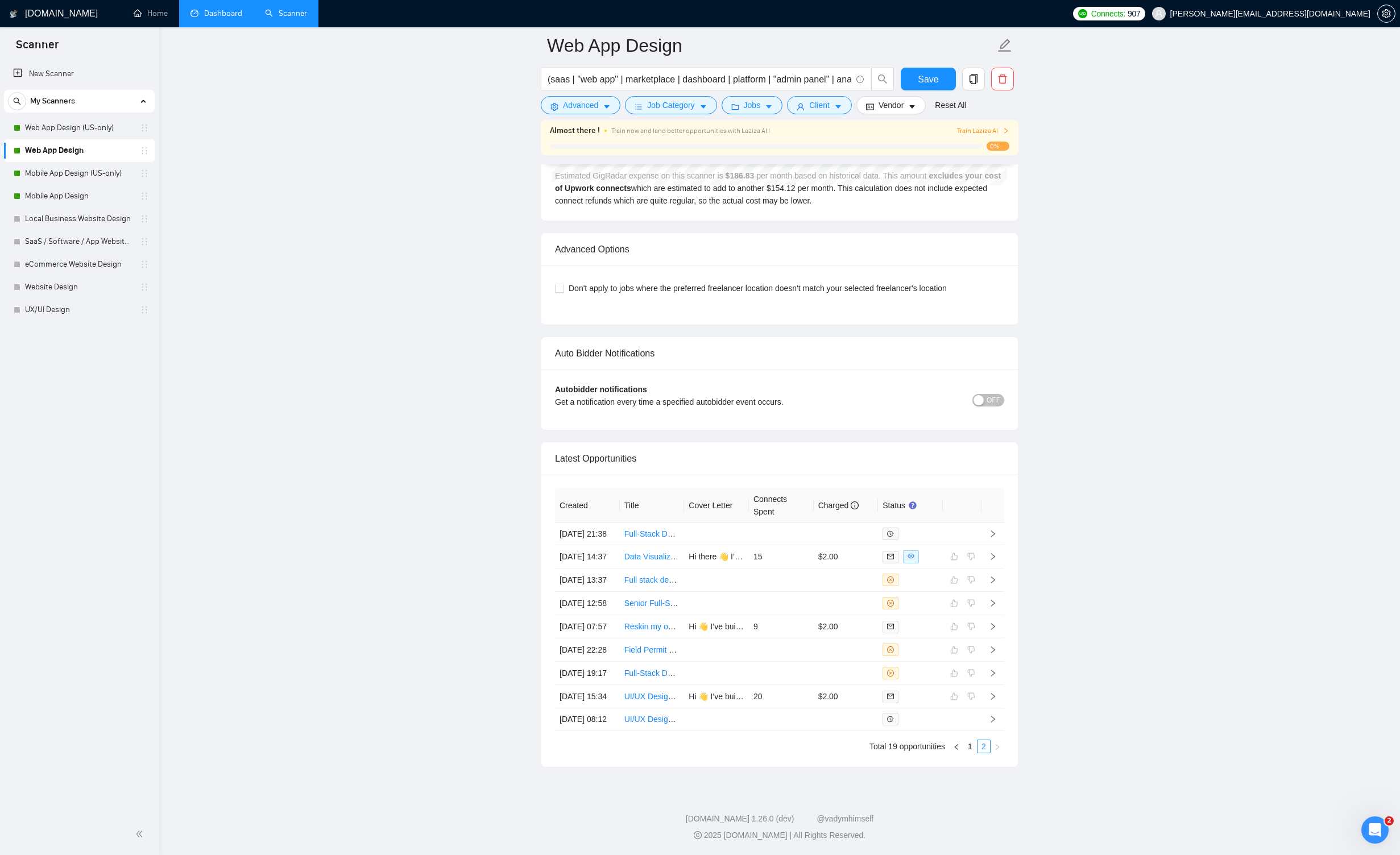
click at [814, 742] on link "1" at bounding box center [969, 746] width 12 height 12
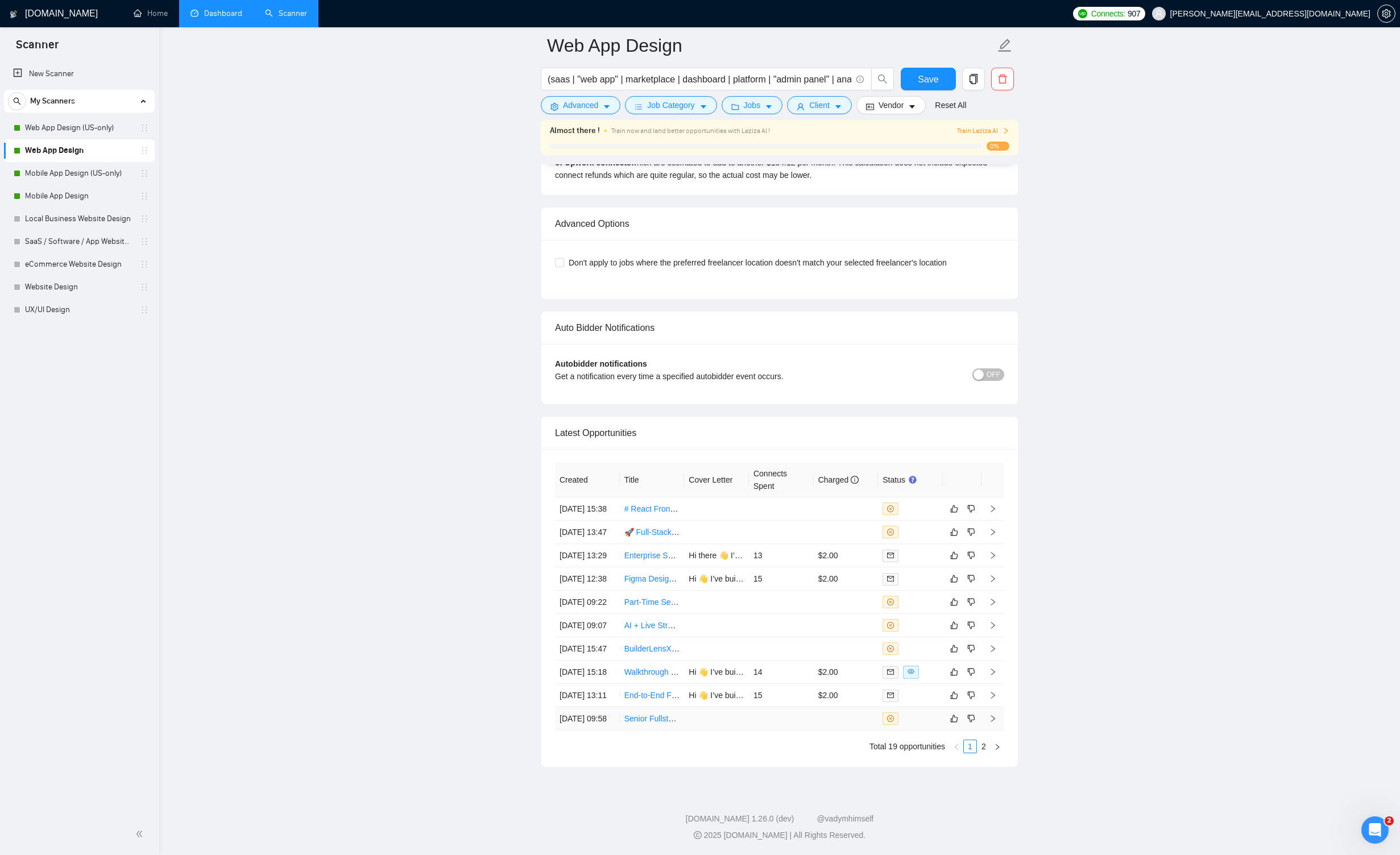
click at [814, 723] on icon "right" at bounding box center [992, 719] width 7 height 8
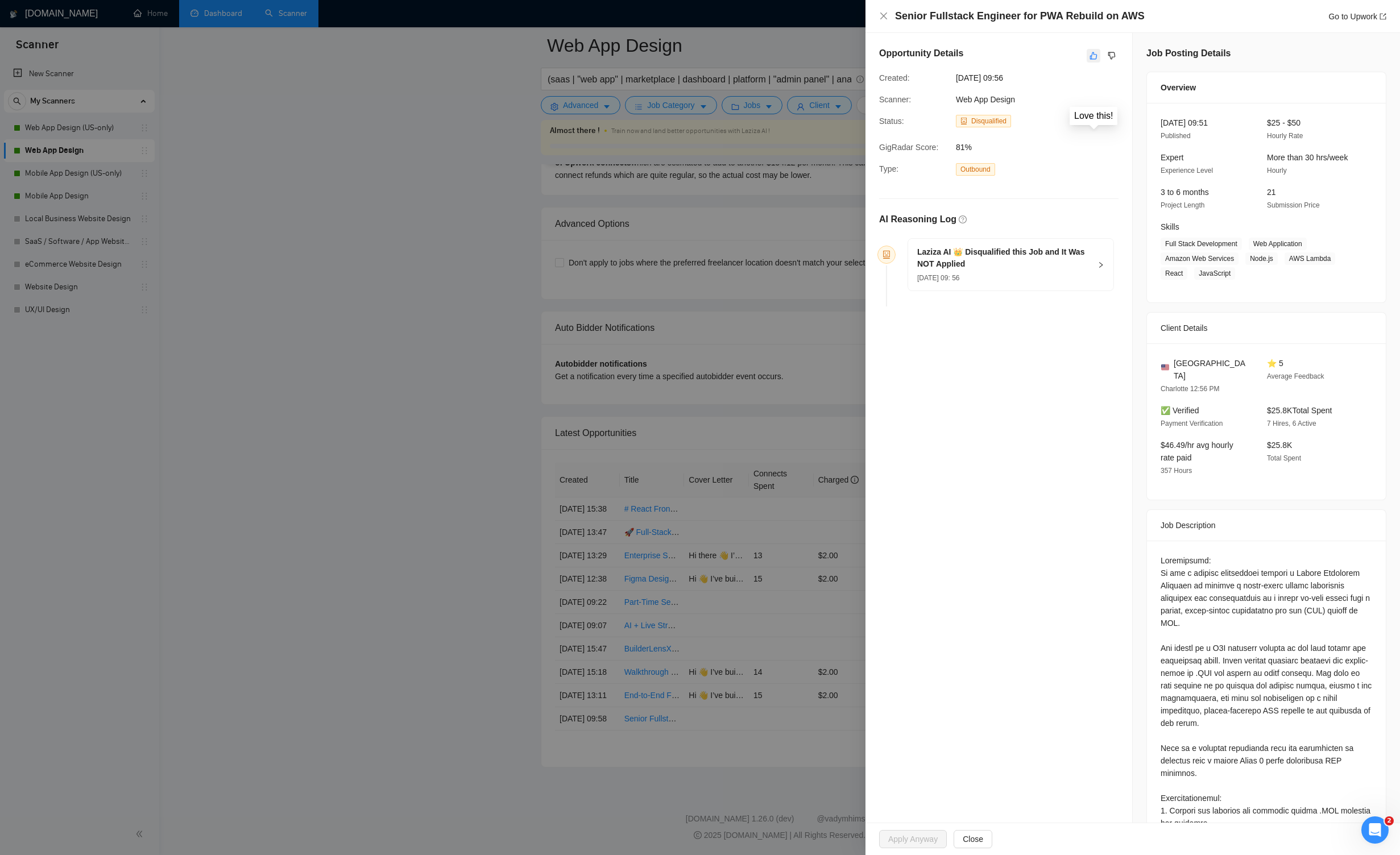
click at [814, 52] on icon "like" at bounding box center [1093, 56] width 7 height 9
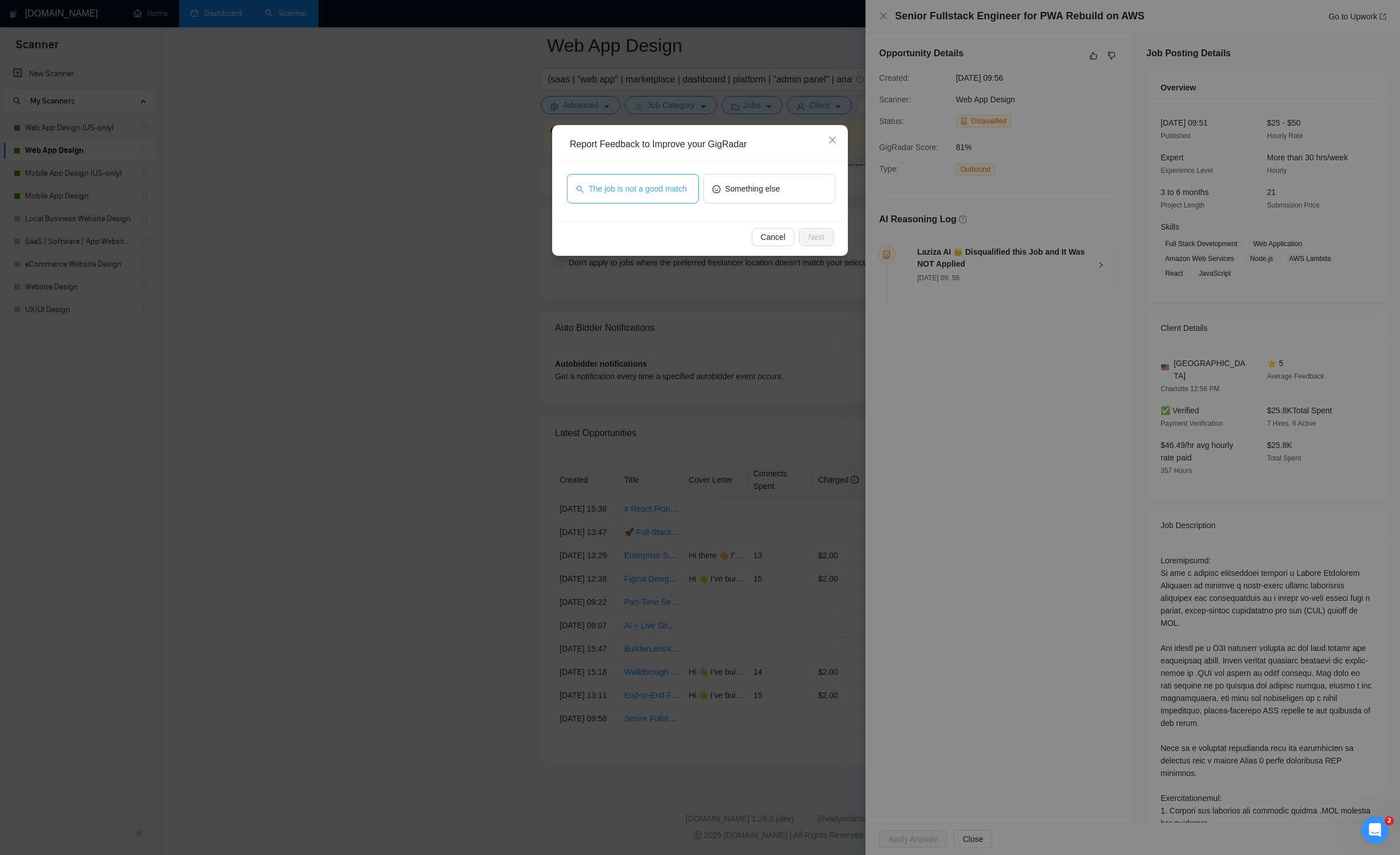
click at [613, 190] on span "The job is not a good match" at bounding box center [637, 188] width 98 height 12
click at [804, 235] on button "Next" at bounding box center [815, 236] width 35 height 18
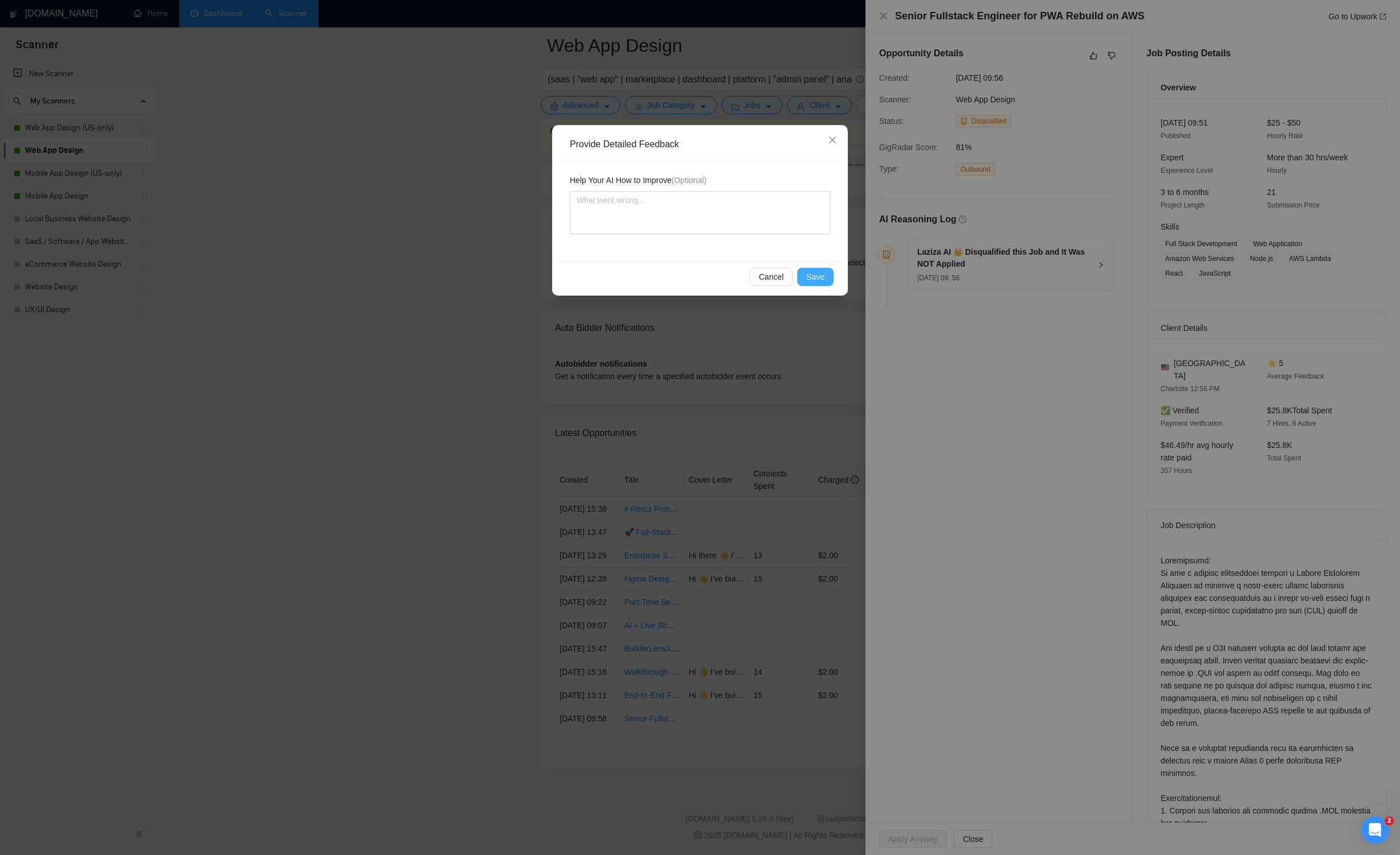
click at [814, 276] on span "Save" at bounding box center [814, 277] width 18 height 12
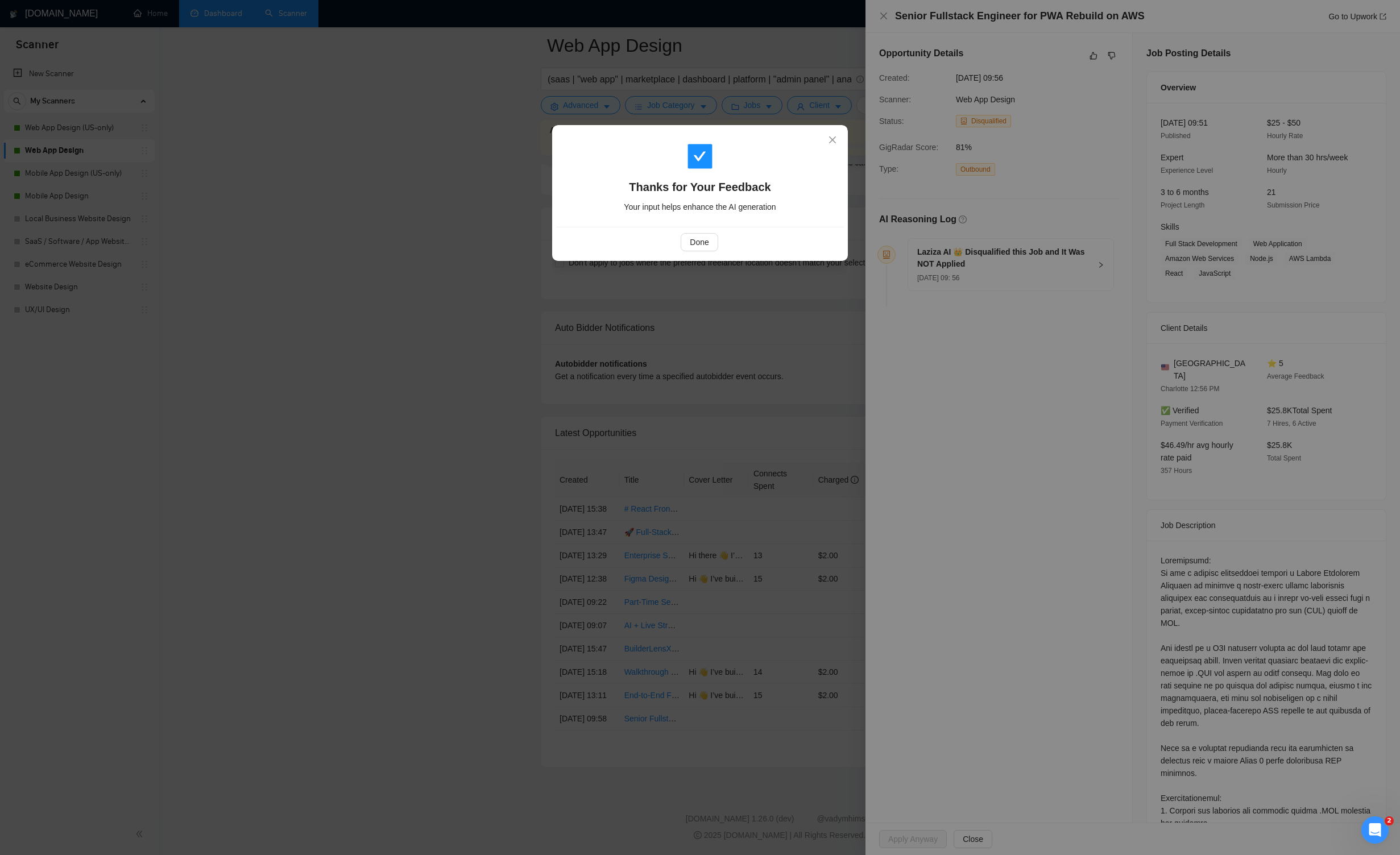
click at [721, 250] on div "Done" at bounding box center [699, 242] width 268 height 18
click at [708, 245] on button "Done" at bounding box center [698, 242] width 37 height 18
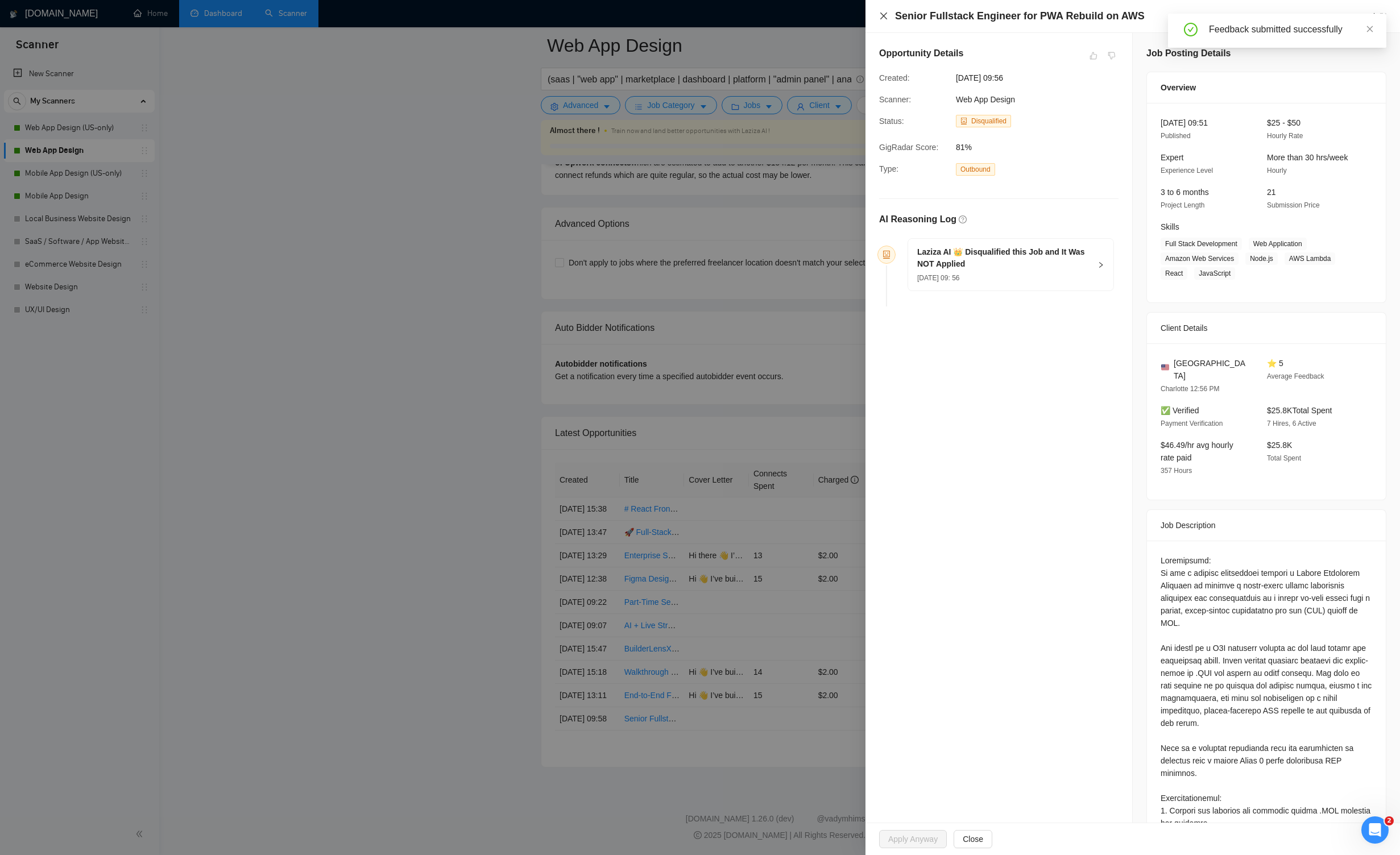
click at [814, 16] on icon "close" at bounding box center [883, 15] width 7 height 7
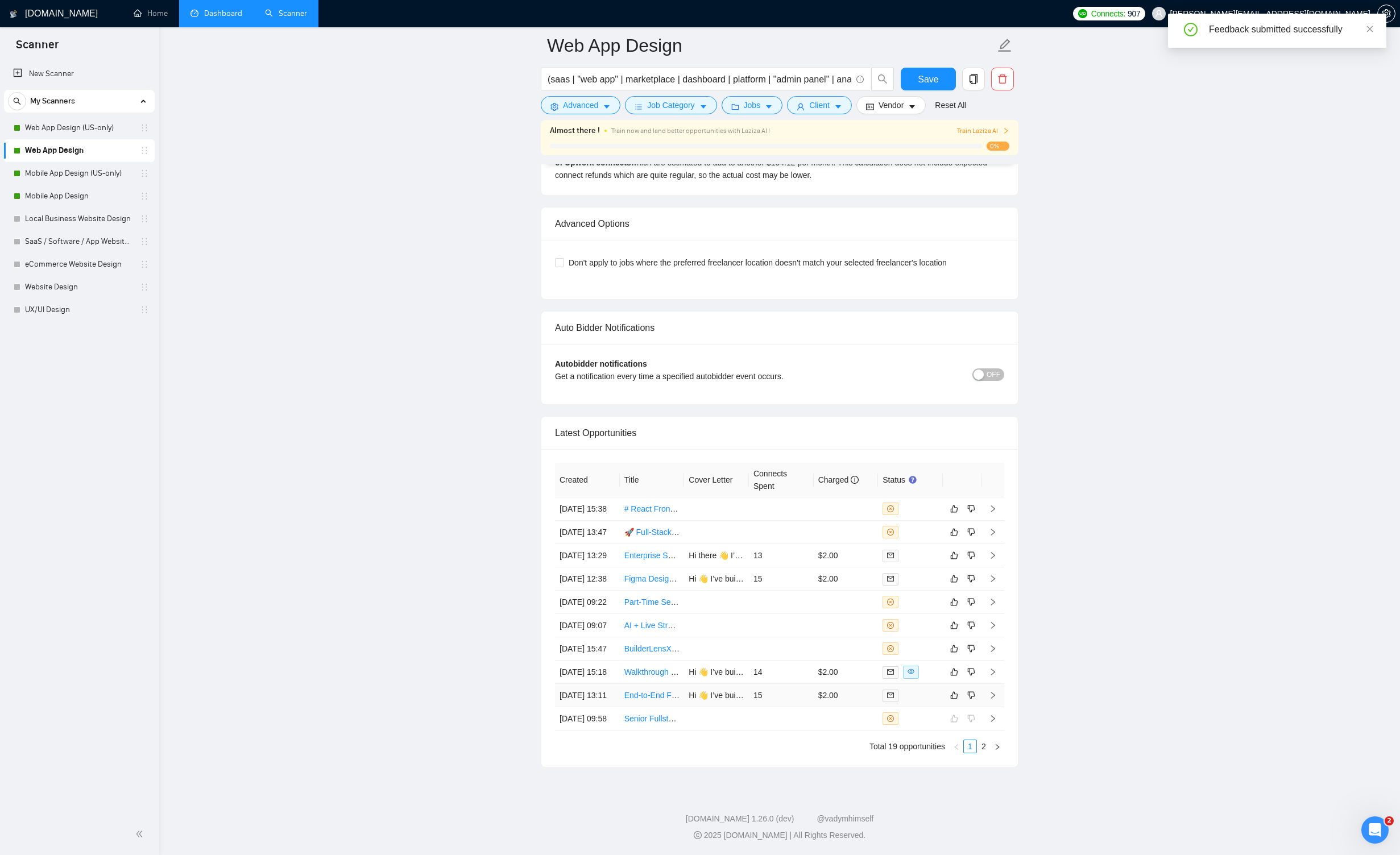
click at [814, 699] on icon "right" at bounding box center [992, 696] width 7 height 8
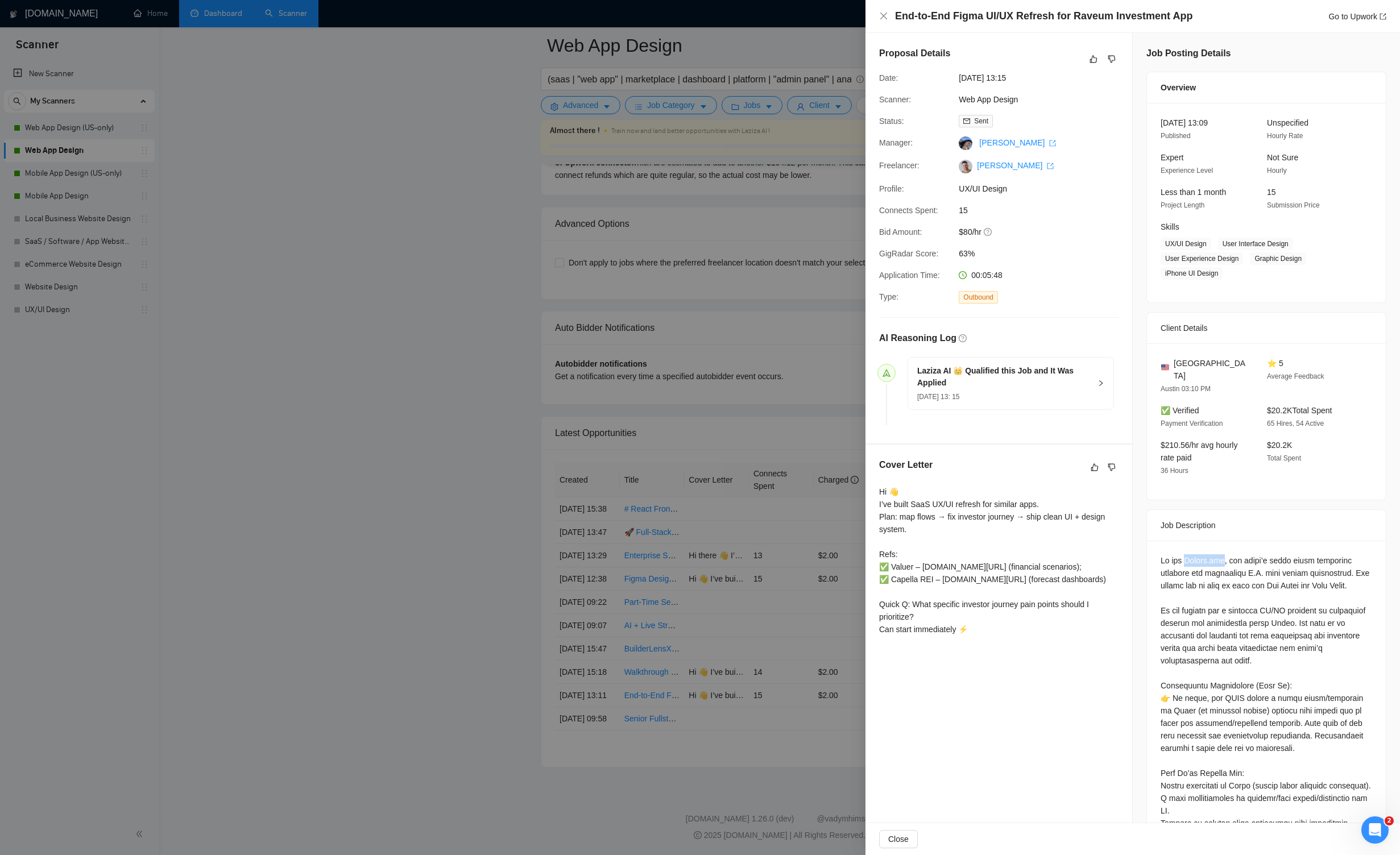
drag, startPoint x: 1188, startPoint y: 548, endPoint x: 1234, endPoint y: 546, distance: 46.0
click at [814, 554] on div at bounding box center [1266, 748] width 212 height 388
copy div "[DOMAIN_NAME]"
click at [814, 18] on link "Go to Upwork" at bounding box center [1357, 17] width 58 height 9
click at [814, 63] on icon "like" at bounding box center [1093, 59] width 7 height 9
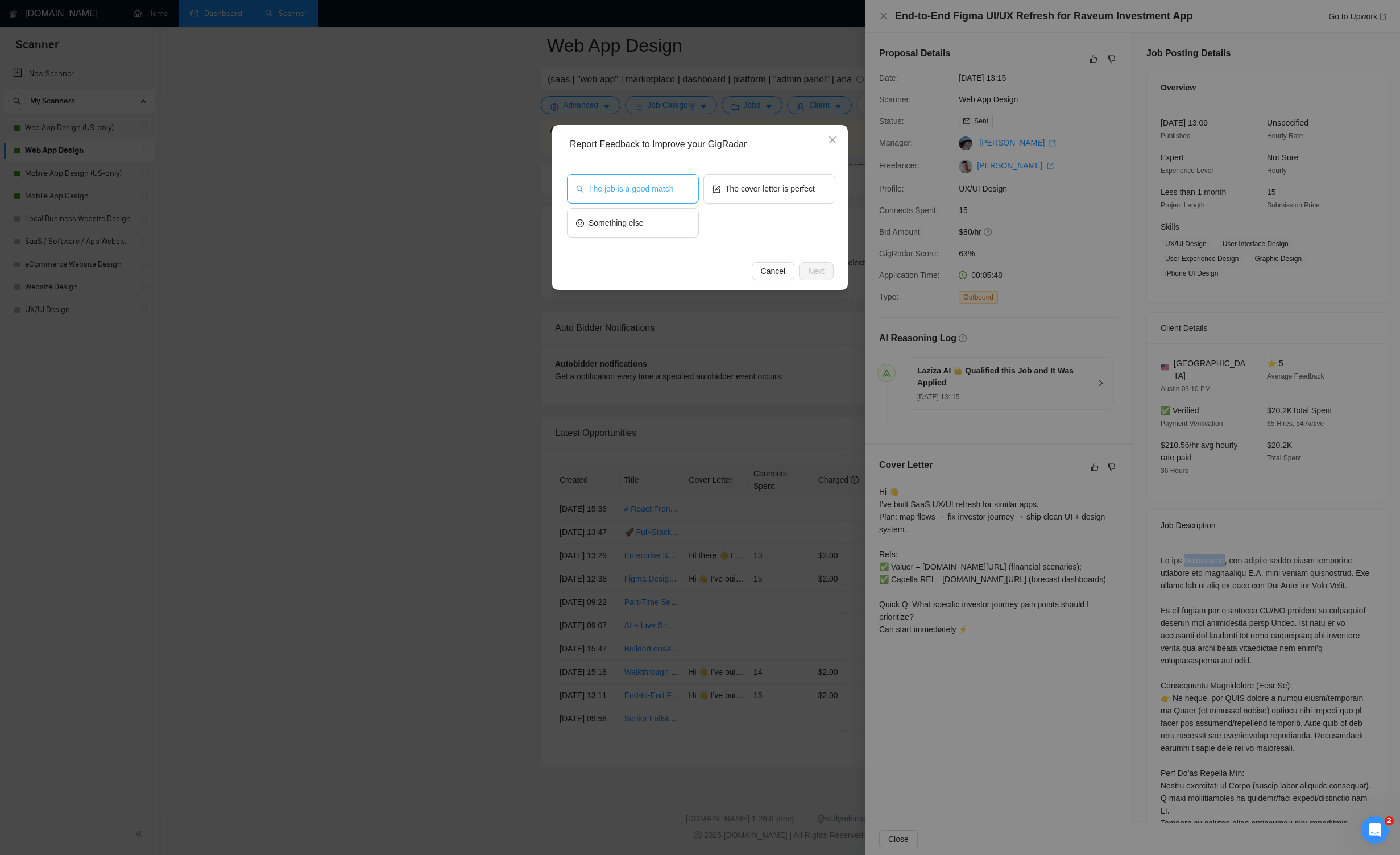
click at [673, 184] on span "The job is a good match" at bounding box center [631, 188] width 84 height 12
click at [814, 265] on span "Next" at bounding box center [816, 271] width 17 height 12
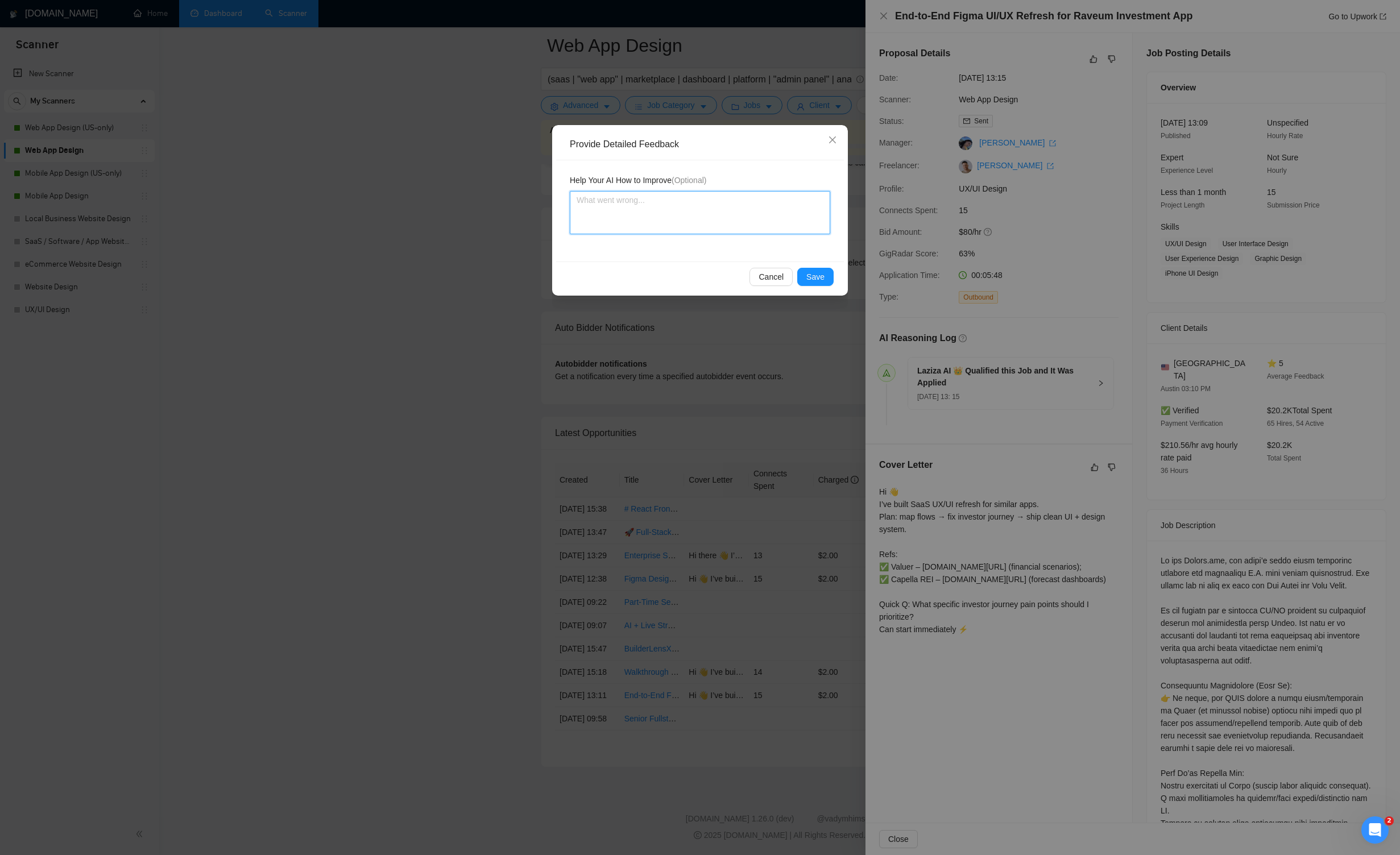
click at [735, 209] on textarea at bounding box center [700, 213] width 261 height 43
drag, startPoint x: 763, startPoint y: 212, endPoint x: 807, endPoint y: 213, distance: 44.0
click at [807, 213] on textarea "This job is a great fit, but it has an application requirement. I would like to…" at bounding box center [700, 213] width 261 height 43
drag, startPoint x: 633, startPoint y: 224, endPoint x: 687, endPoint y: 223, distance: 54.0
click at [687, 223] on textarea "This job is a great fit, but it has an application requirement. I would like to…" at bounding box center [700, 213] width 261 height 43
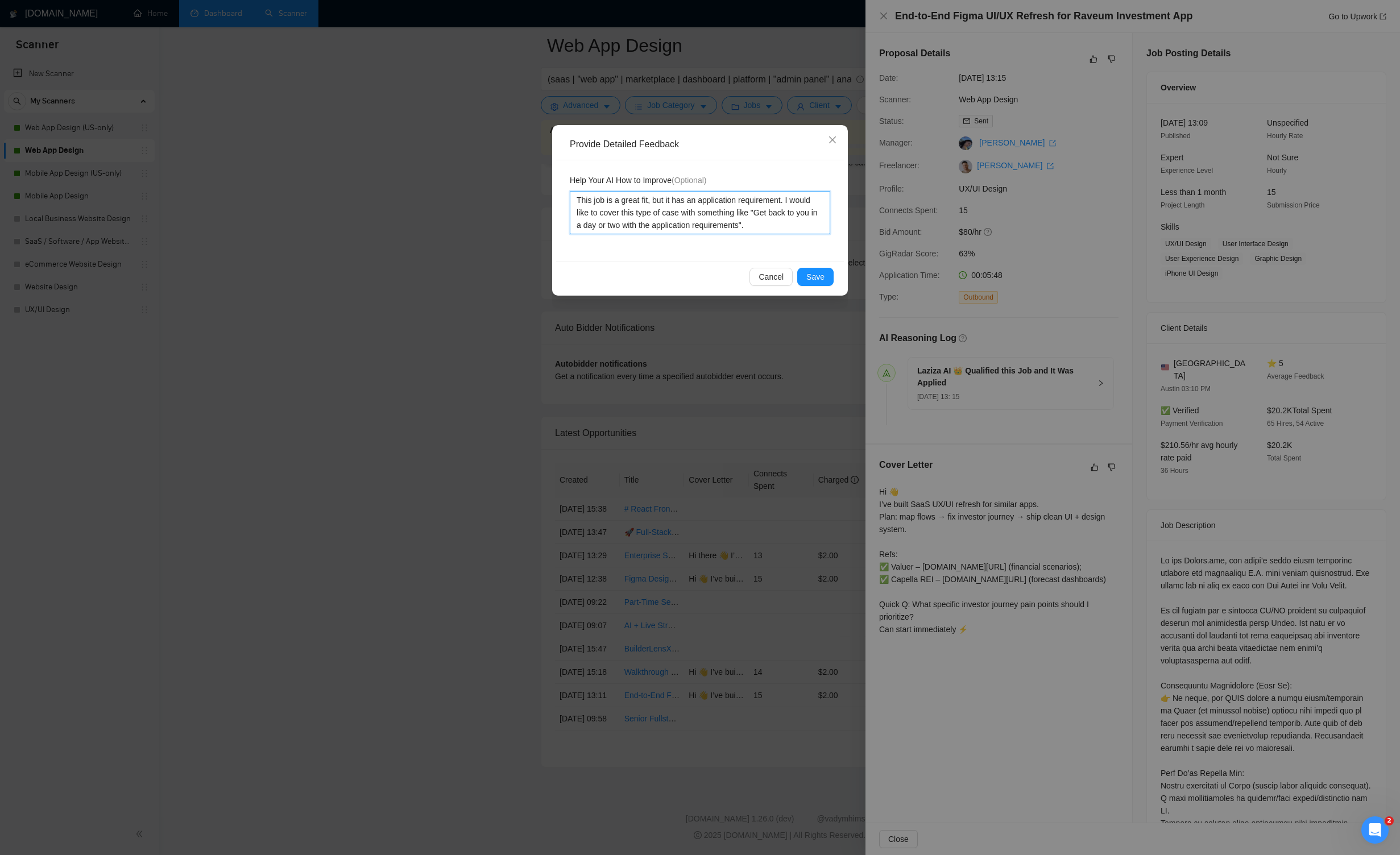
click at [766, 228] on textarea "This job is a great fit, but it has an application requirement. I would like to…" at bounding box center [700, 213] width 261 height 43
click at [814, 274] on span "Save" at bounding box center [814, 277] width 18 height 12
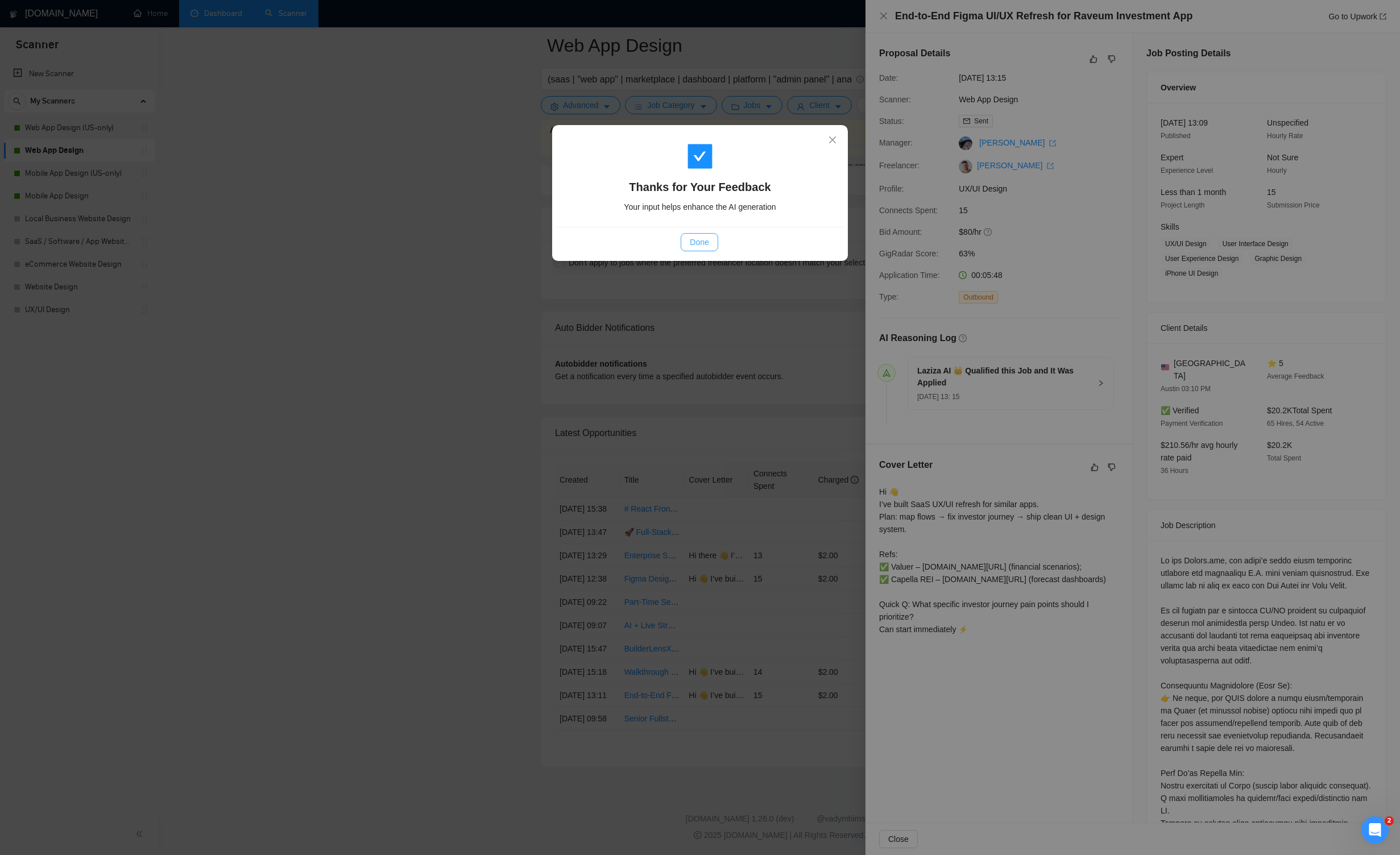
click at [712, 245] on button "Done" at bounding box center [698, 242] width 37 height 18
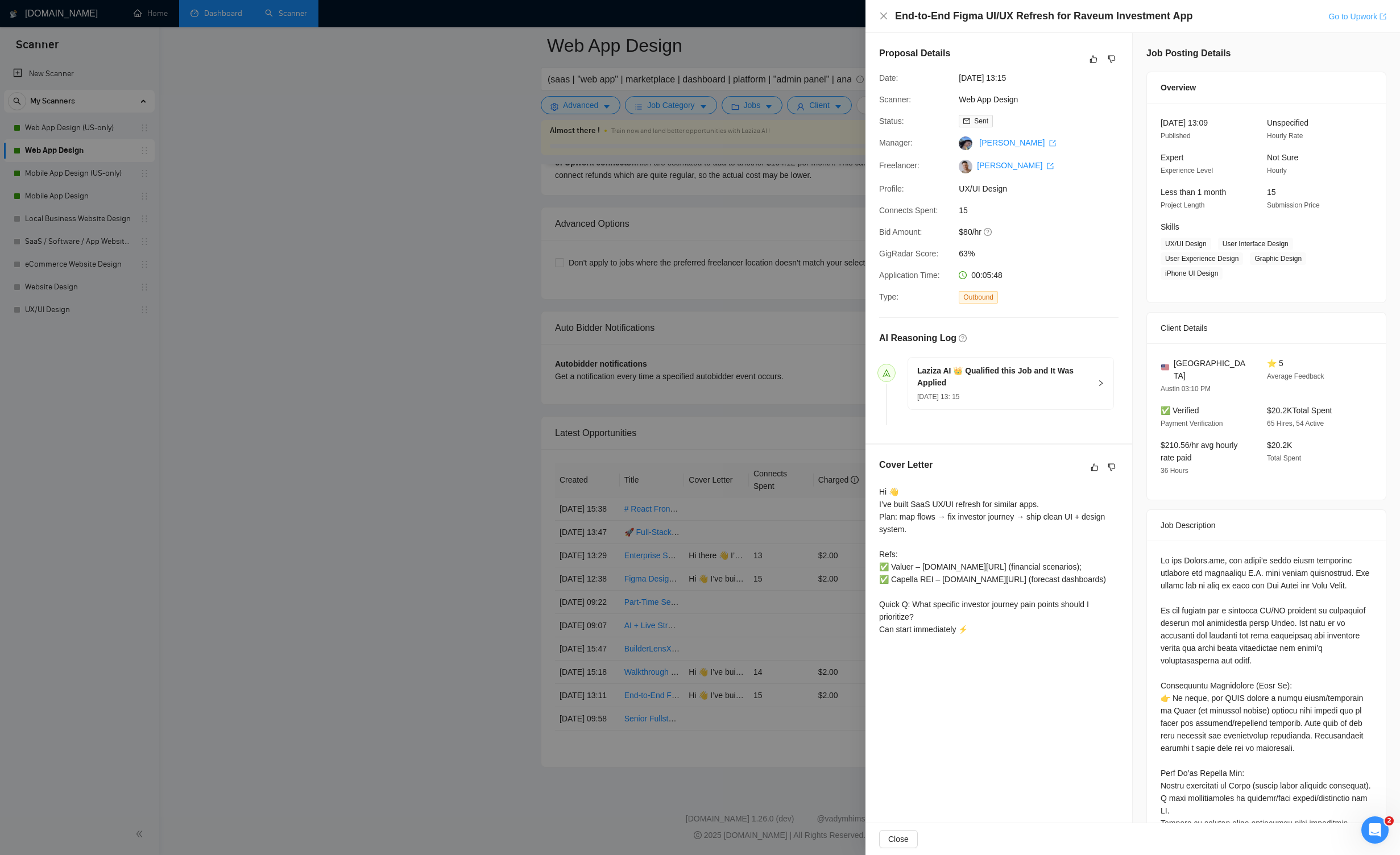
click at [814, 18] on link "Go to Upwork" at bounding box center [1357, 17] width 58 height 9
click at [814, 18] on icon "close" at bounding box center [884, 16] width 9 height 9
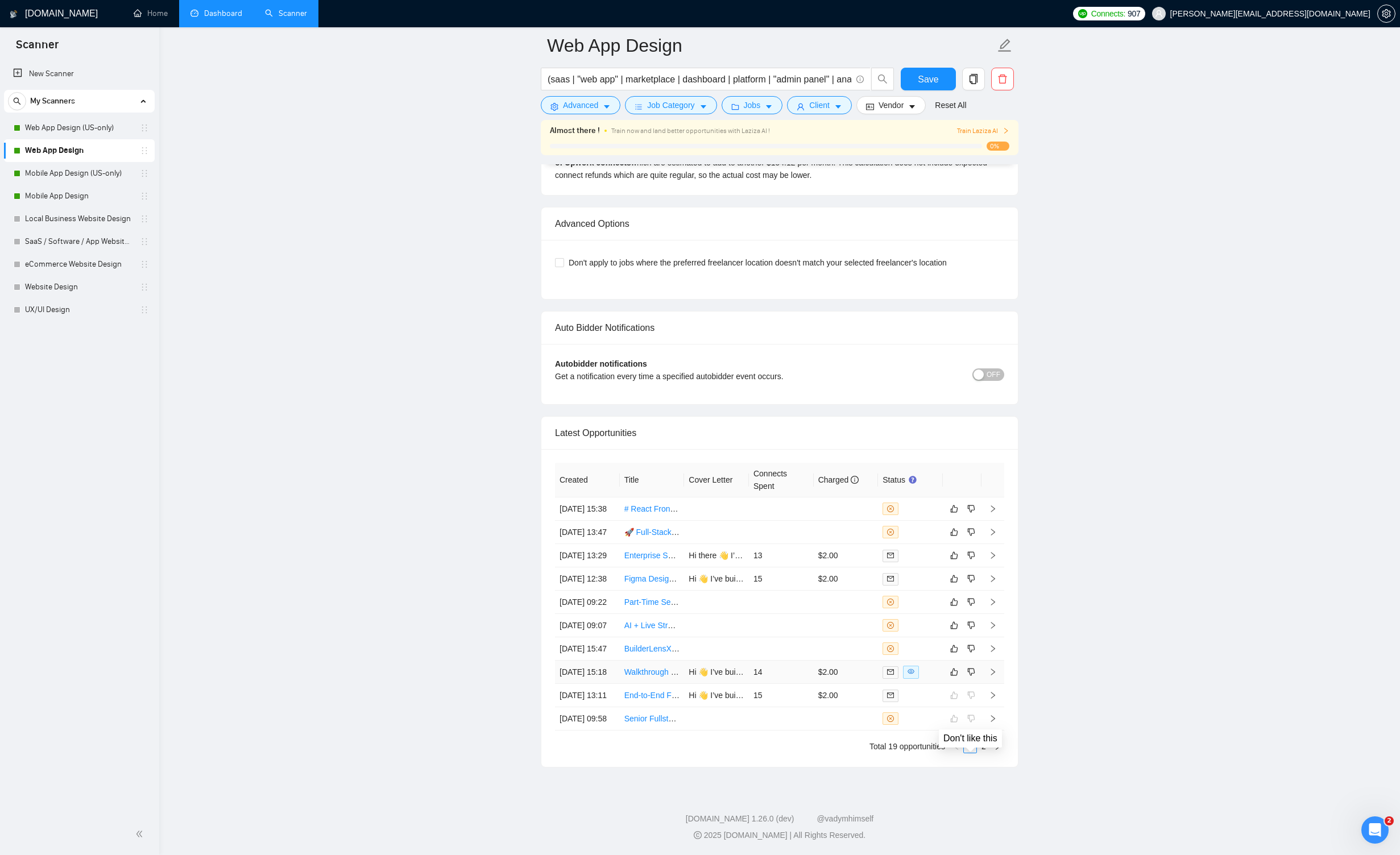
click at [814, 676] on icon "right" at bounding box center [992, 672] width 7 height 8
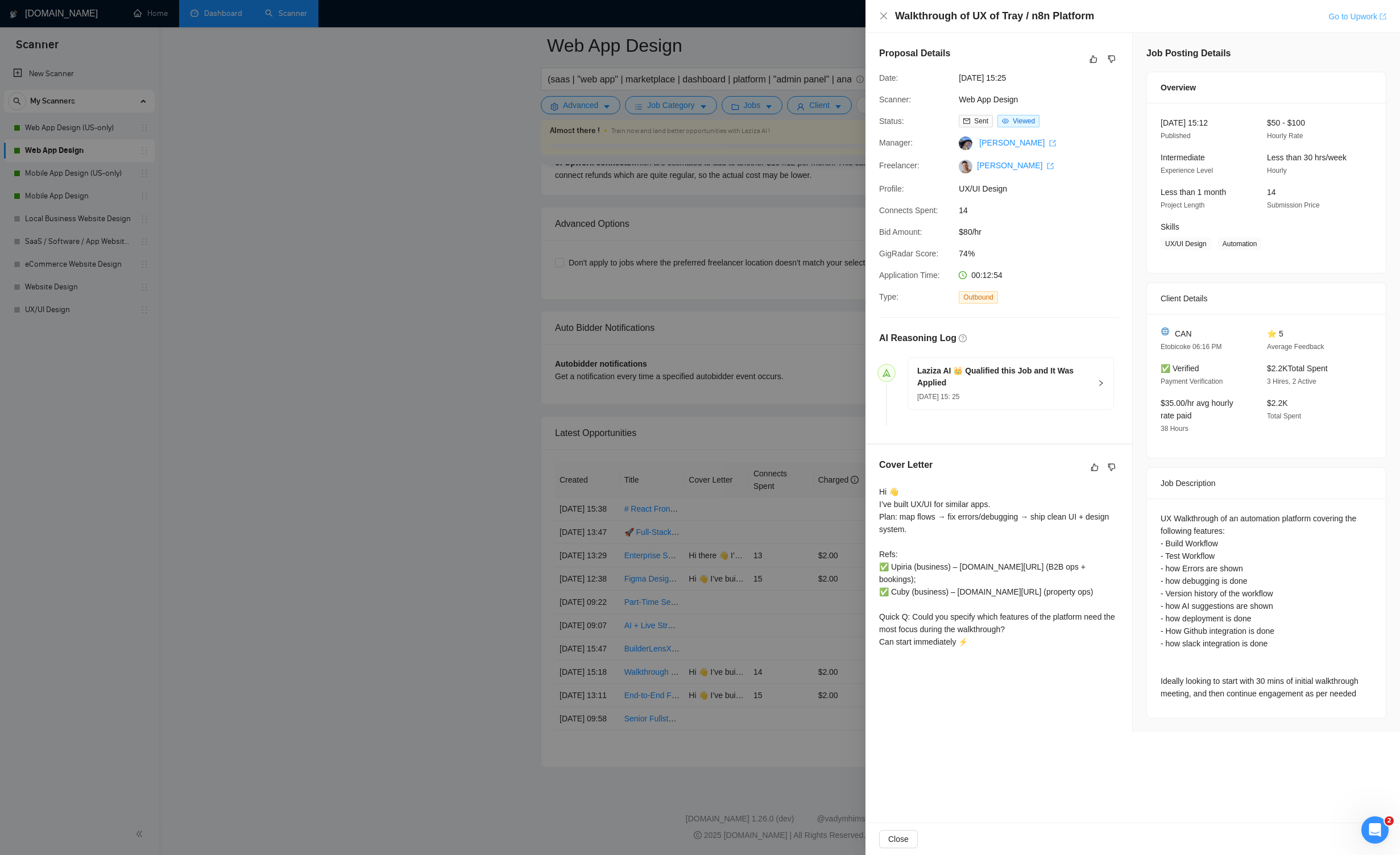
click at [814, 18] on link "Go to Upwork" at bounding box center [1357, 17] width 58 height 9
drag, startPoint x: 1161, startPoint y: 346, endPoint x: 1191, endPoint y: 348, distance: 30.1
click at [814, 348] on span "Etobicoke 06:16 PM" at bounding box center [1190, 347] width 61 height 8
copy span "Etobicoke"
click at [814, 55] on icon "like" at bounding box center [1093, 59] width 7 height 9
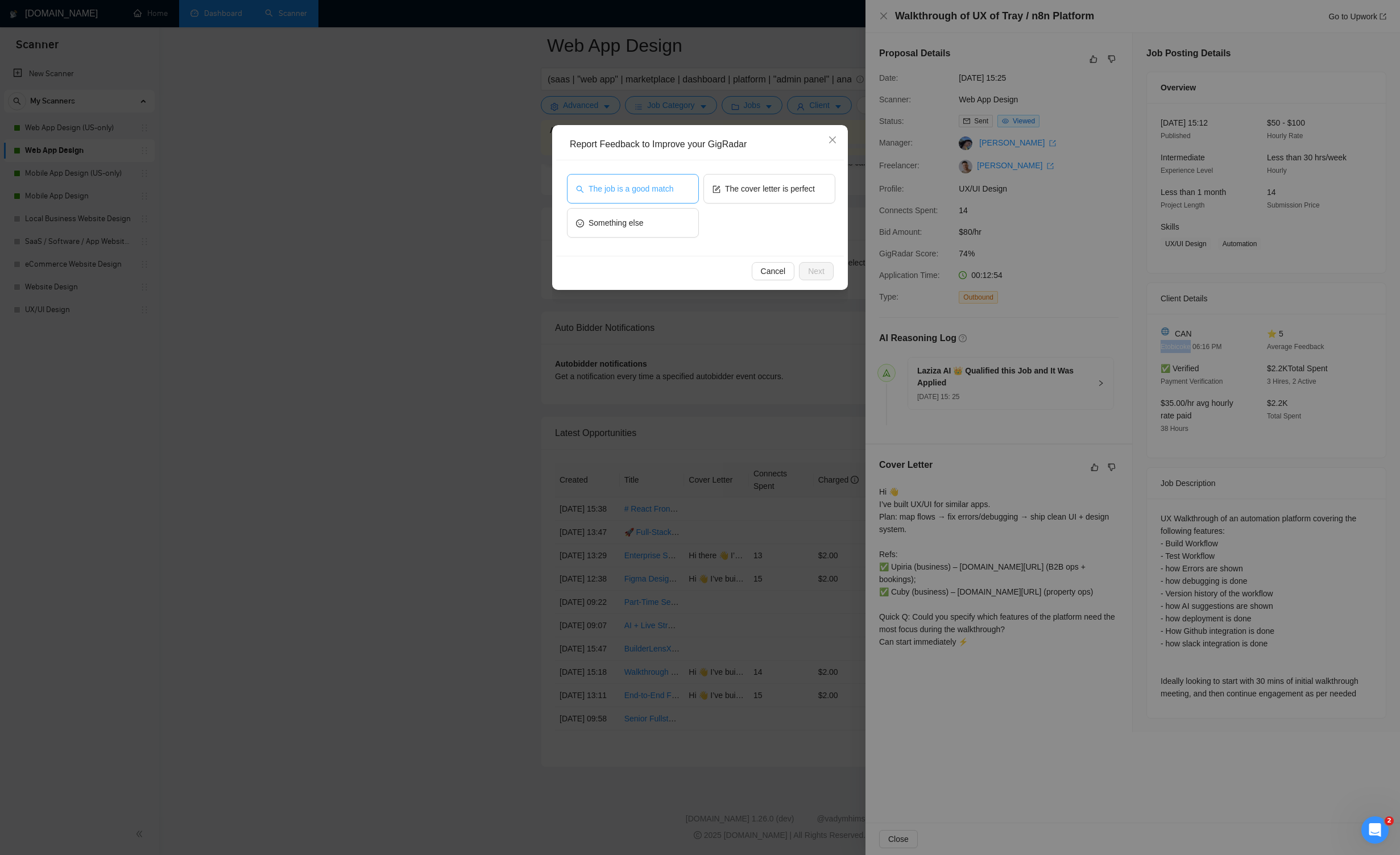
click at [653, 188] on span "The job is a good match" at bounding box center [631, 188] width 84 height 12
click at [653, 185] on span "The job is a good match" at bounding box center [629, 188] width 84 height 12
click at [663, 216] on button "Something else" at bounding box center [633, 223] width 132 height 30
click at [656, 229] on button "Something else" at bounding box center [633, 223] width 132 height 30
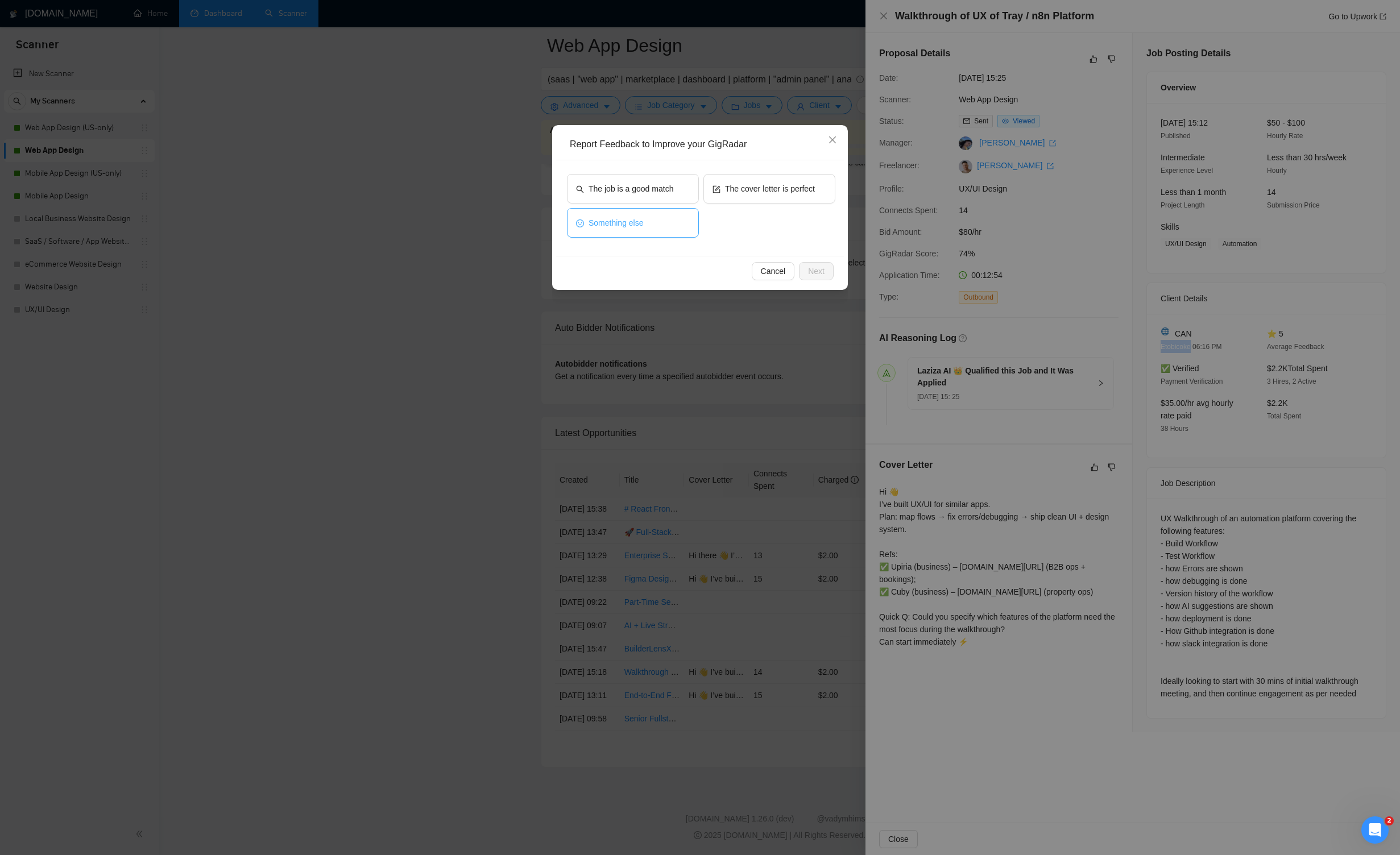
click at [671, 226] on button "Something else" at bounding box center [633, 223] width 132 height 30
click at [814, 263] on button "Next" at bounding box center [815, 271] width 35 height 18
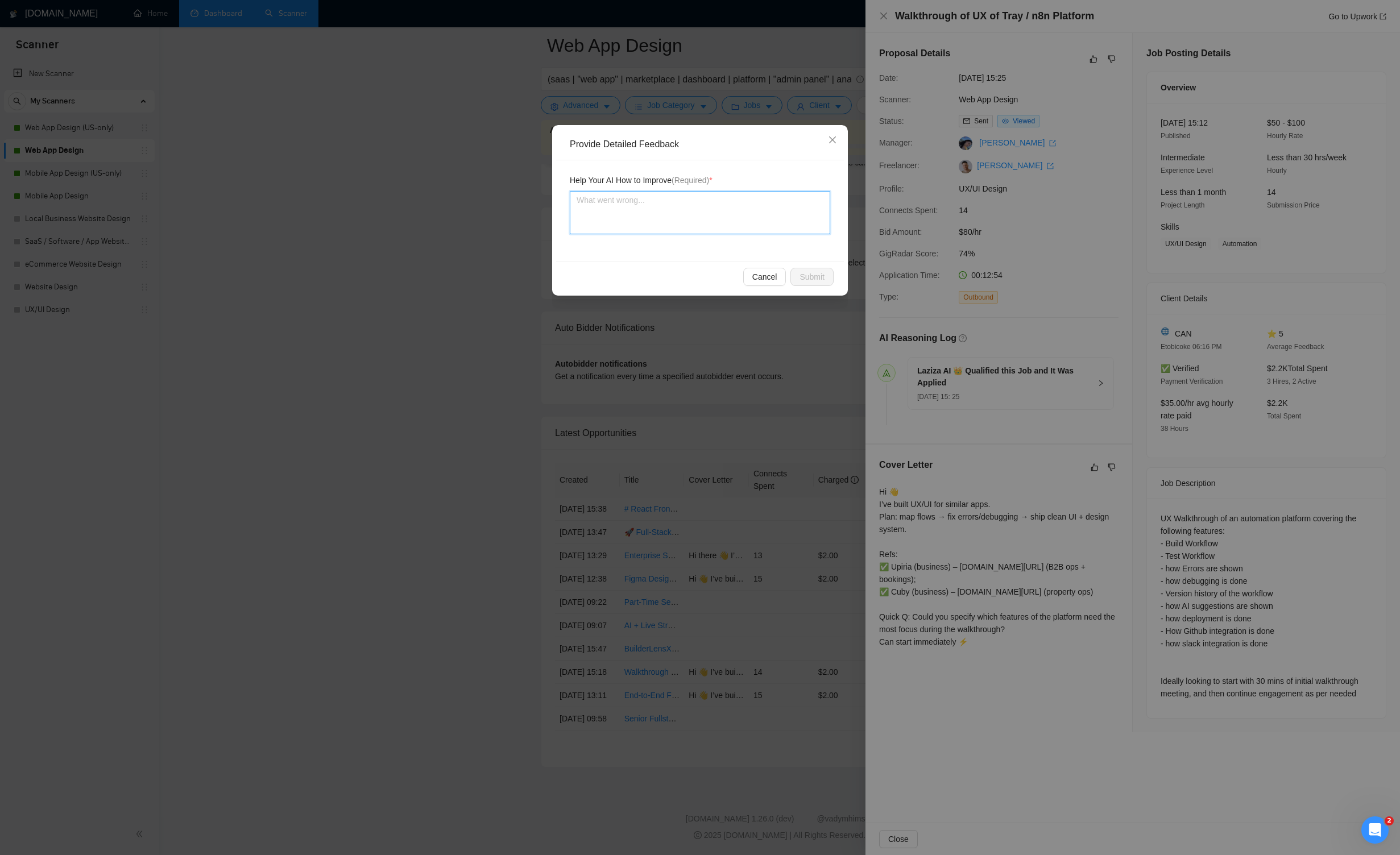
click at [693, 217] on textarea at bounding box center [700, 213] width 261 height 43
click at [745, 272] on button "Cancel" at bounding box center [765, 277] width 43 height 18
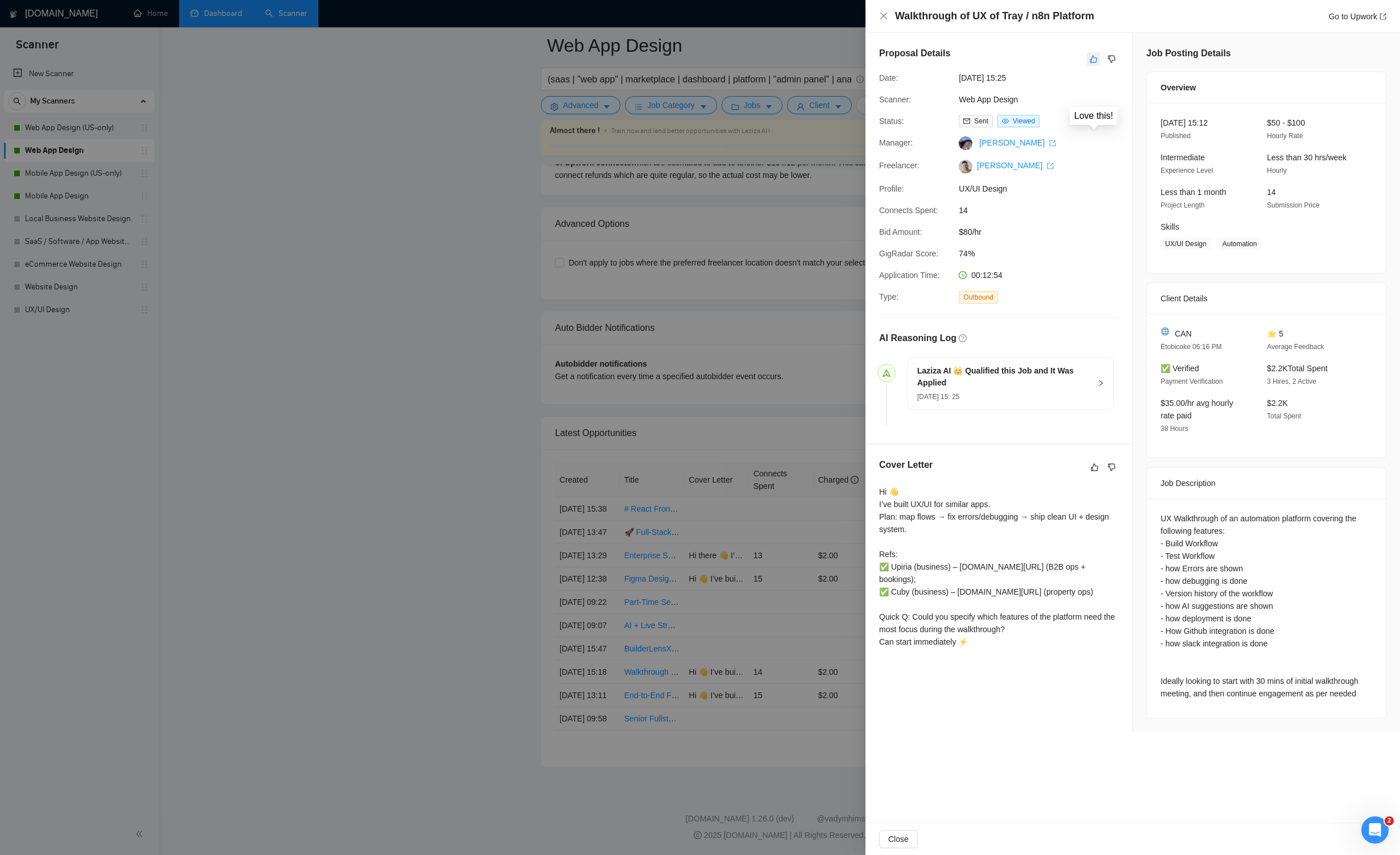
click at [814, 58] on icon "like" at bounding box center [1093, 59] width 7 height 9
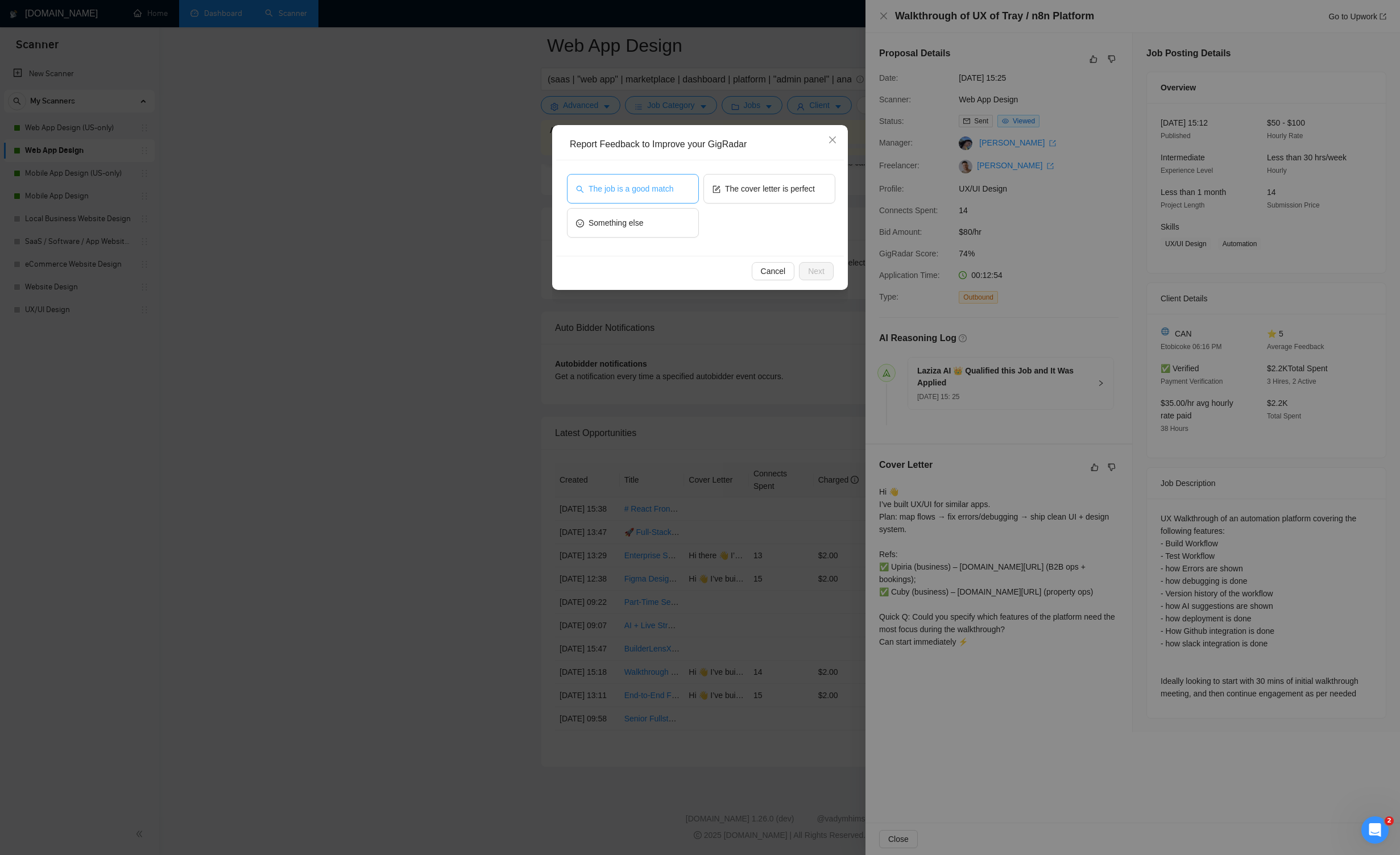
click at [603, 194] on span "The job is a good match" at bounding box center [631, 188] width 84 height 12
click at [810, 267] on span "Next" at bounding box center [816, 271] width 17 height 12
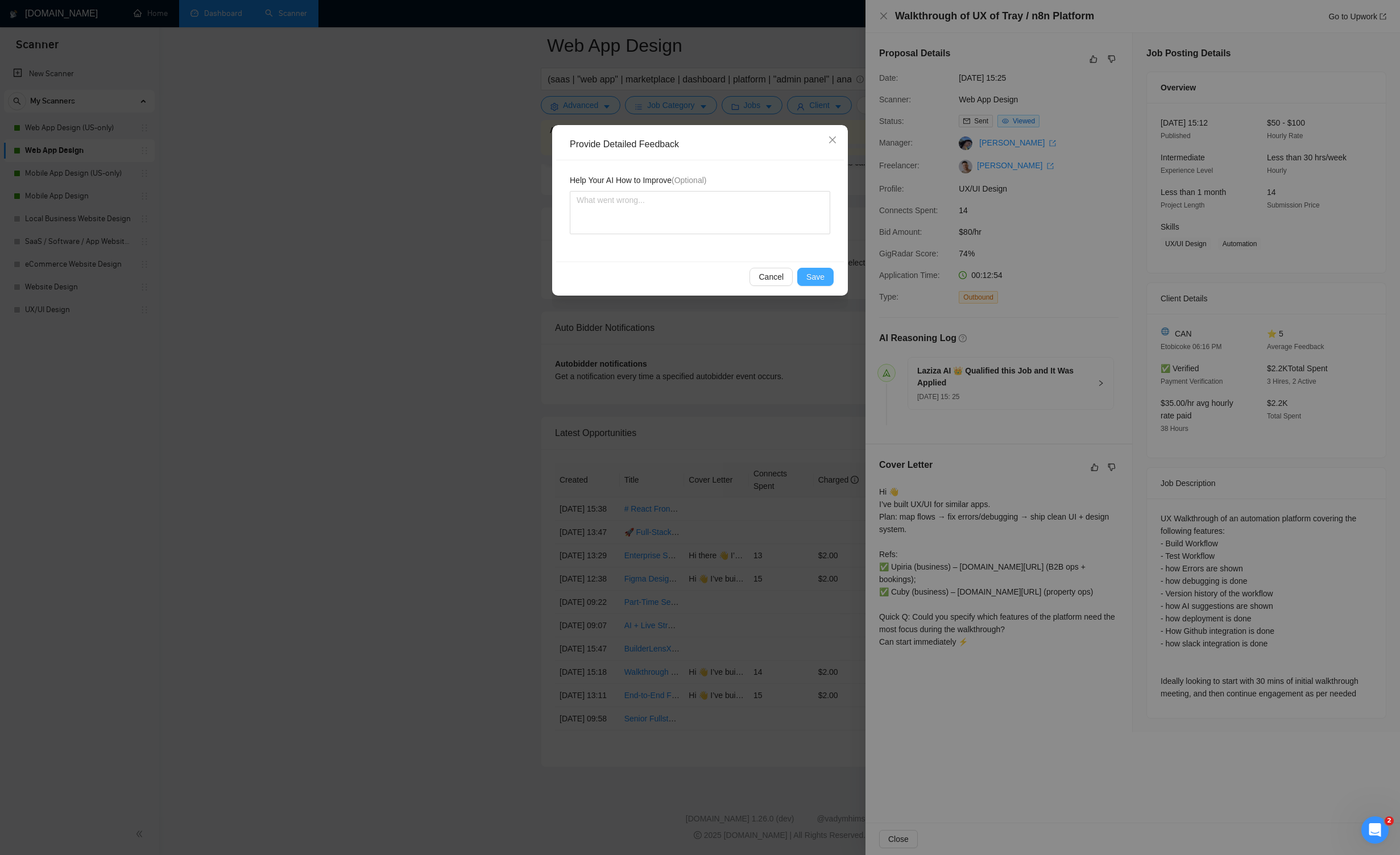
click at [812, 273] on span "Save" at bounding box center [814, 277] width 18 height 12
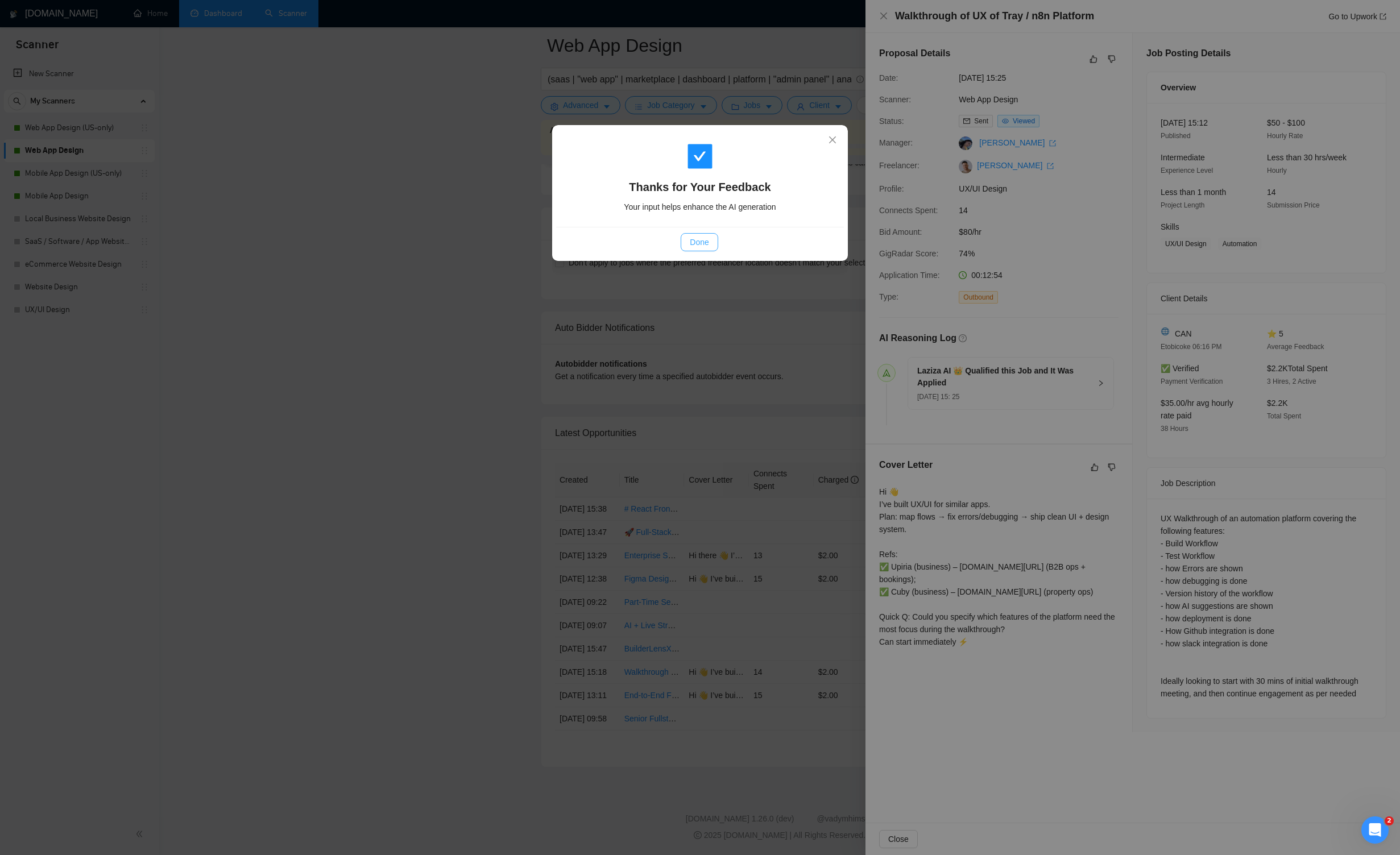
click at [693, 245] on span "Done" at bounding box center [699, 242] width 19 height 12
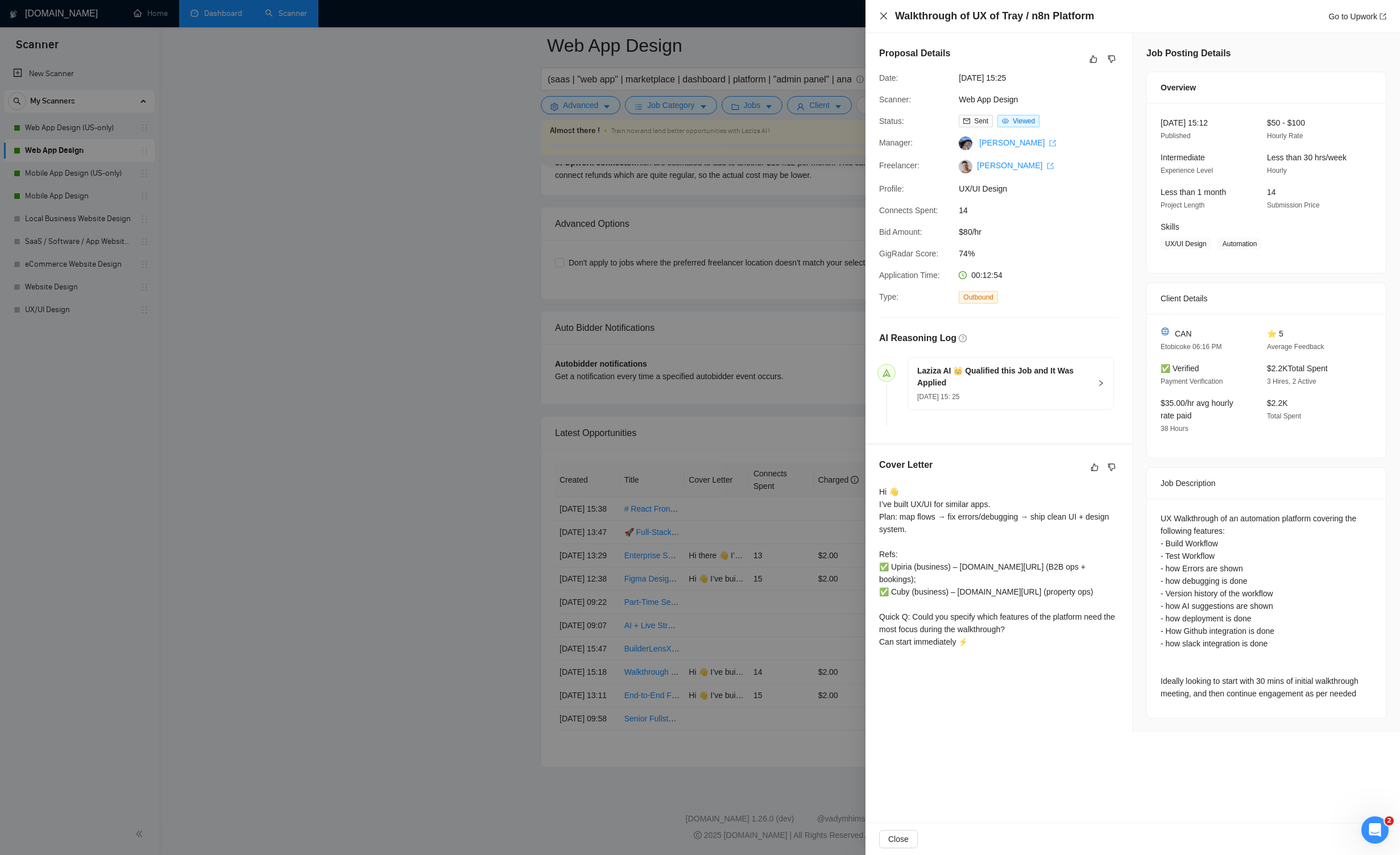
click at [814, 15] on icon "close" at bounding box center [884, 16] width 9 height 9
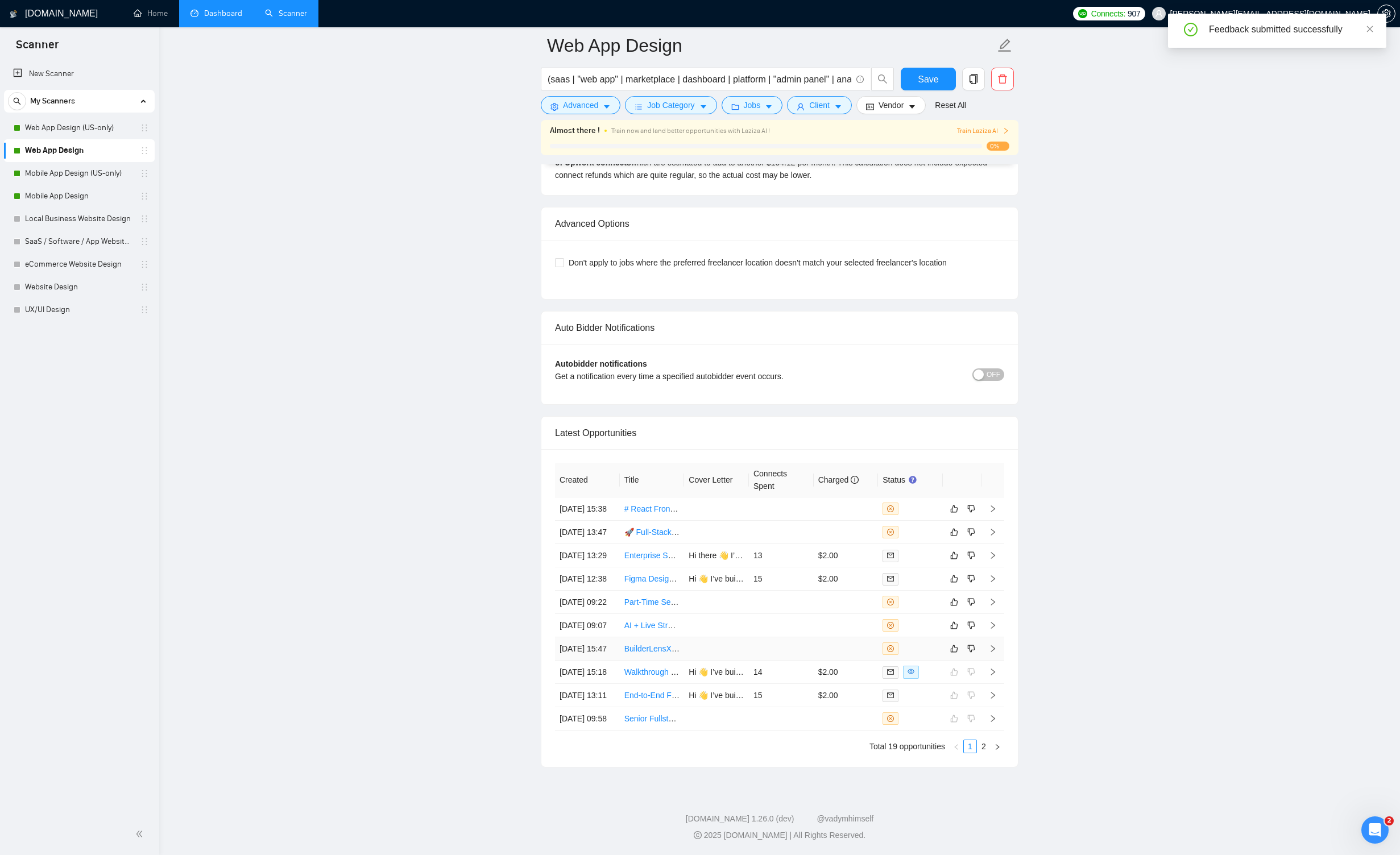
click at [814, 645] on icon "right" at bounding box center [992, 649] width 7 height 8
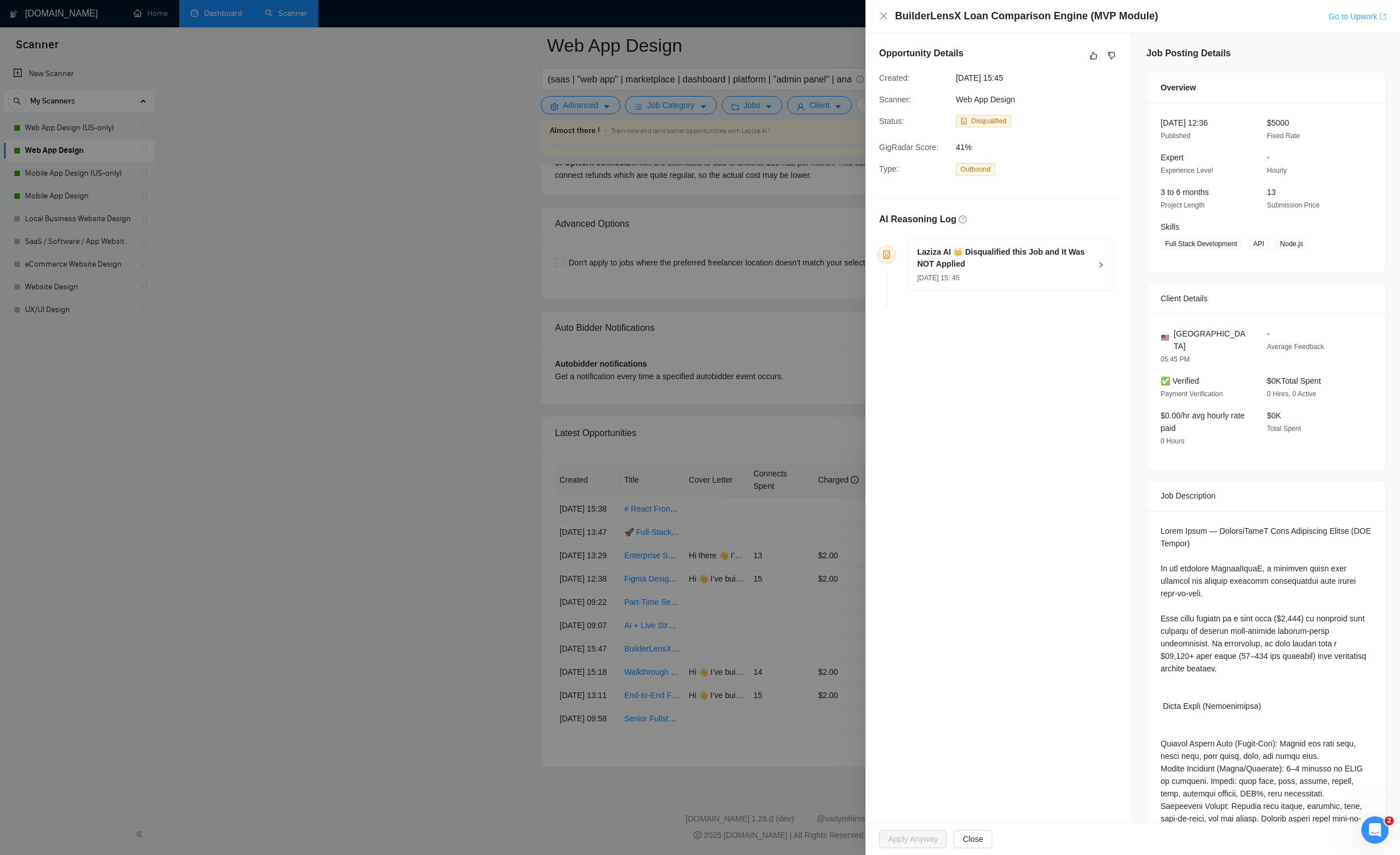
click at [814, 16] on link "Go to Upwork" at bounding box center [1357, 17] width 58 height 9
click at [814, 54] on icon "like" at bounding box center [1093, 56] width 7 height 9
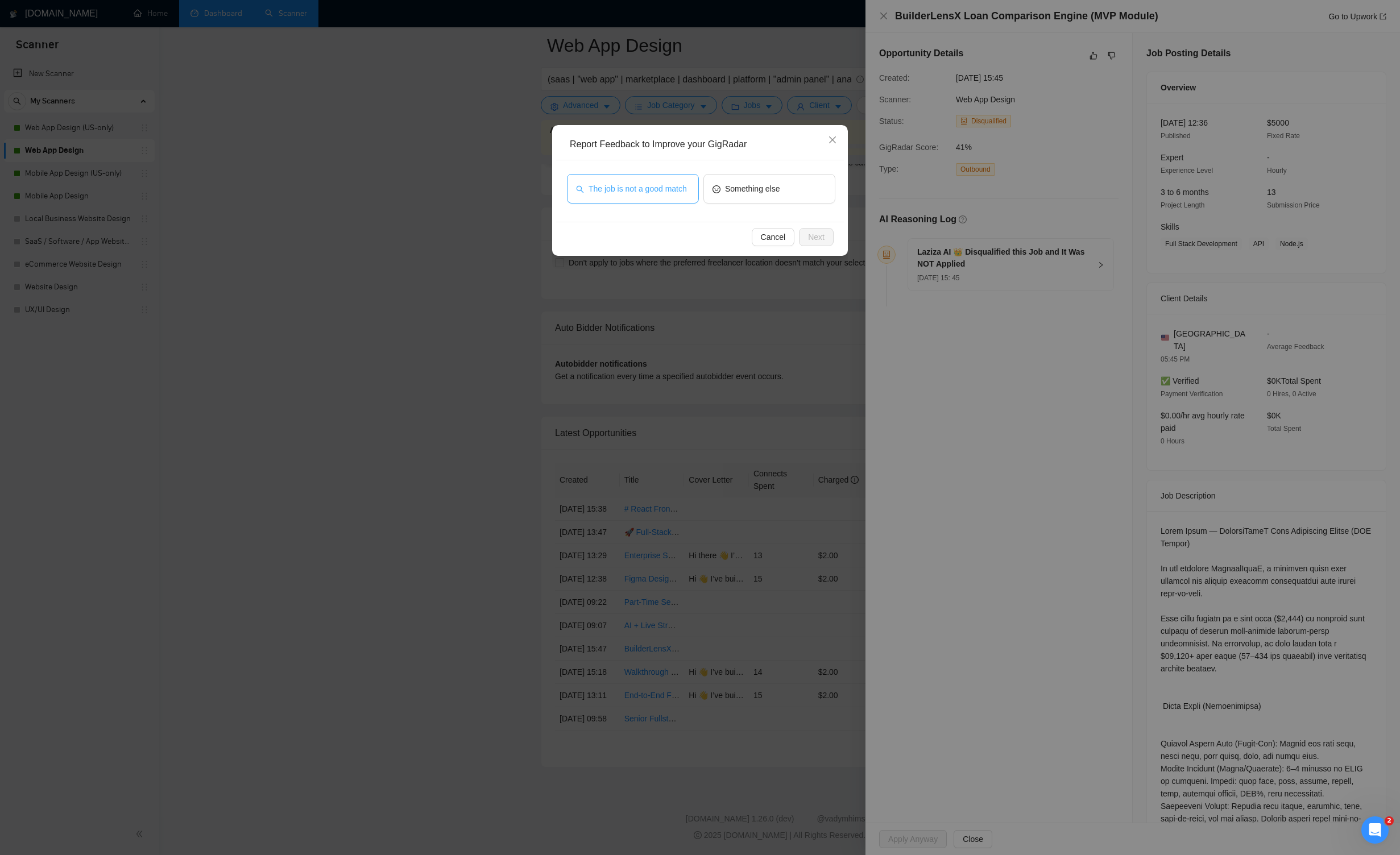
click at [615, 193] on span "The job is not a good match" at bounding box center [637, 188] width 98 height 12
click at [814, 236] on button "Next" at bounding box center [815, 236] width 35 height 18
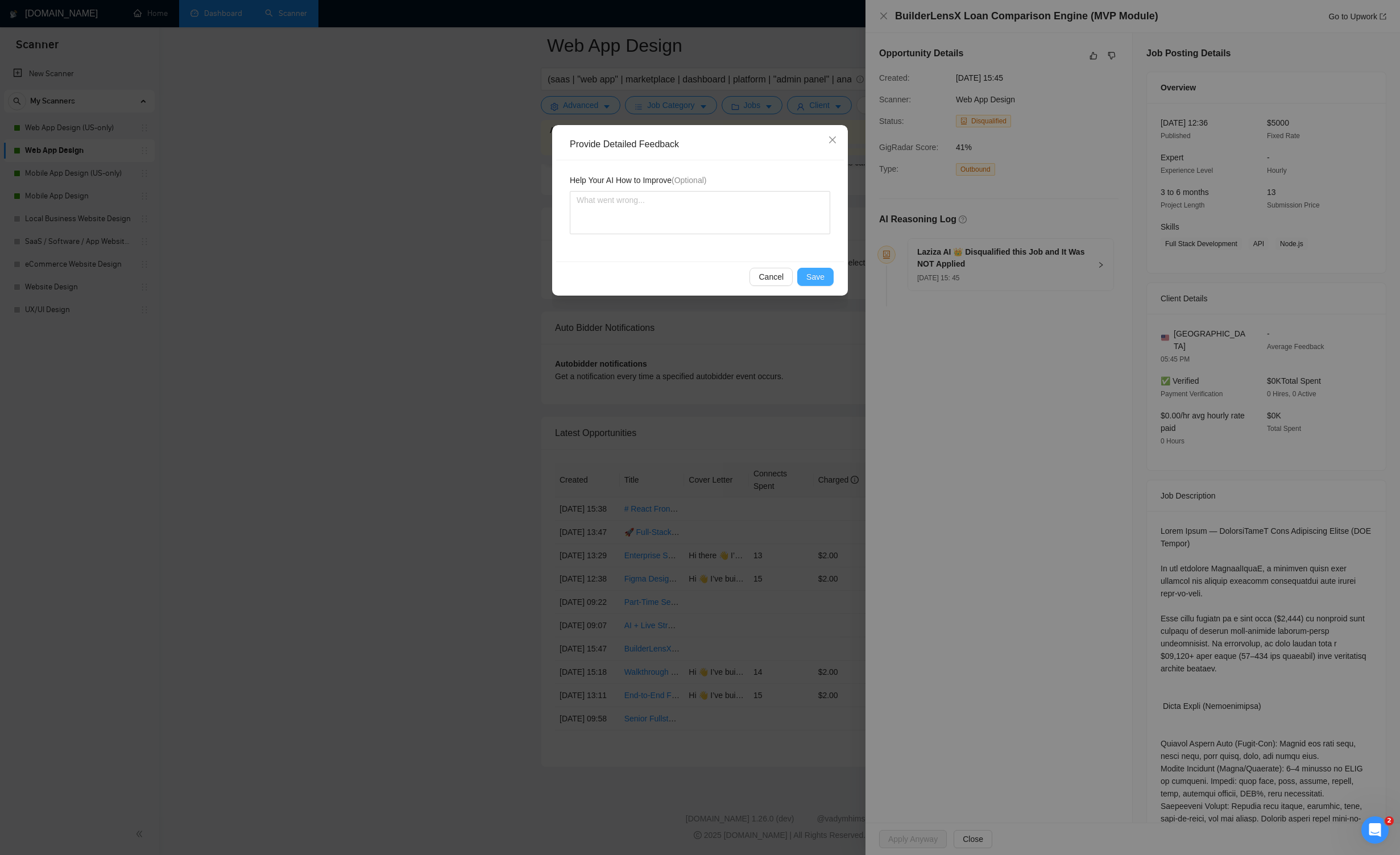
click at [814, 273] on span "Save" at bounding box center [814, 277] width 18 height 12
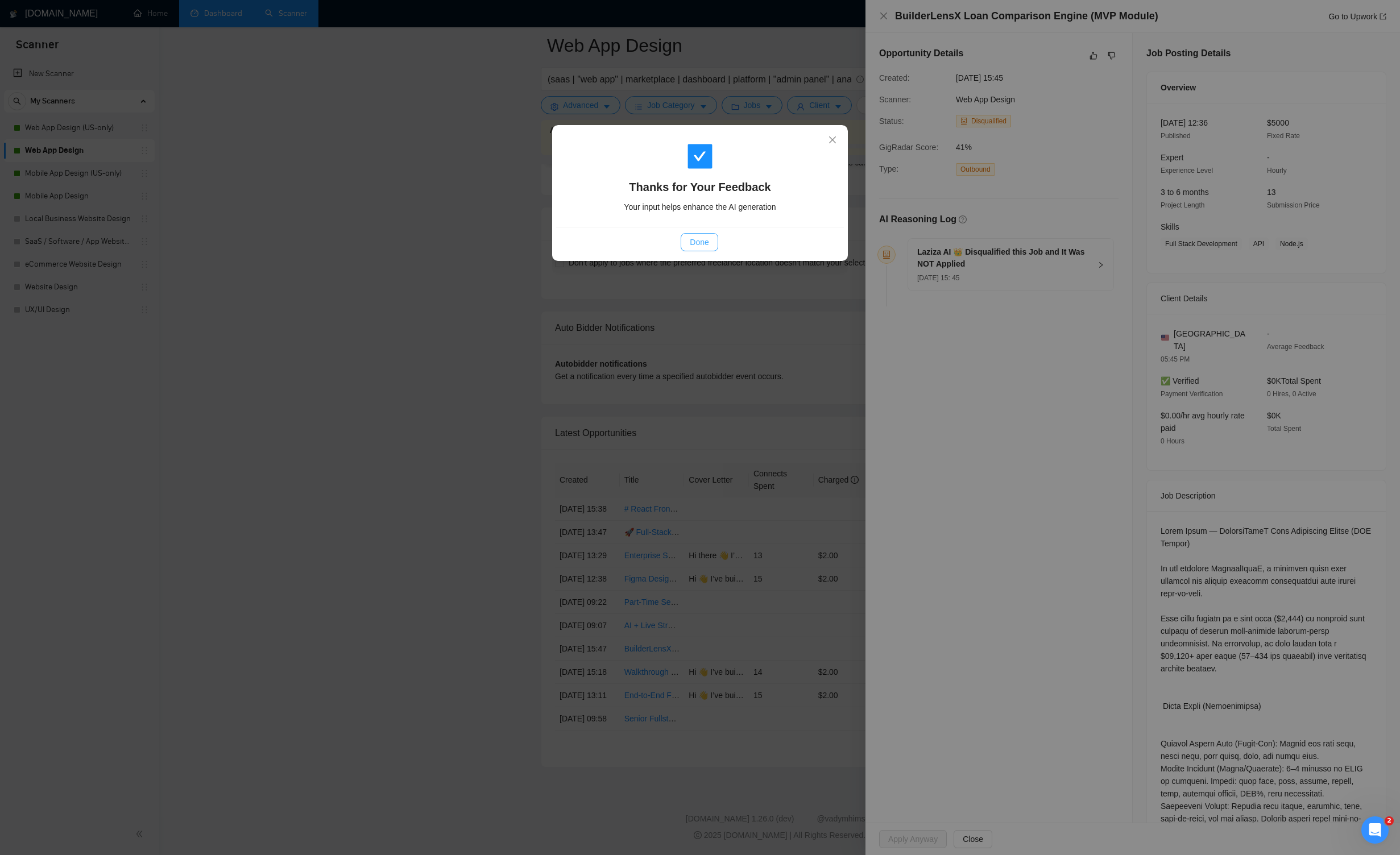
click at [699, 235] on button "Done" at bounding box center [698, 242] width 37 height 18
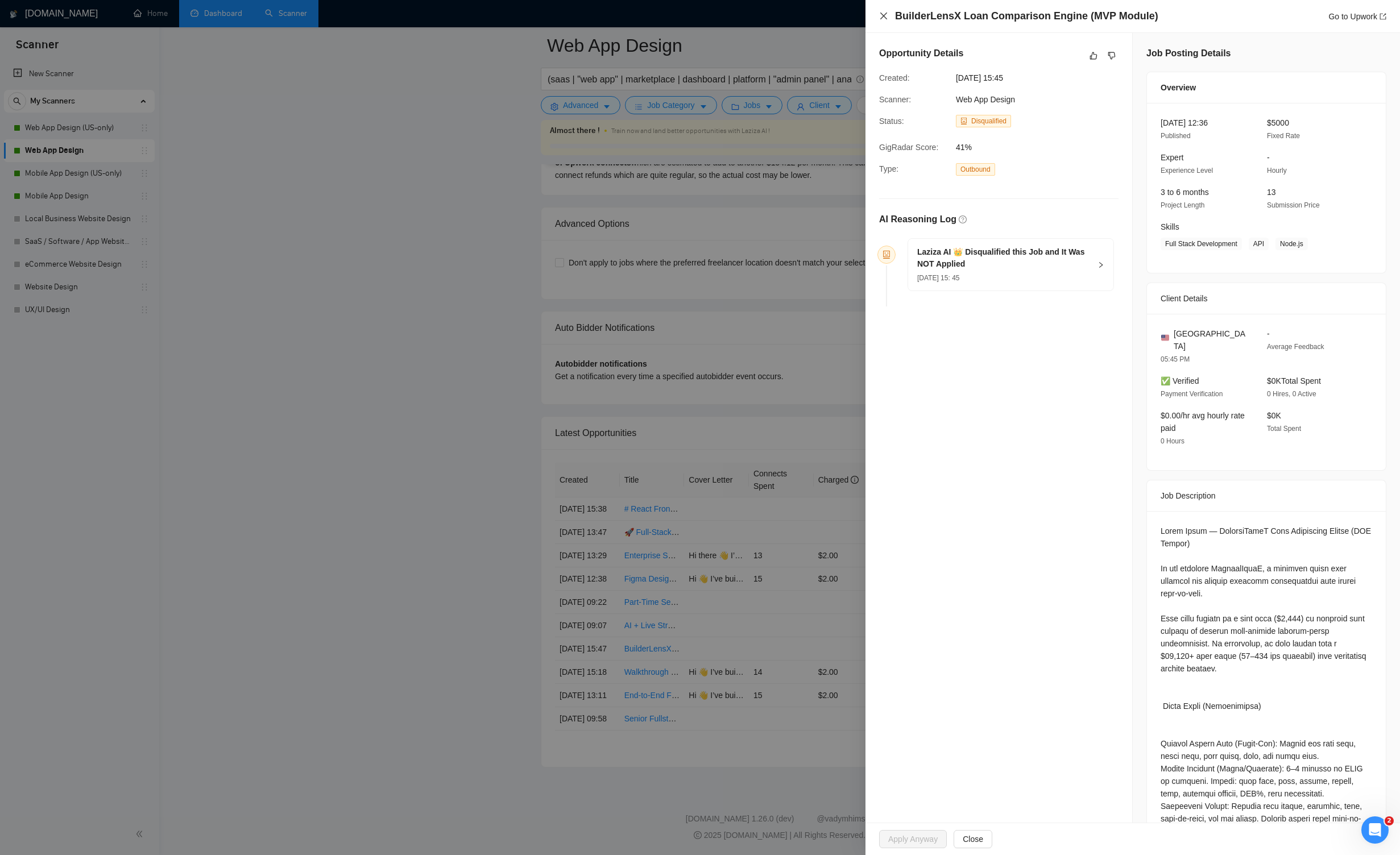
click at [814, 20] on icon "close" at bounding box center [884, 16] width 9 height 9
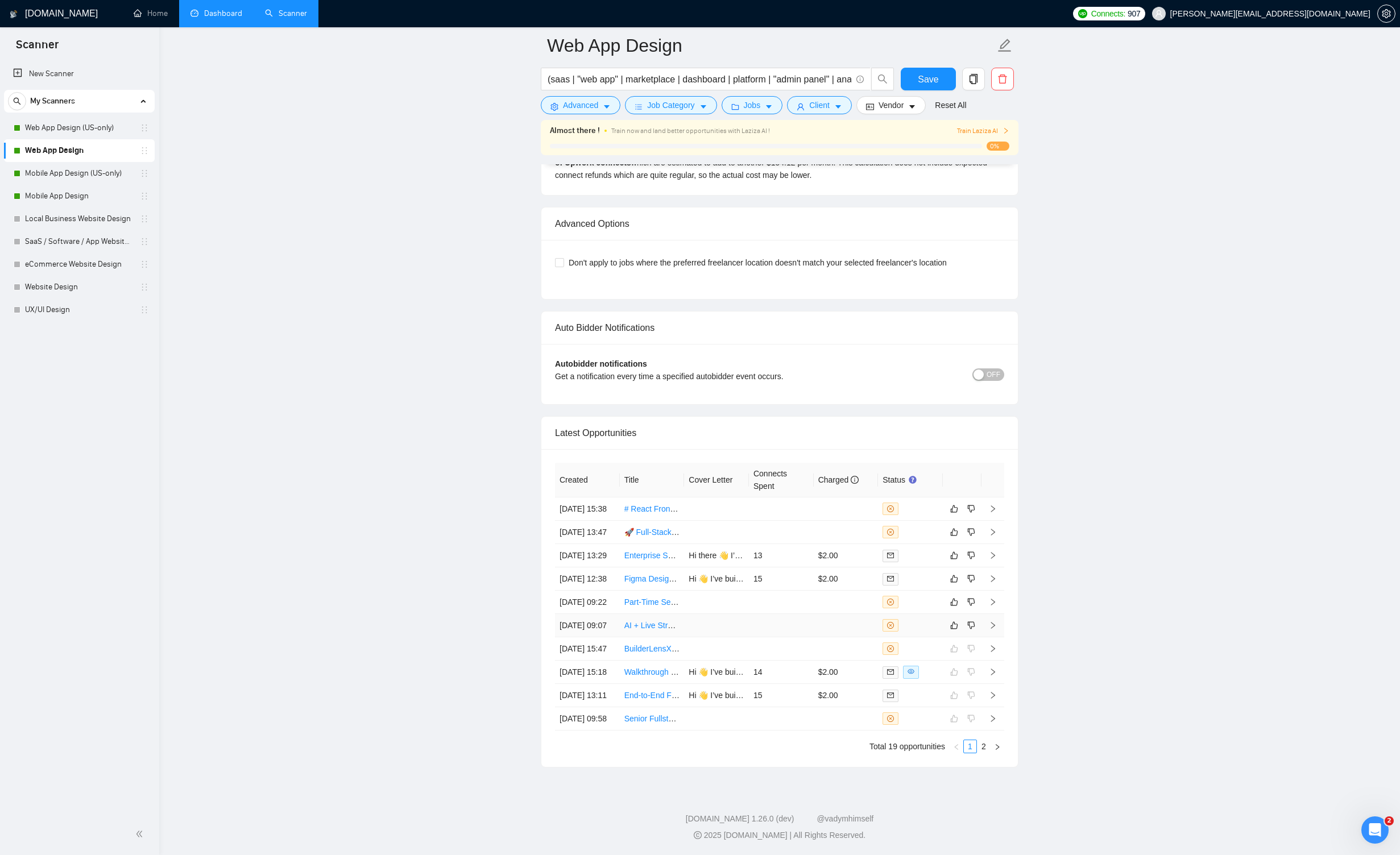
click at [814, 622] on icon "right" at bounding box center [992, 625] width 7 height 8
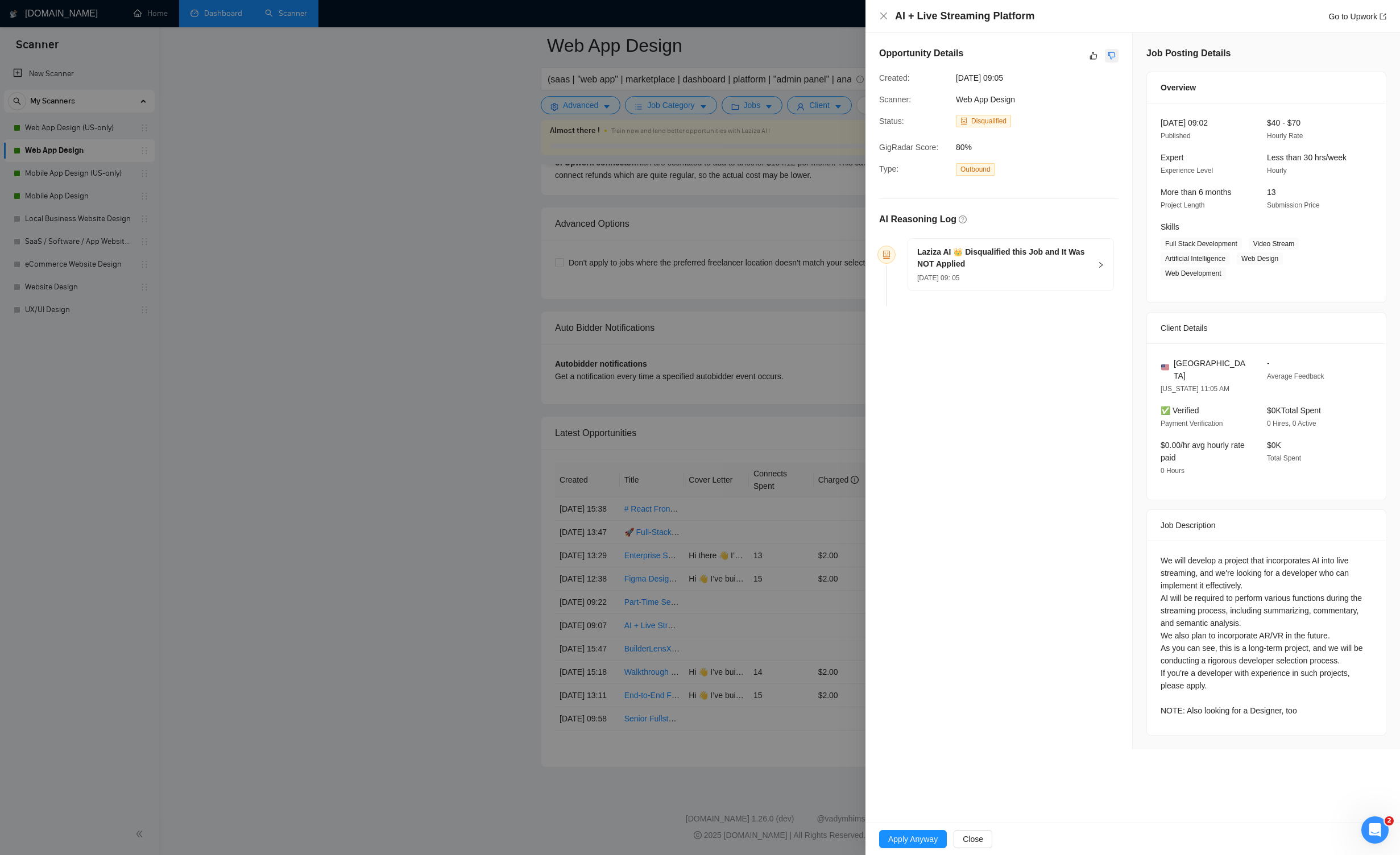
click at [814, 58] on icon "dislike" at bounding box center [1111, 56] width 7 height 8
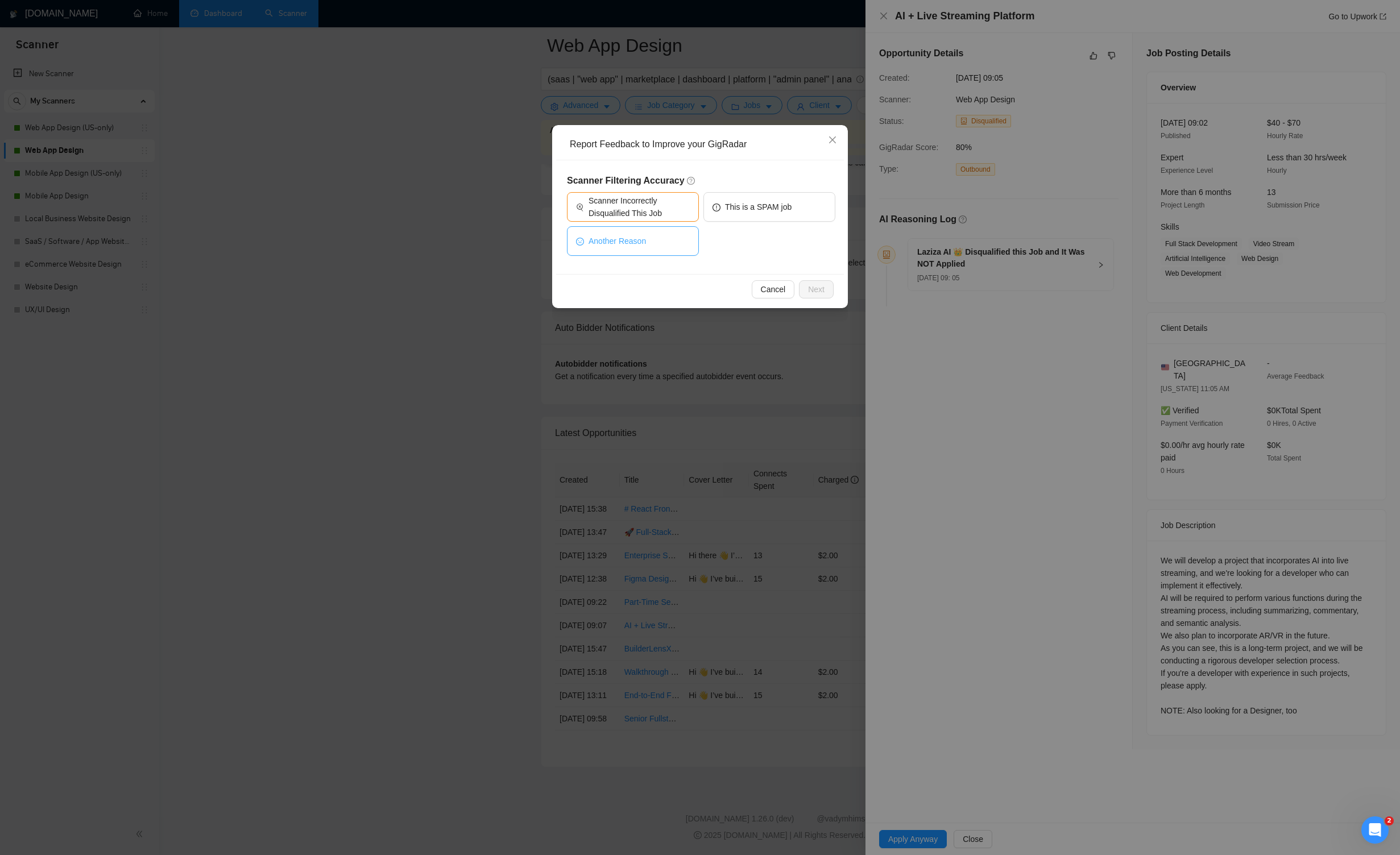
click at [663, 248] on button "Another Reason" at bounding box center [633, 241] width 132 height 30
click at [810, 284] on span "Next" at bounding box center [816, 289] width 17 height 12
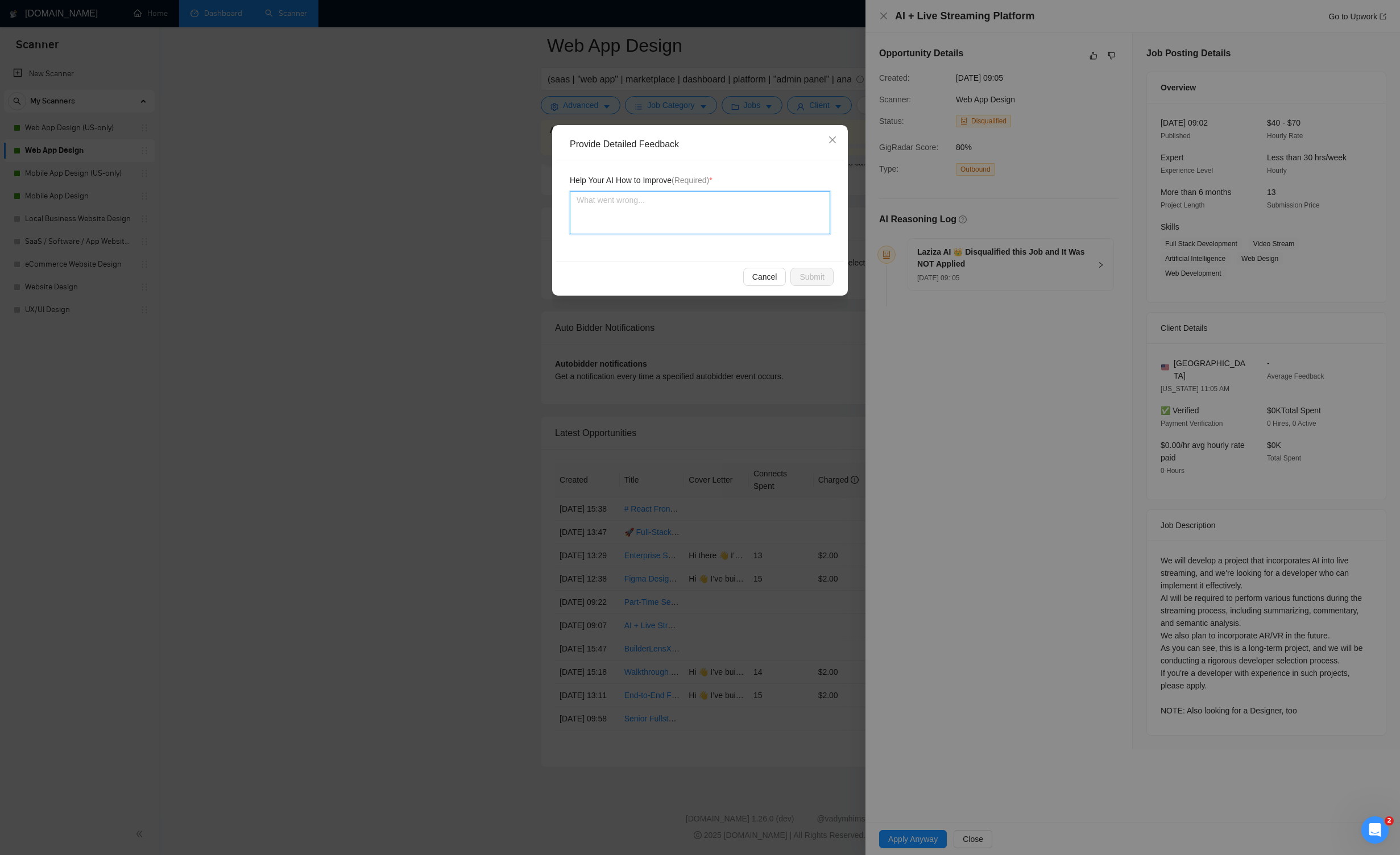
click at [655, 209] on textarea at bounding box center [700, 213] width 261 height 43
click at [766, 271] on span "Cancel" at bounding box center [765, 277] width 25 height 12
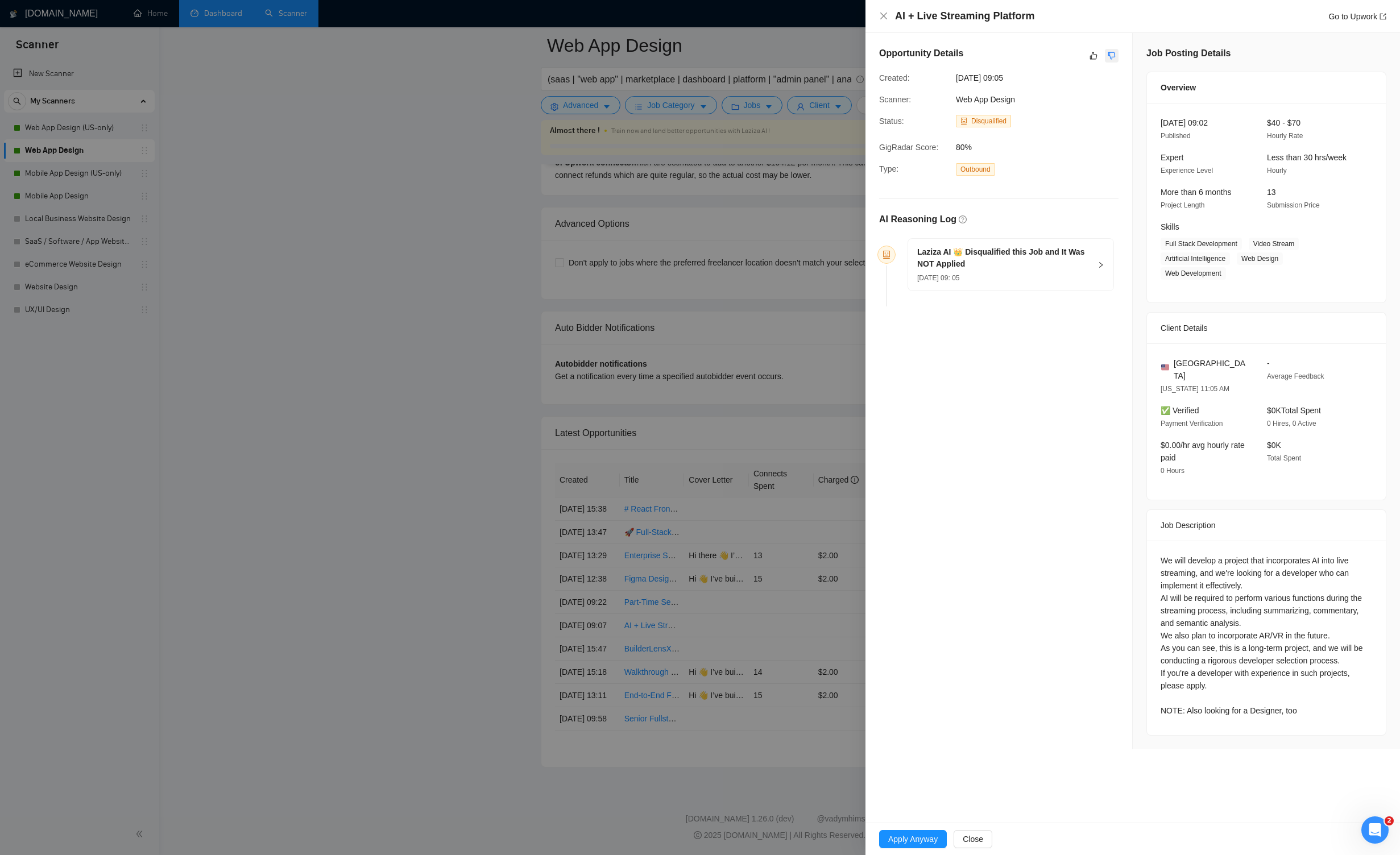
click at [814, 54] on icon "dislike" at bounding box center [1111, 56] width 7 height 9
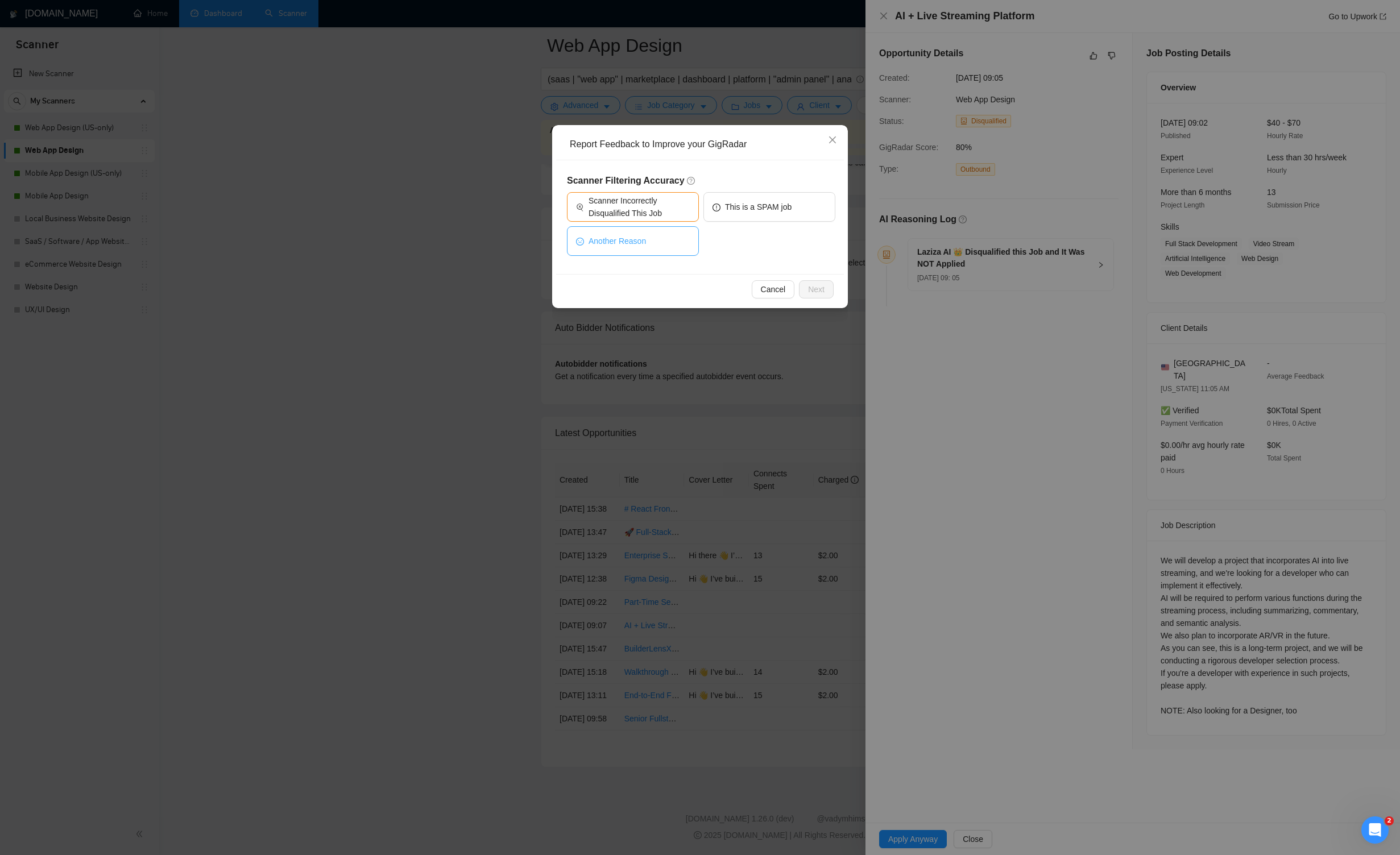
click at [638, 241] on span "Another Reason" at bounding box center [617, 241] width 57 height 12
click at [814, 287] on span "Next" at bounding box center [816, 289] width 17 height 12
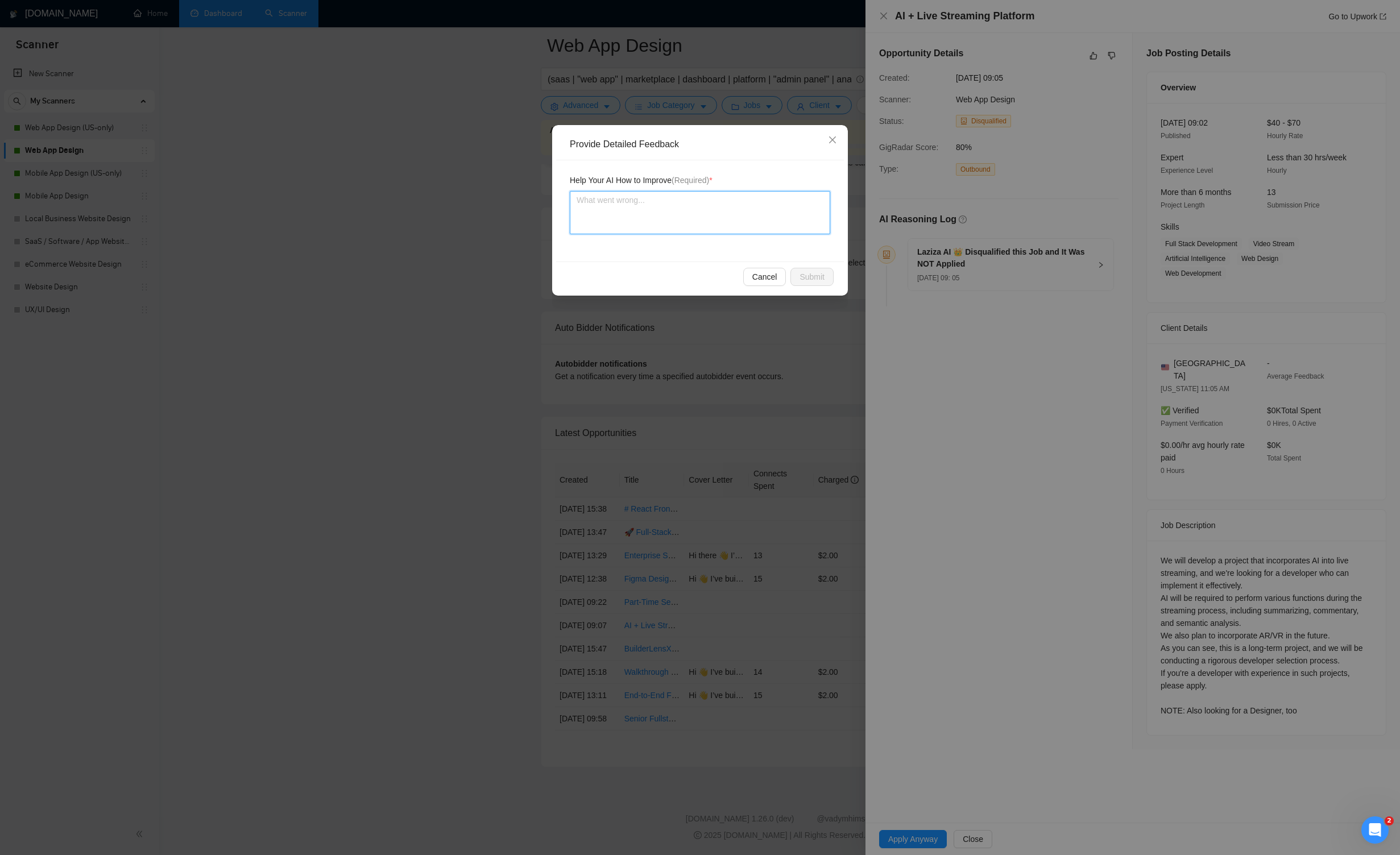
click at [658, 202] on textarea at bounding box center [700, 213] width 261 height 43
click at [807, 279] on span "Submit" at bounding box center [812, 277] width 25 height 12
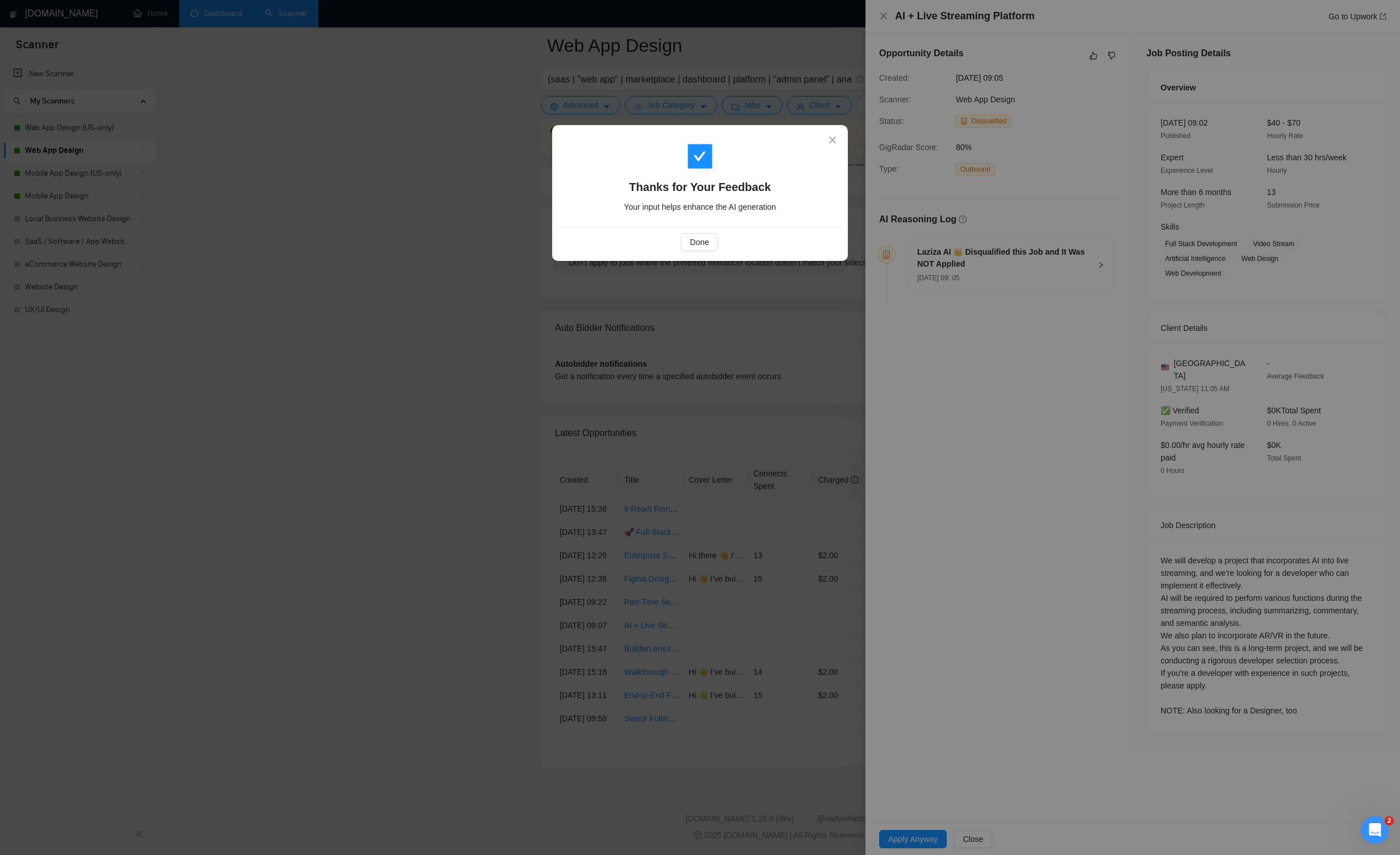
click at [692, 229] on div "Done" at bounding box center [699, 242] width 288 height 30
click at [689, 242] on button "Done" at bounding box center [698, 242] width 37 height 18
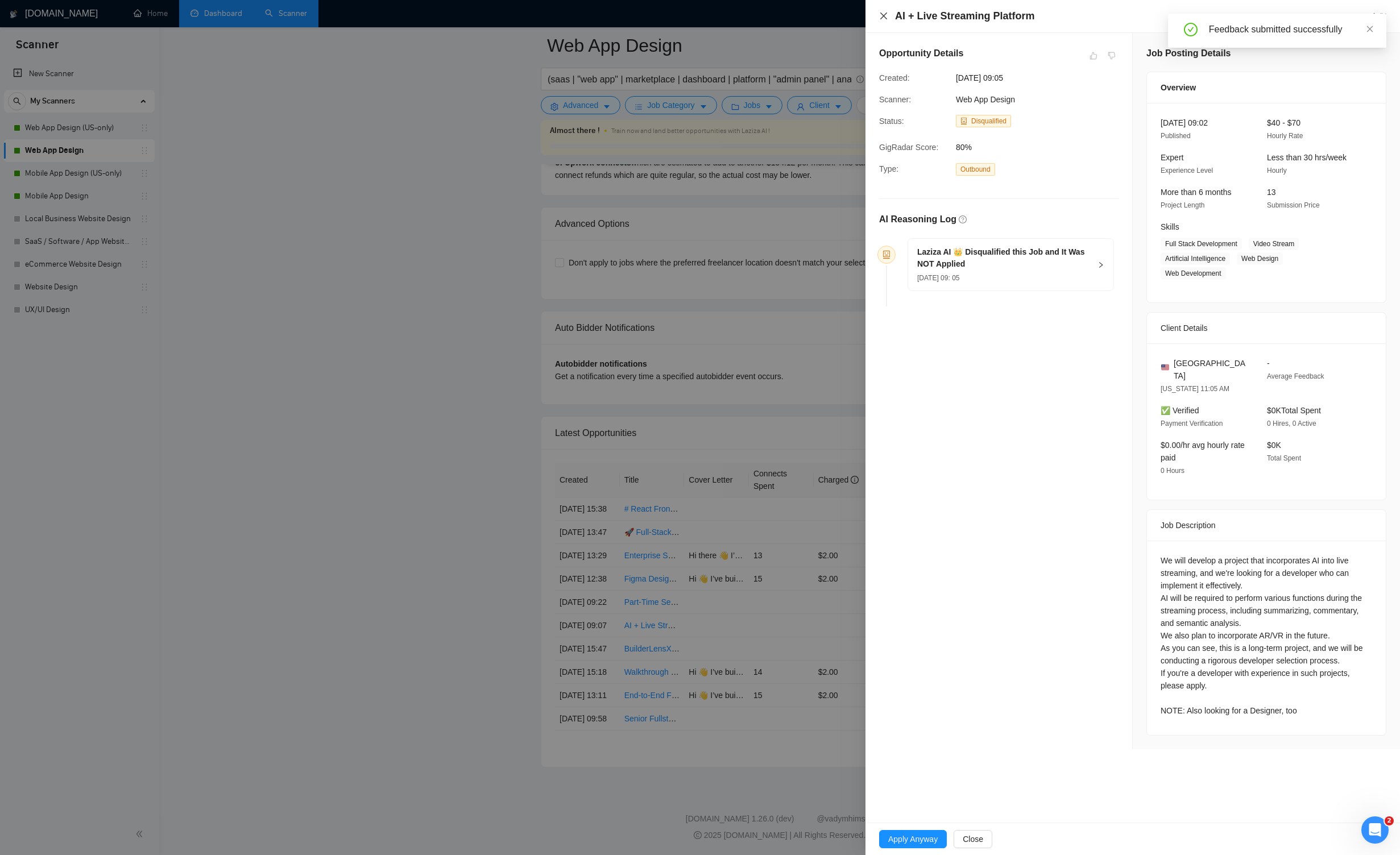
click at [814, 18] on icon "close" at bounding box center [883, 15] width 7 height 7
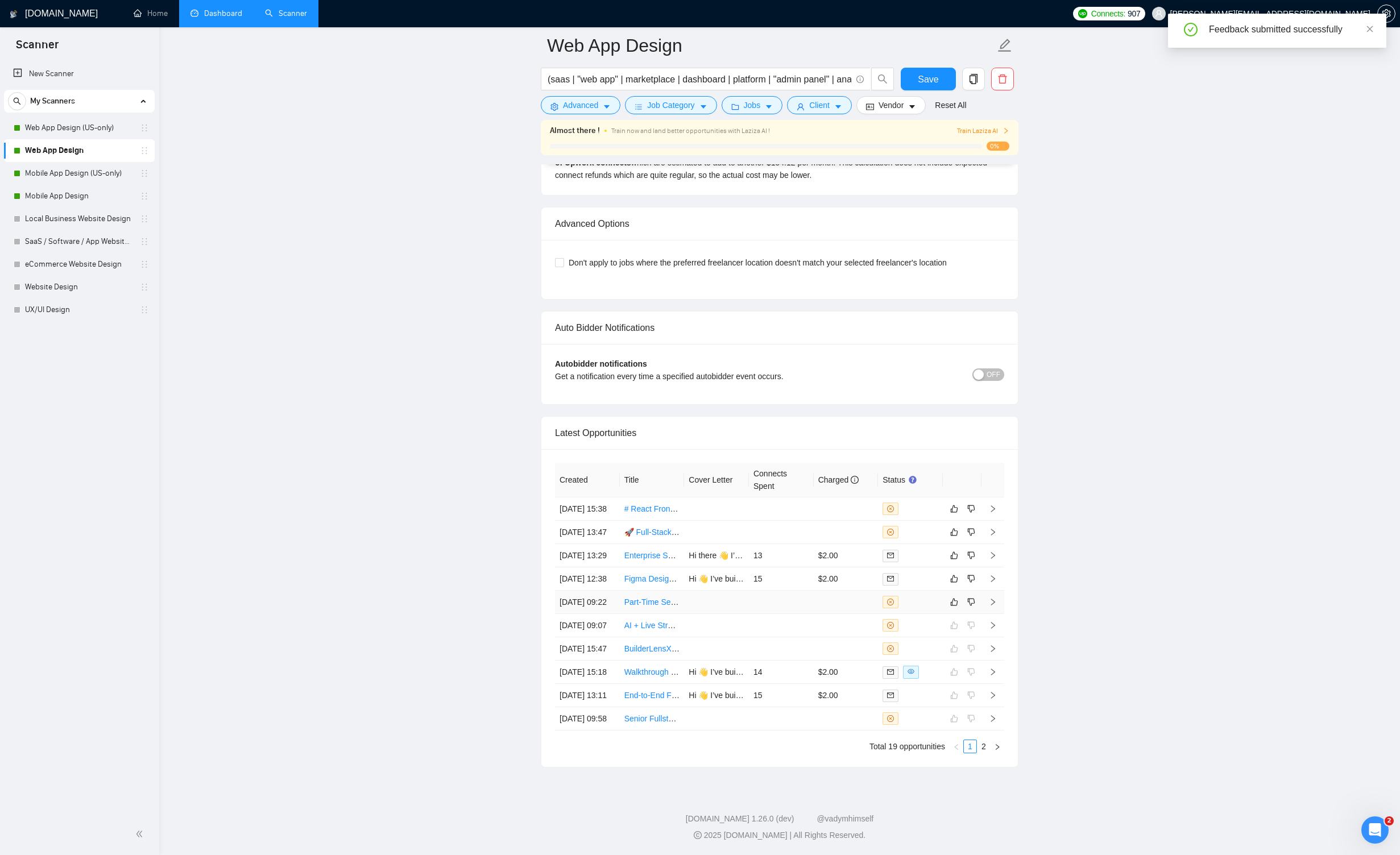
click at [814, 591] on td at bounding box center [992, 602] width 22 height 23
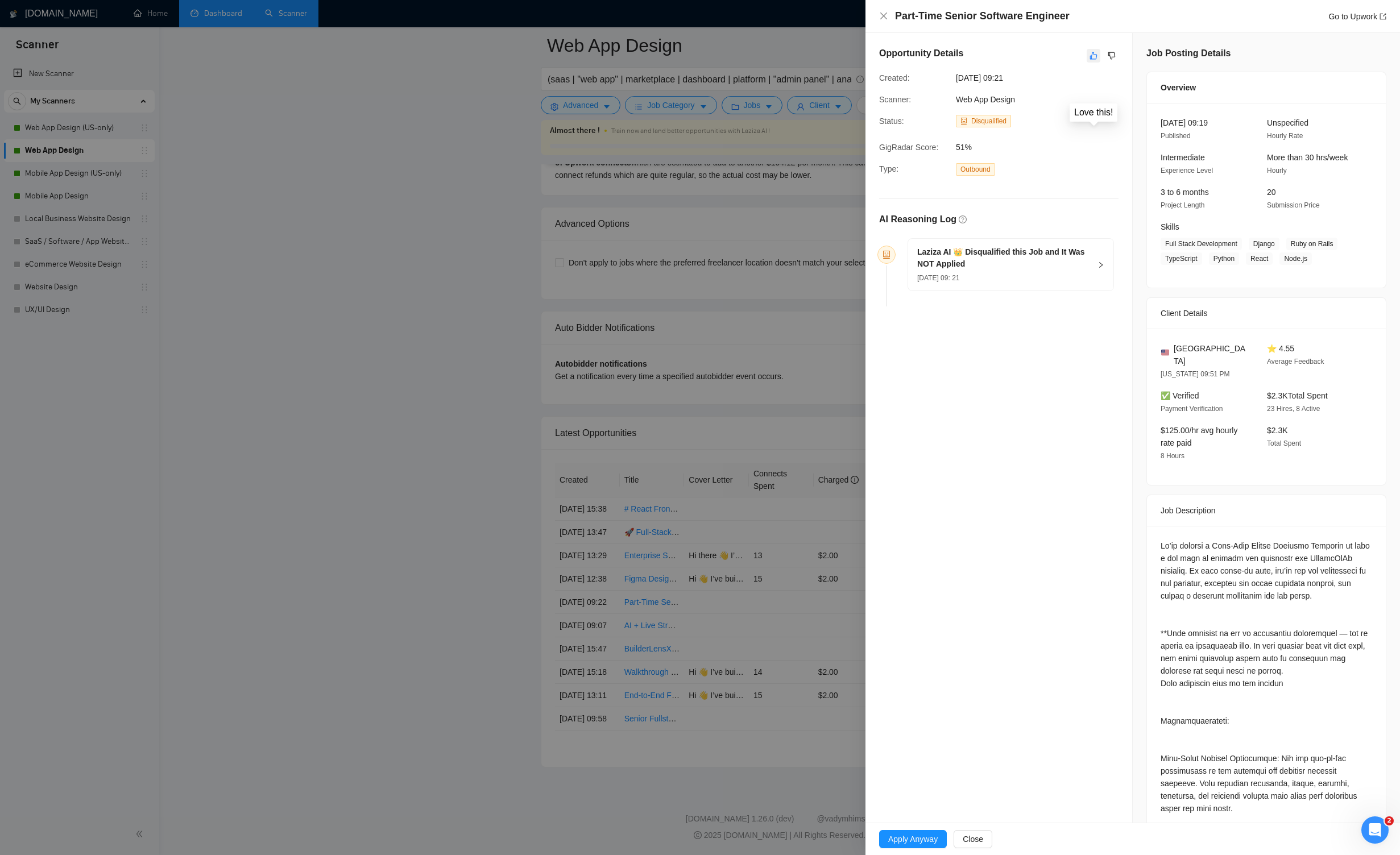
click at [814, 57] on icon "like" at bounding box center [1093, 56] width 7 height 9
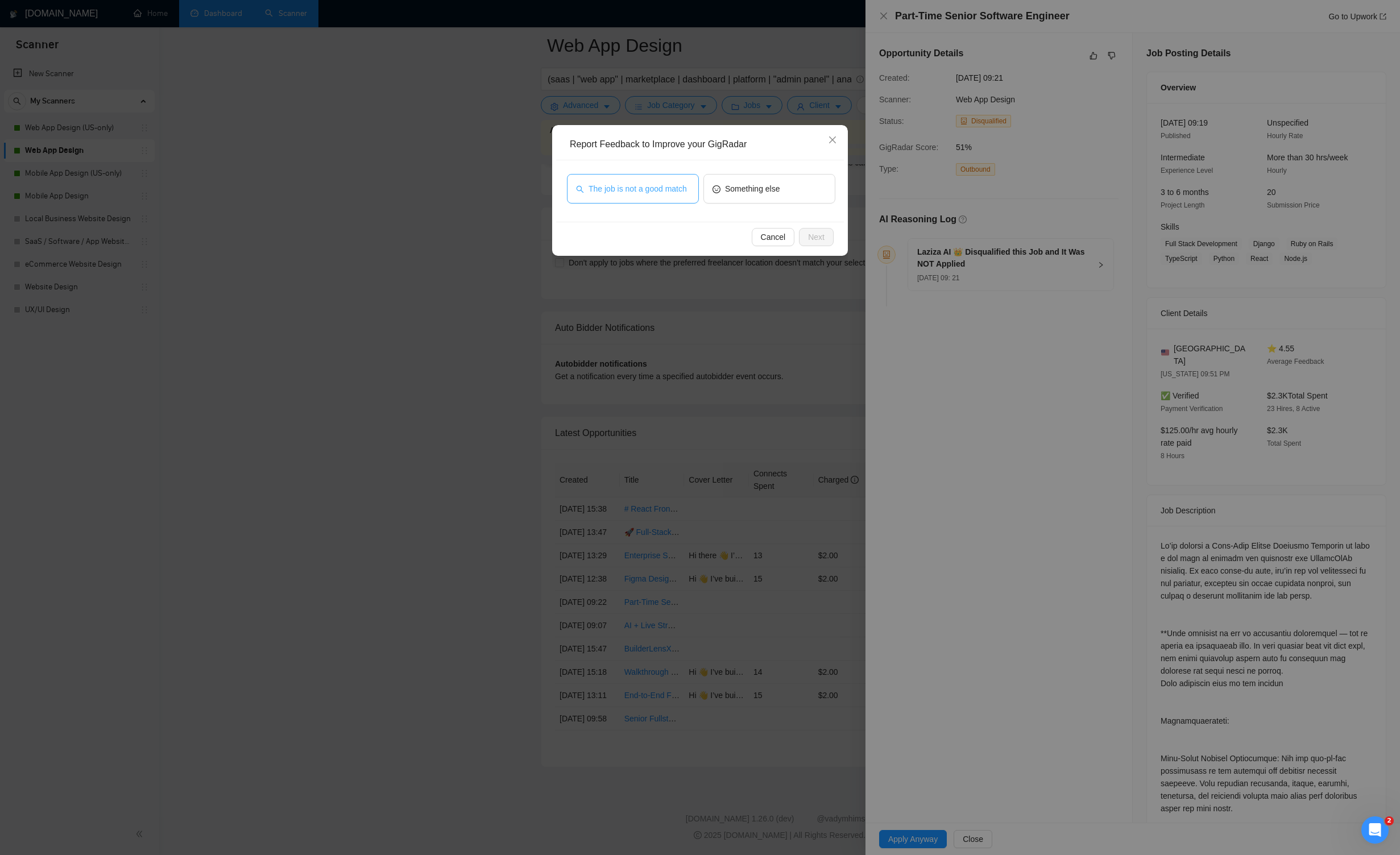
click at [679, 185] on span "The job is not a good match" at bounding box center [637, 188] width 98 height 12
click at [814, 236] on span "Next" at bounding box center [816, 236] width 17 height 12
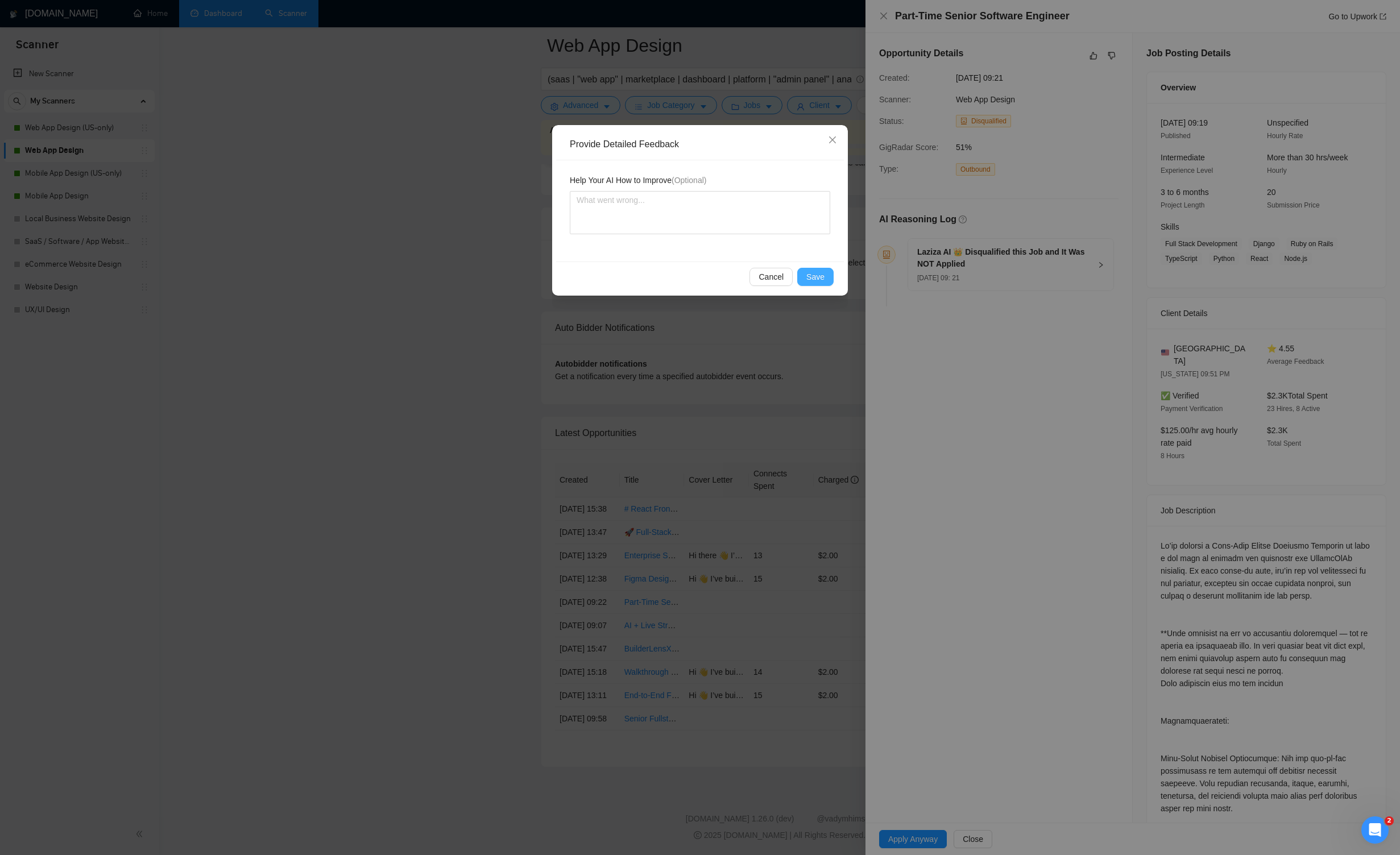
click at [814, 274] on button "Save" at bounding box center [815, 277] width 37 height 18
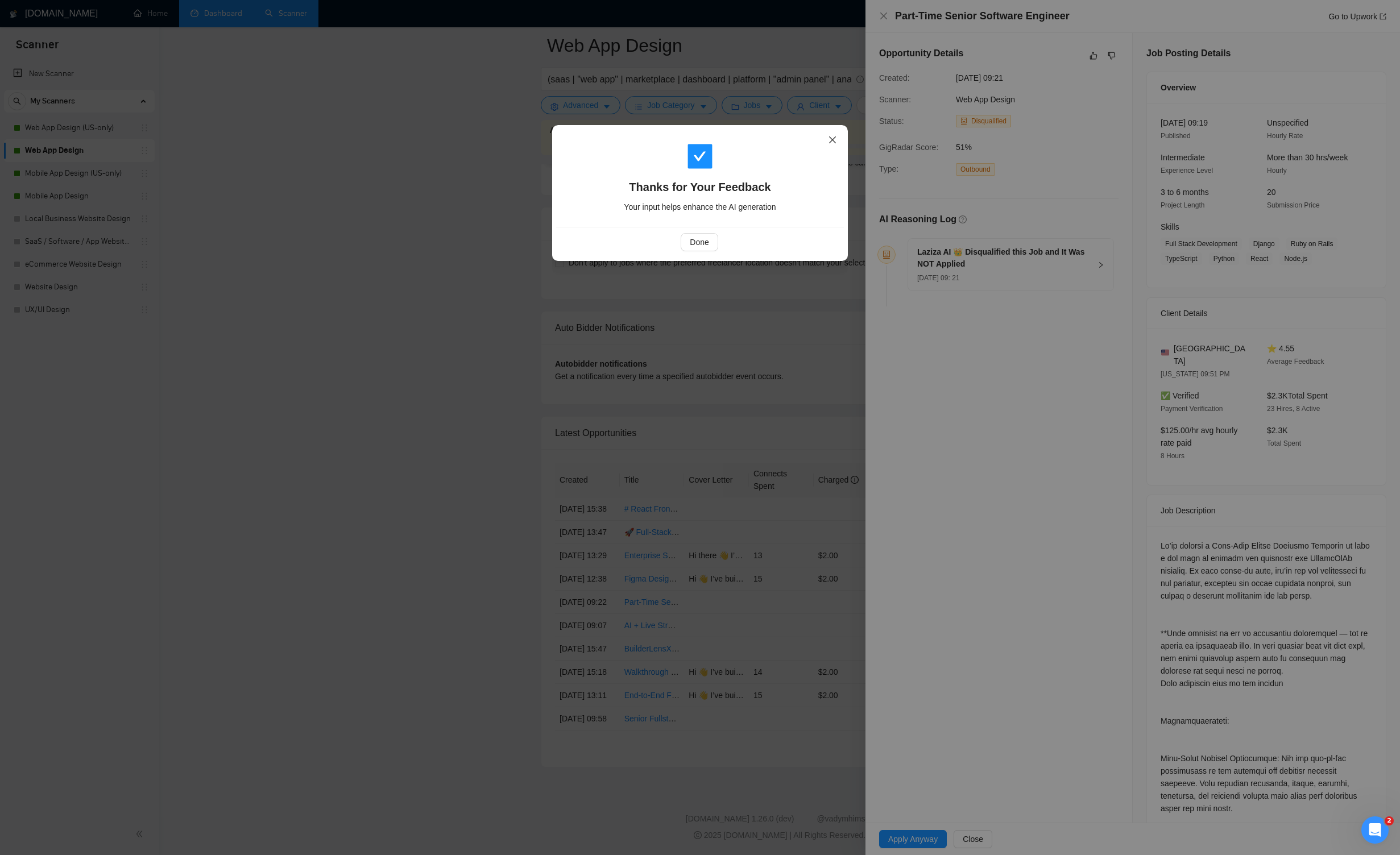
click at [814, 142] on icon "close" at bounding box center [832, 140] width 9 height 9
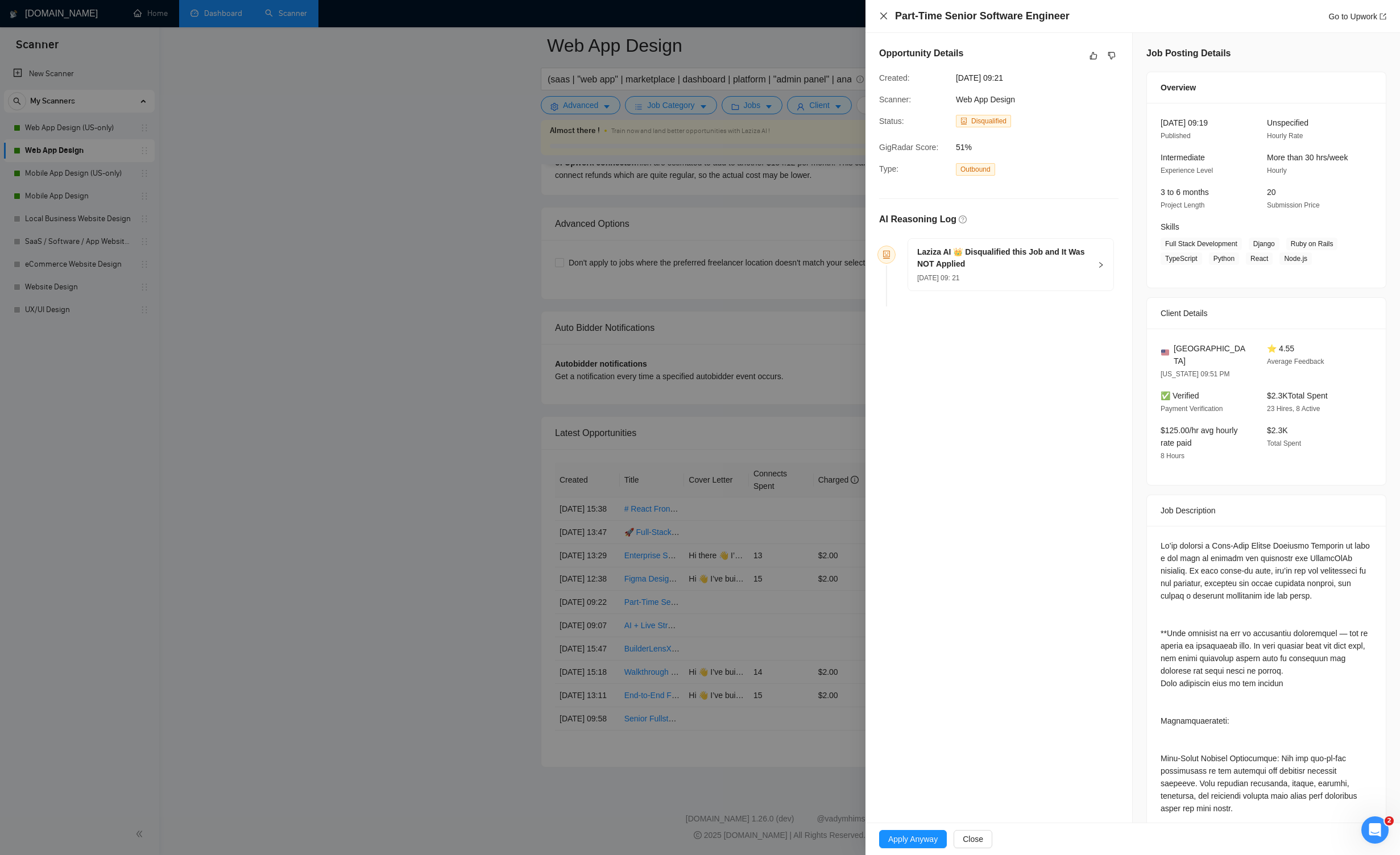
click at [814, 19] on icon "close" at bounding box center [884, 16] width 9 height 9
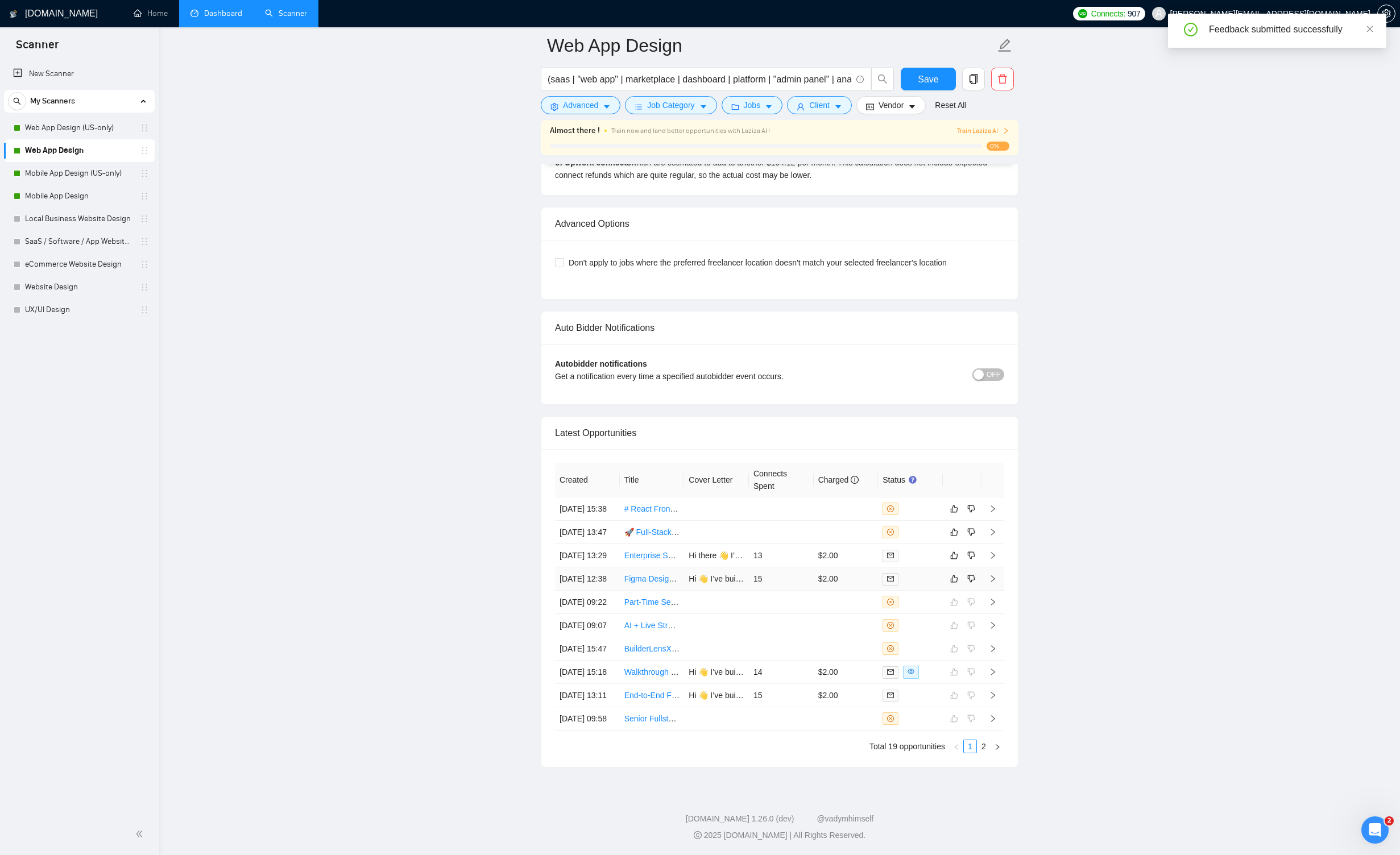
click at [814, 575] on icon "right" at bounding box center [992, 578] width 7 height 8
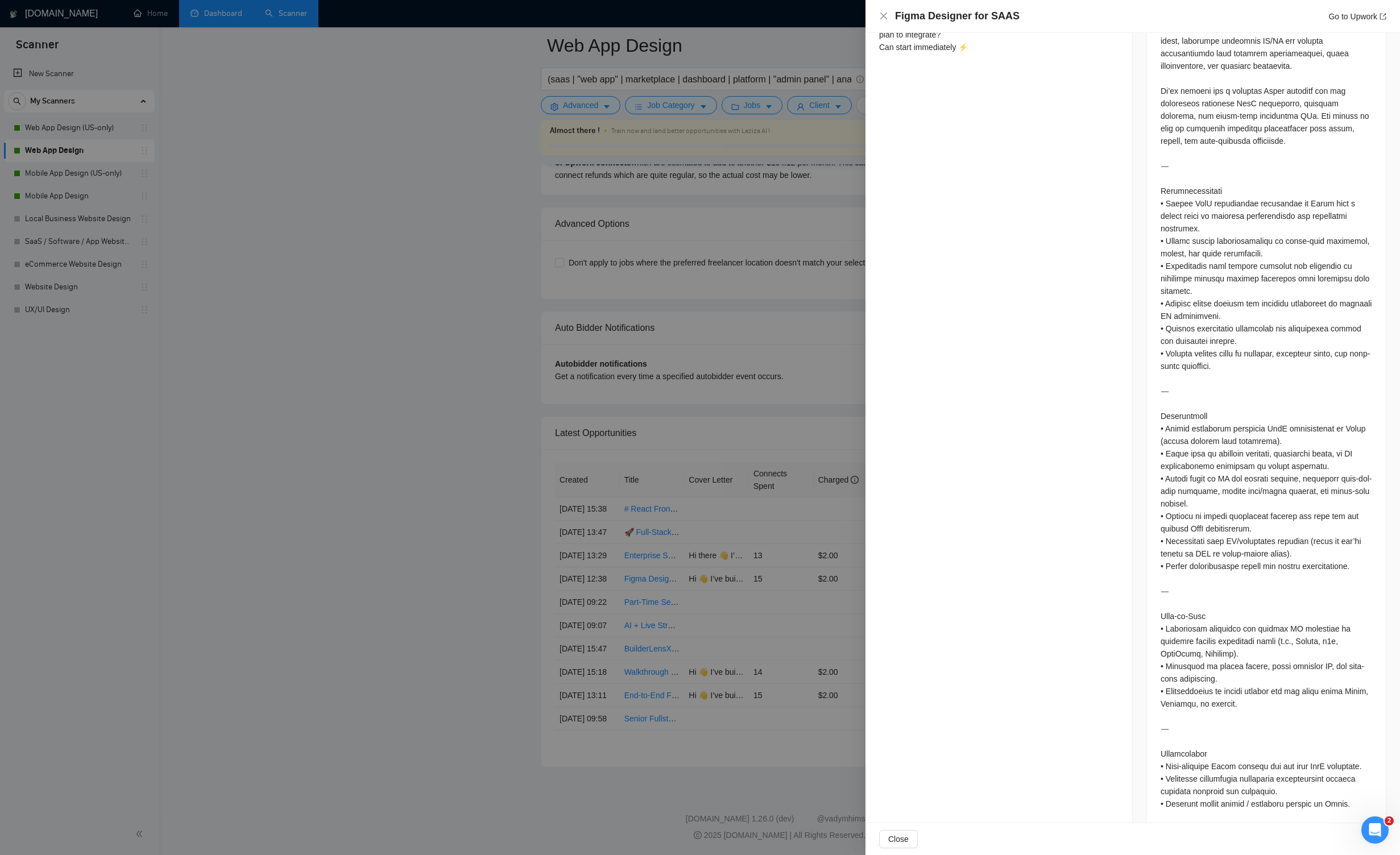
scroll to position [613, 0]
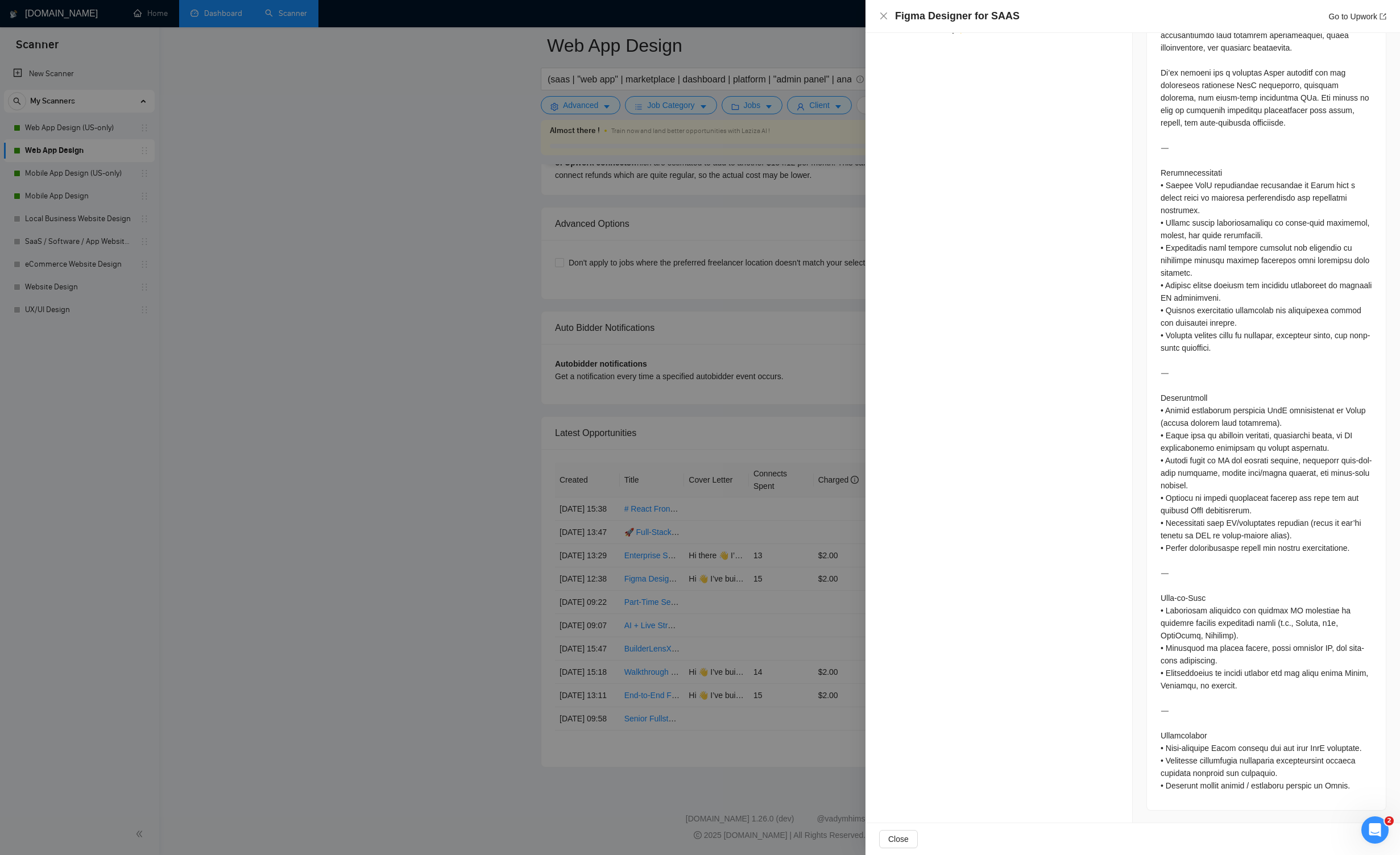
click at [814, 610] on div at bounding box center [1266, 368] width 212 height 851
copy div "n8n"
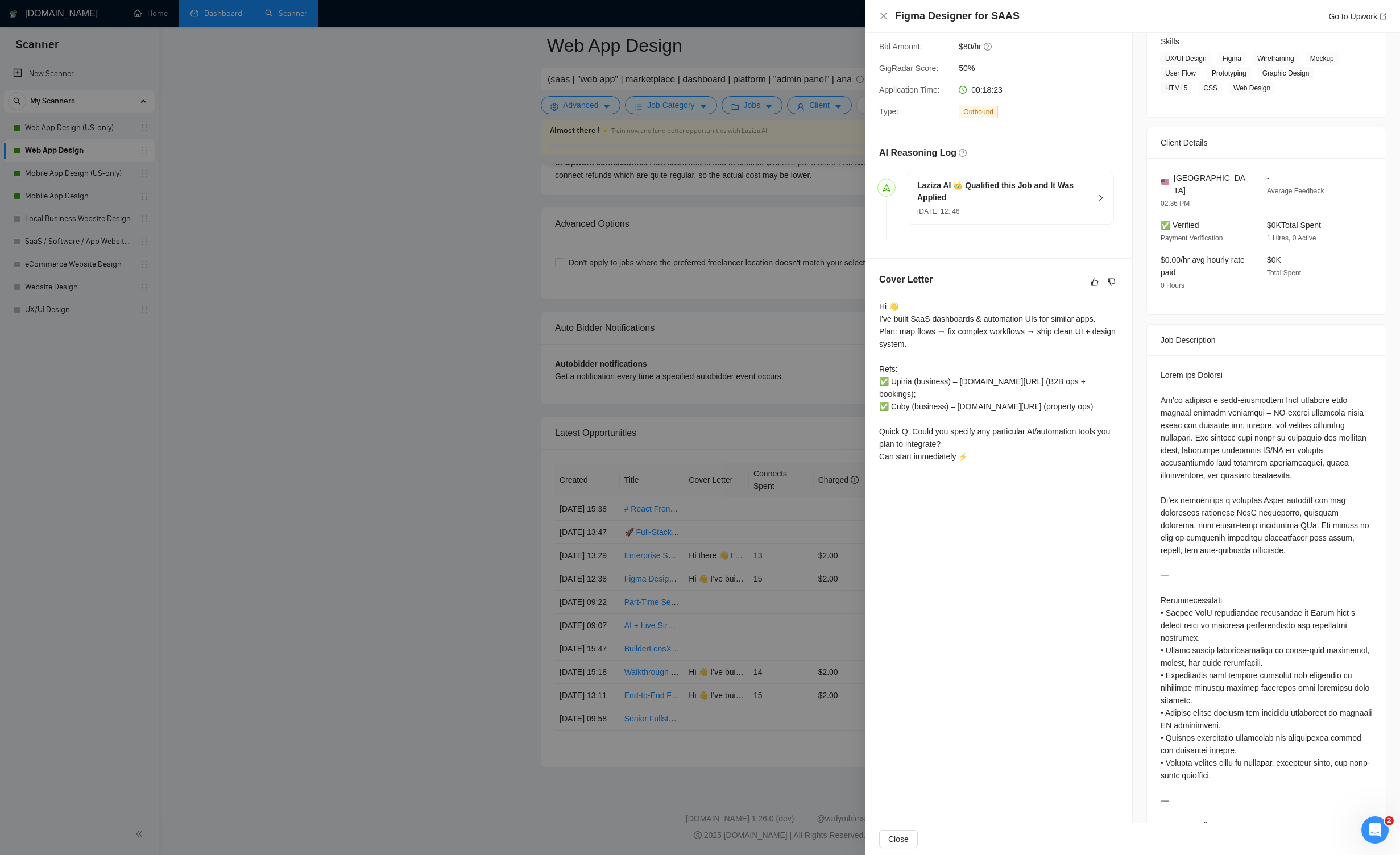
scroll to position [0, 0]
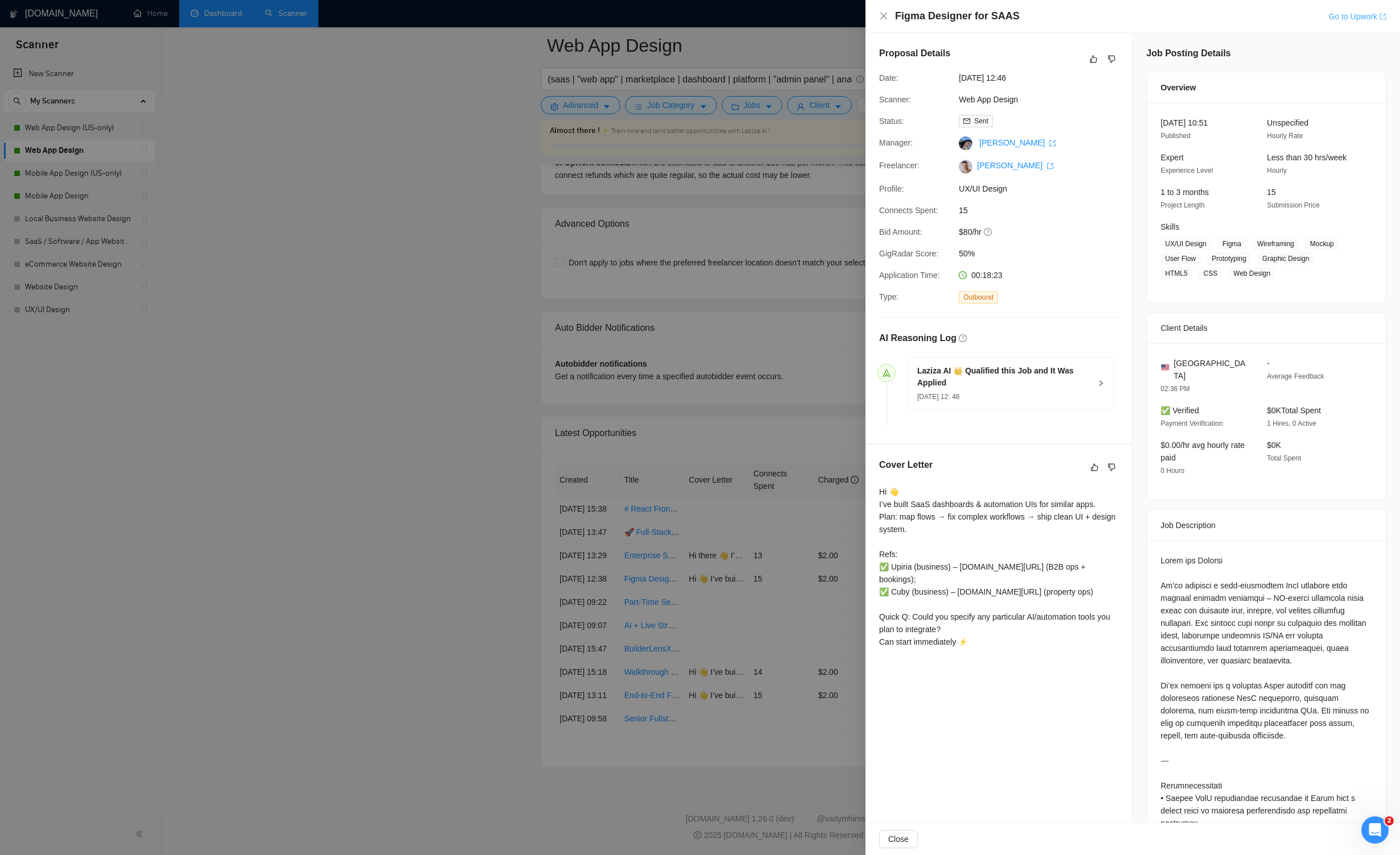
click at [814, 17] on link "Go to Upwork" at bounding box center [1357, 17] width 58 height 9
click at [814, 60] on icon "like" at bounding box center [1094, 59] width 7 height 8
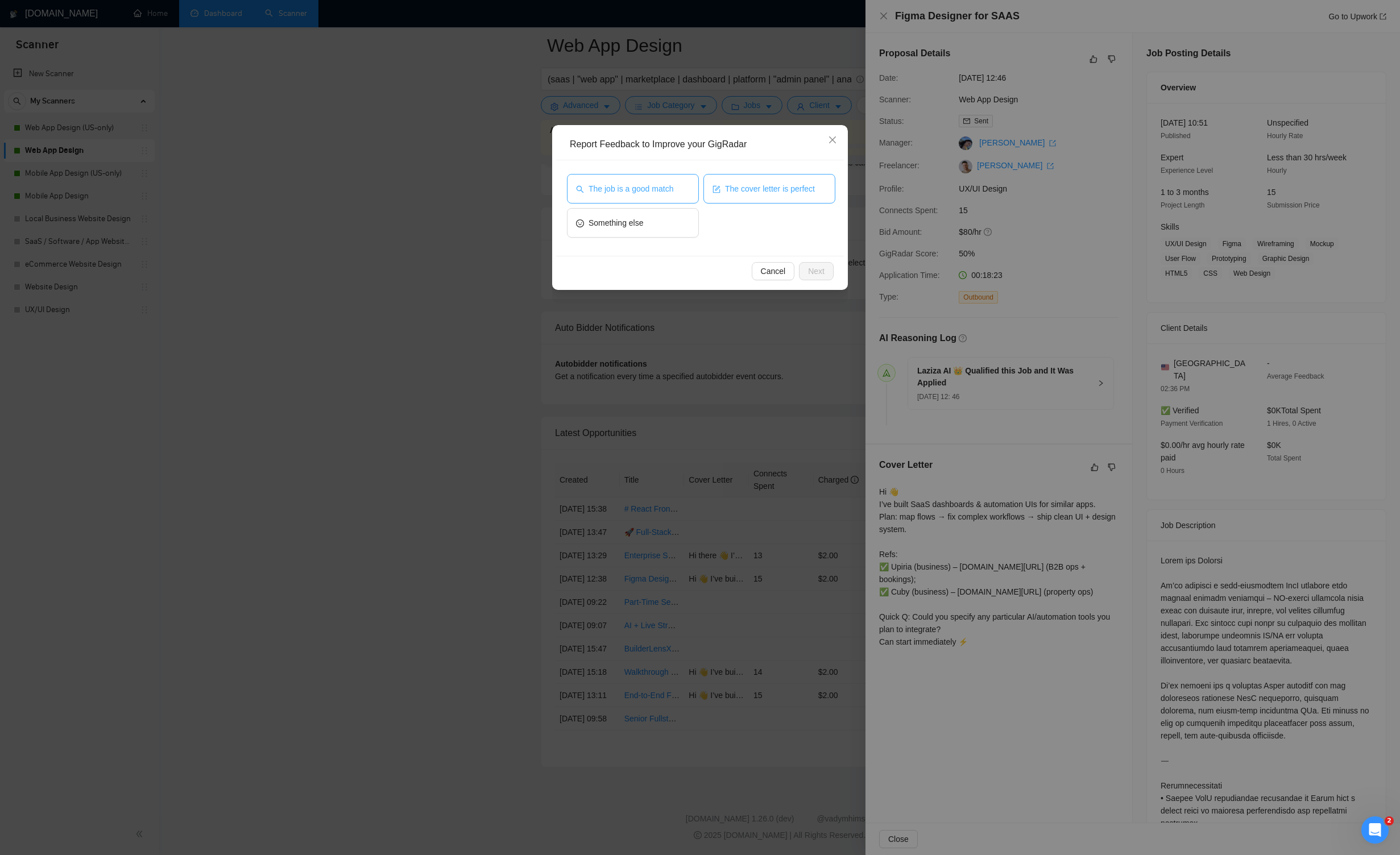
drag, startPoint x: 654, startPoint y: 194, endPoint x: 703, endPoint y: 190, distance: 49.2
click at [658, 193] on span "The job is a good match" at bounding box center [631, 188] width 84 height 12
click at [731, 186] on span "The cover letter is perfect" at bounding box center [769, 188] width 90 height 12
click at [814, 265] on span "Next" at bounding box center [816, 271] width 17 height 12
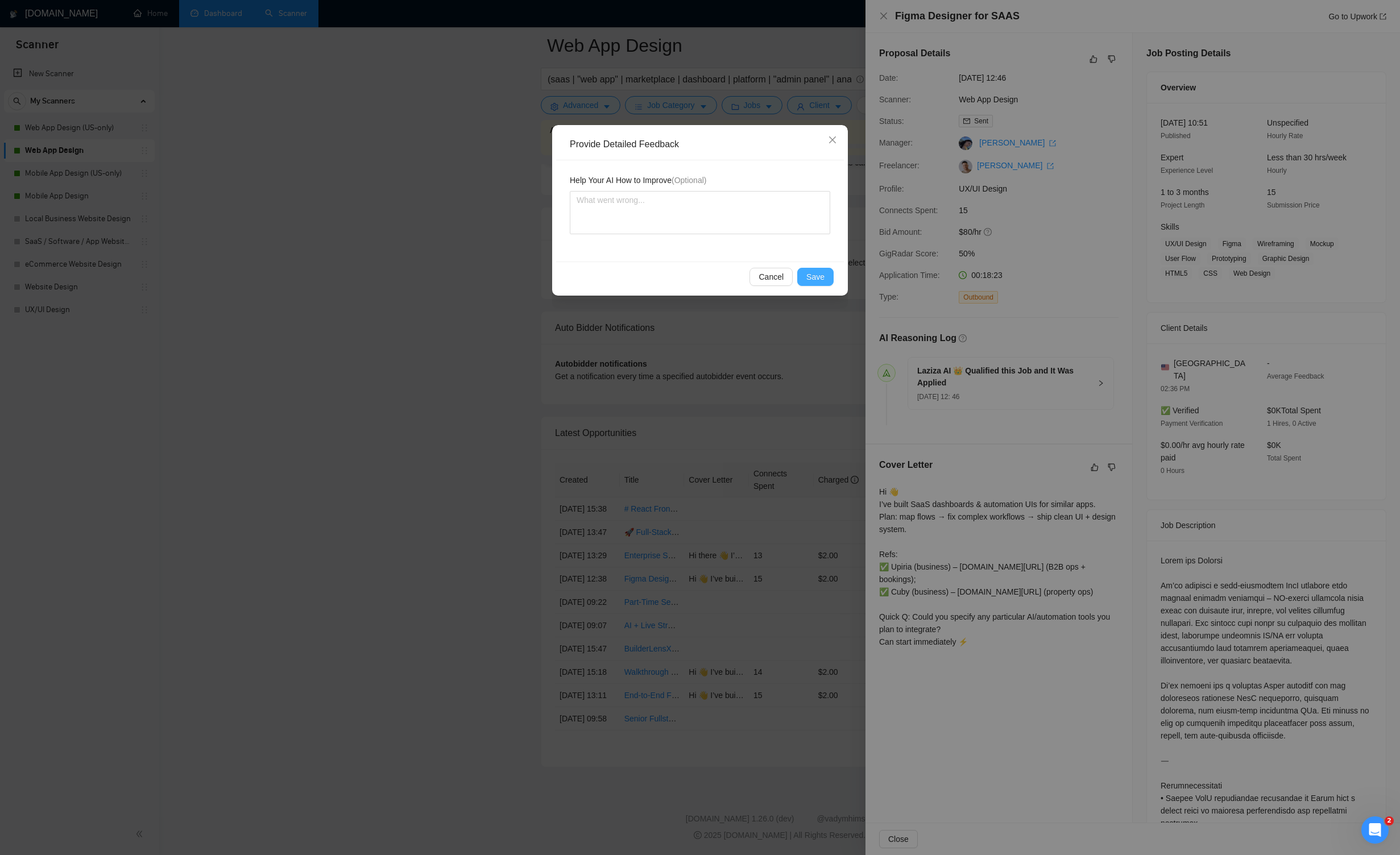
click at [814, 279] on span "Save" at bounding box center [814, 277] width 18 height 12
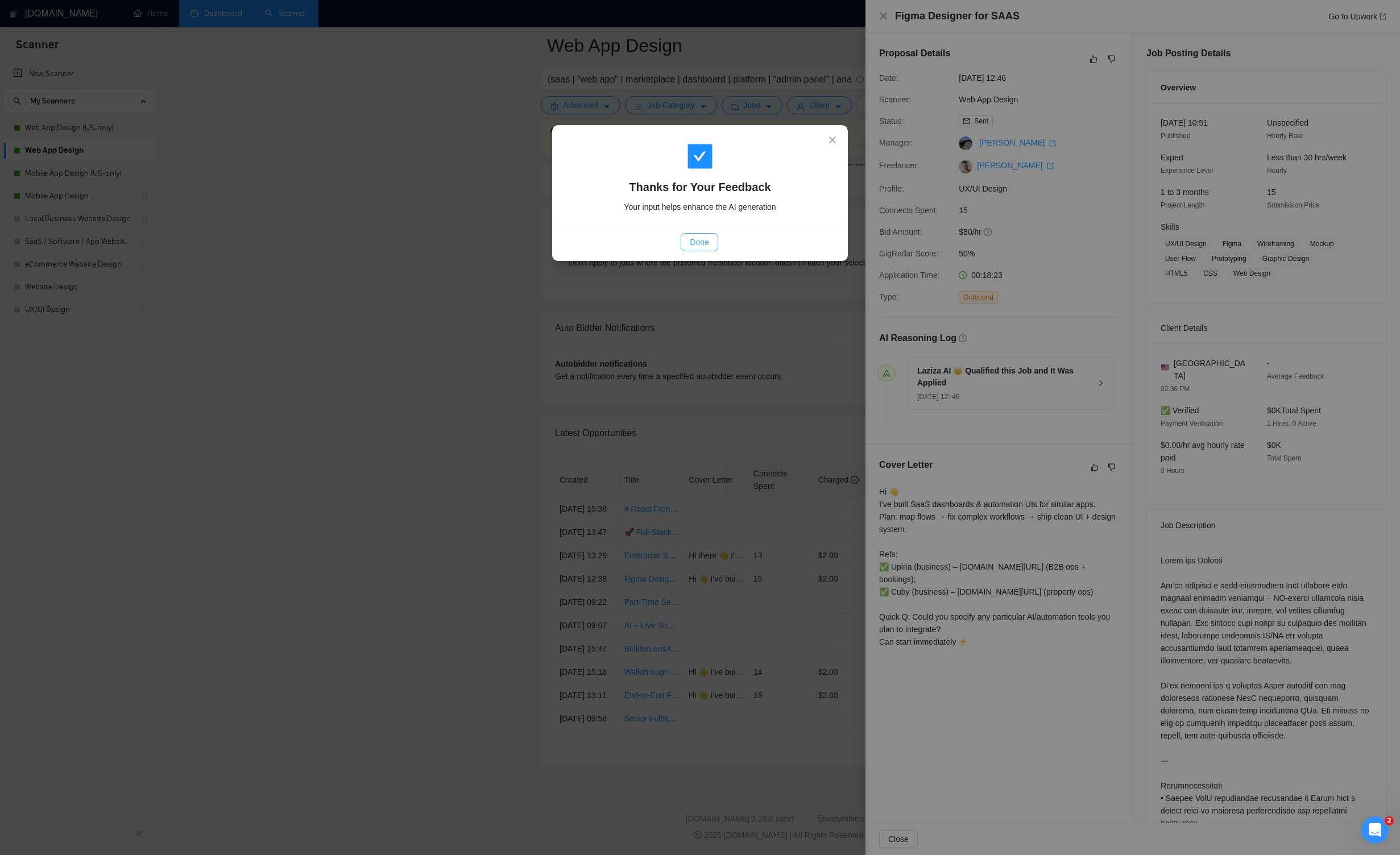
drag, startPoint x: 702, startPoint y: 244, endPoint x: 722, endPoint y: 221, distance: 30.5
click at [702, 244] on span "Done" at bounding box center [699, 242] width 19 height 12
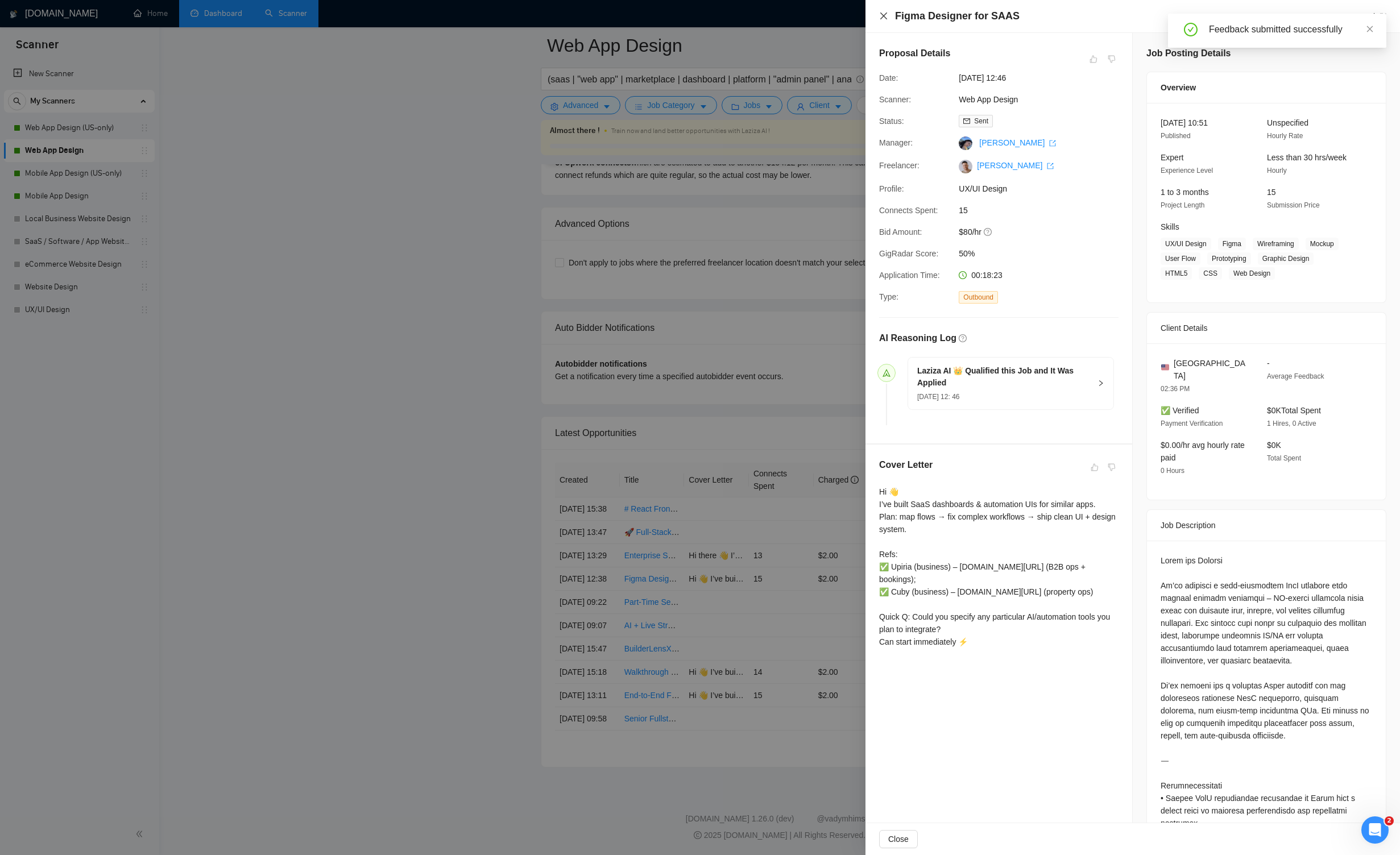
click at [814, 17] on icon "close" at bounding box center [883, 15] width 7 height 7
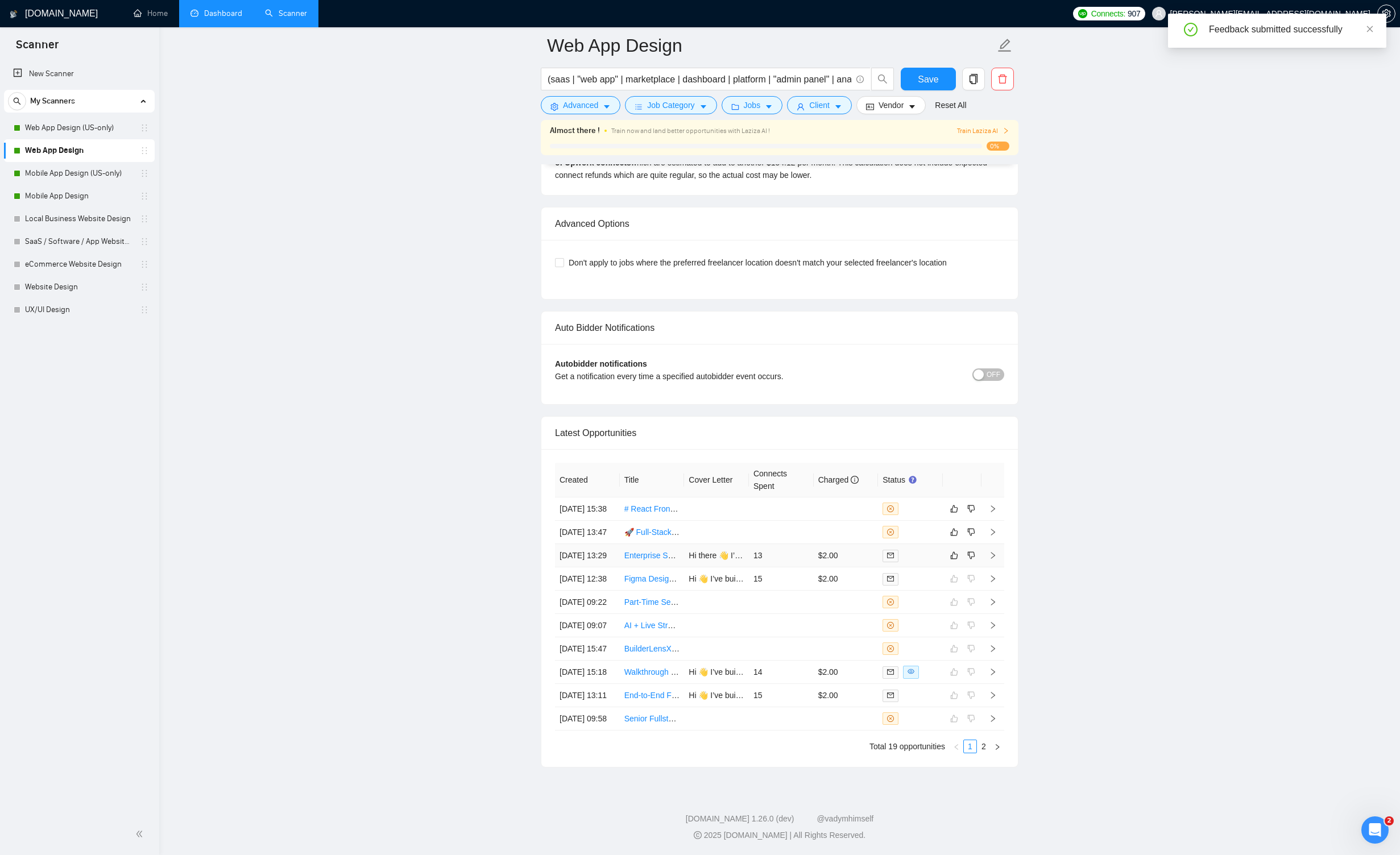
click at [814, 551] on icon "right" at bounding box center [992, 555] width 7 height 8
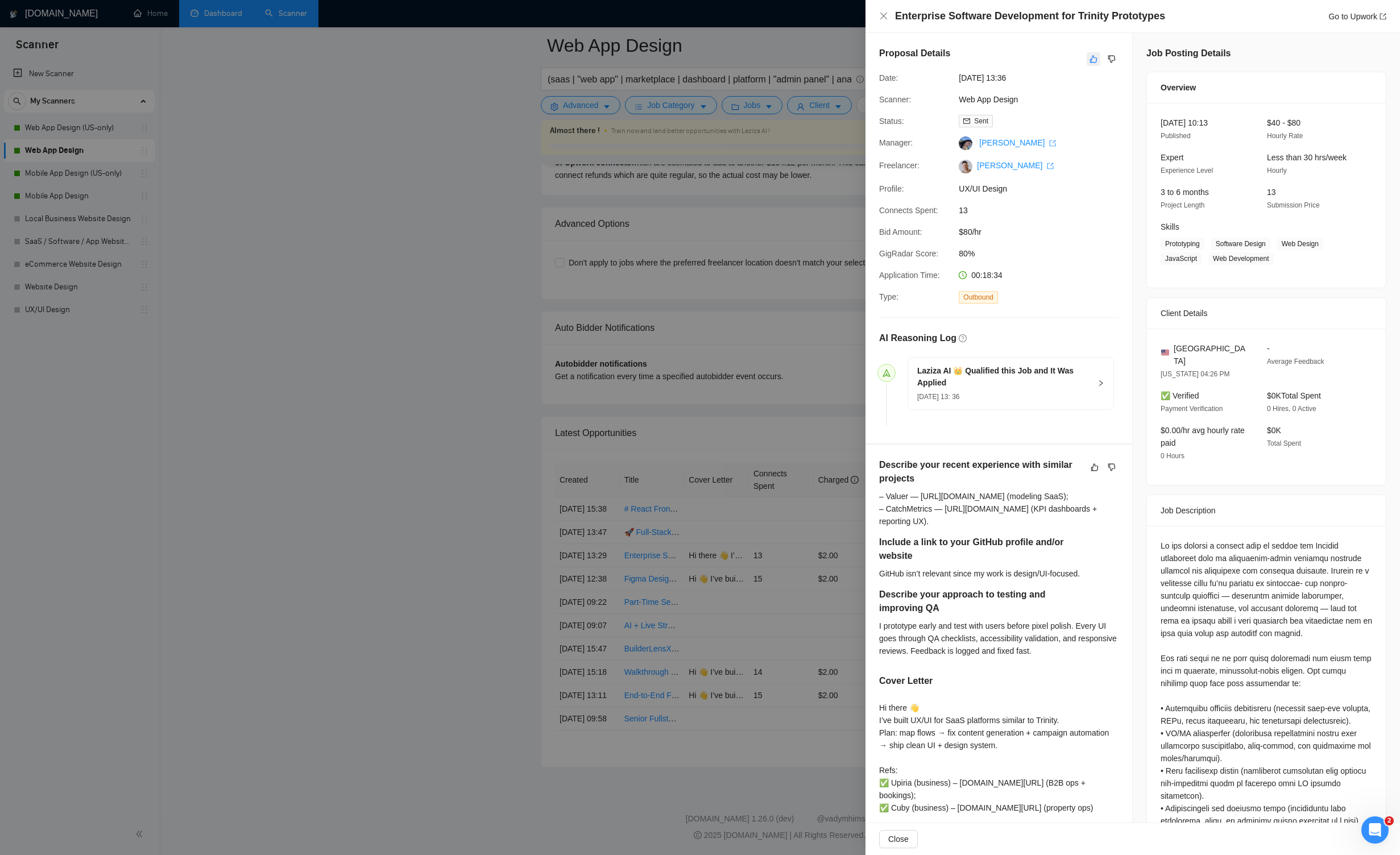
click at [814, 55] on icon "like" at bounding box center [1094, 59] width 7 height 8
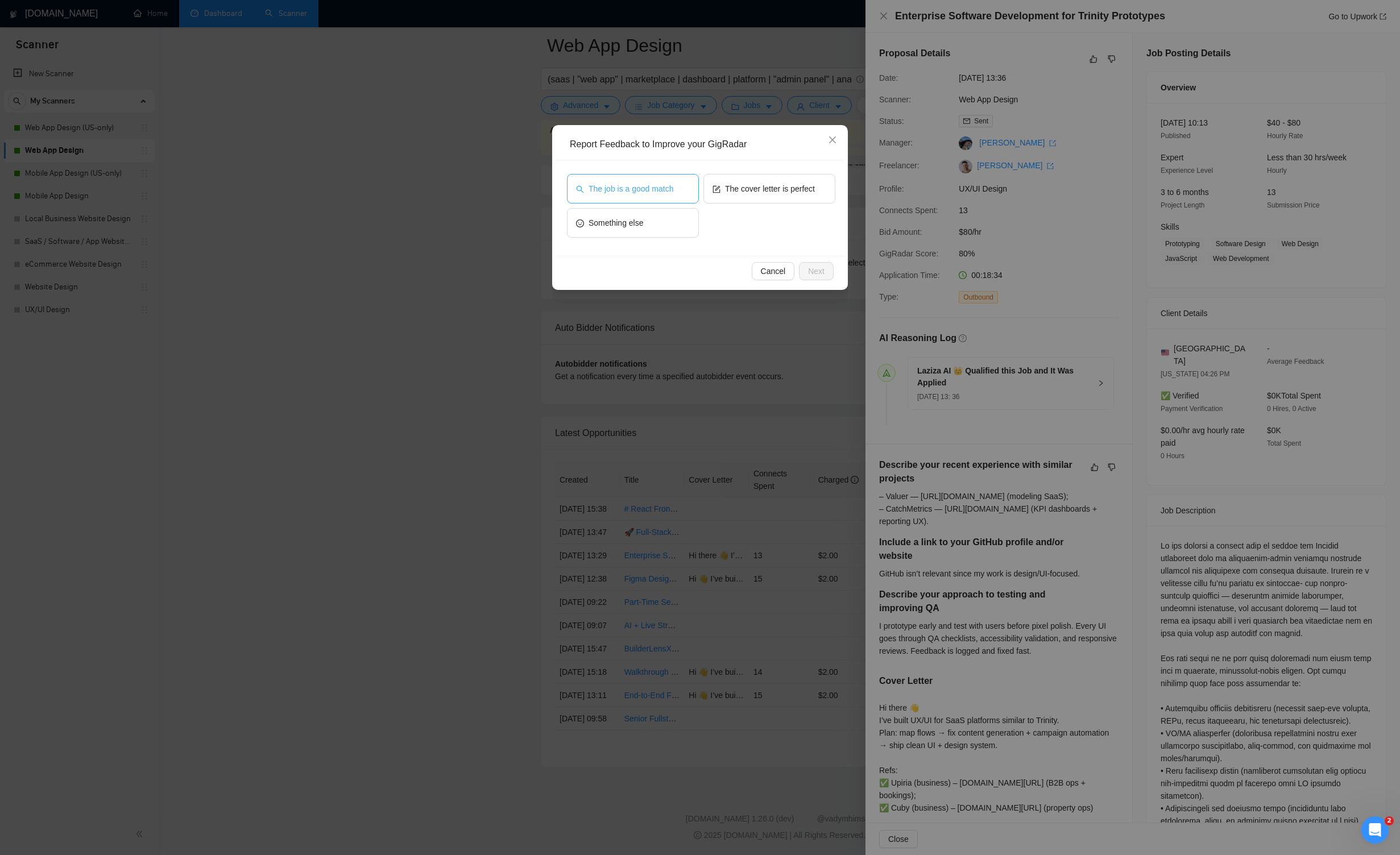
click at [621, 183] on span "The job is a good match" at bounding box center [631, 188] width 84 height 12
click at [814, 274] on span "Next" at bounding box center [816, 271] width 17 height 12
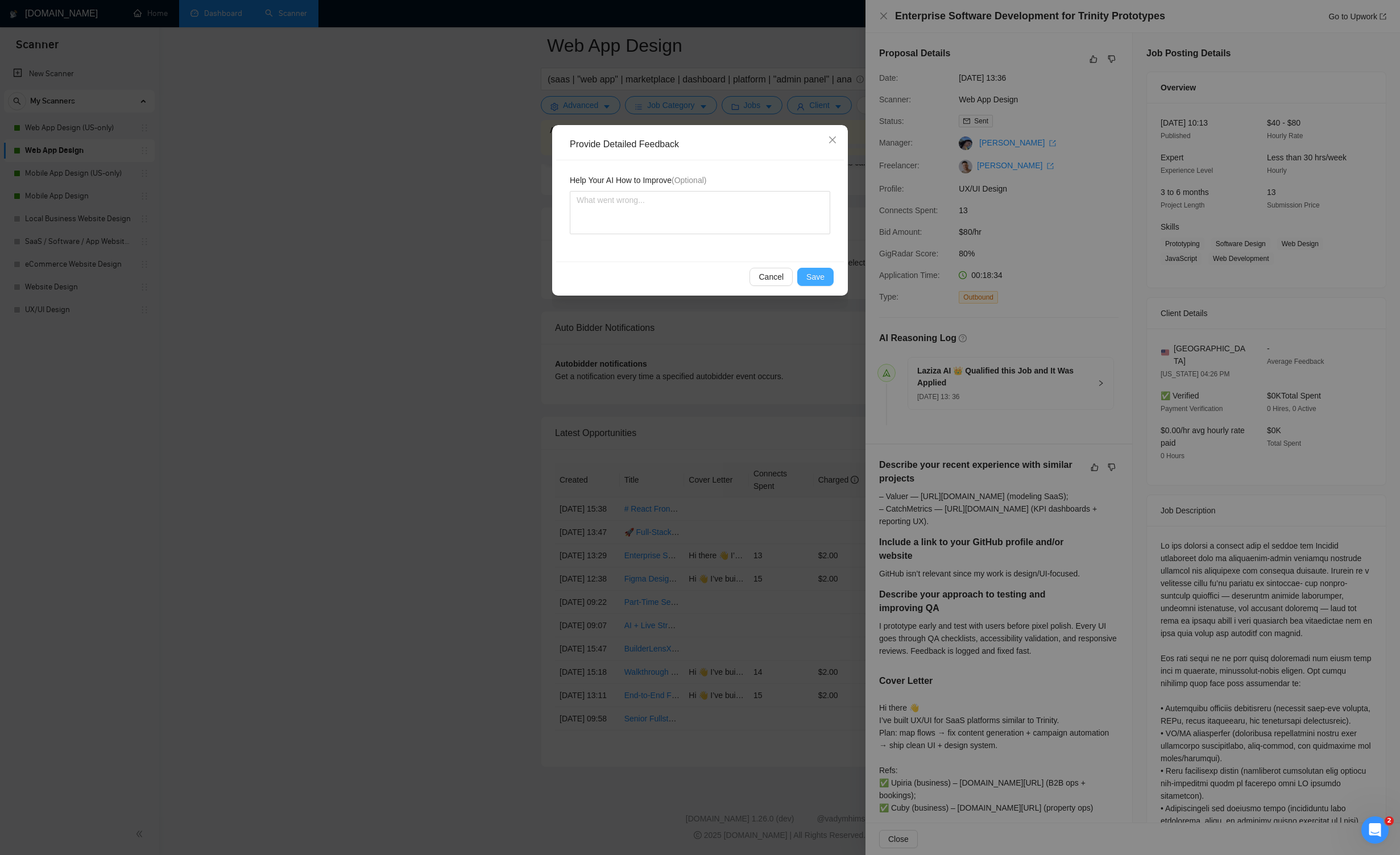
click at [814, 274] on span "Save" at bounding box center [814, 277] width 18 height 12
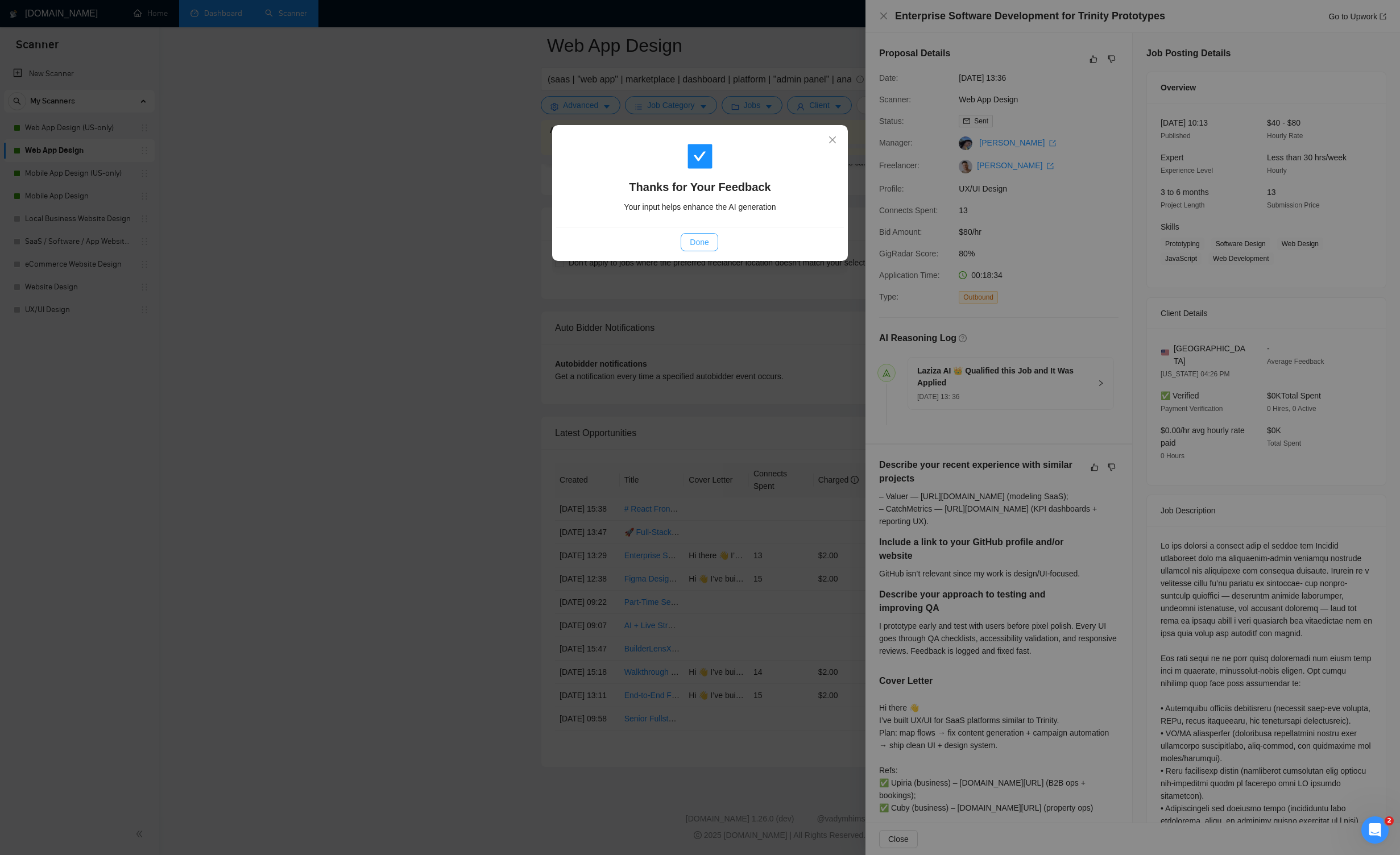
click at [710, 241] on button "Done" at bounding box center [698, 242] width 37 height 18
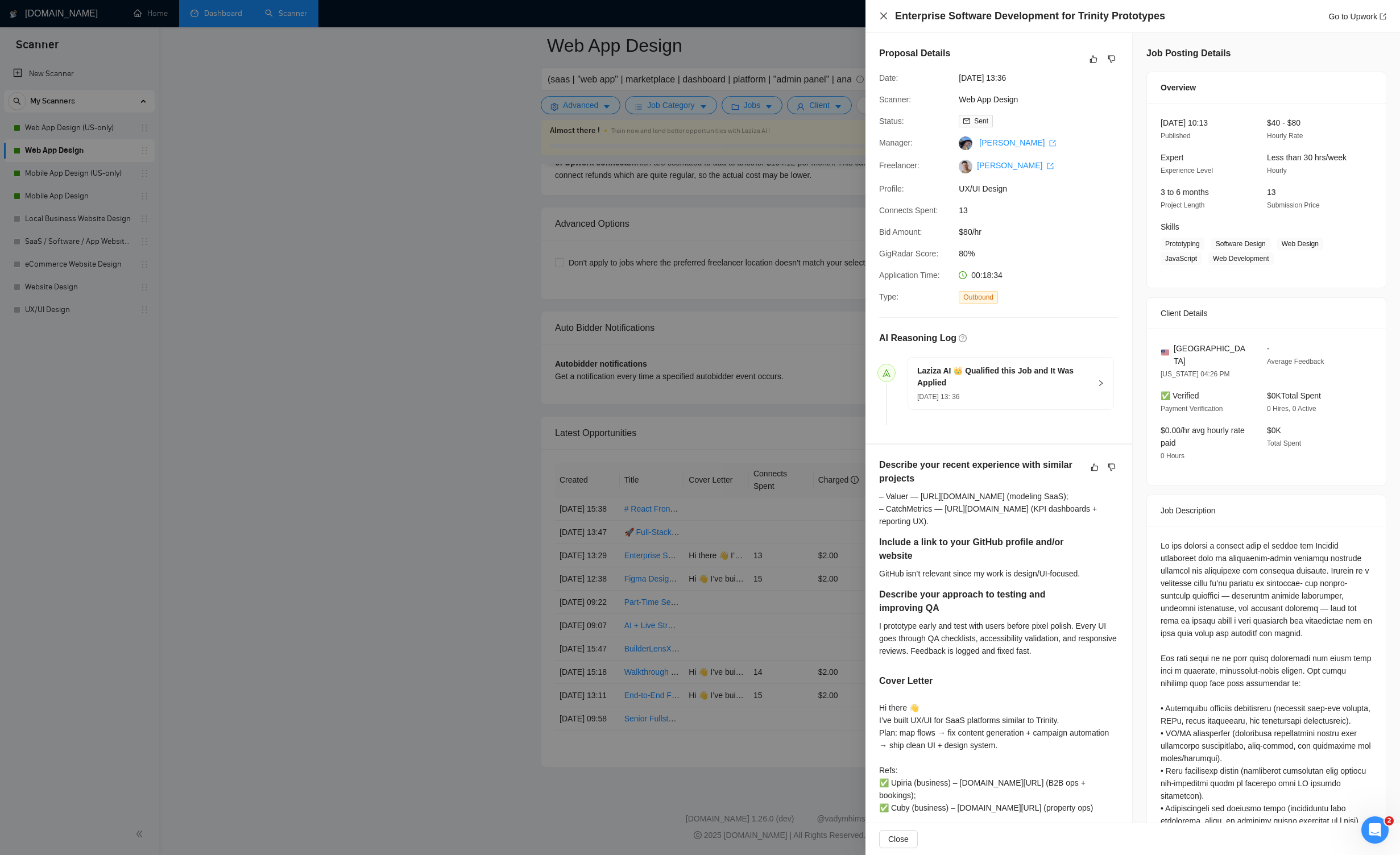
click at [814, 20] on icon "close" at bounding box center [884, 16] width 9 height 9
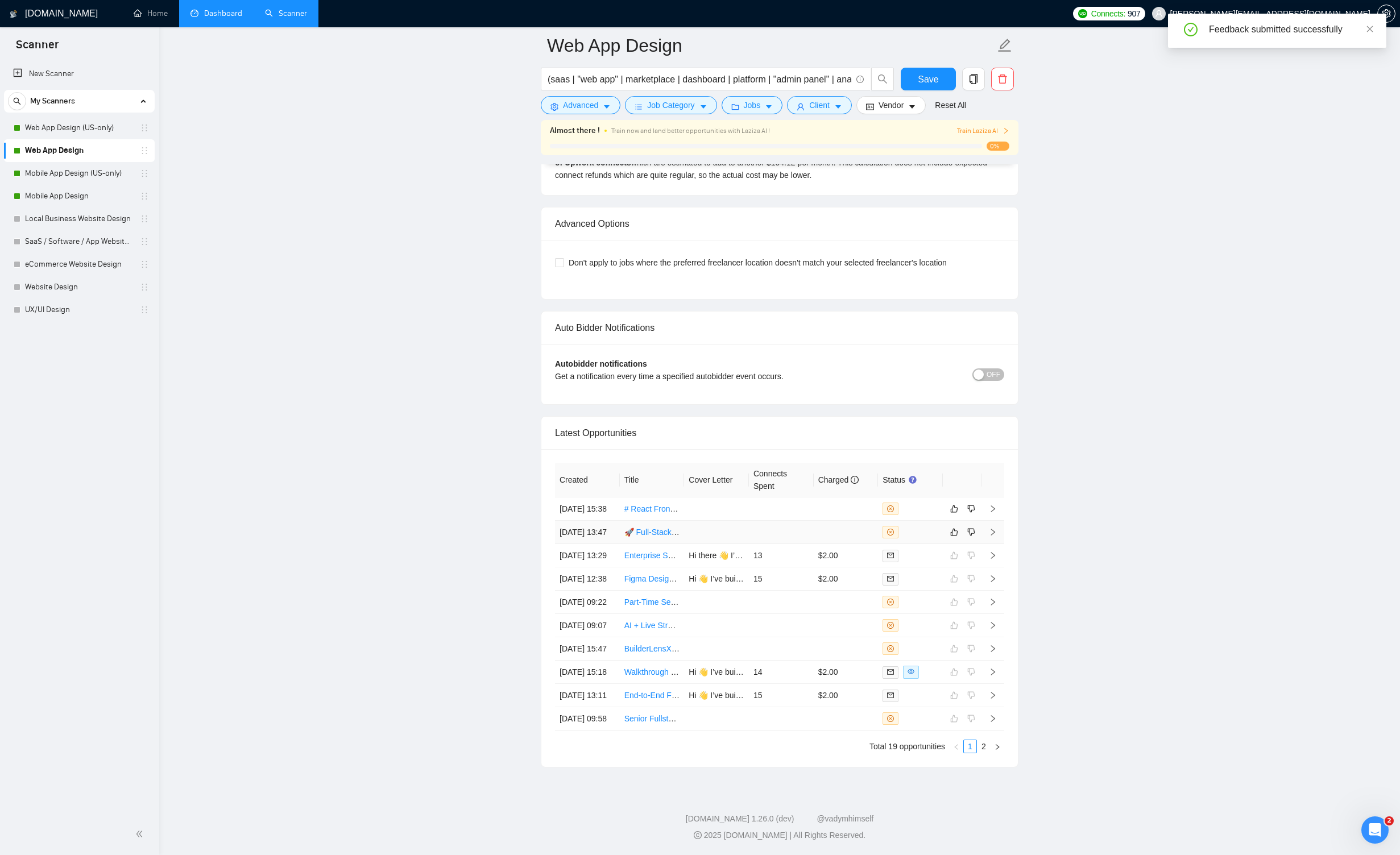
click at [814, 529] on icon "right" at bounding box center [992, 532] width 4 height 7
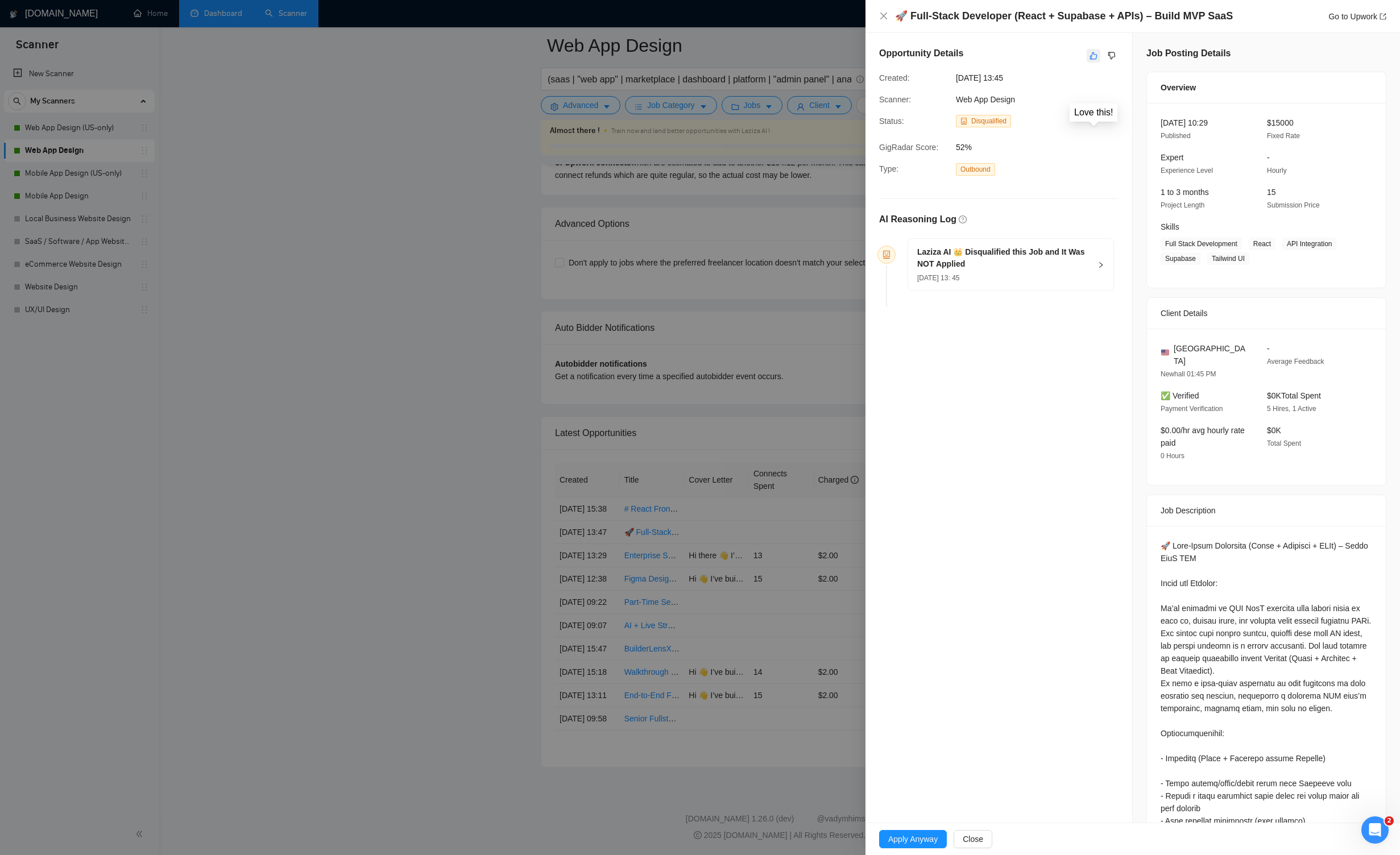
click at [814, 54] on icon "like" at bounding box center [1093, 56] width 7 height 9
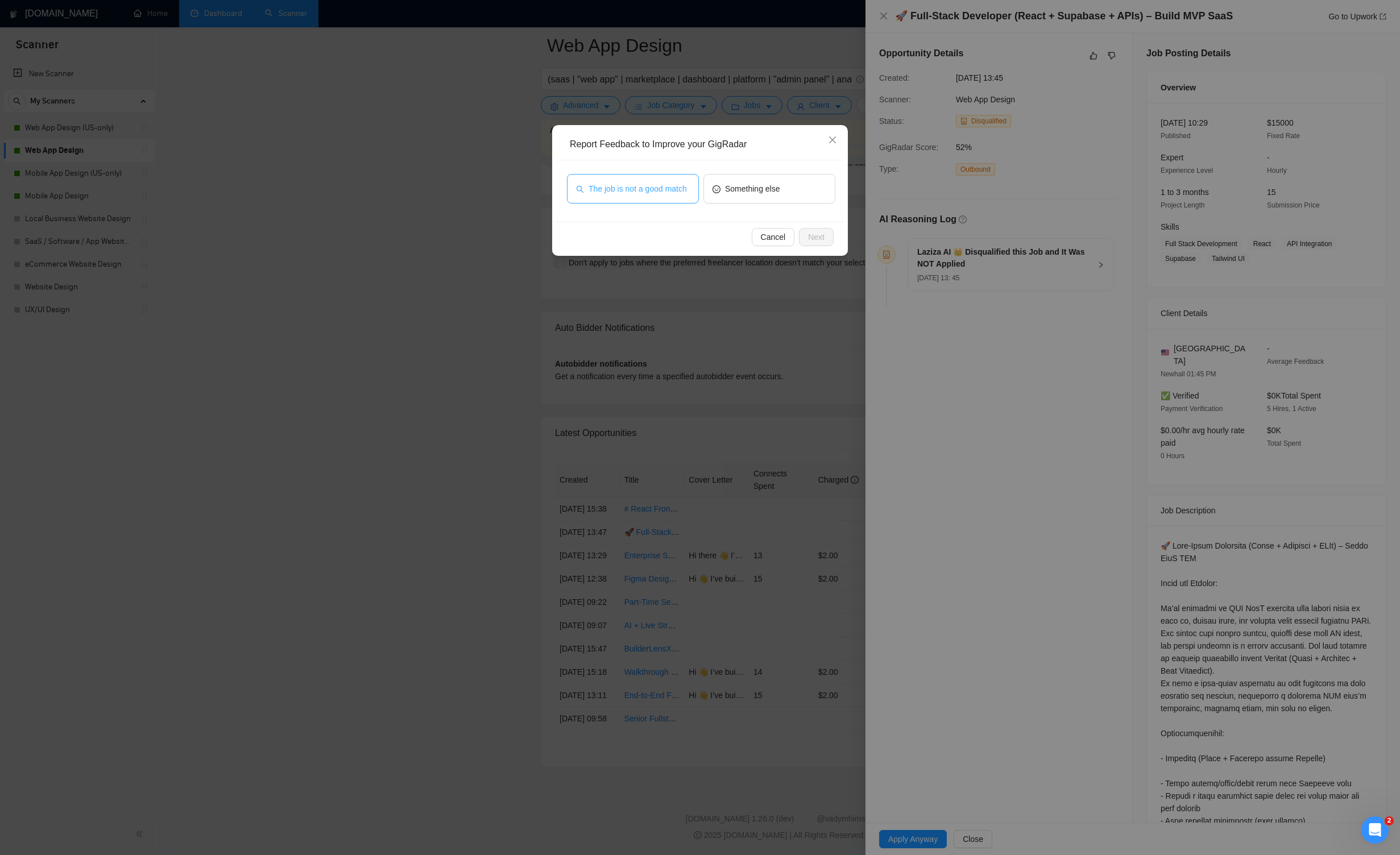
click at [639, 188] on span "The job is not a good match" at bounding box center [637, 188] width 98 height 12
click at [814, 233] on span "Next" at bounding box center [816, 236] width 17 height 12
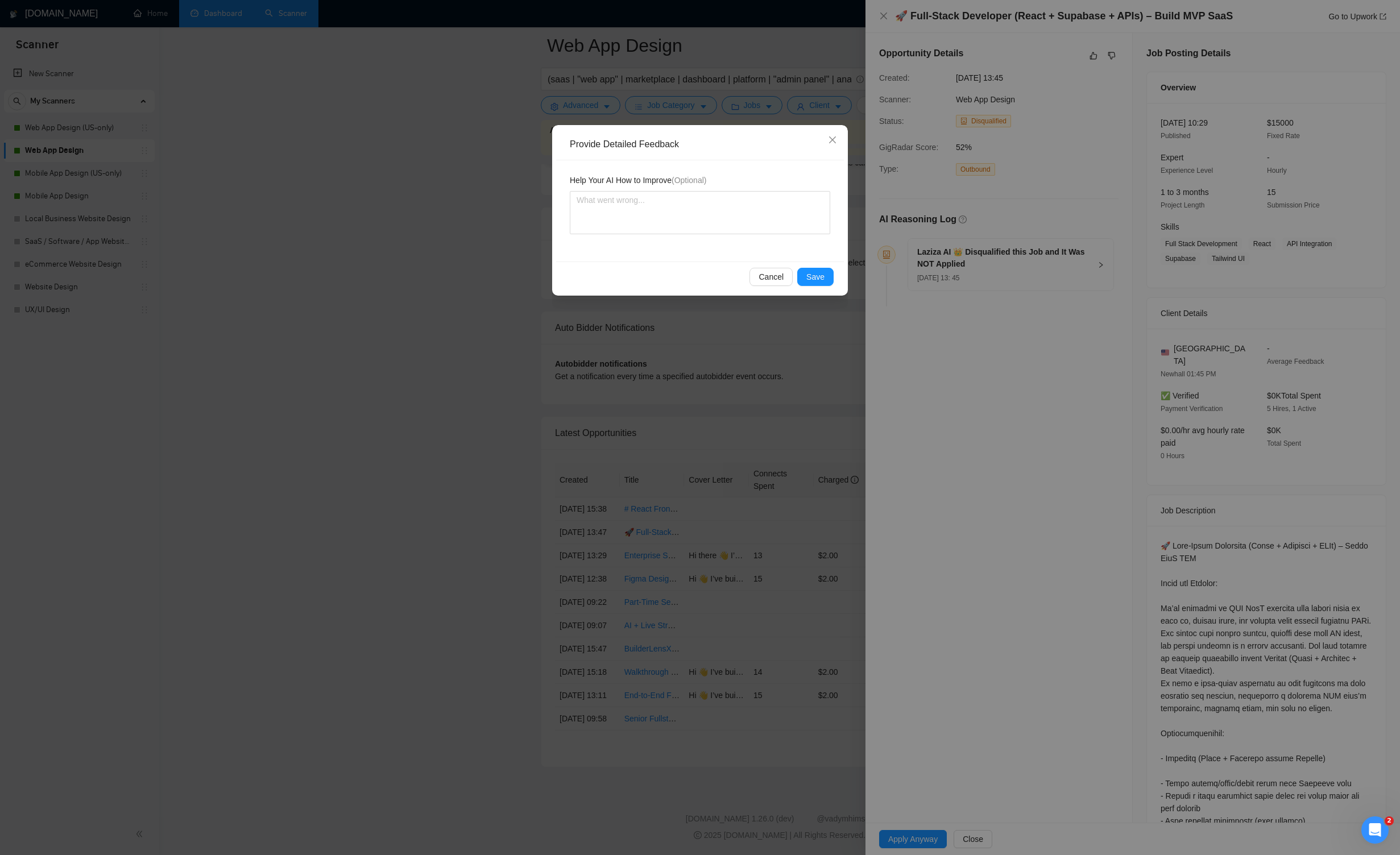
click at [814, 266] on div "Cancel Save" at bounding box center [699, 277] width 288 height 30
click at [814, 274] on span "Save" at bounding box center [814, 277] width 18 height 12
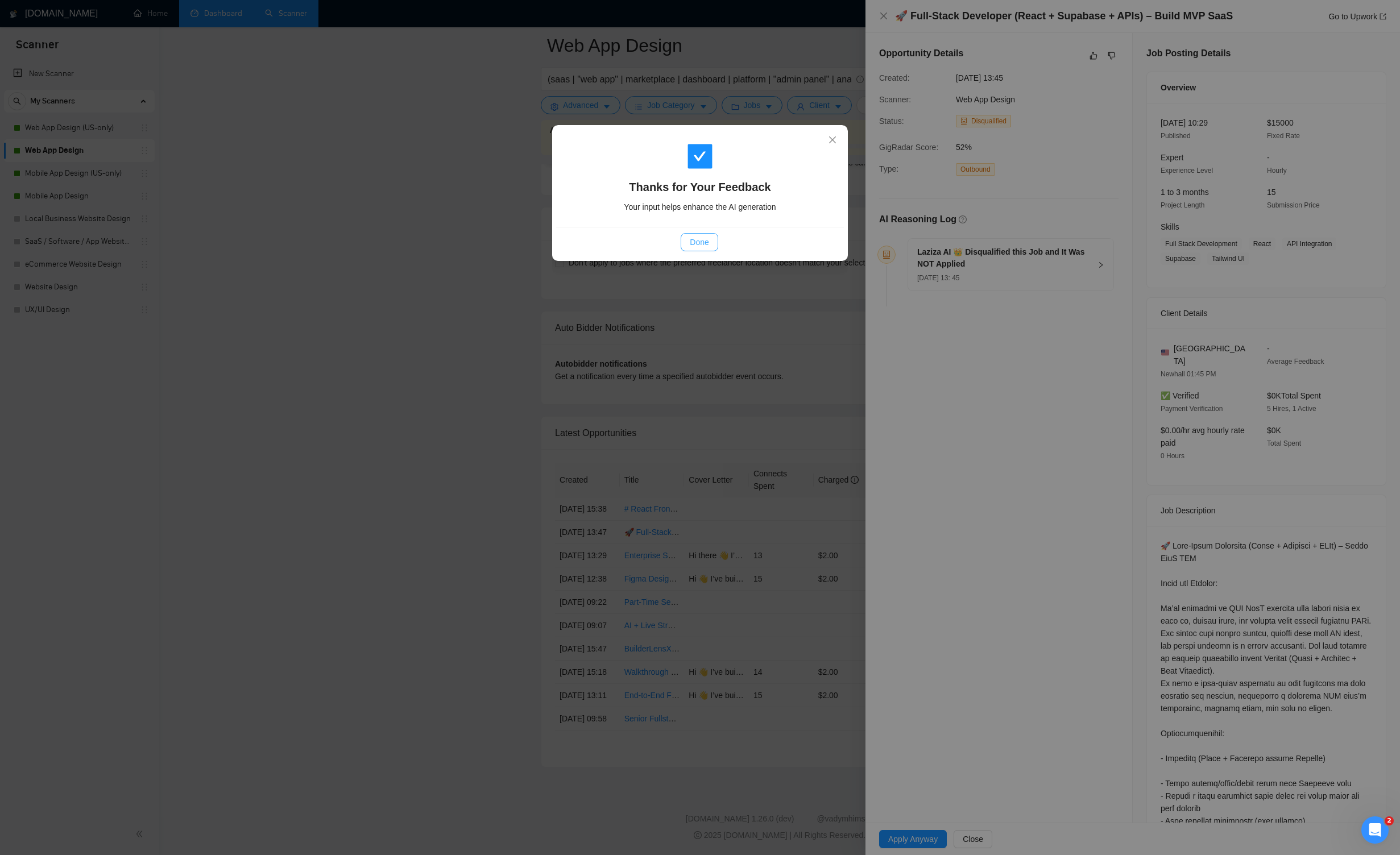
drag, startPoint x: 705, startPoint y: 244, endPoint x: 814, endPoint y: 91, distance: 187.9
click at [707, 242] on span "Done" at bounding box center [699, 242] width 19 height 12
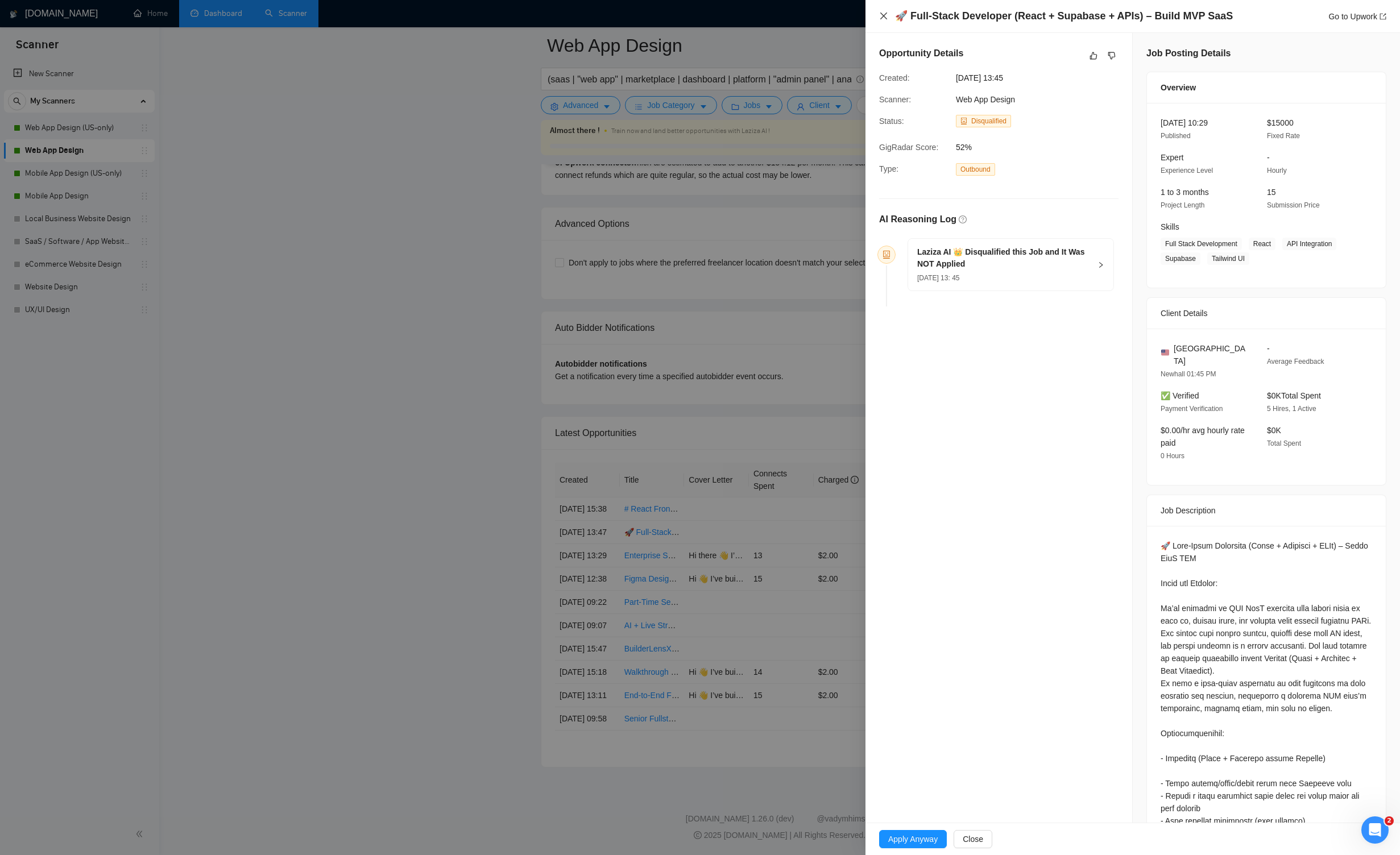
click at [814, 17] on icon "close" at bounding box center [884, 16] width 9 height 9
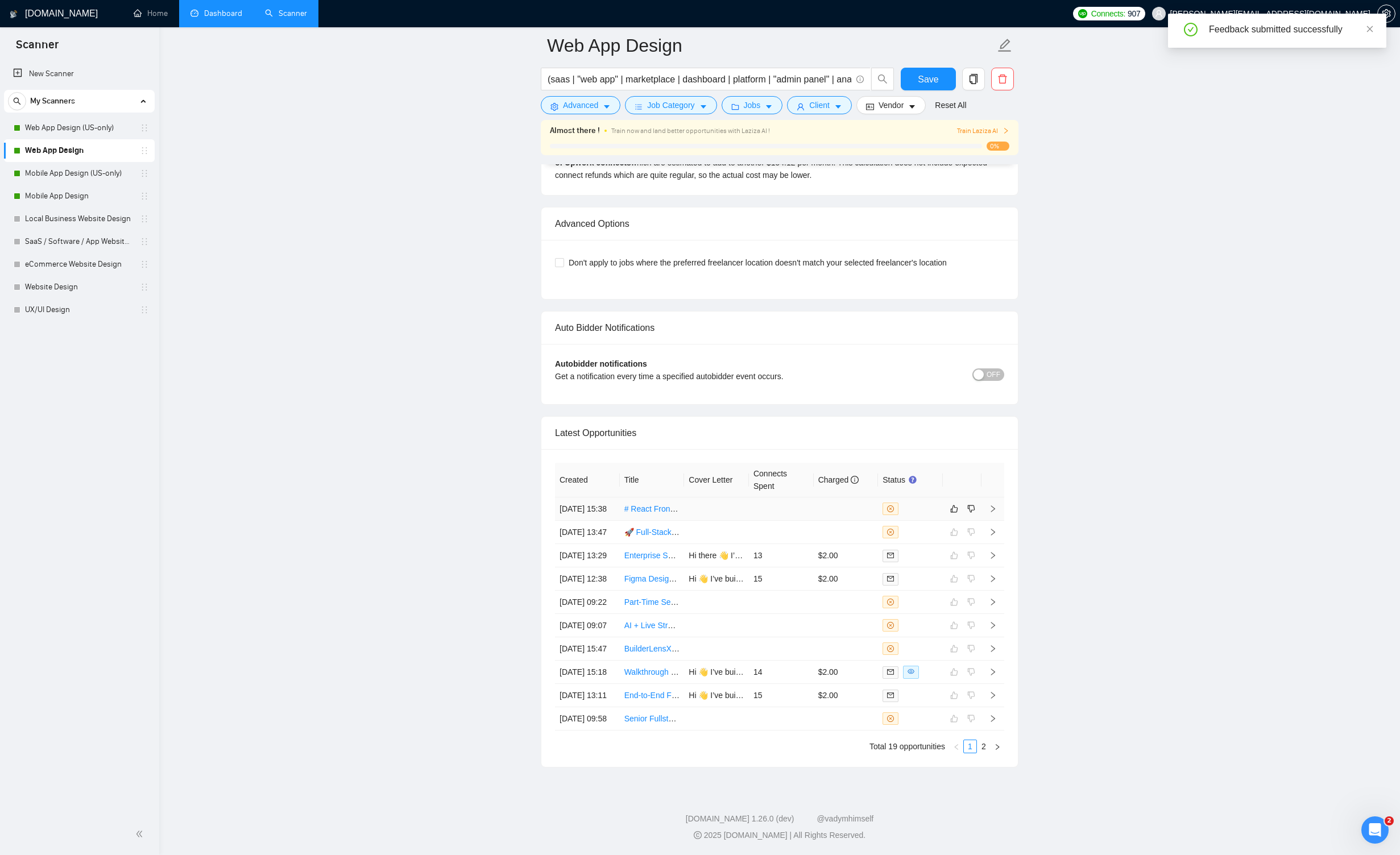
click at [814, 505] on icon "right" at bounding box center [992, 509] width 7 height 8
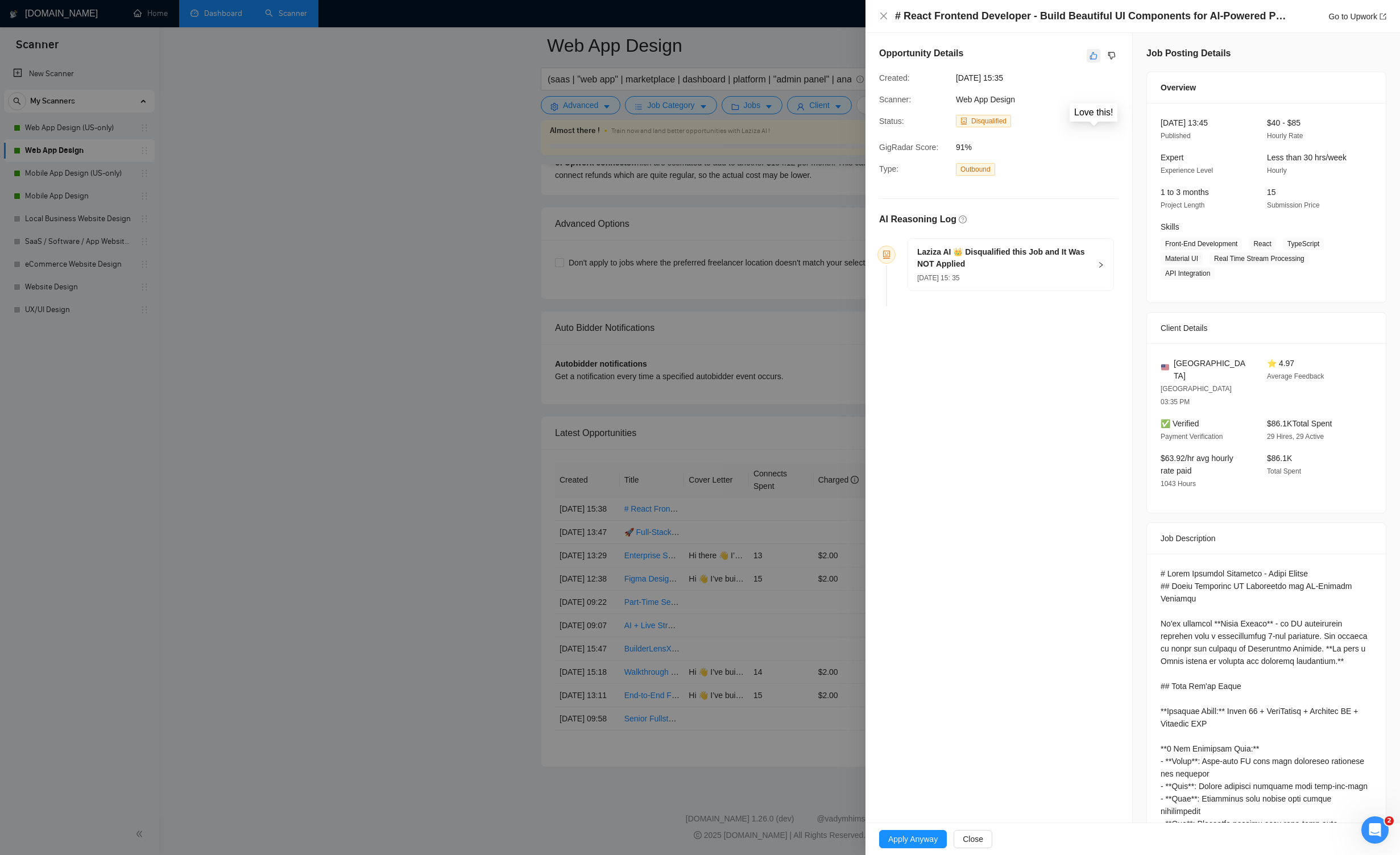
click at [814, 57] on icon "like" at bounding box center [1093, 56] width 7 height 9
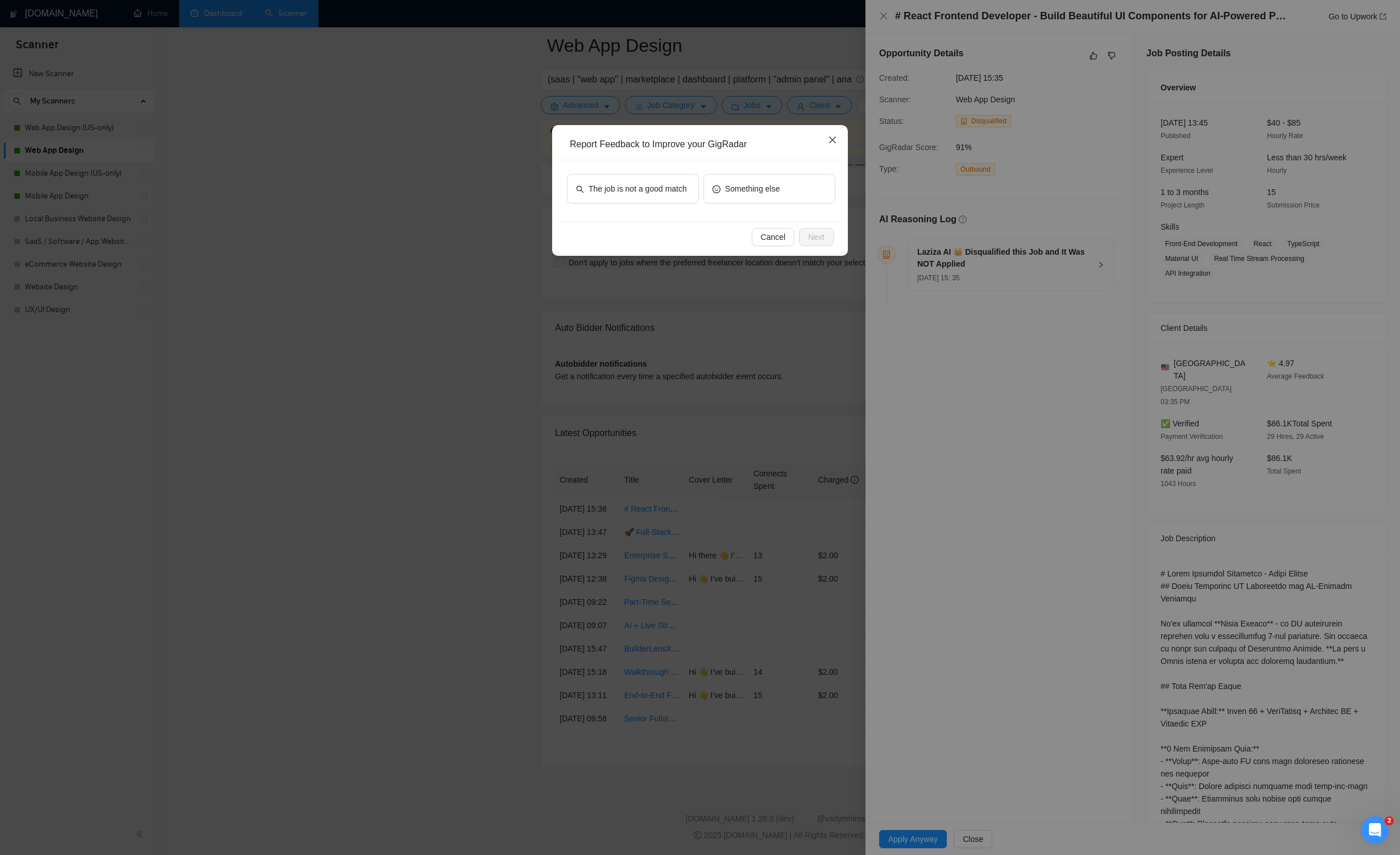
click at [814, 140] on icon "close" at bounding box center [832, 140] width 9 height 9
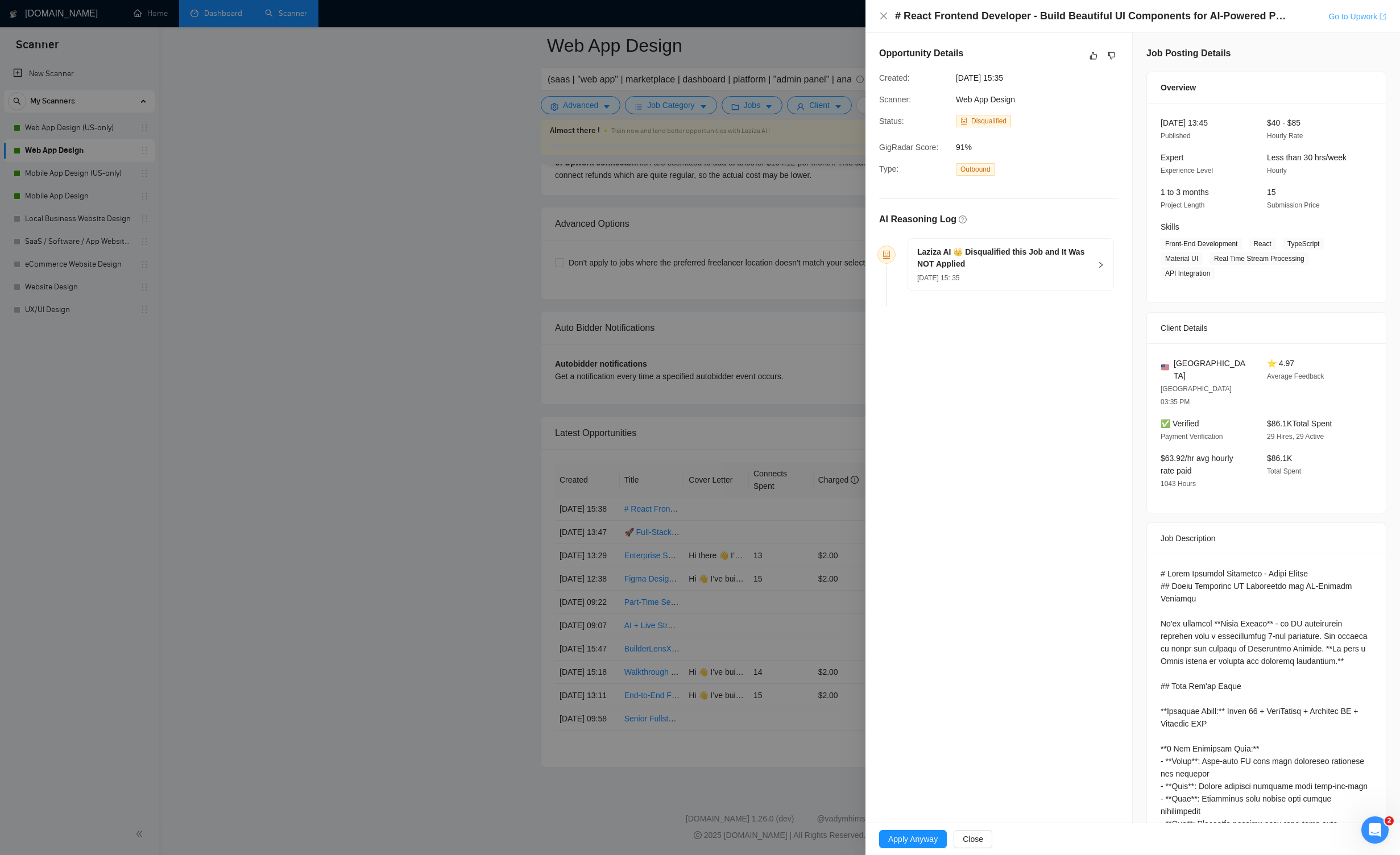
click at [814, 14] on link "Go to Upwork" at bounding box center [1357, 17] width 58 height 9
click at [814, 55] on icon "like" at bounding box center [1094, 56] width 7 height 8
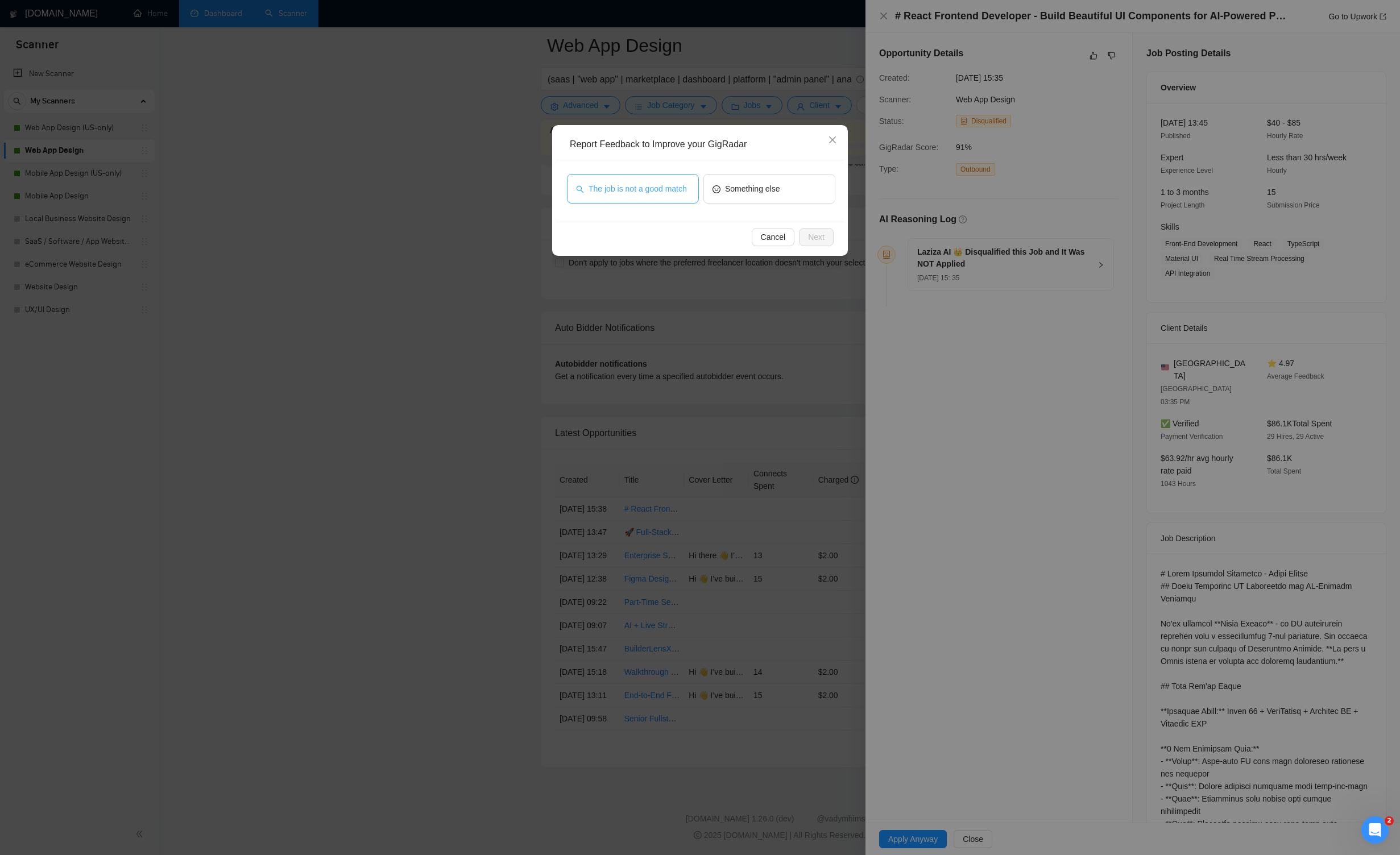
click at [663, 190] on span "The job is not a good match" at bounding box center [637, 188] width 98 height 12
click at [810, 232] on span "Next" at bounding box center [816, 236] width 17 height 12
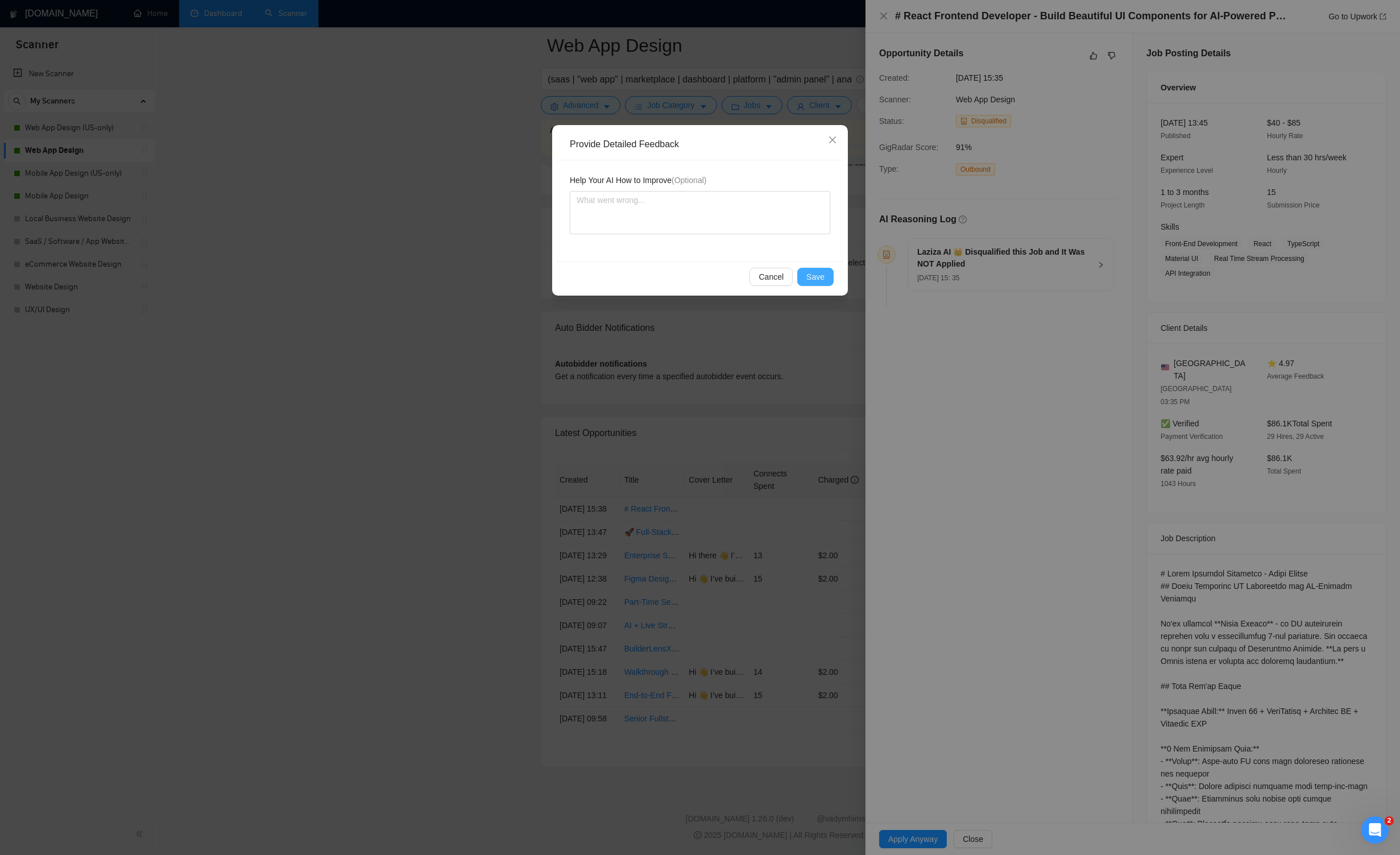
click at [814, 277] on span "Save" at bounding box center [814, 277] width 18 height 12
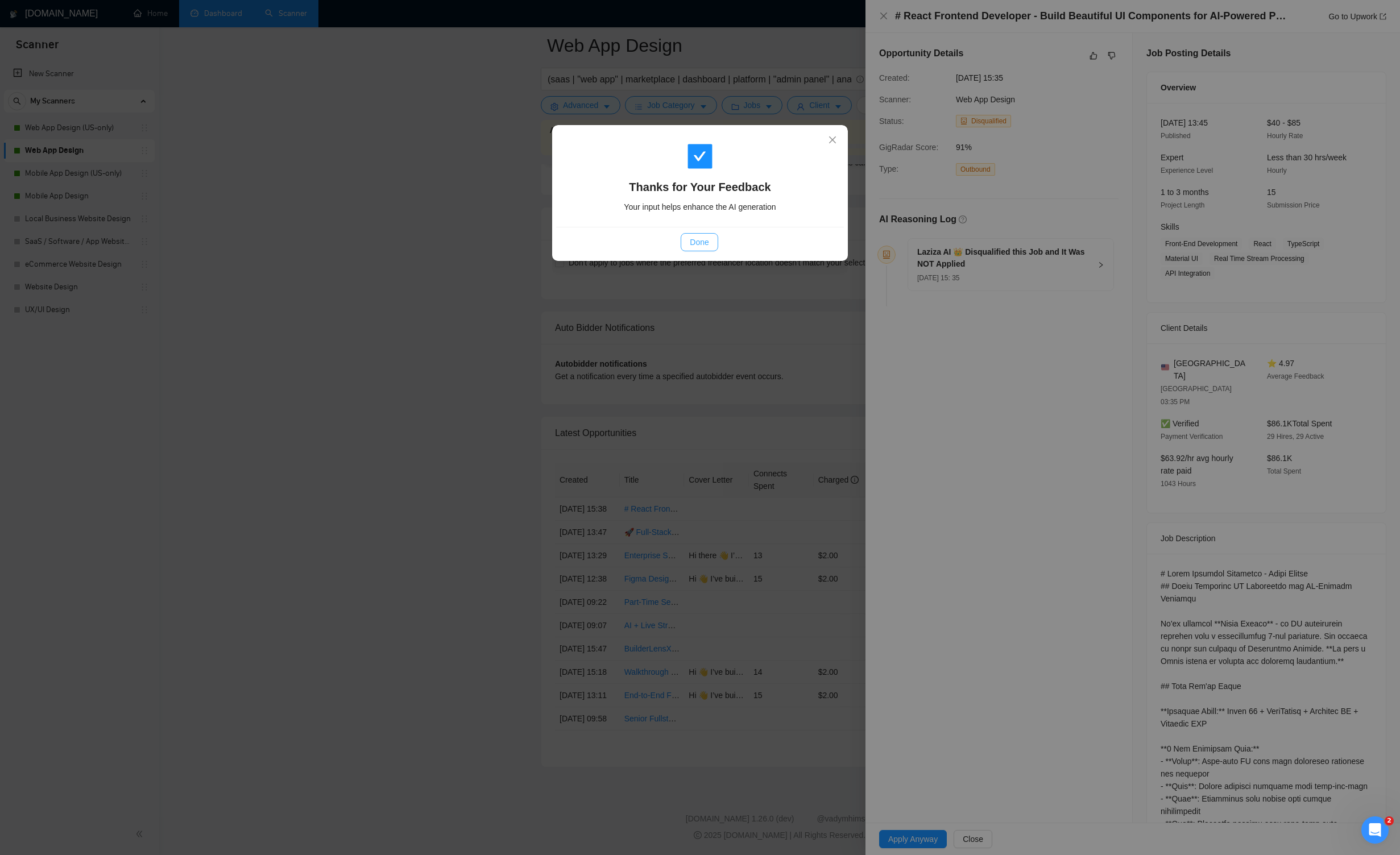
click at [689, 241] on button "Done" at bounding box center [698, 242] width 37 height 18
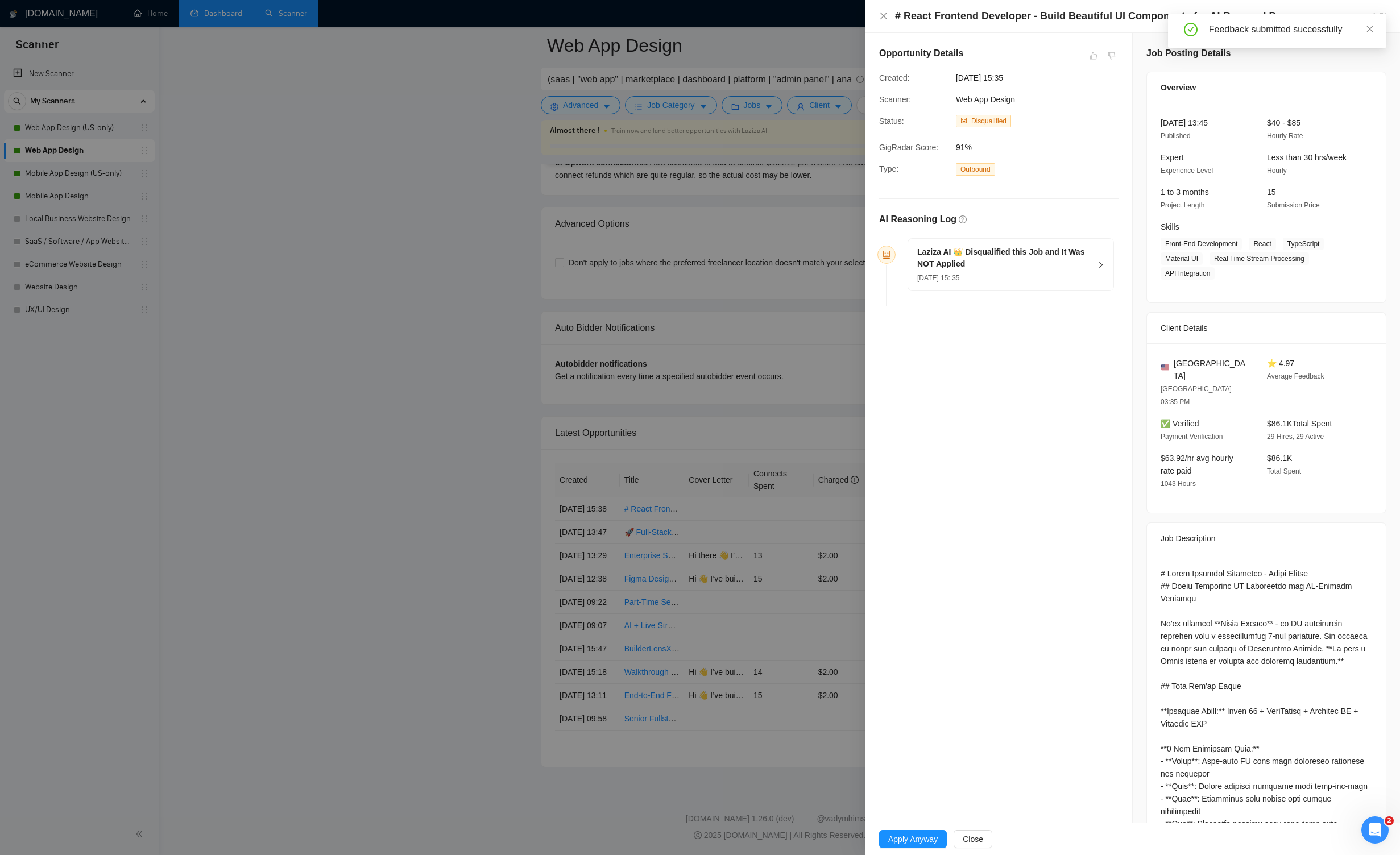
click at [814, 12] on div "# React Frontend Developer - Build Beautiful UI Components for AI-Powered Platf…" at bounding box center [1132, 16] width 507 height 14
click at [814, 15] on icon "close" at bounding box center [883, 15] width 7 height 7
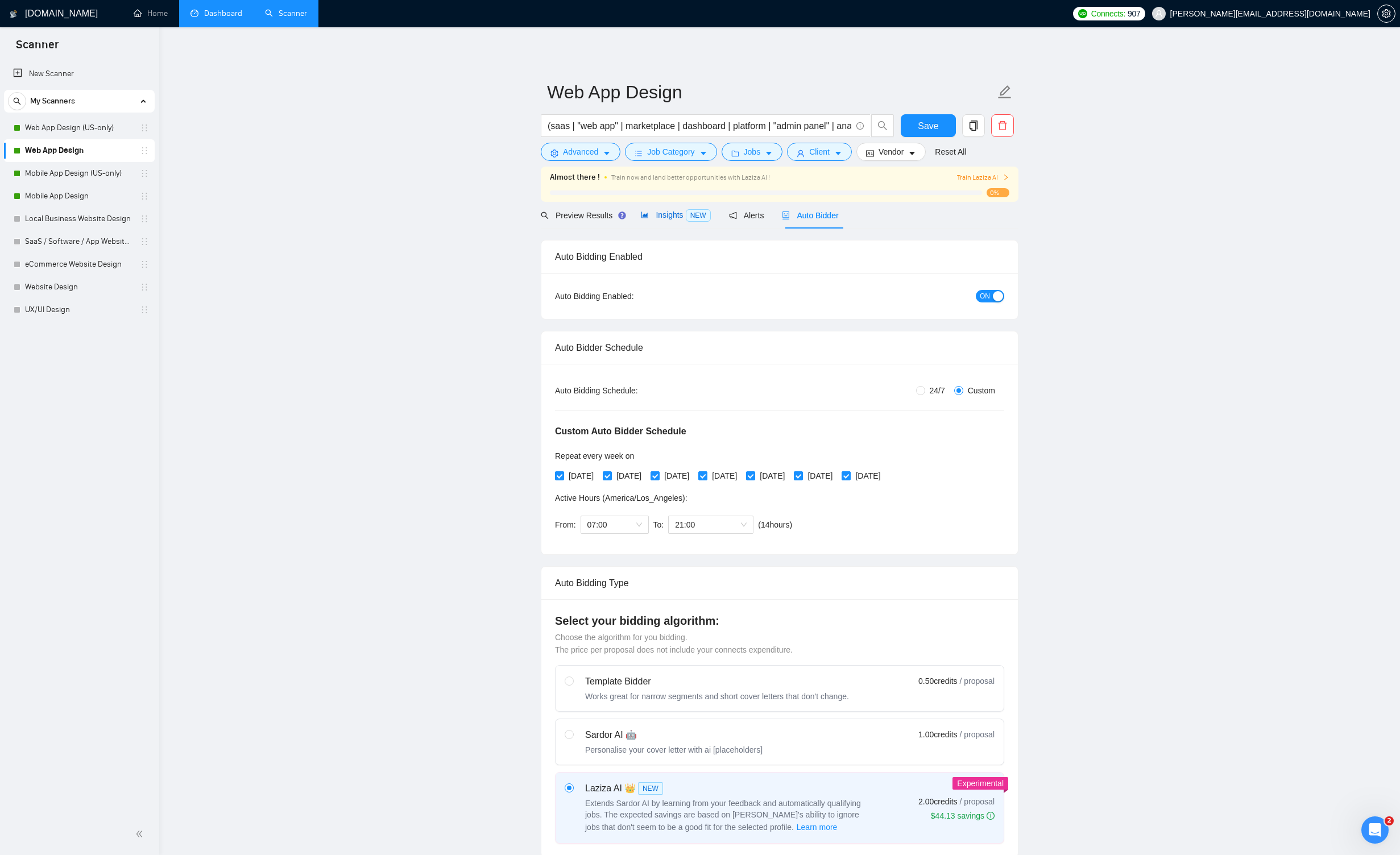
click at [650, 213] on span "Insights NEW" at bounding box center [676, 215] width 69 height 9
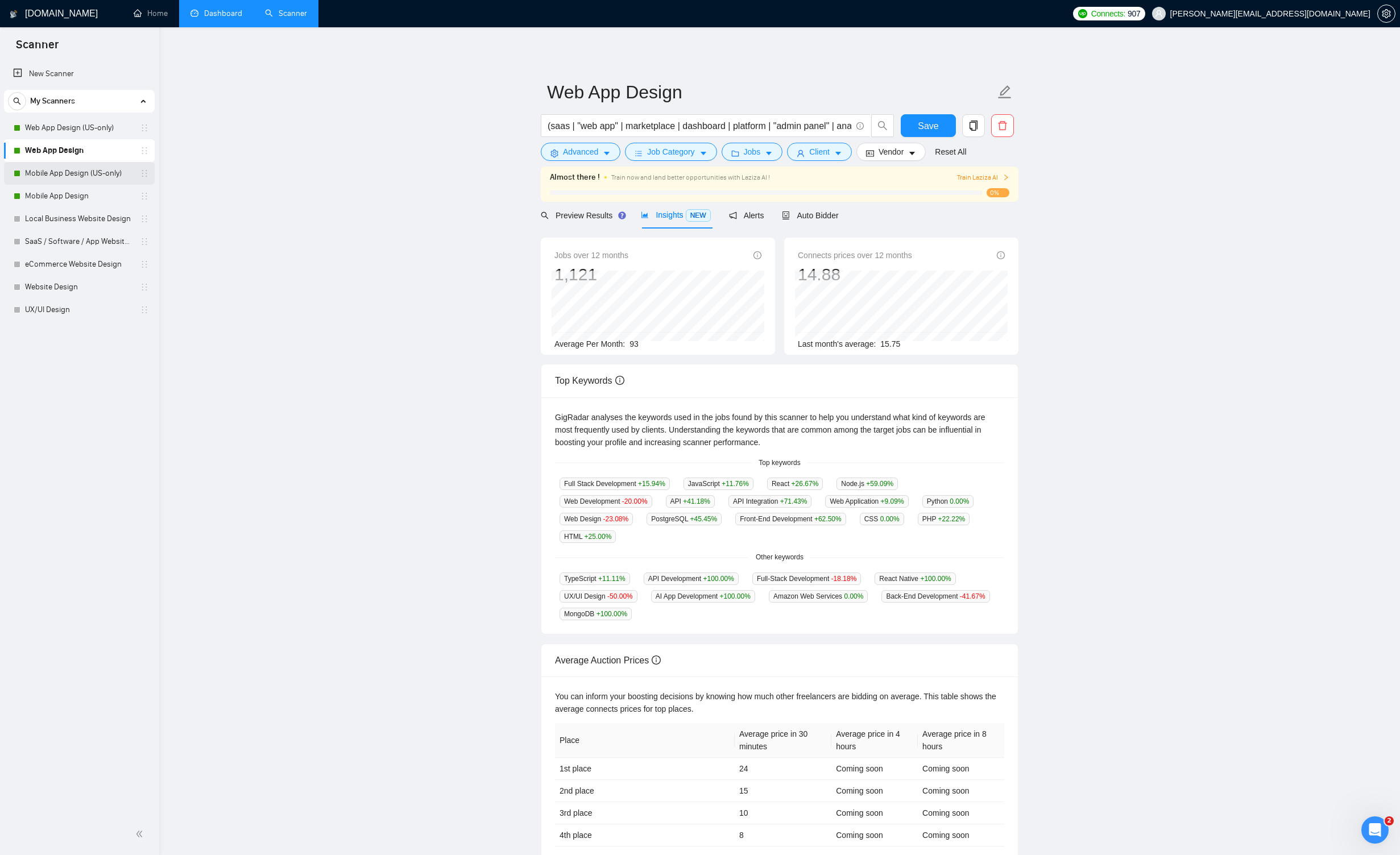
click at [86, 171] on link "Mobile App Design (US-only)" at bounding box center [79, 173] width 108 height 22
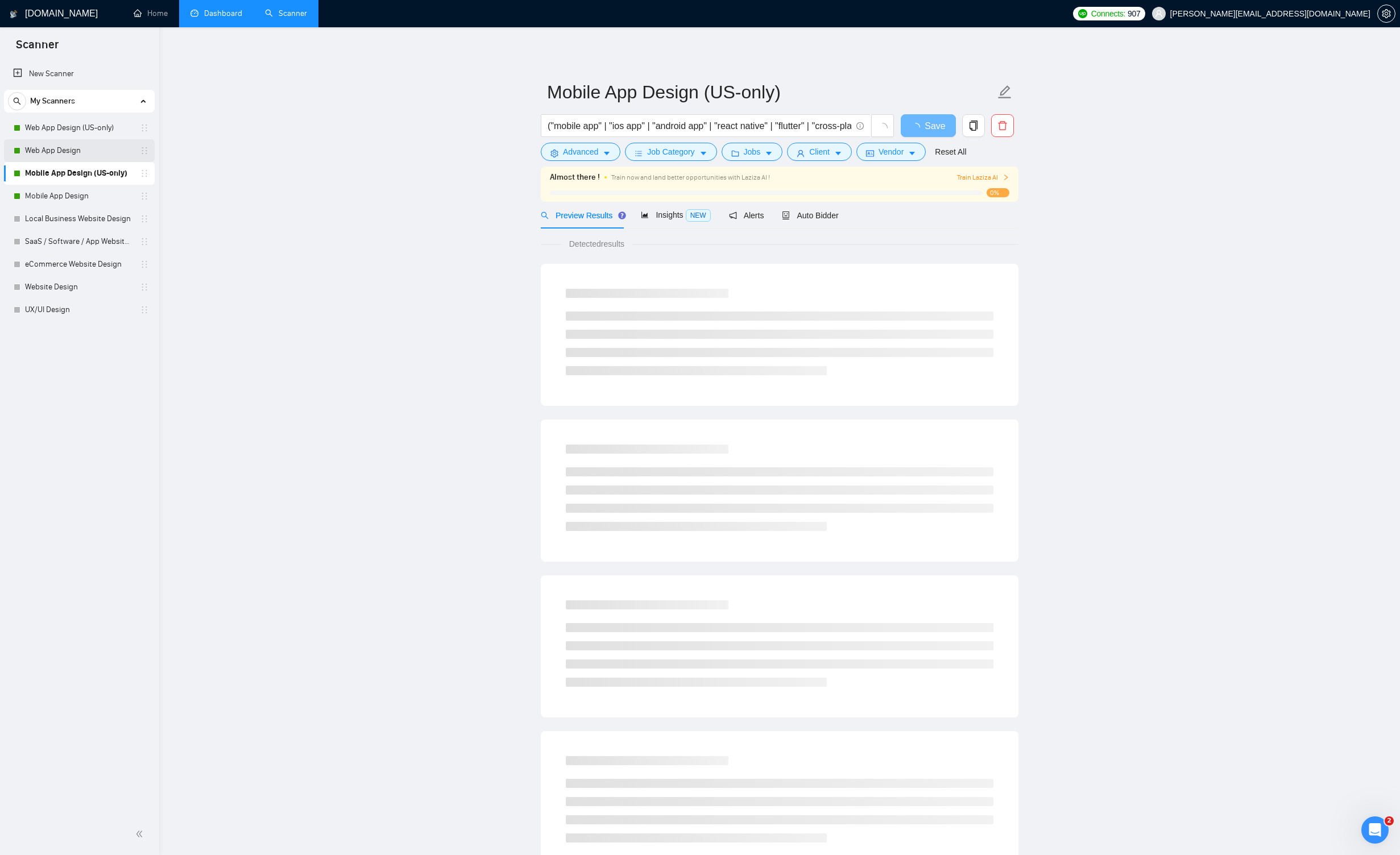
click at [92, 149] on link "Web App Design" at bounding box center [79, 151] width 108 height 22
click at [89, 128] on link "Web App Design (US-only)" at bounding box center [79, 128] width 108 height 22
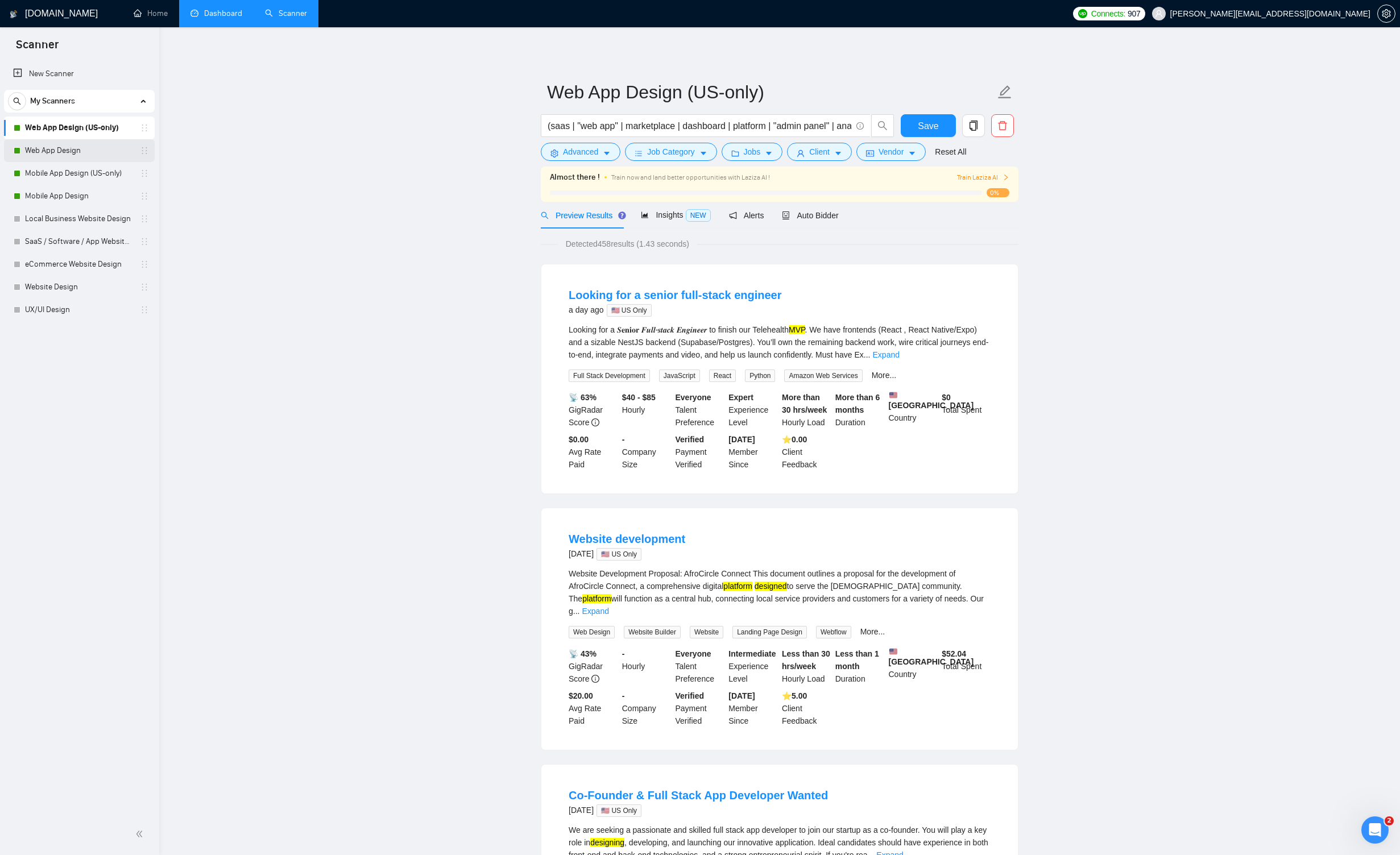
click at [88, 142] on link "Web App Design" at bounding box center [79, 151] width 108 height 22
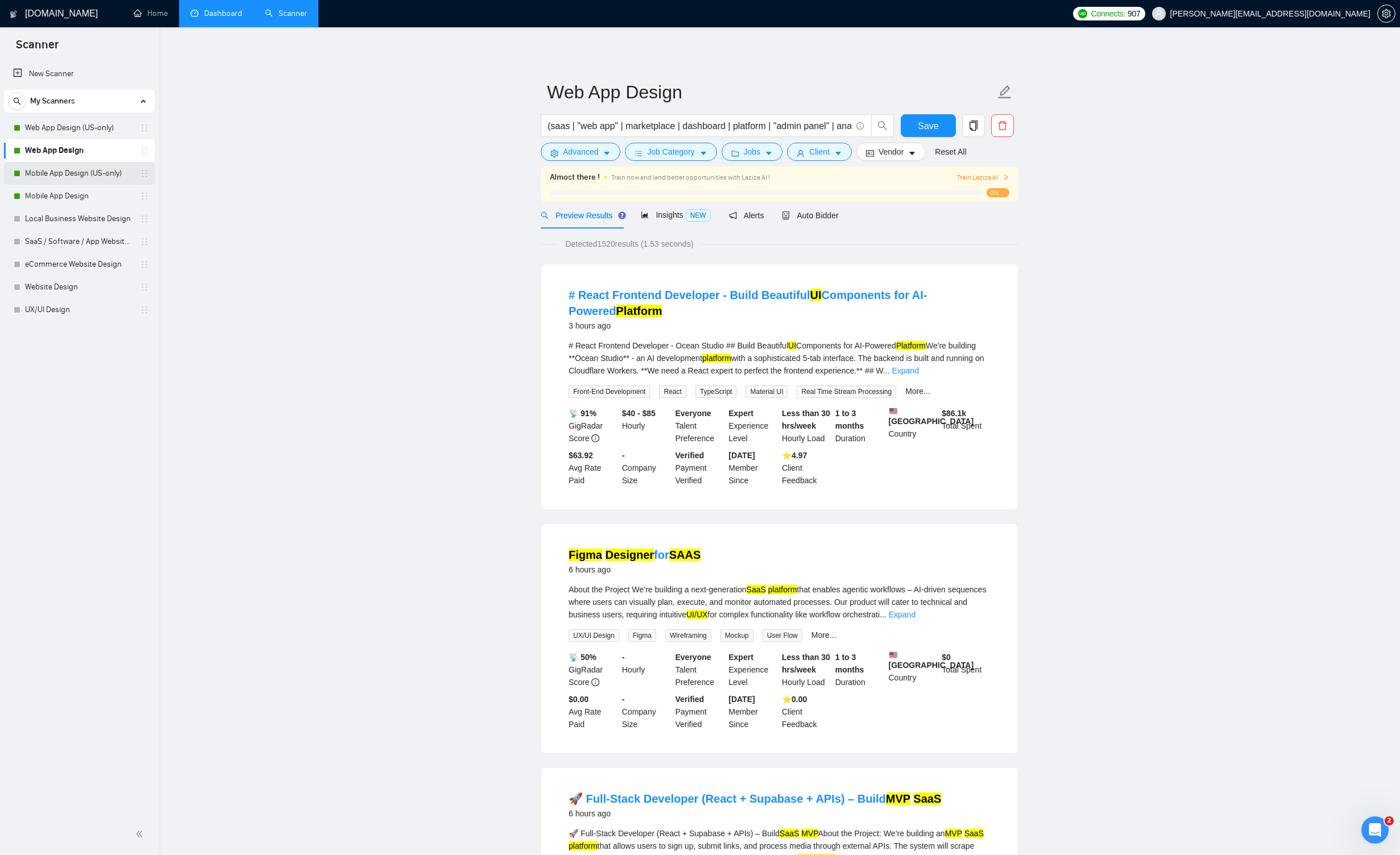
click at [90, 172] on link "Mobile App Design (US-only)" at bounding box center [79, 173] width 108 height 22
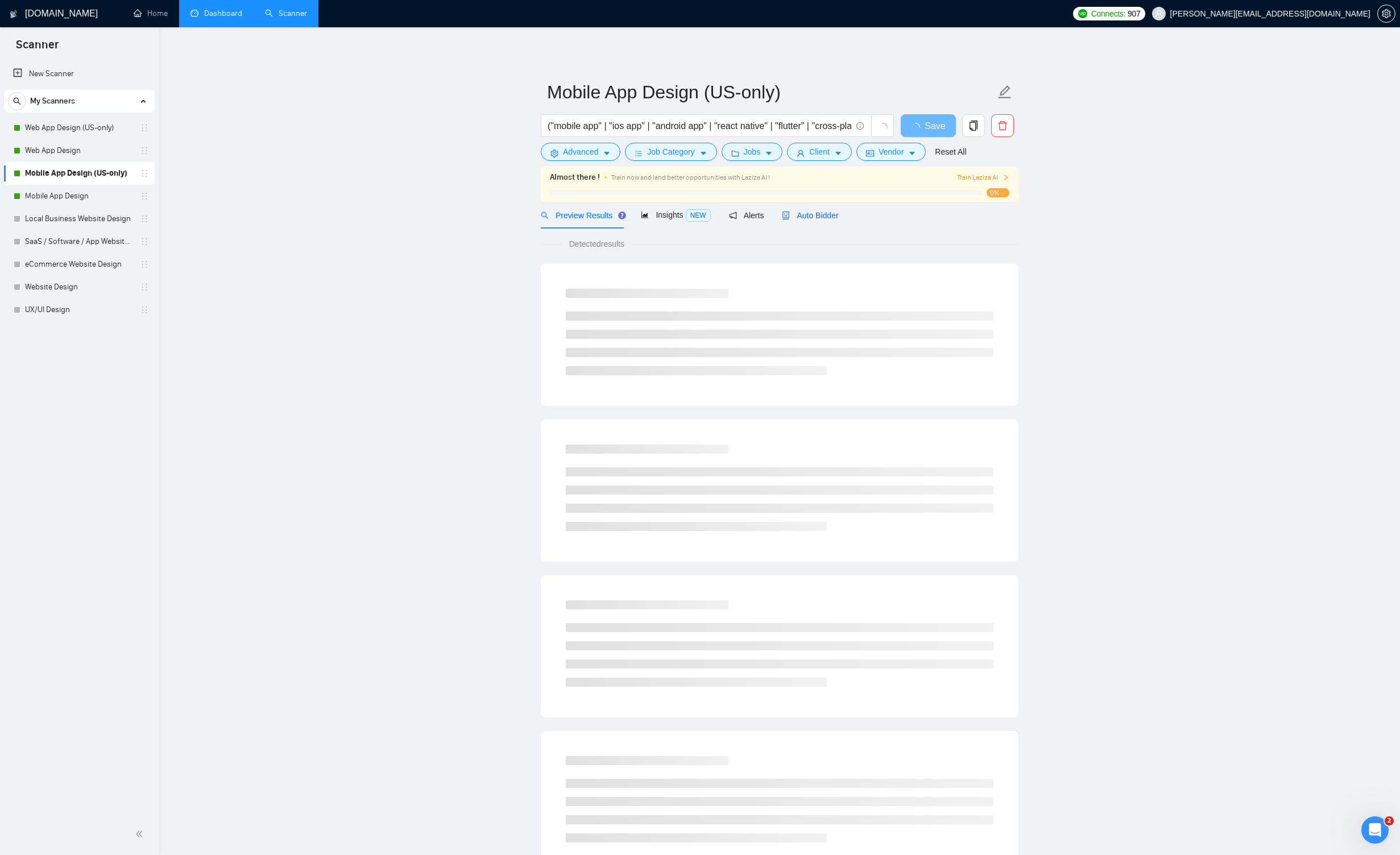
click at [798, 215] on span "Auto Bidder" at bounding box center [810, 216] width 56 height 9
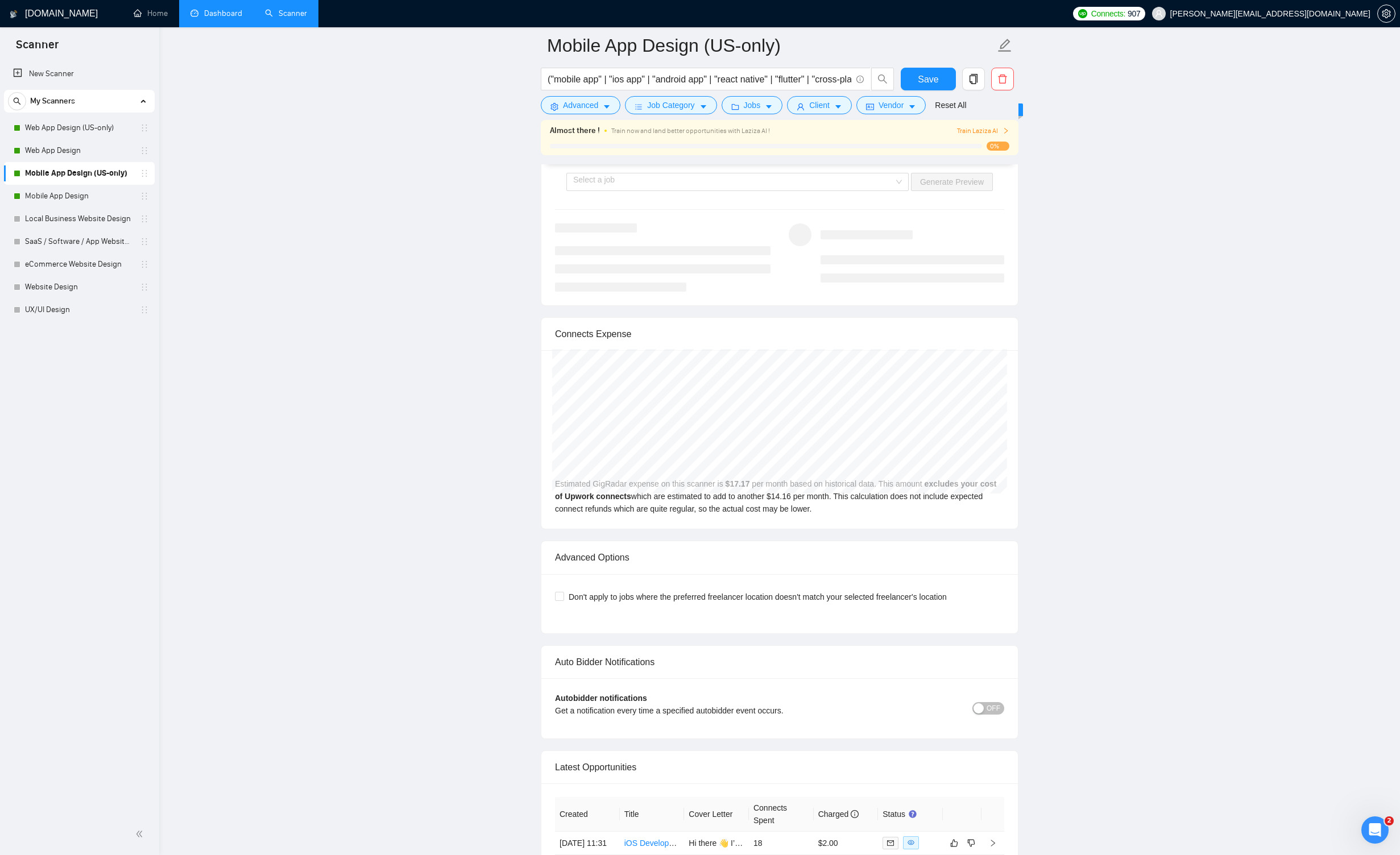
scroll to position [2489, 0]
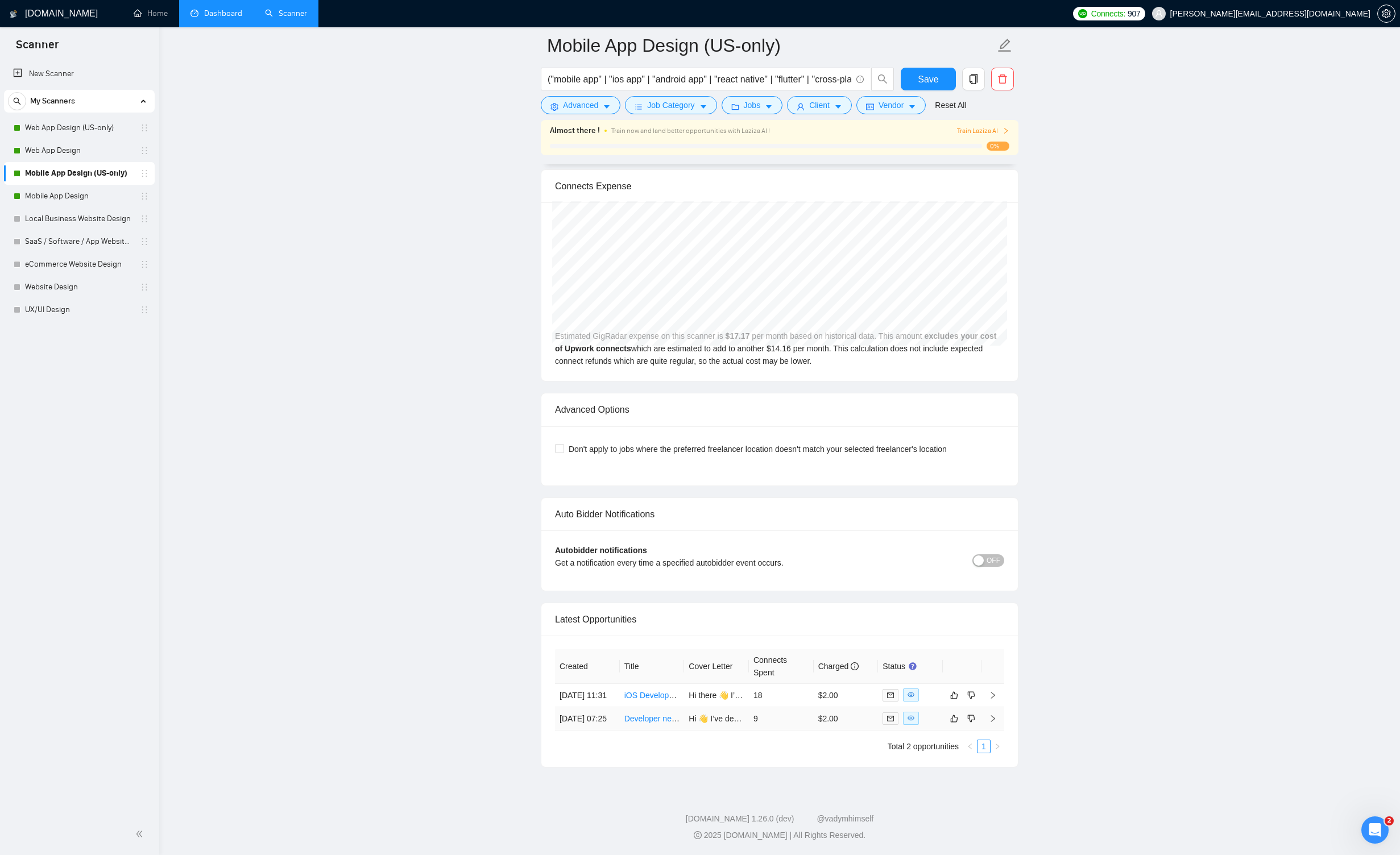
click at [814, 715] on icon "right" at bounding box center [992, 718] width 4 height 7
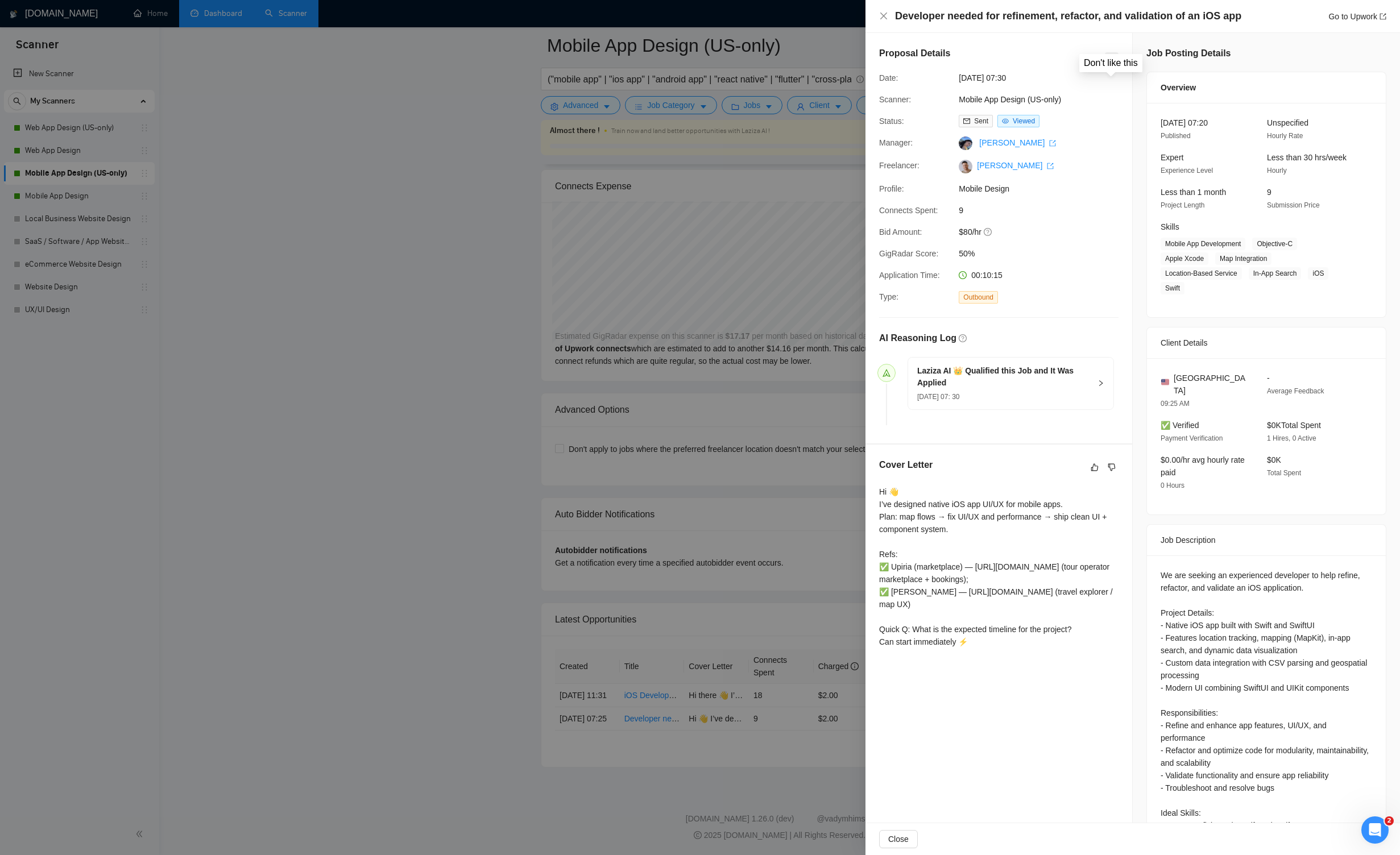
click at [814, 62] on icon "dislike" at bounding box center [1111, 59] width 7 height 9
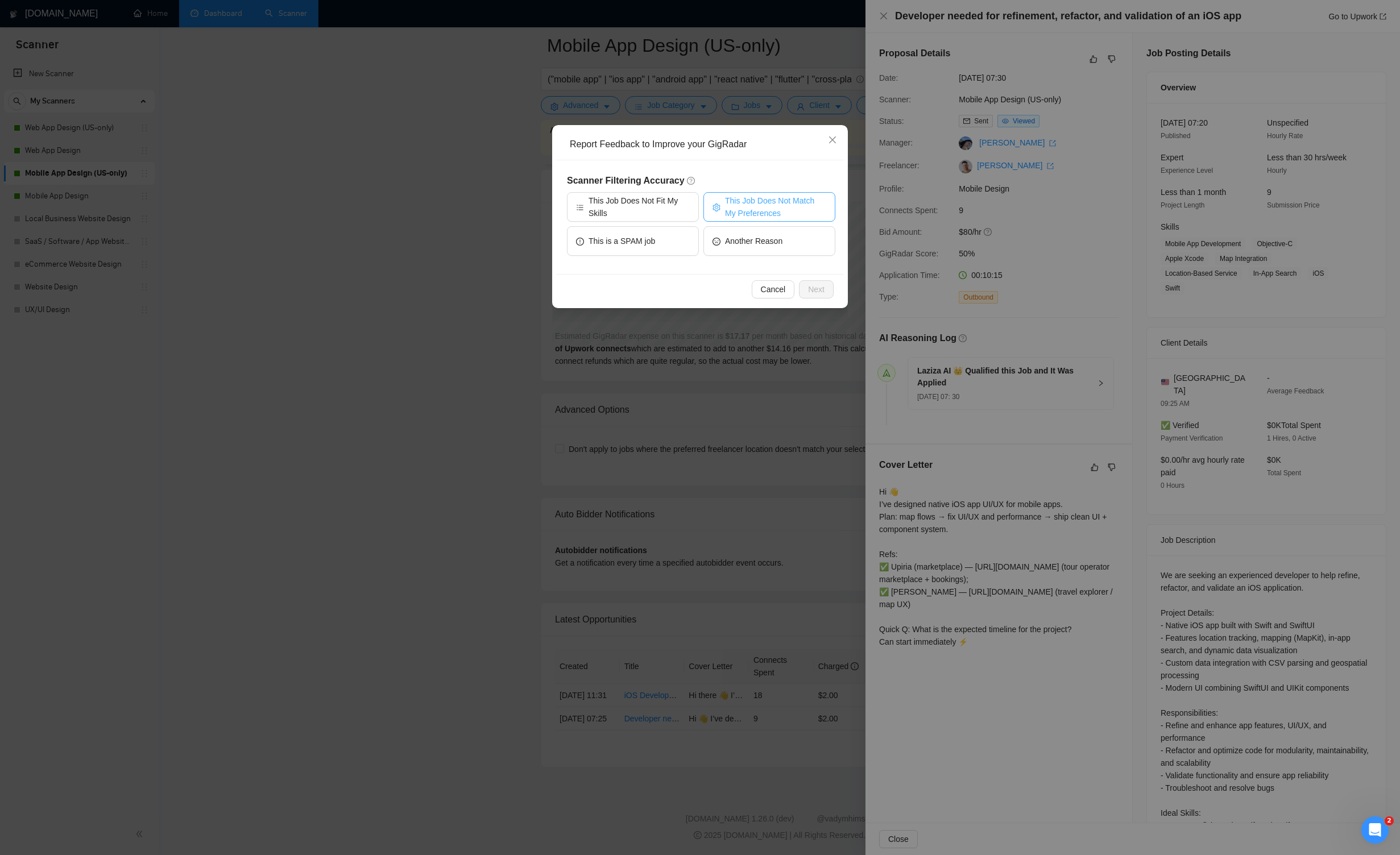
click at [753, 204] on span "This Job Does Not Match My Preferences" at bounding box center [775, 206] width 101 height 25
click at [814, 288] on span "Next" at bounding box center [816, 289] width 17 height 12
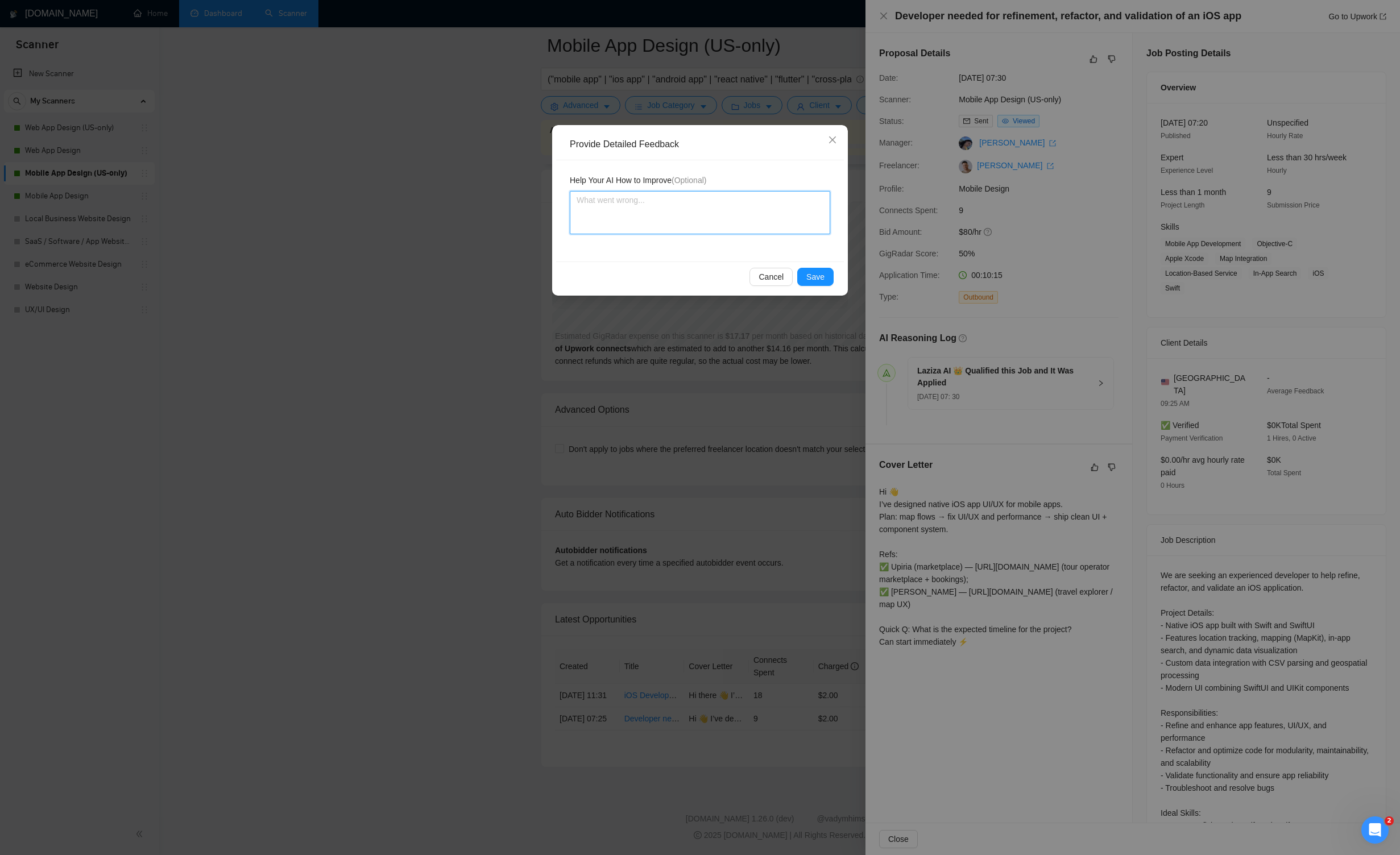
click at [684, 216] on textarea at bounding box center [700, 213] width 261 height 43
click at [809, 271] on span "Save" at bounding box center [814, 277] width 18 height 12
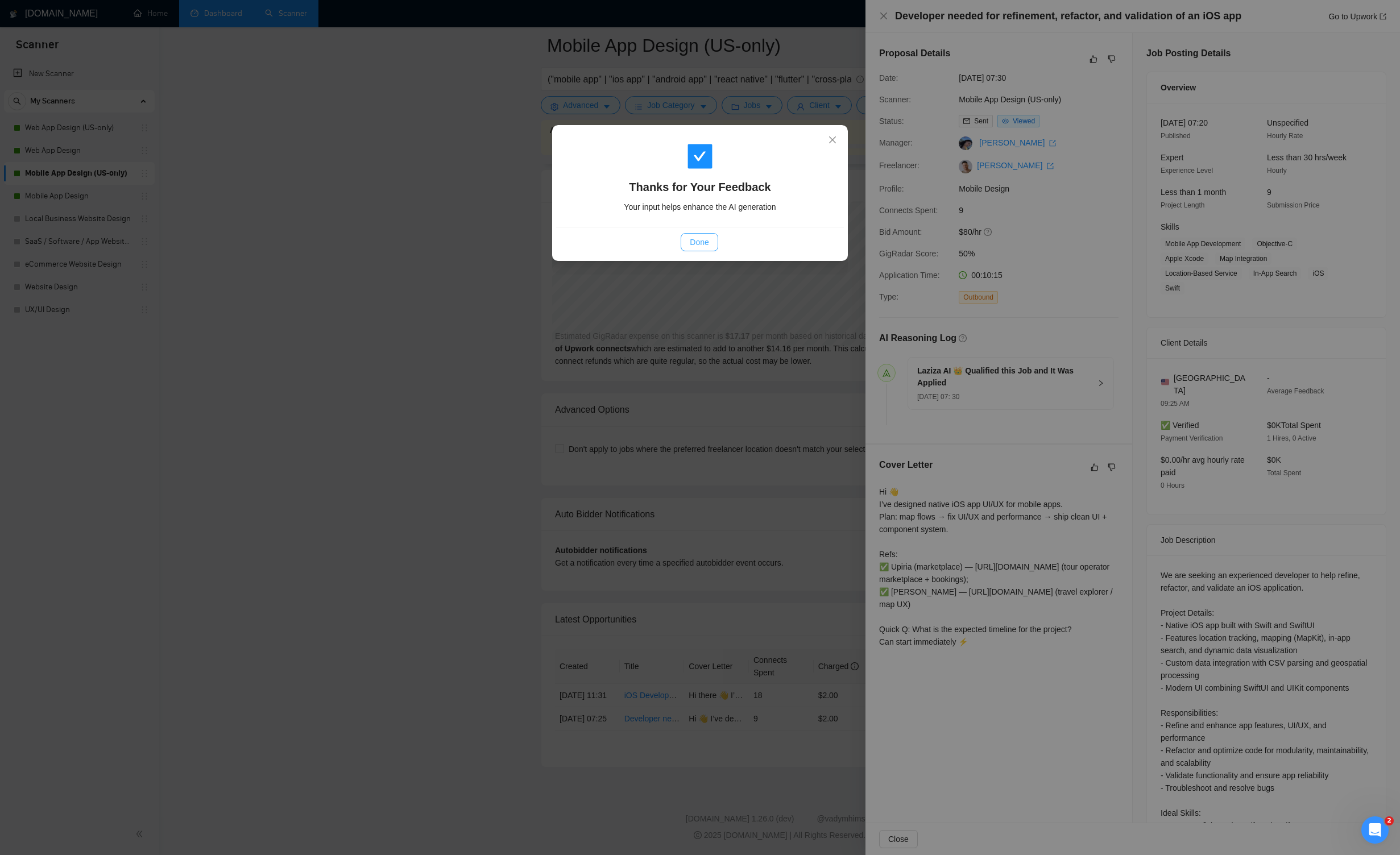
click at [703, 238] on span "Done" at bounding box center [699, 242] width 19 height 12
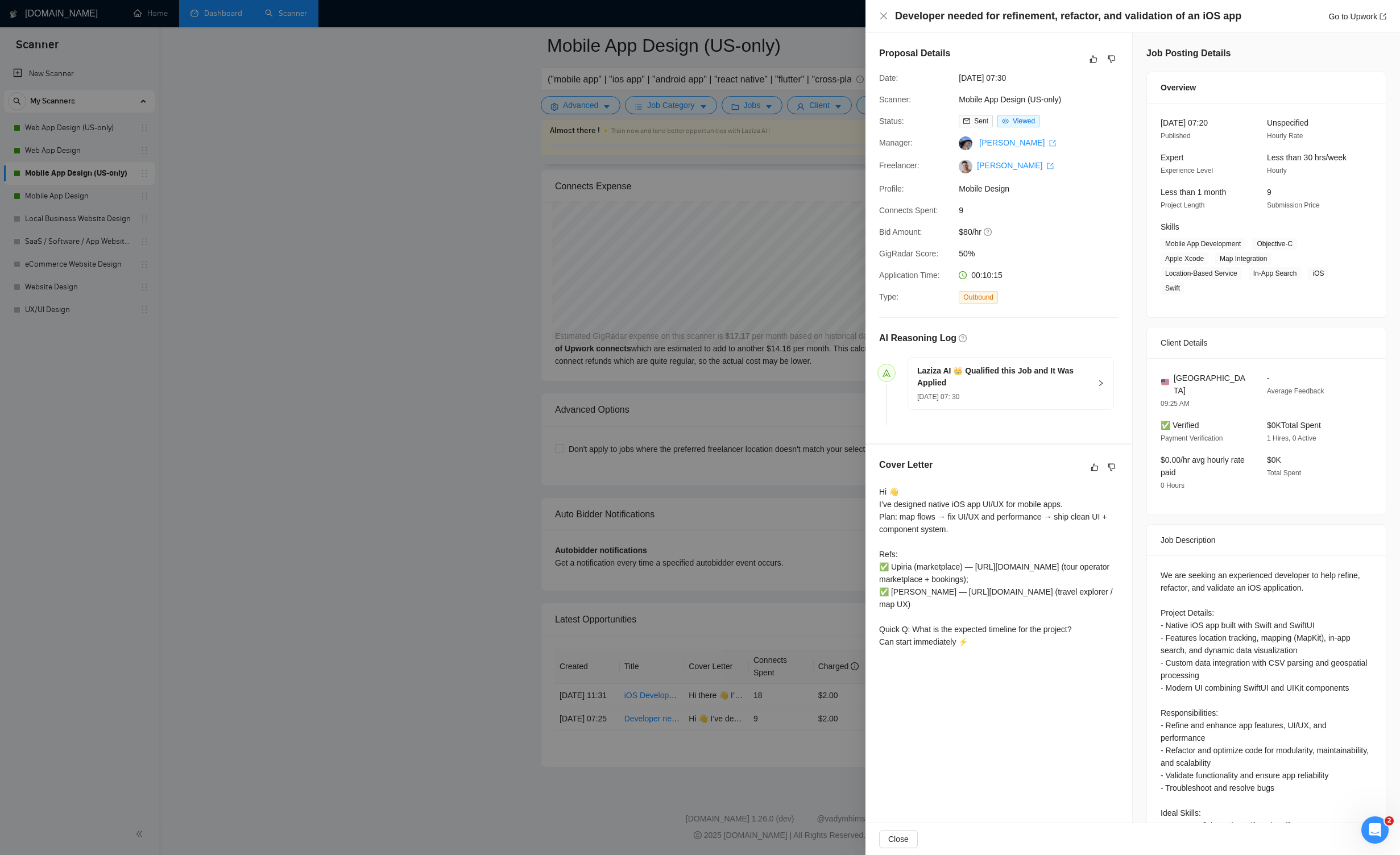
click at [814, 26] on div "Developer needed for refinement, refactor, and validation of an iOS app Go to U…" at bounding box center [1132, 16] width 534 height 33
click at [814, 19] on icon "close" at bounding box center [884, 16] width 9 height 9
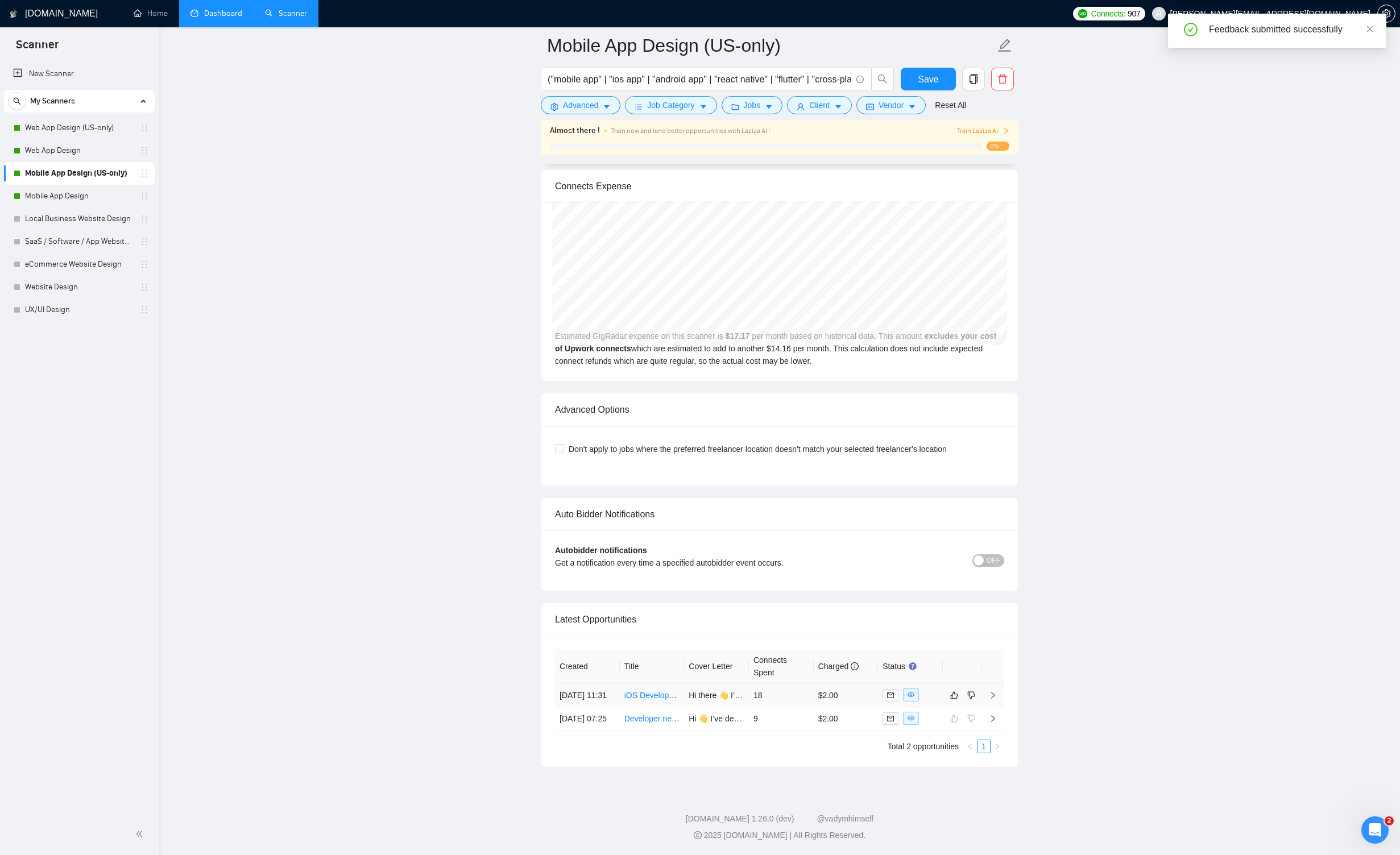
click at [814, 684] on td at bounding box center [992, 696] width 22 height 23
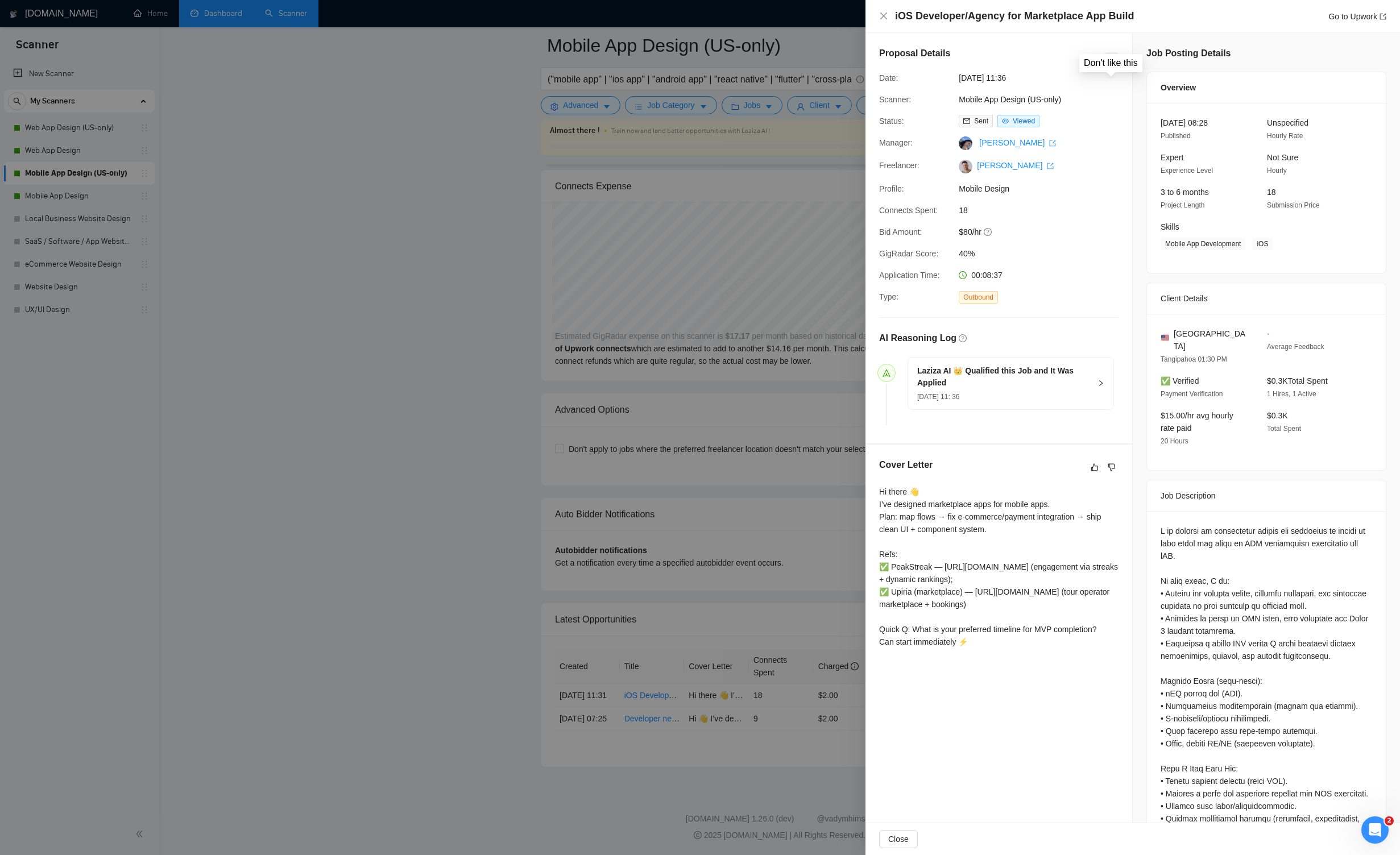
click at [814, 59] on icon "dislike" at bounding box center [1111, 59] width 7 height 9
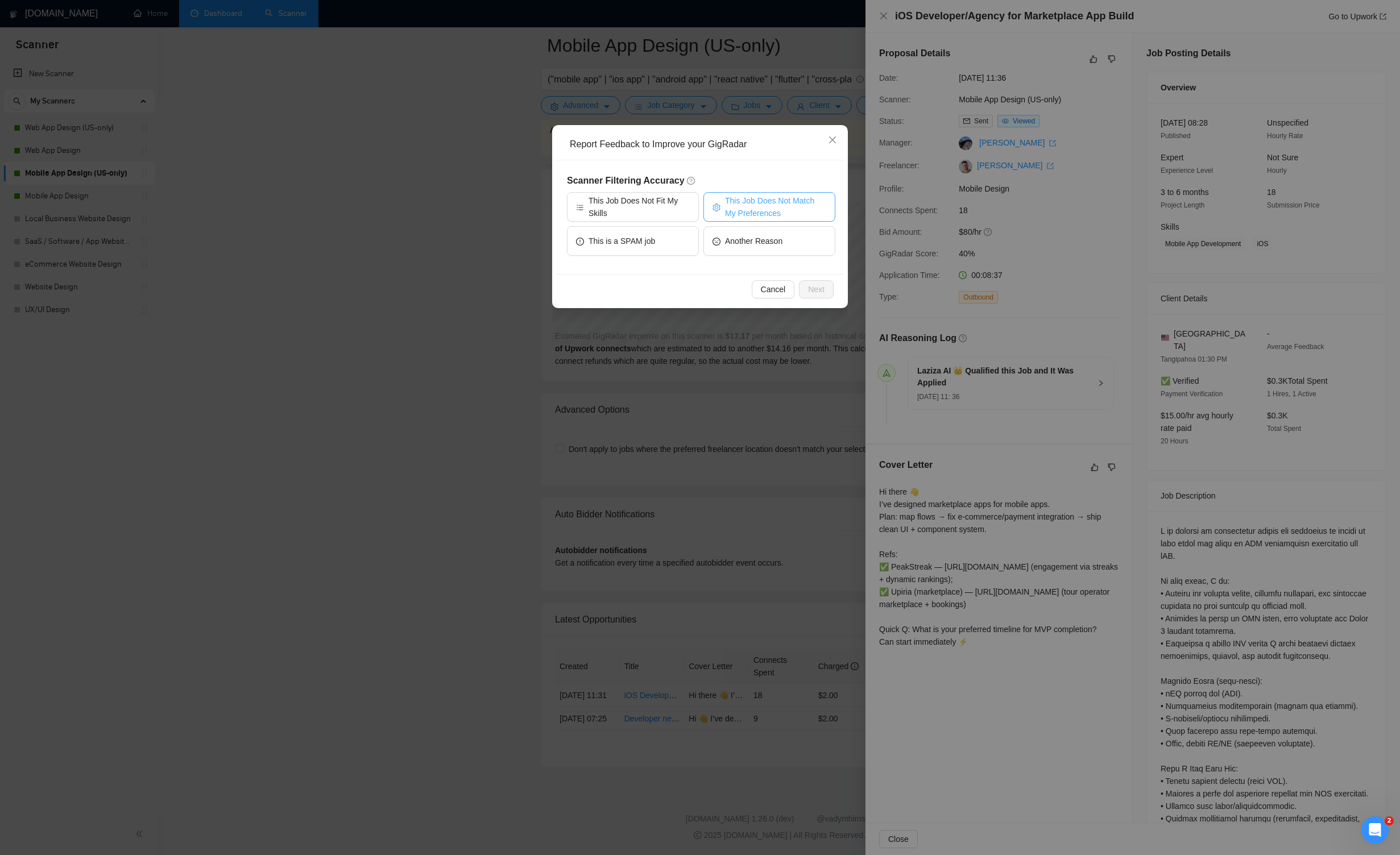
click at [750, 207] on span "This Job Does Not Match My Preferences" at bounding box center [775, 206] width 101 height 25
click at [665, 202] on span "This Job Does Not Fit My Skills" at bounding box center [639, 206] width 101 height 25
click at [814, 289] on button "Next" at bounding box center [815, 289] width 35 height 18
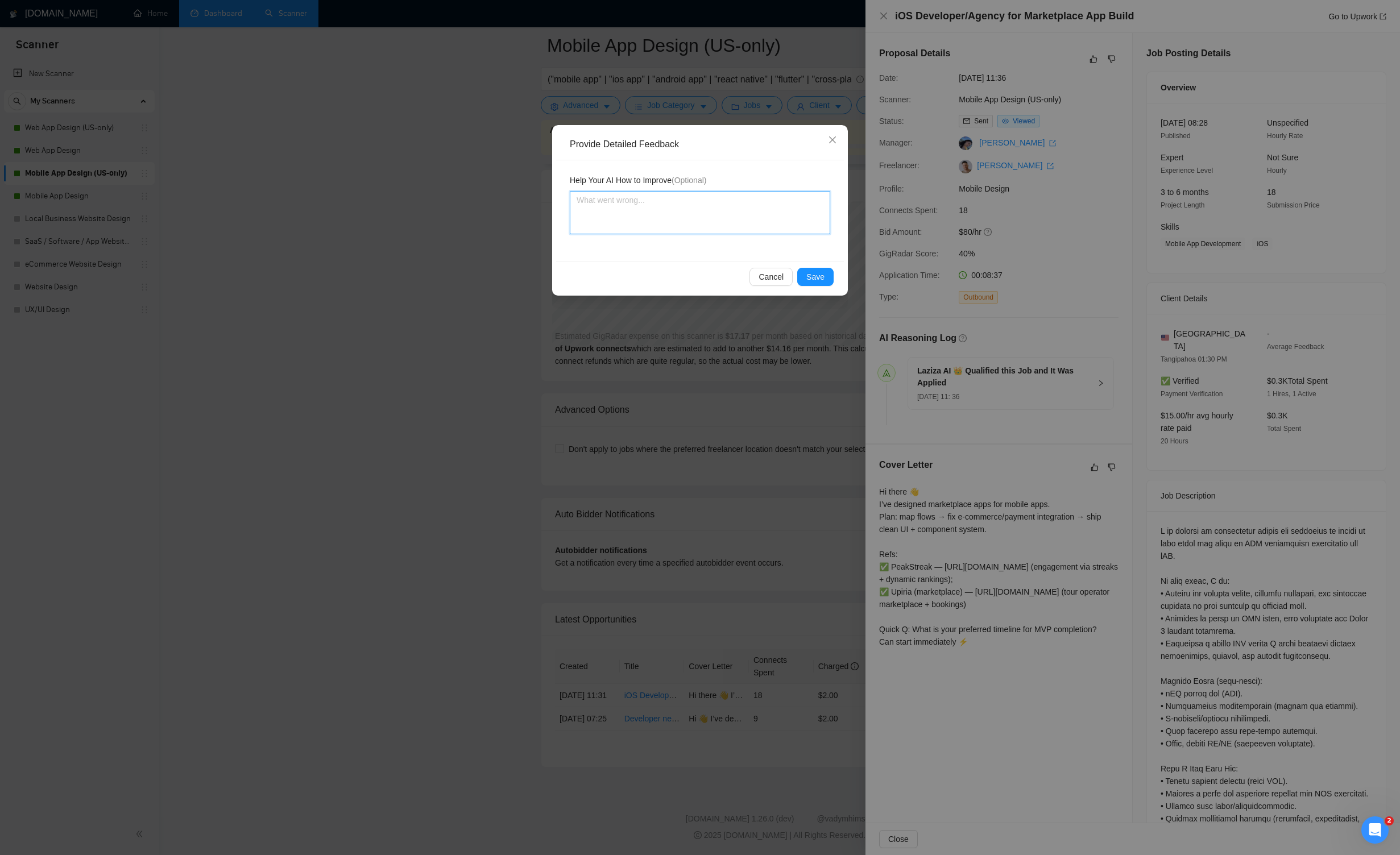
click at [650, 219] on textarea at bounding box center [700, 213] width 261 height 43
click at [814, 269] on button "Save" at bounding box center [815, 277] width 37 height 18
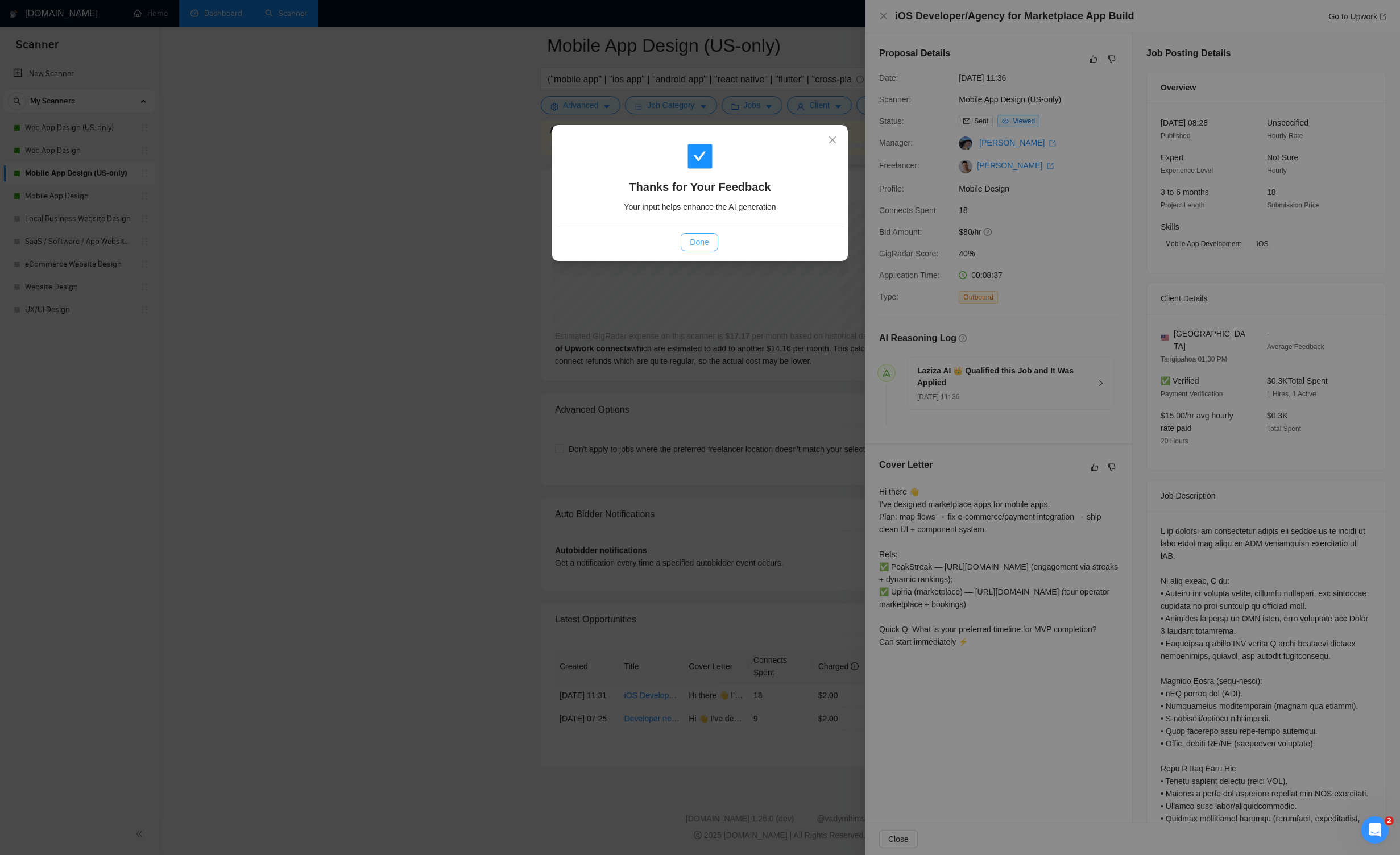
click at [707, 242] on span "Done" at bounding box center [699, 242] width 19 height 12
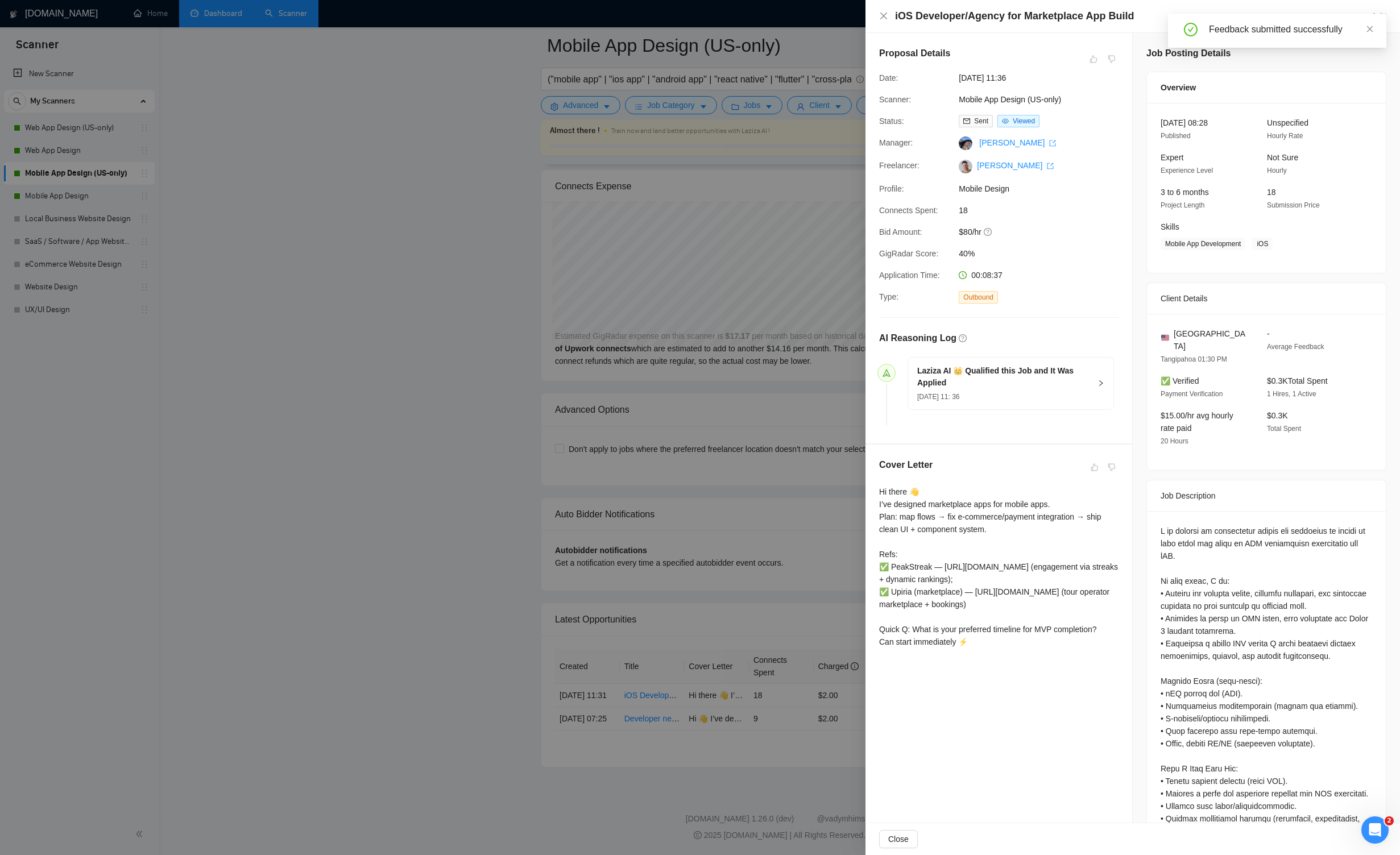
click at [814, 22] on div "iOS Developer/Agency for Marketplace App Build Go to Upwork" at bounding box center [1132, 16] width 507 height 14
click at [814, 15] on icon "close" at bounding box center [883, 15] width 7 height 7
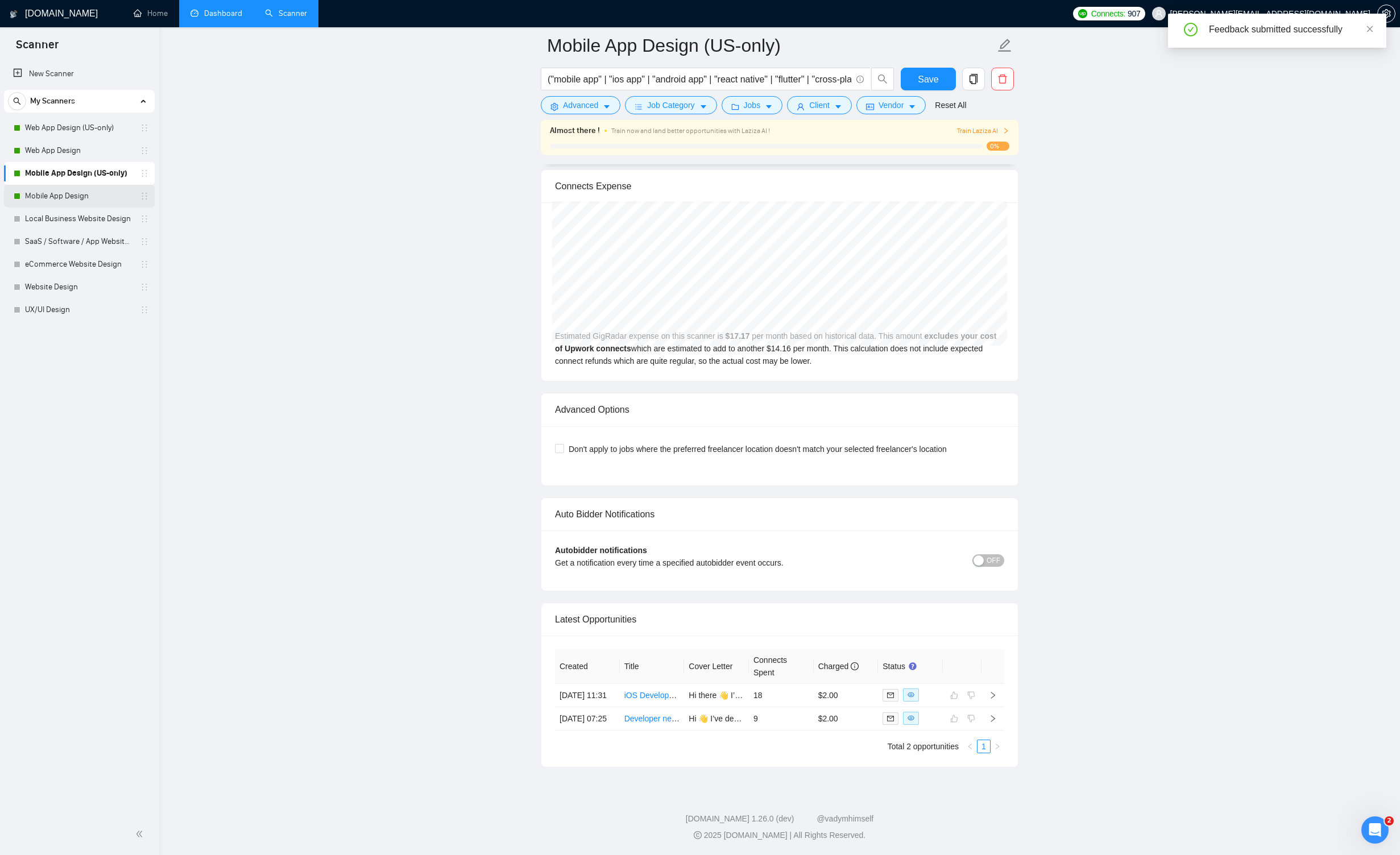
click at [100, 191] on link "Mobile App Design" at bounding box center [79, 196] width 108 height 22
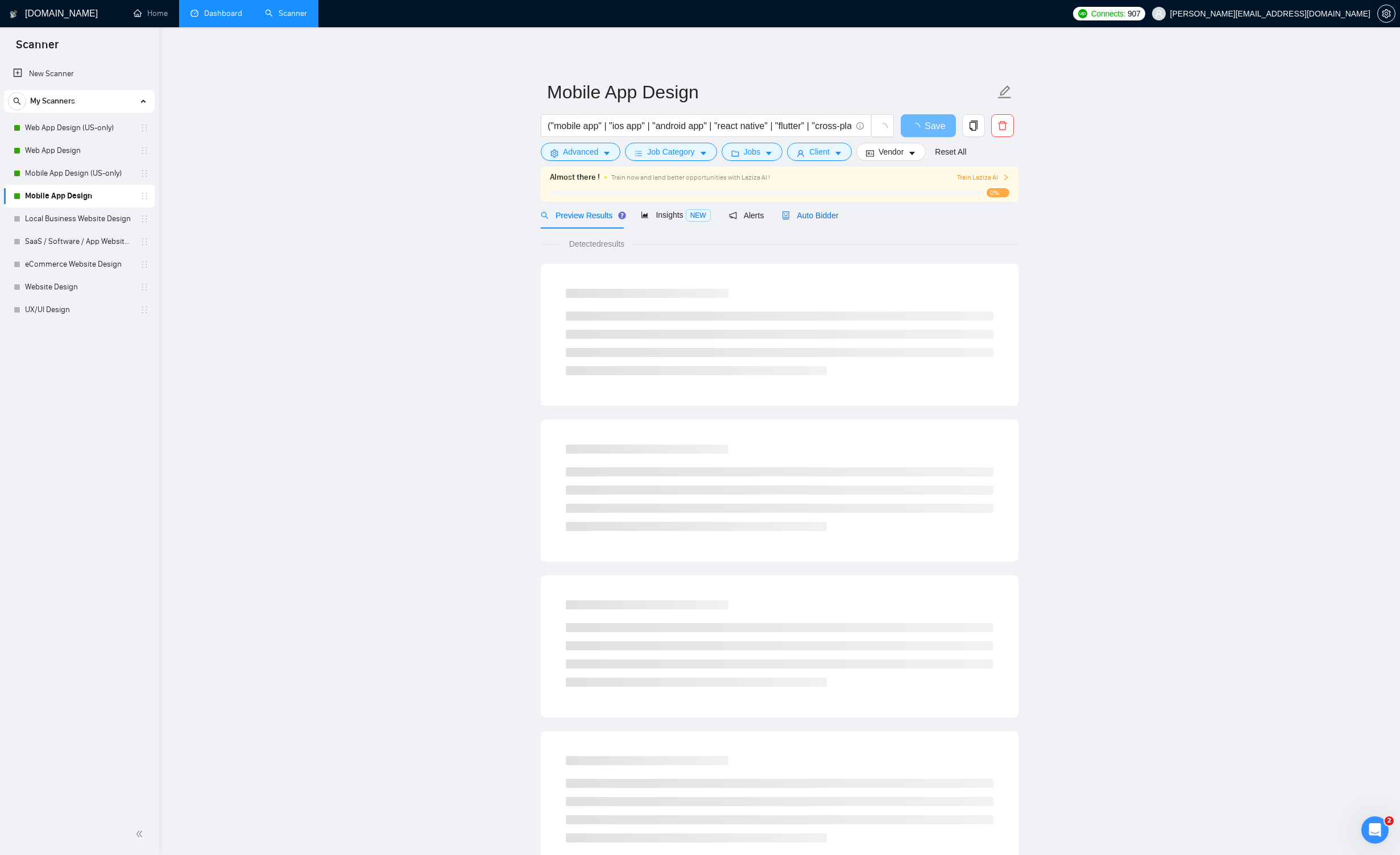
click at [812, 218] on span "Auto Bidder" at bounding box center [810, 216] width 56 height 9
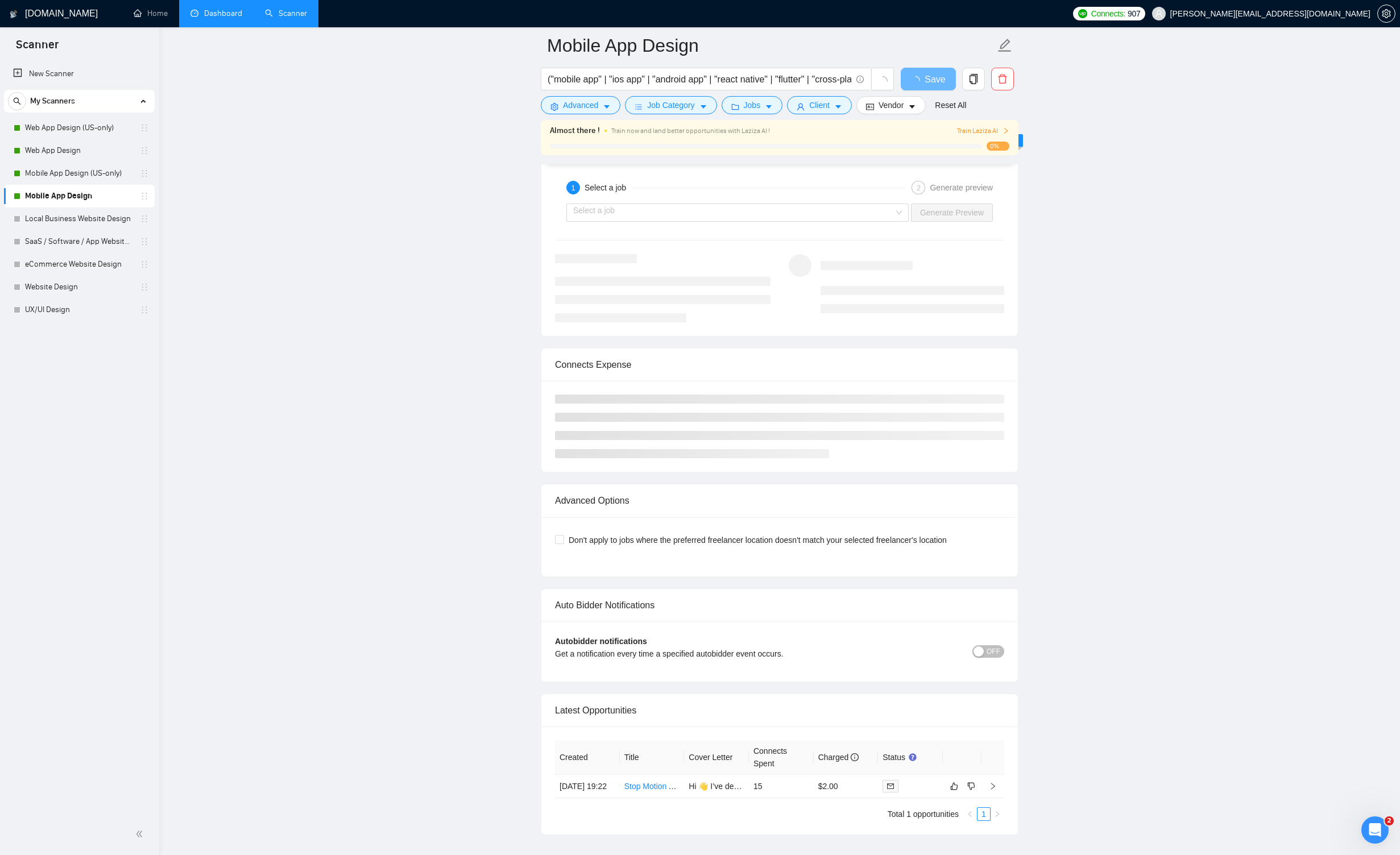
scroll to position [2331, 0]
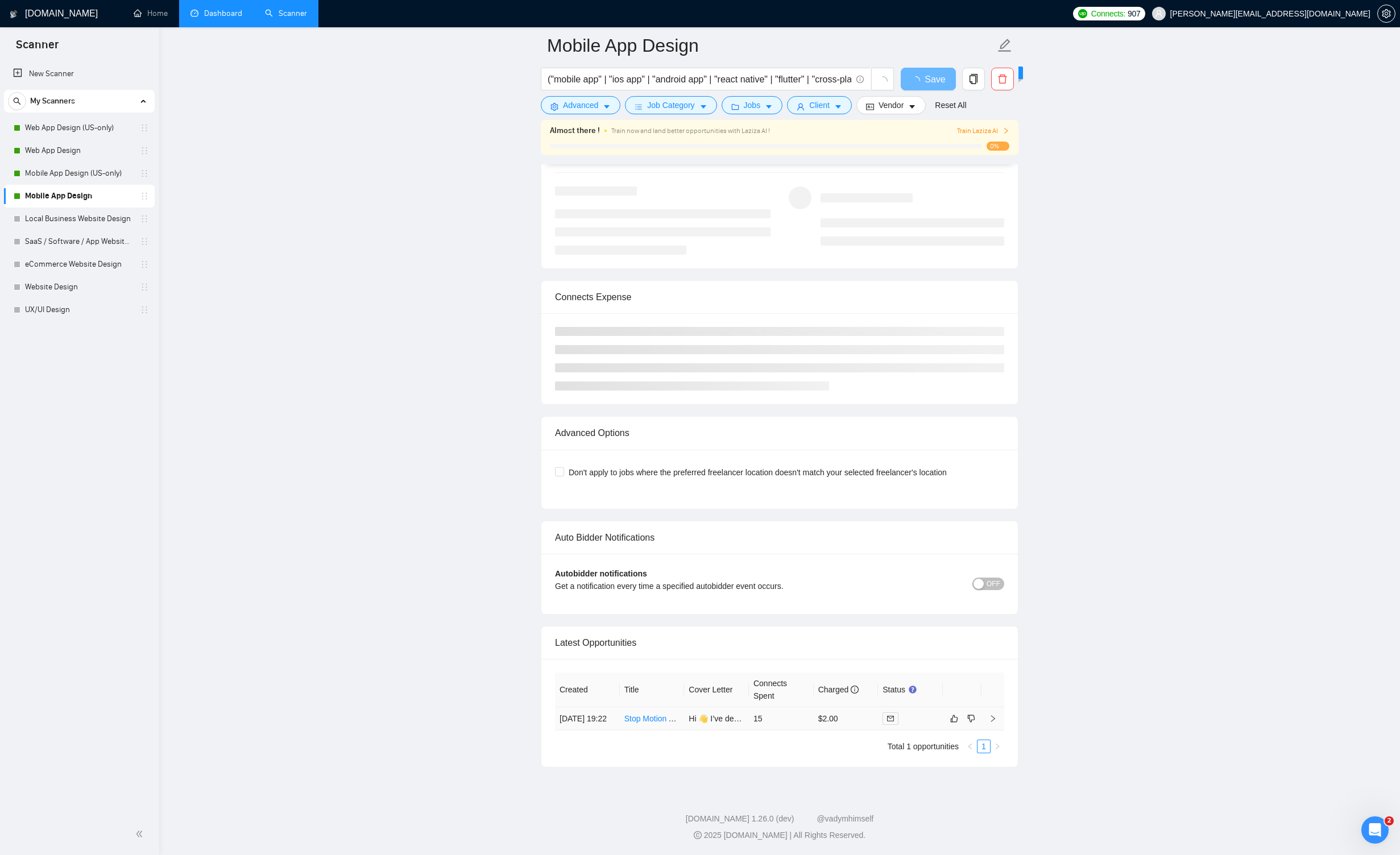
click at [814, 715] on icon "right" at bounding box center [992, 718] width 4 height 7
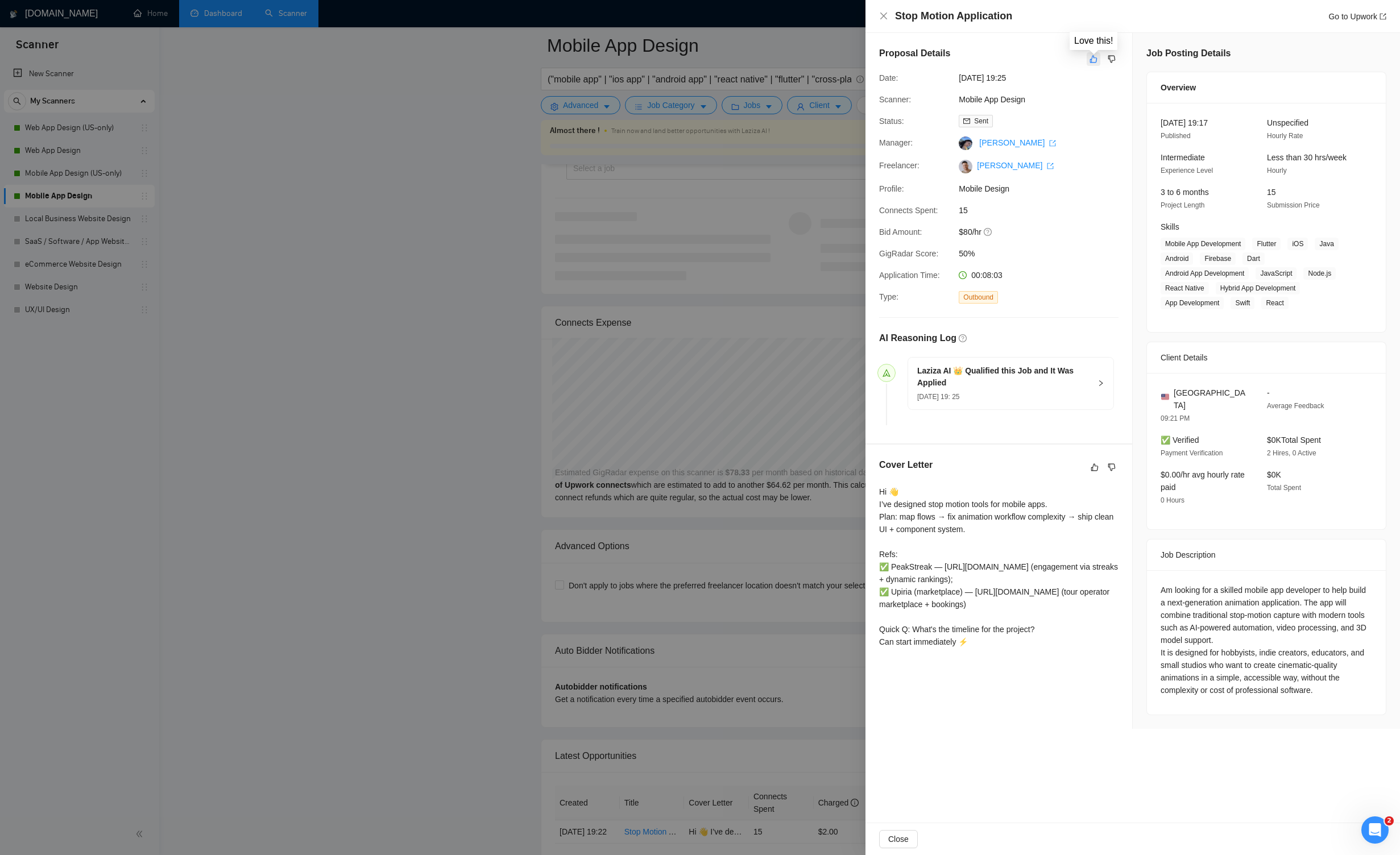
click at [814, 55] on icon "like" at bounding box center [1094, 59] width 7 height 8
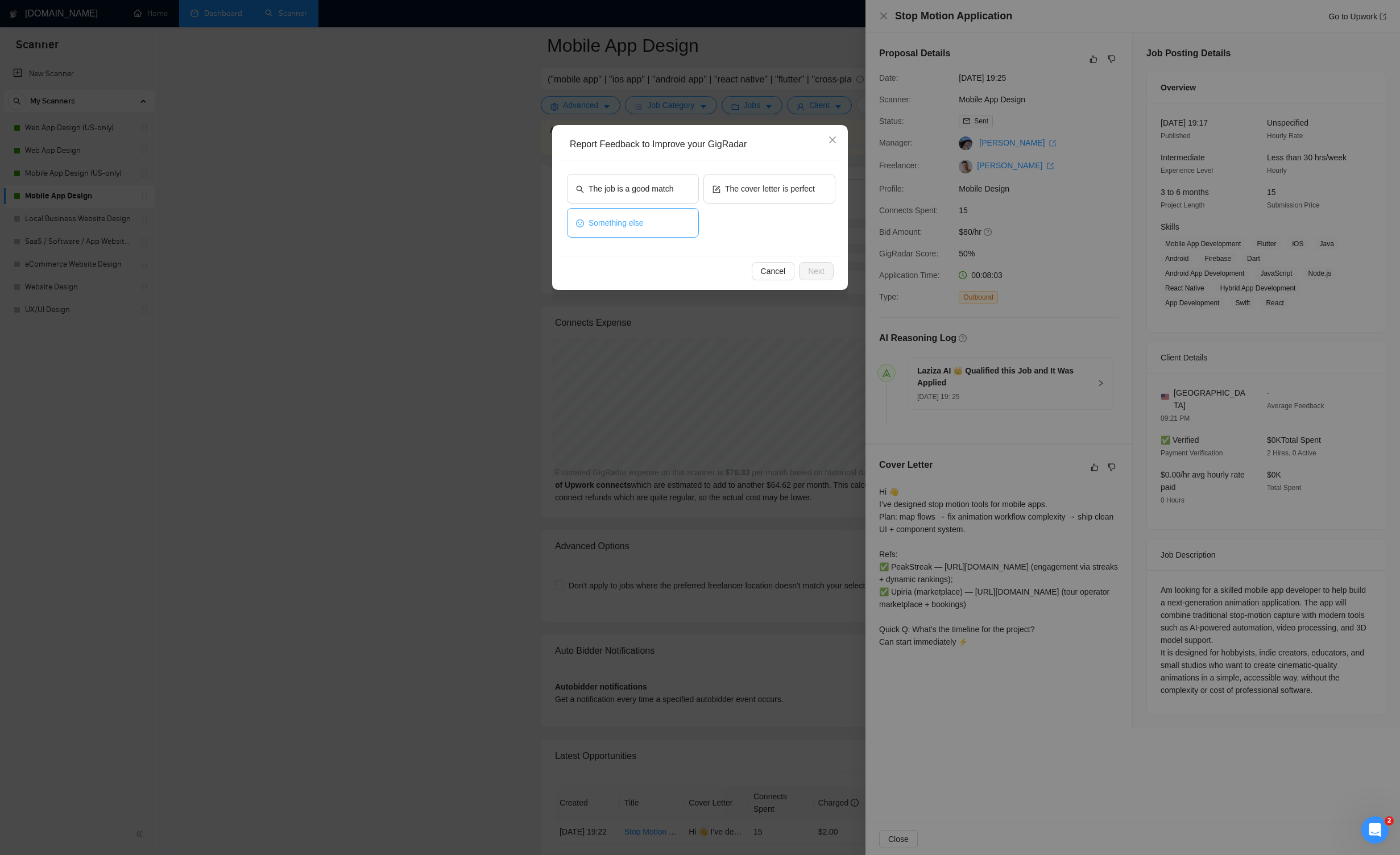
click at [667, 218] on button "Something else" at bounding box center [633, 223] width 132 height 30
click at [814, 270] on span "Next" at bounding box center [816, 271] width 17 height 12
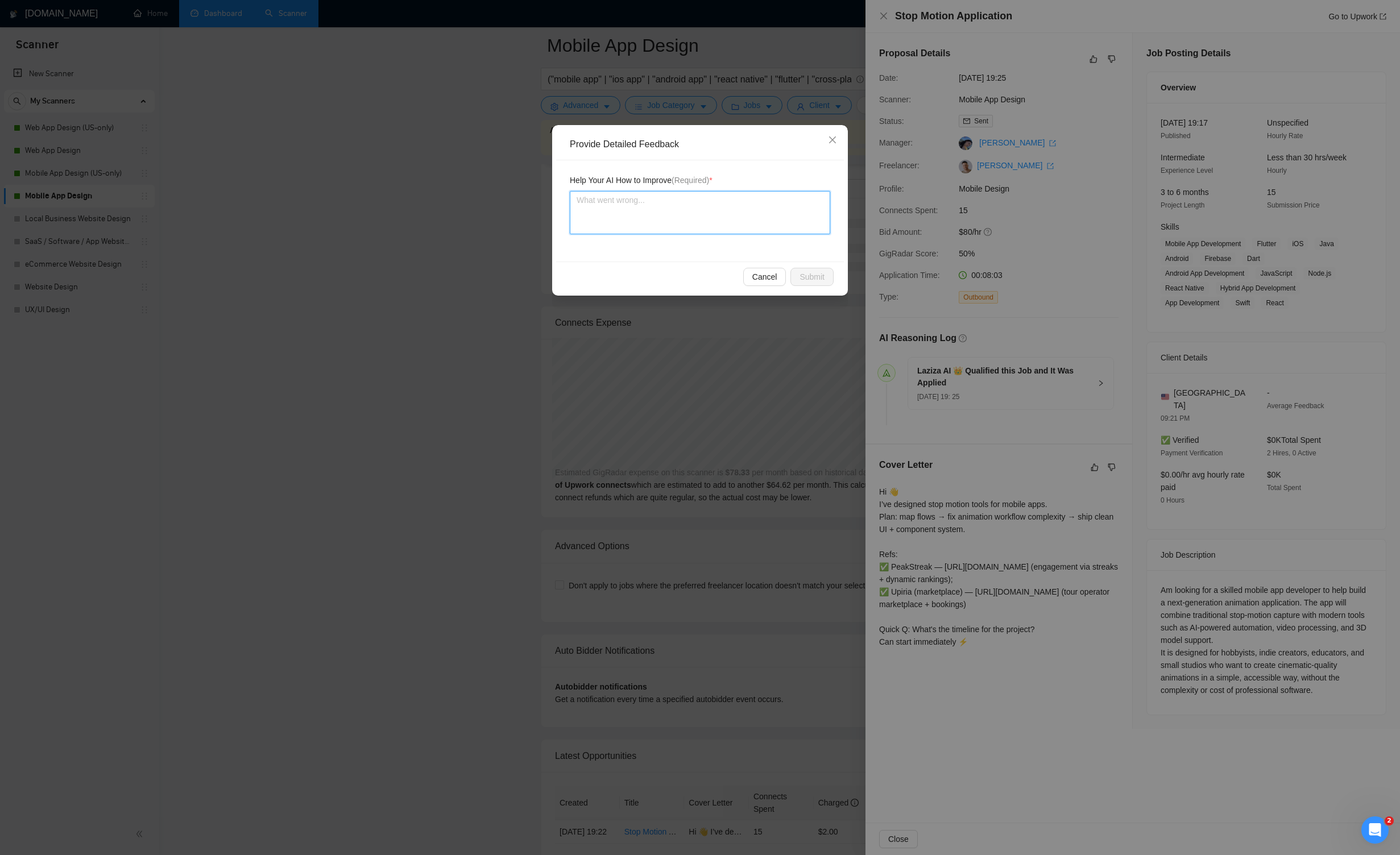
click at [764, 209] on textarea at bounding box center [700, 213] width 261 height 43
click at [809, 280] on span "Submit" at bounding box center [812, 277] width 25 height 12
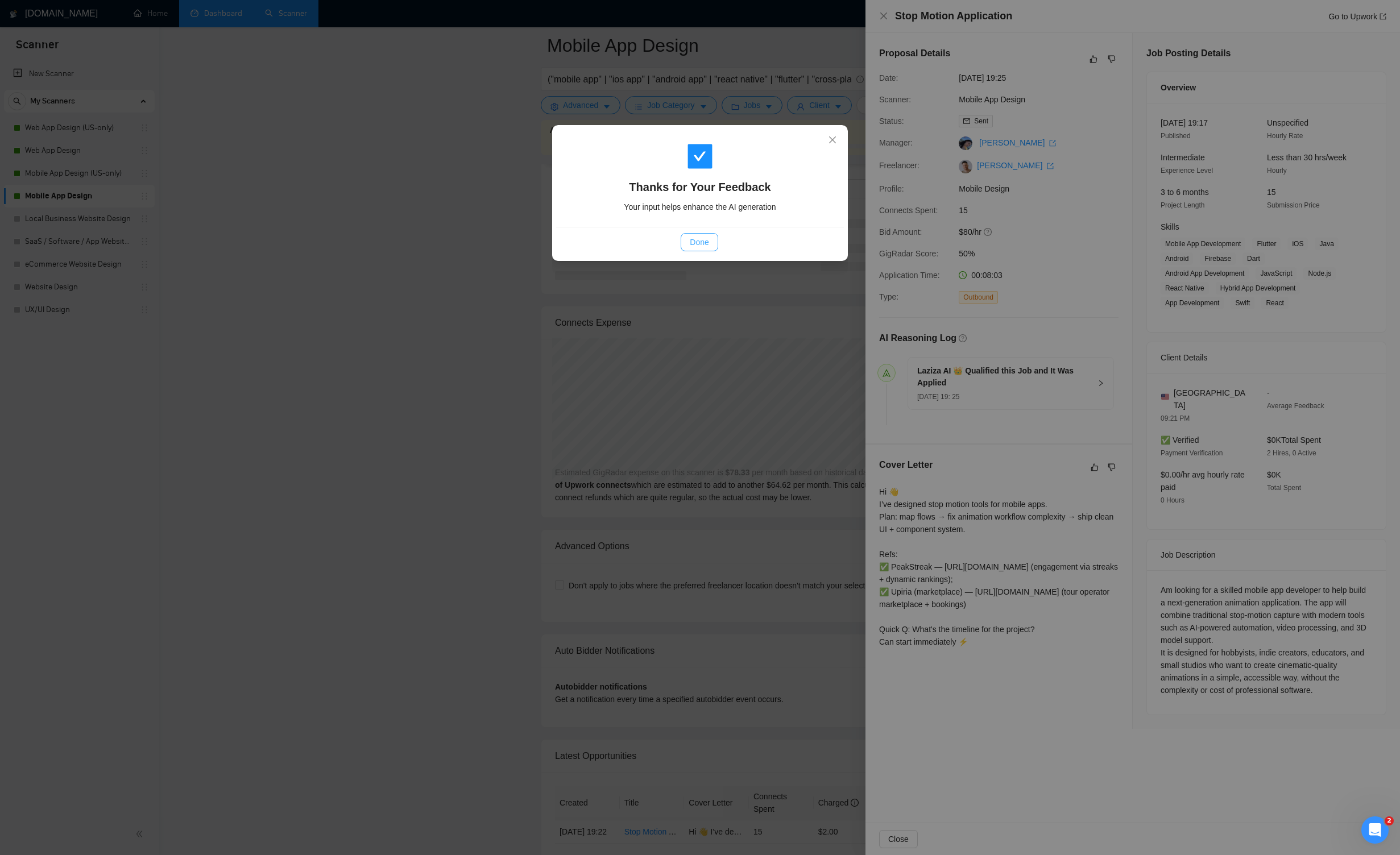
click at [698, 244] on span "Done" at bounding box center [699, 242] width 19 height 12
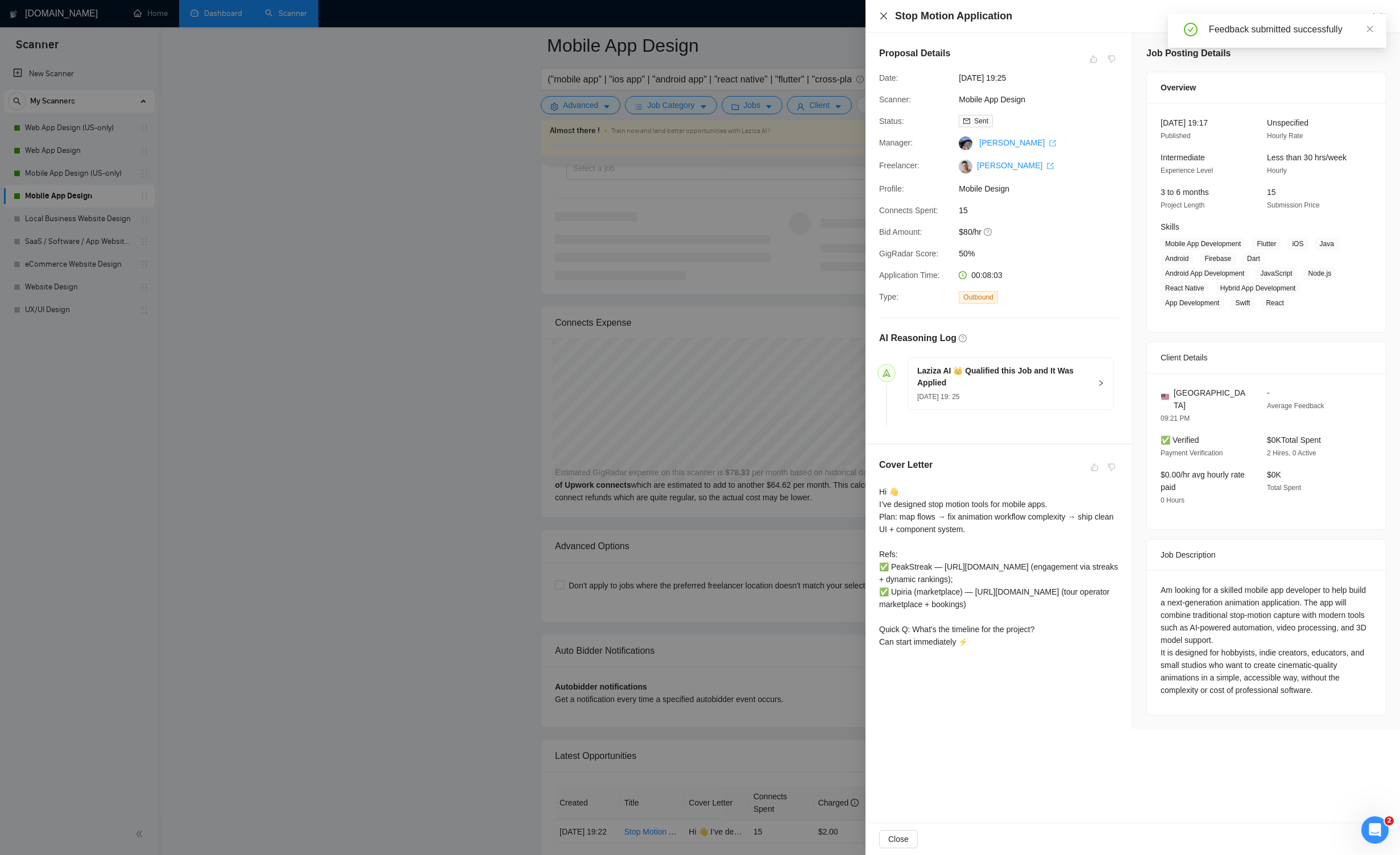
click at [814, 16] on icon "close" at bounding box center [884, 16] width 9 height 9
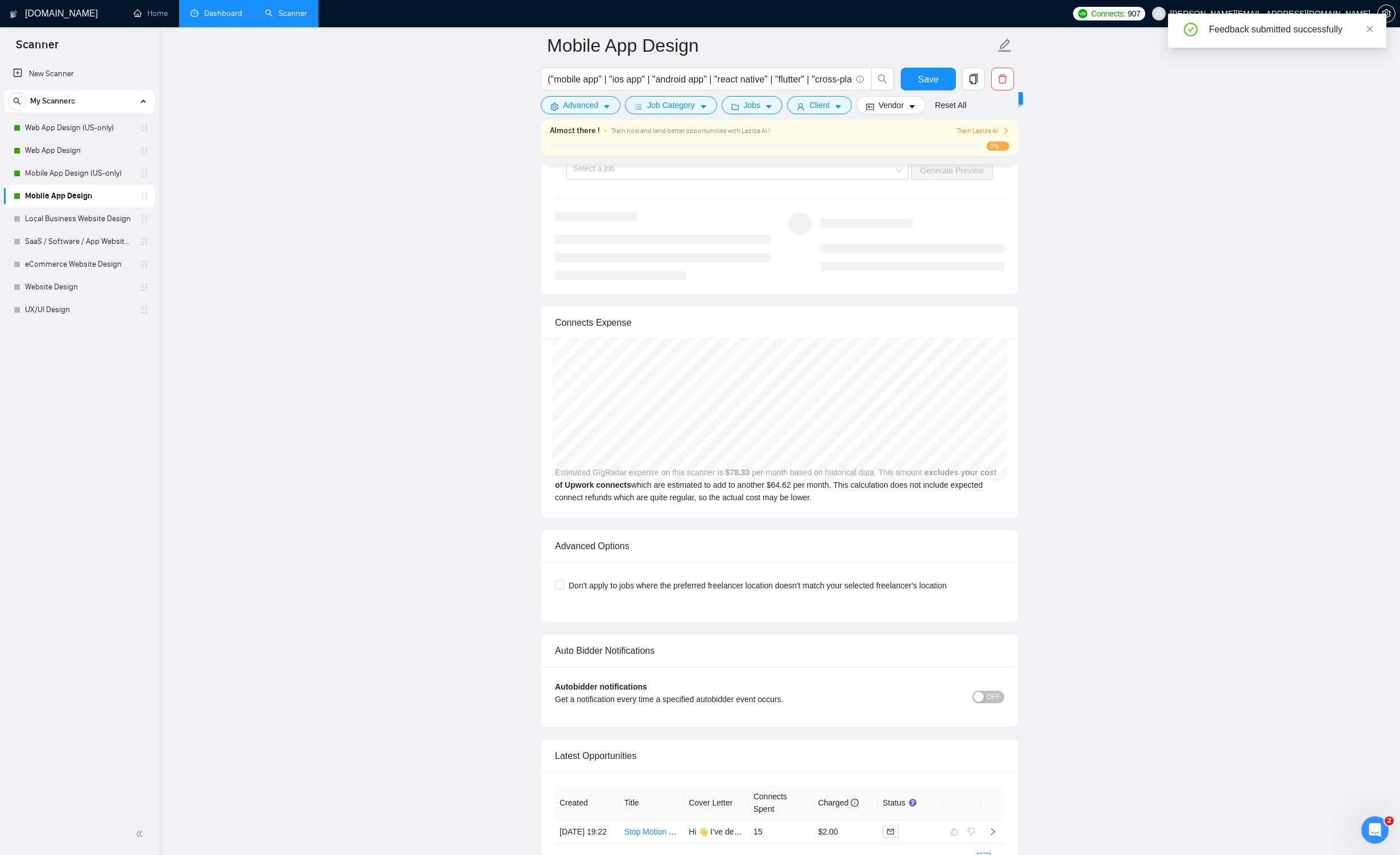
scroll to position [2454, 0]
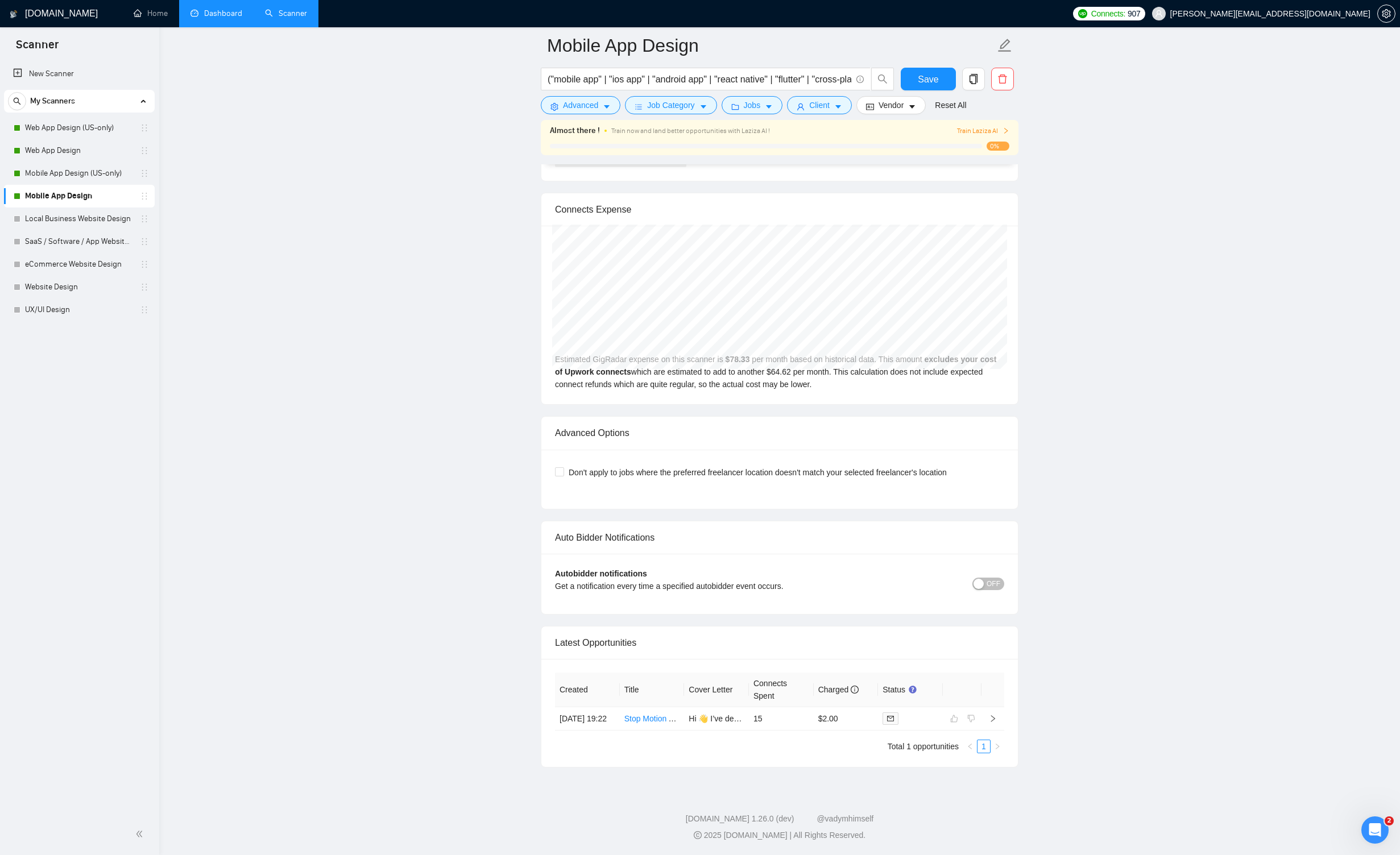
click at [222, 18] on link "Dashboard" at bounding box center [216, 13] width 52 height 9
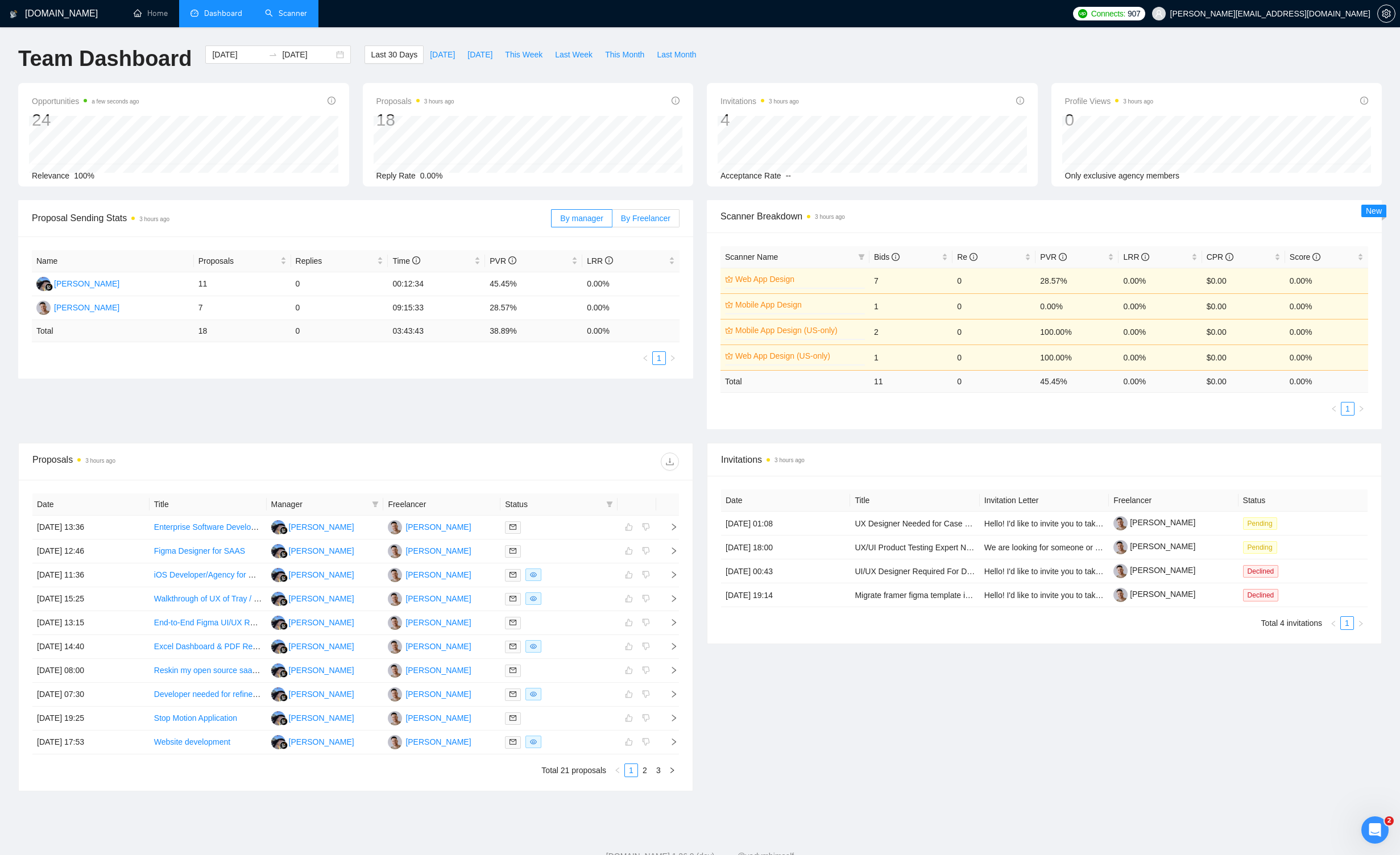
click at [653, 214] on span "By Freelancer" at bounding box center [645, 218] width 50 height 9
click at [612, 221] on input "By Freelancer" at bounding box center [612, 221] width 0 height 0
click at [588, 214] on span "By manager" at bounding box center [581, 218] width 42 height 9
click at [551, 221] on input "By manager" at bounding box center [551, 221] width 0 height 0
click at [655, 220] on span "By Freelancer" at bounding box center [645, 218] width 50 height 9
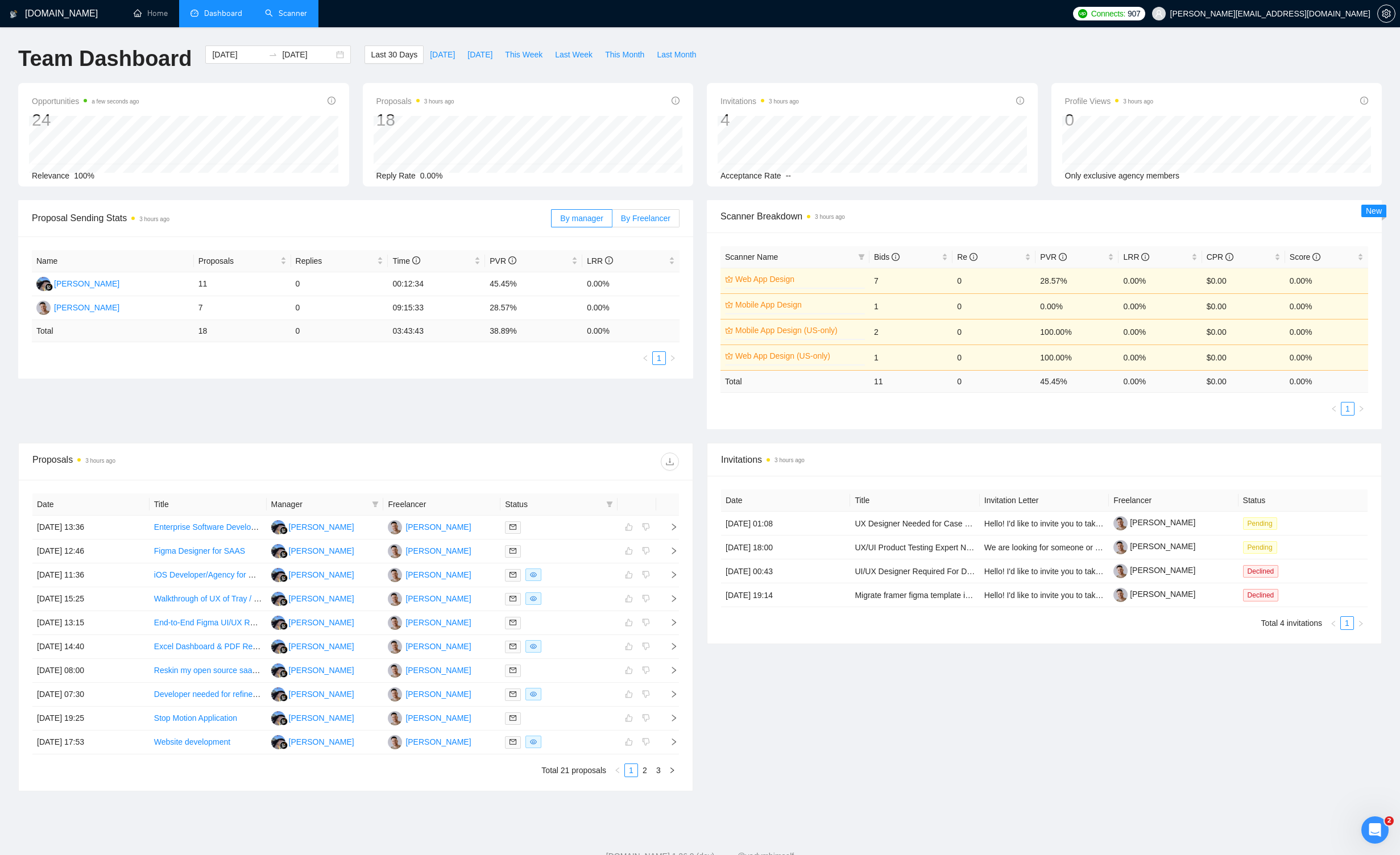
click at [612, 221] on input "By Freelancer" at bounding box center [612, 221] width 0 height 0
click at [592, 215] on span "By manager" at bounding box center [581, 218] width 42 height 9
click at [551, 221] on input "By manager" at bounding box center [551, 221] width 0 height 0
